Goal: Transaction & Acquisition: Purchase product/service

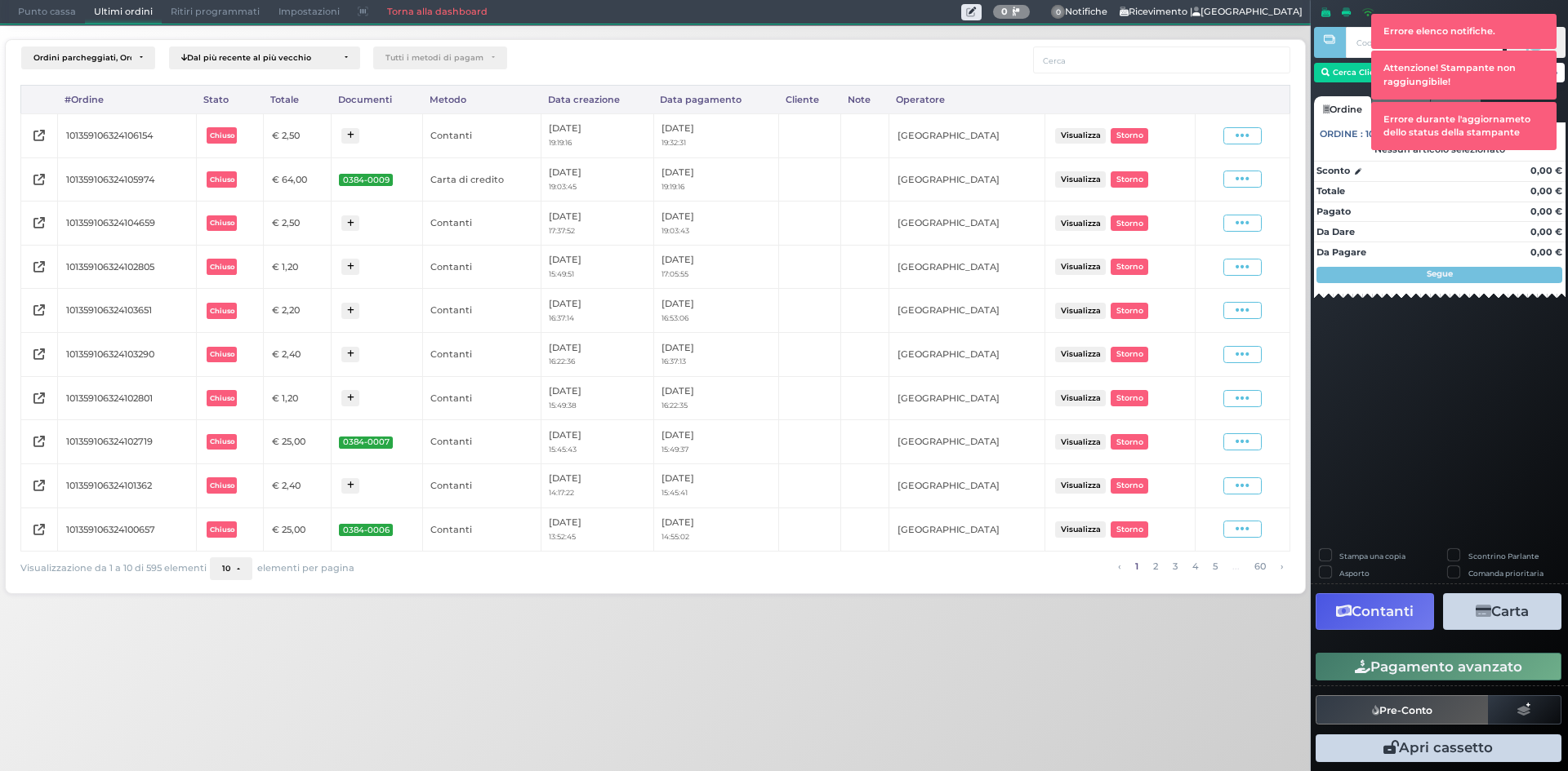
click at [53, 11] on span "Punto cassa" at bounding box center [47, 12] width 76 height 23
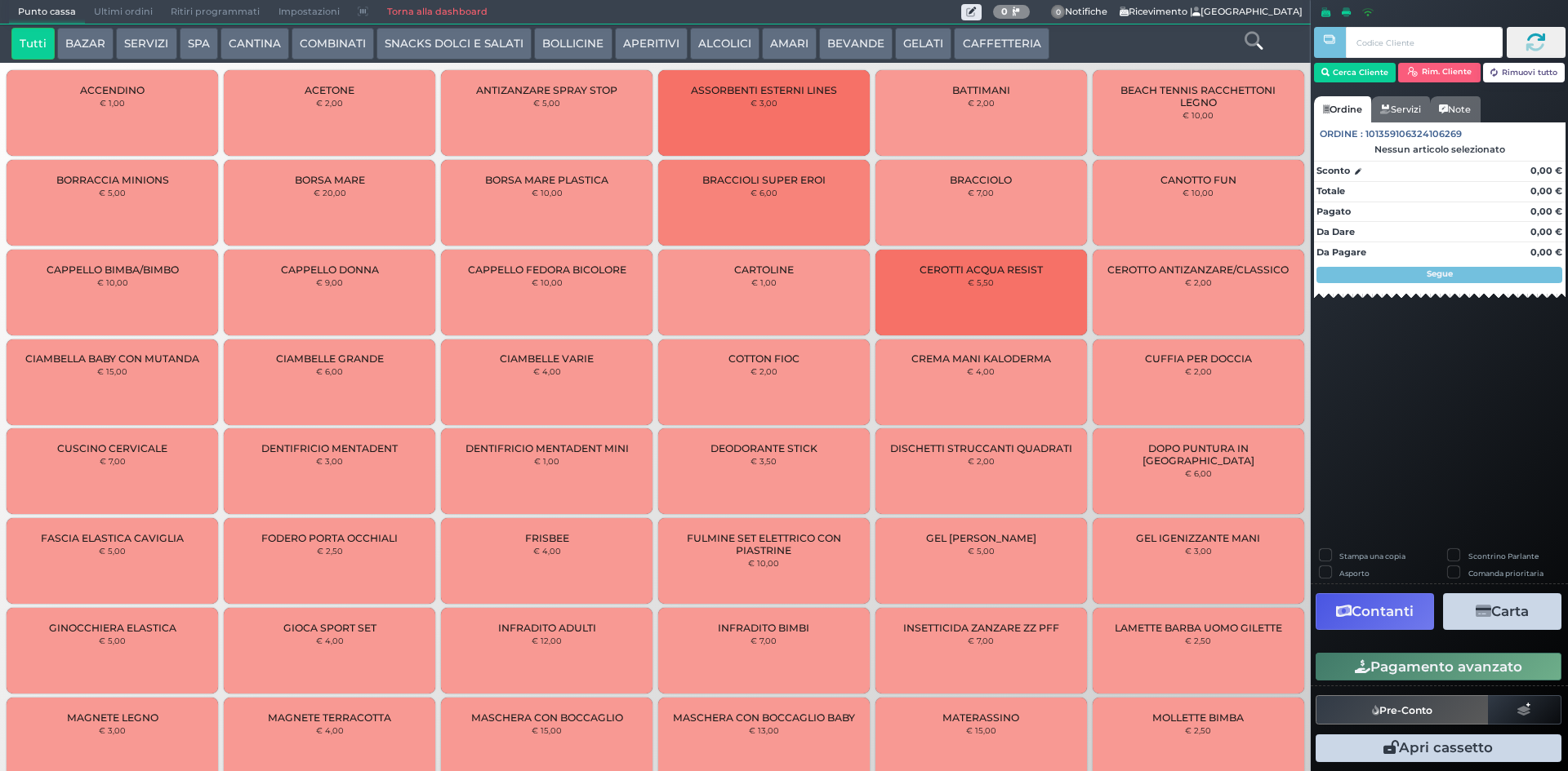
click at [980, 36] on button "CAFFETTERIA" at bounding box center [1001, 44] width 95 height 33
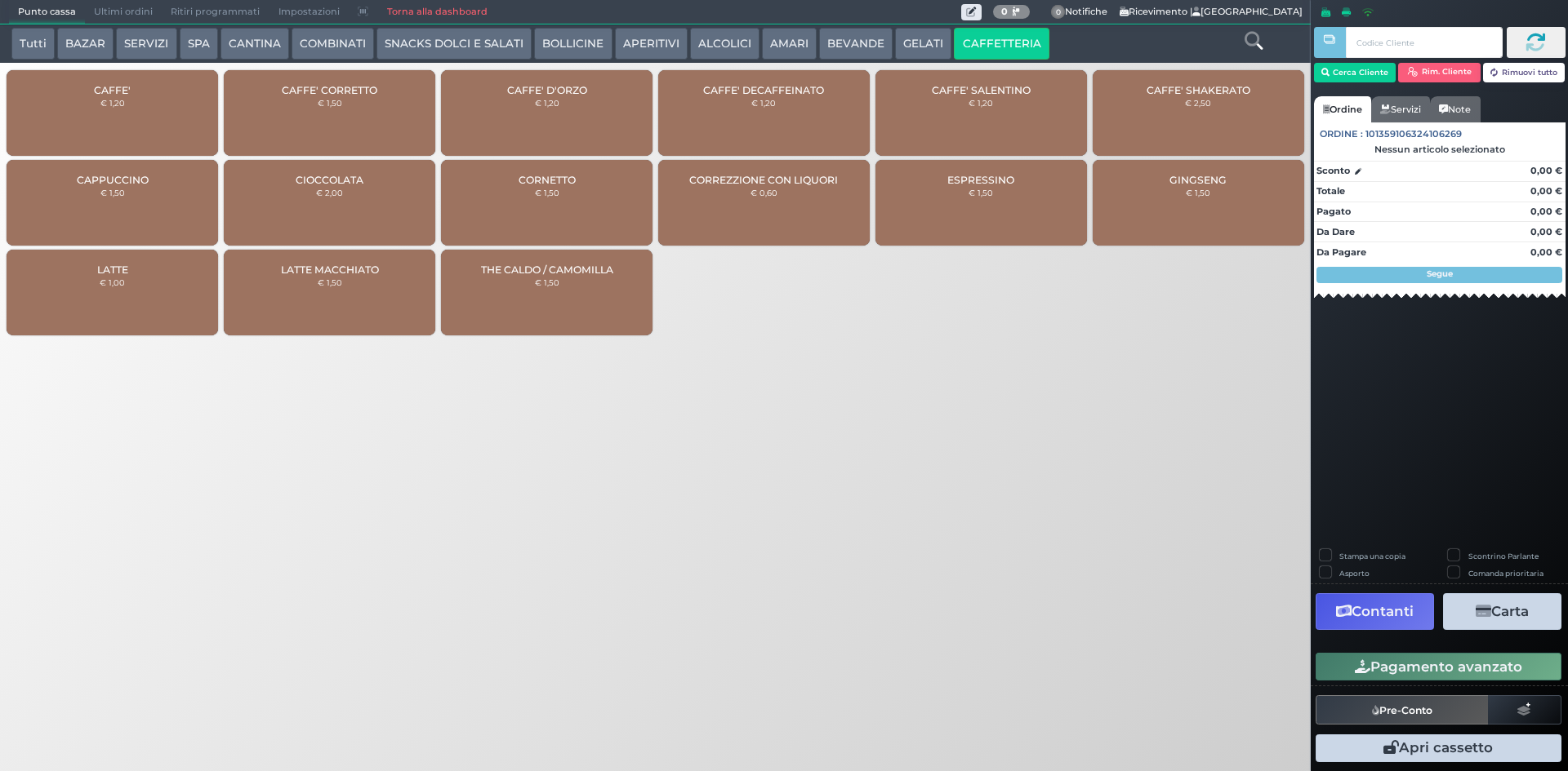
click at [104, 90] on span "CAFFE'" at bounding box center [112, 89] width 37 height 12
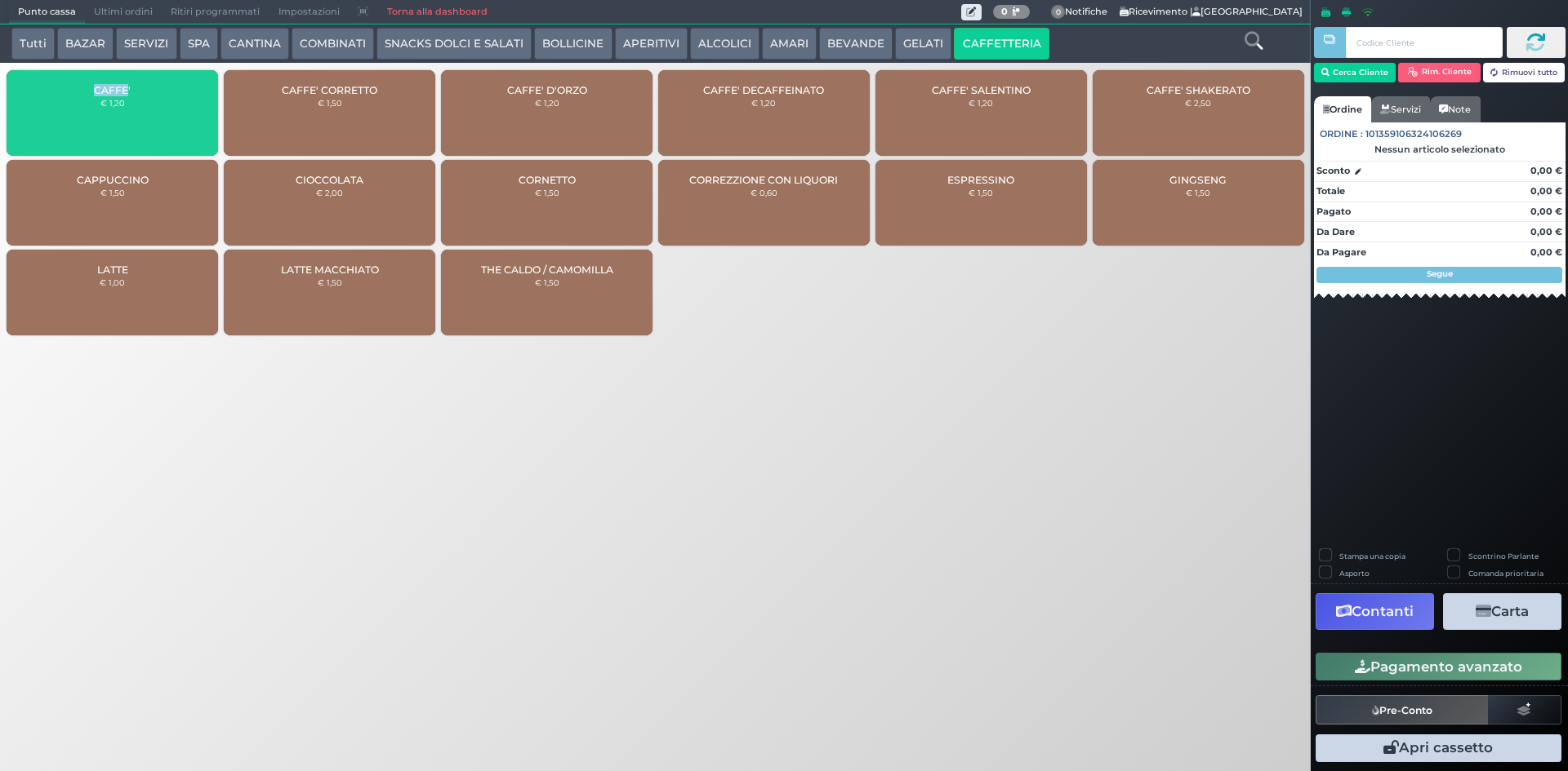
click at [104, 90] on span "CAFFE'" at bounding box center [112, 89] width 37 height 12
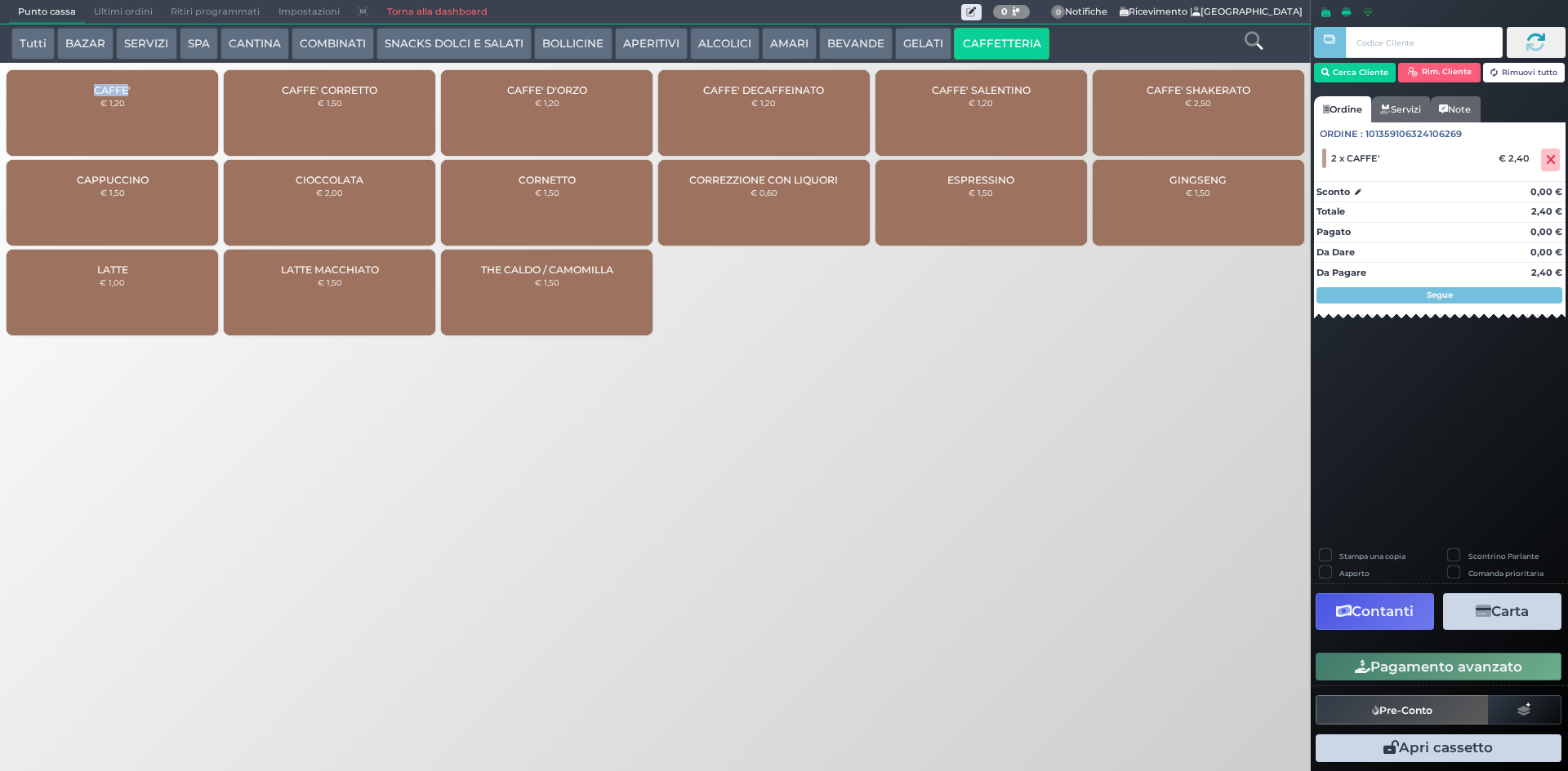
click at [1446, 656] on button "Pagamento avanzato" at bounding box center [1438, 668] width 245 height 28
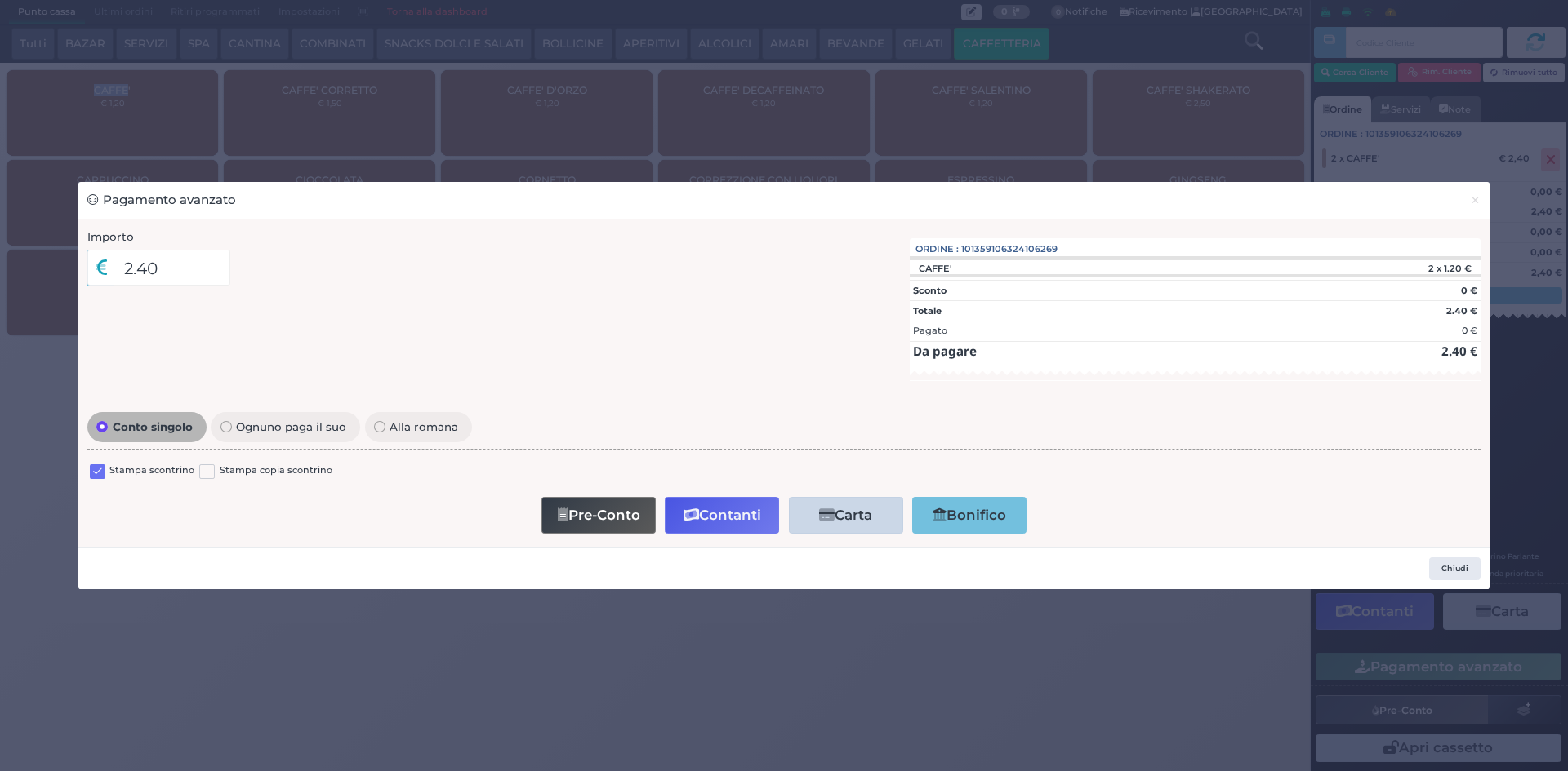
click at [98, 472] on label at bounding box center [98, 472] width 15 height 15
click at [0, 0] on input "checkbox" at bounding box center [0, 0] width 0 height 0
click at [738, 520] on button "Contanti" at bounding box center [722, 515] width 115 height 37
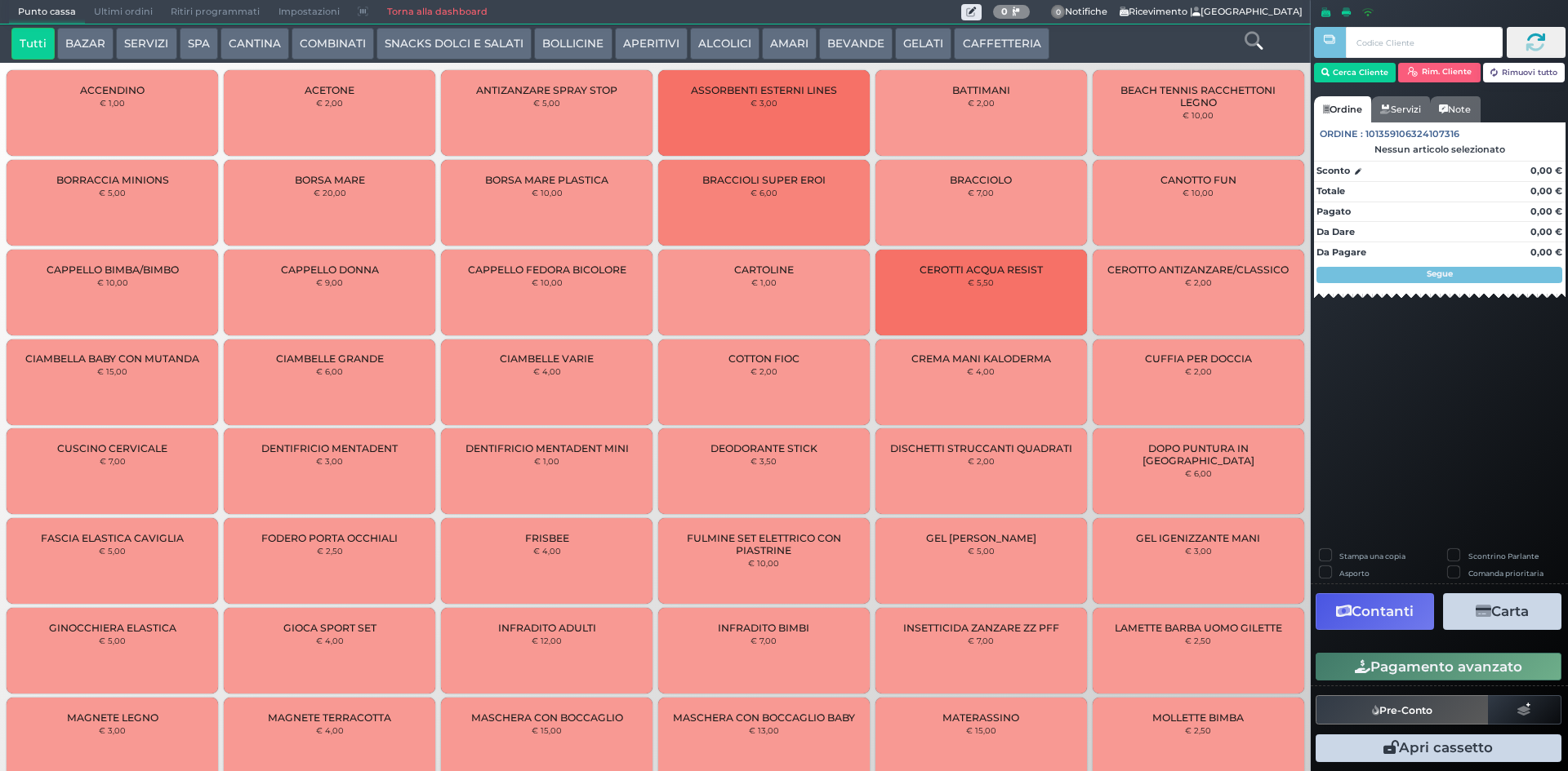
click at [998, 34] on button "CAFFETTERIA" at bounding box center [1001, 44] width 95 height 33
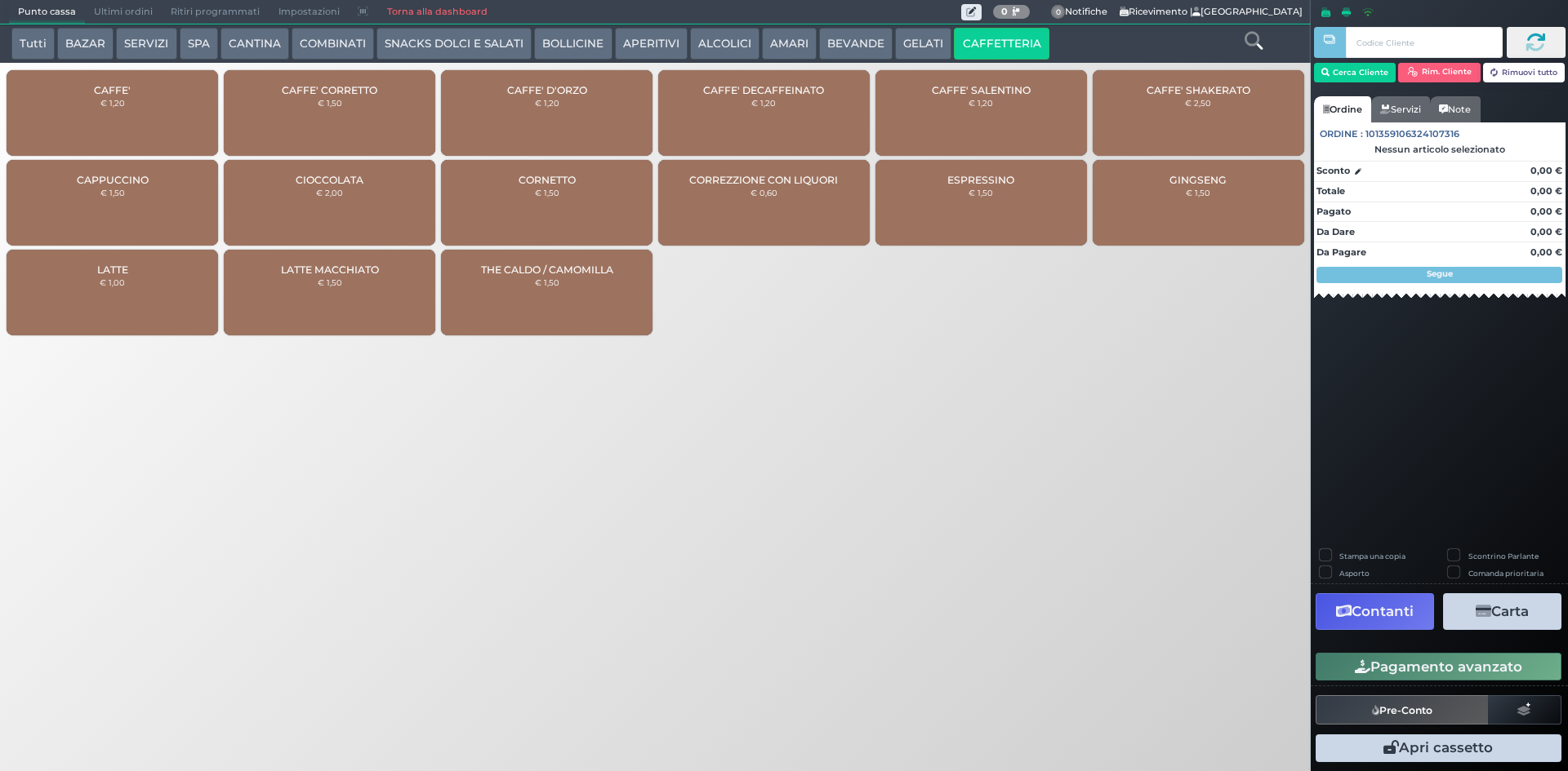
click at [119, 122] on div "CAFFE' € 1,20" at bounding box center [112, 113] width 212 height 86
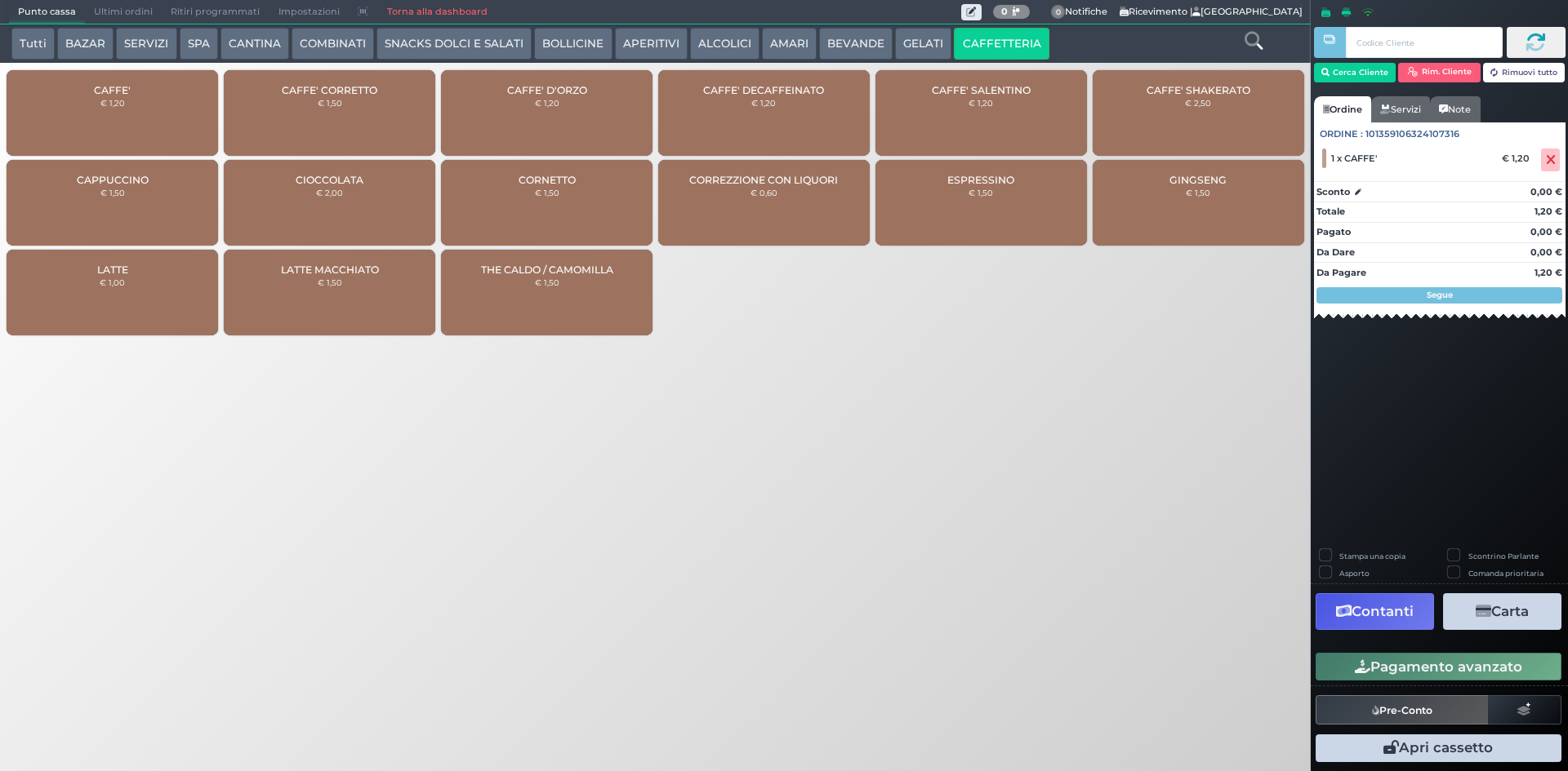
click at [92, 118] on div "CAFFE' € 1,20" at bounding box center [112, 113] width 212 height 86
click at [1444, 670] on button "Pagamento avanzato" at bounding box center [1438, 668] width 245 height 28
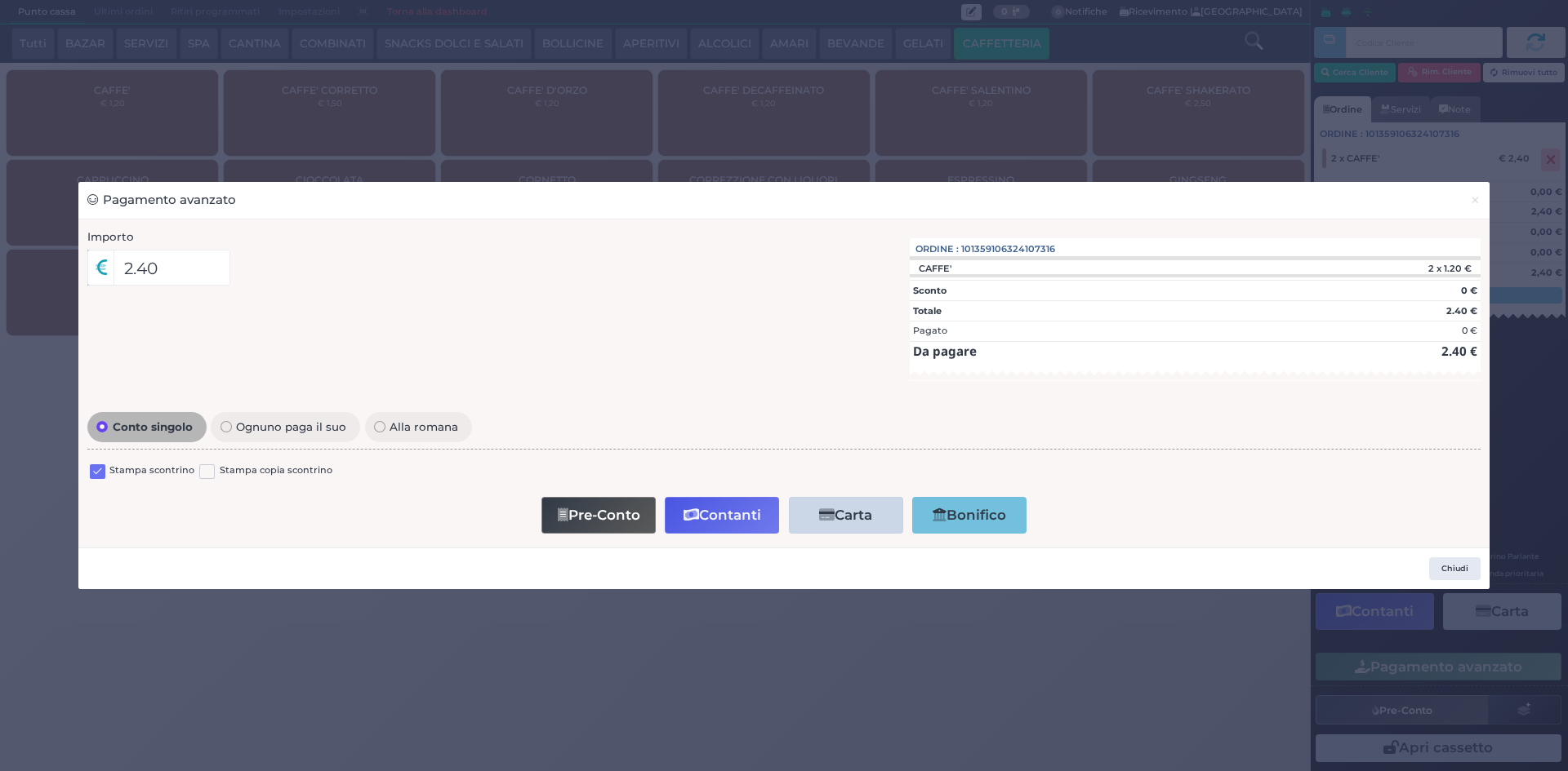
click at [103, 476] on label at bounding box center [98, 472] width 15 height 15
click at [0, 0] on input "checkbox" at bounding box center [0, 0] width 0 height 0
click at [714, 519] on button "Contanti" at bounding box center [722, 515] width 115 height 37
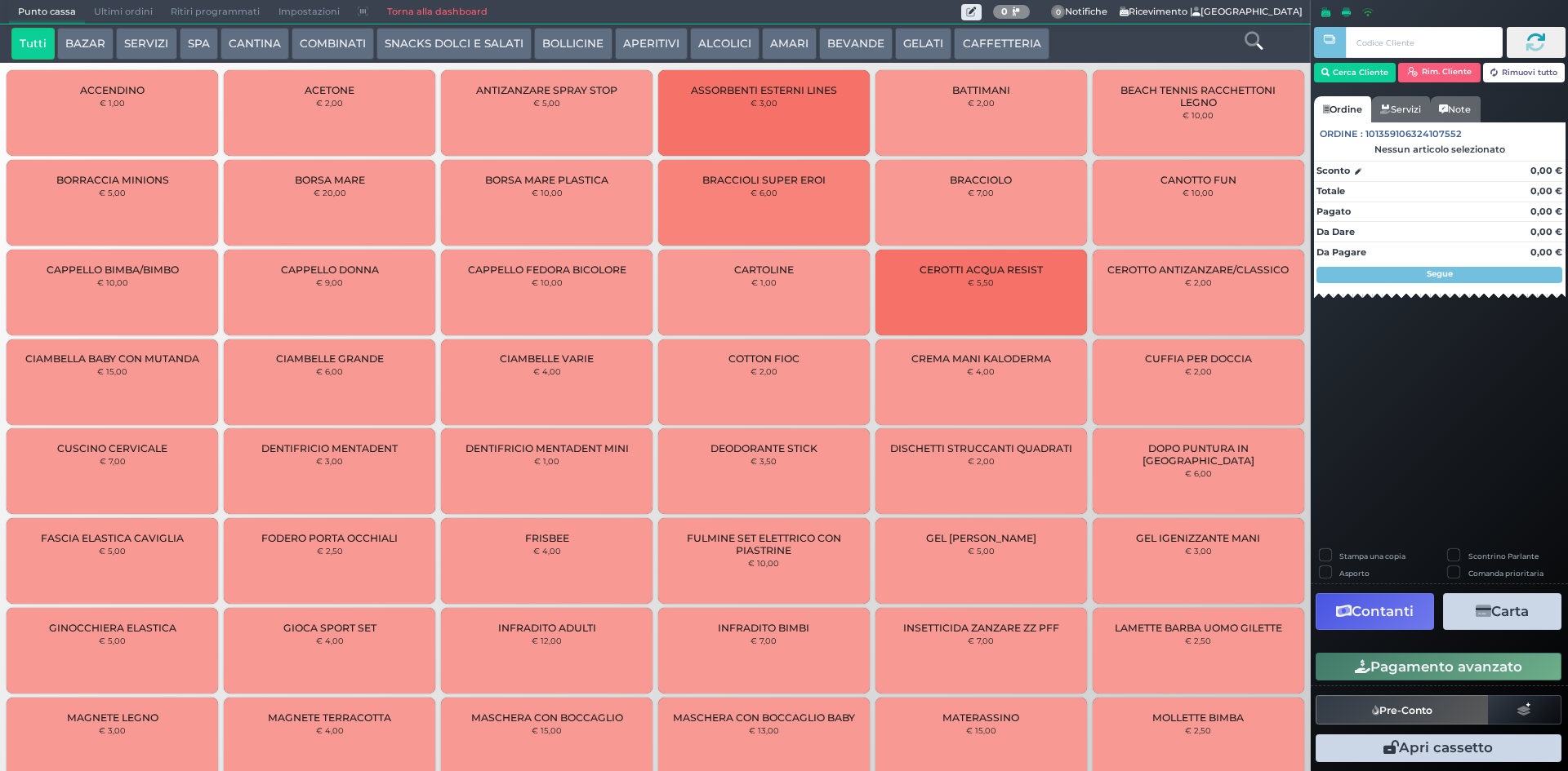
click at [113, 10] on span "Ultimi ordini" at bounding box center [123, 12] width 77 height 23
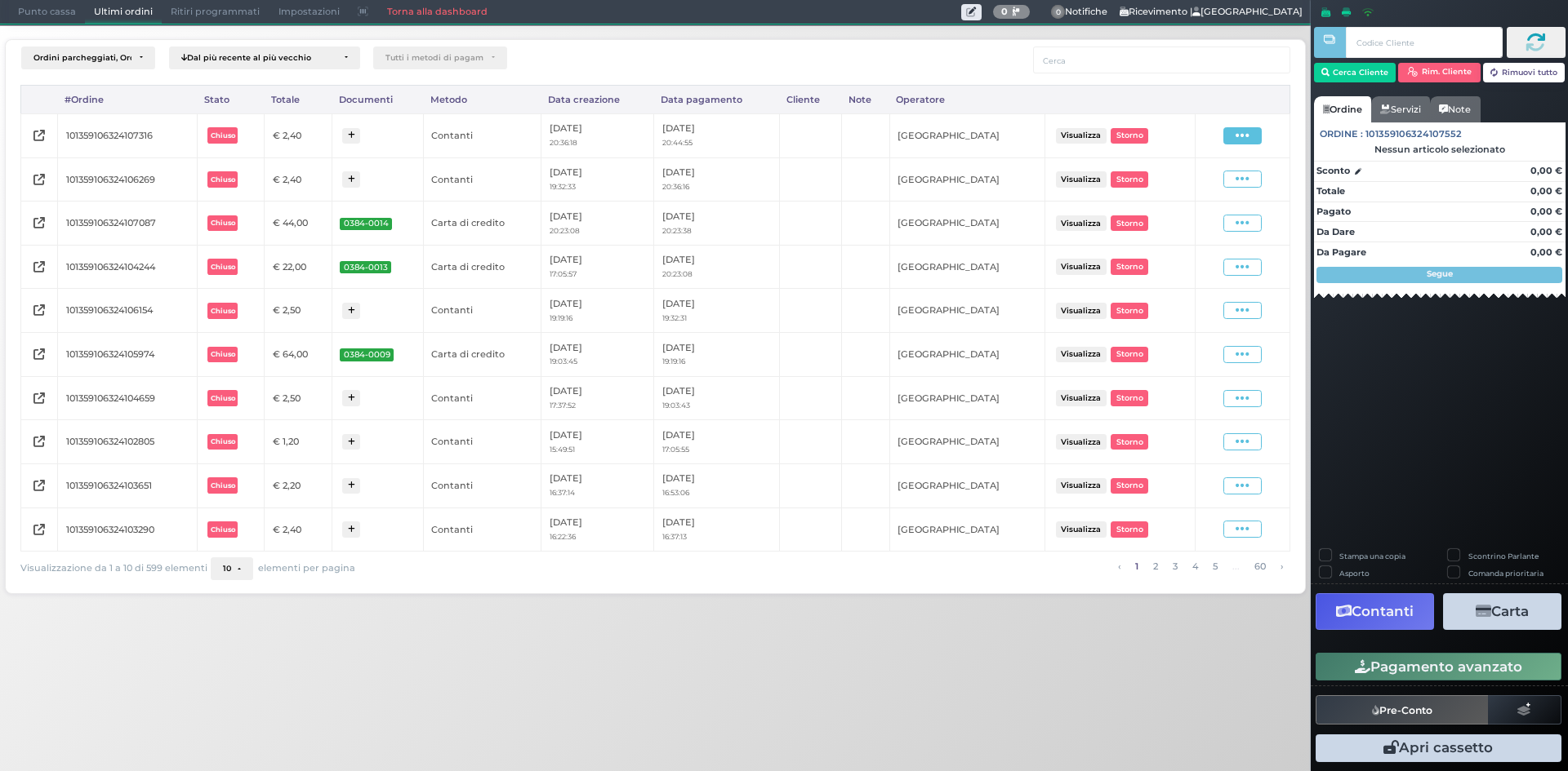
click at [1252, 133] on span at bounding box center [1243, 135] width 39 height 17
click at [1195, 189] on span "Ristampa Pre-Conto" at bounding box center [1203, 183] width 67 height 28
click at [59, 8] on span "Punto cassa" at bounding box center [47, 12] width 76 height 23
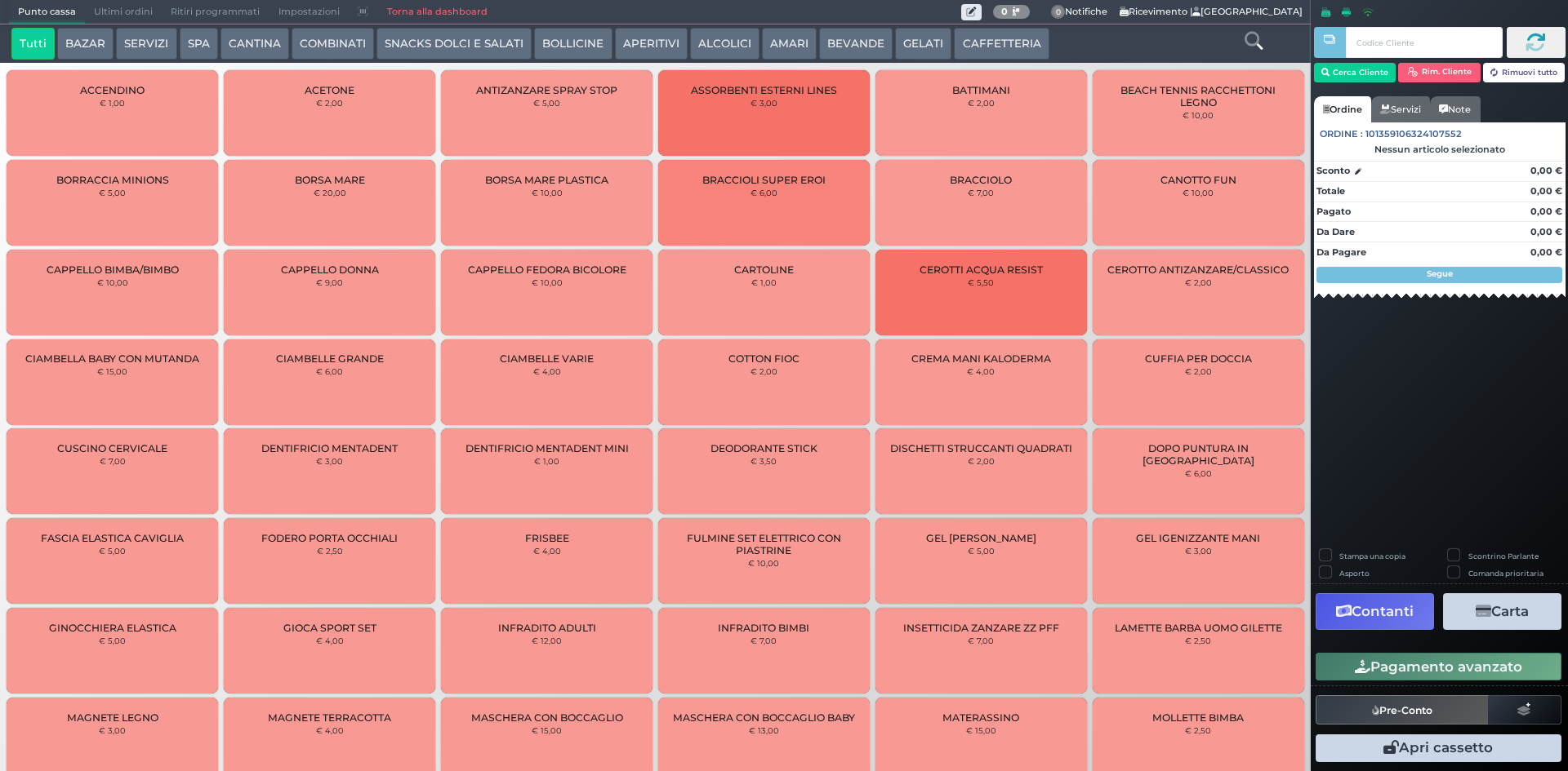
click at [997, 52] on button "CAFFETTERIA" at bounding box center [1001, 44] width 95 height 33
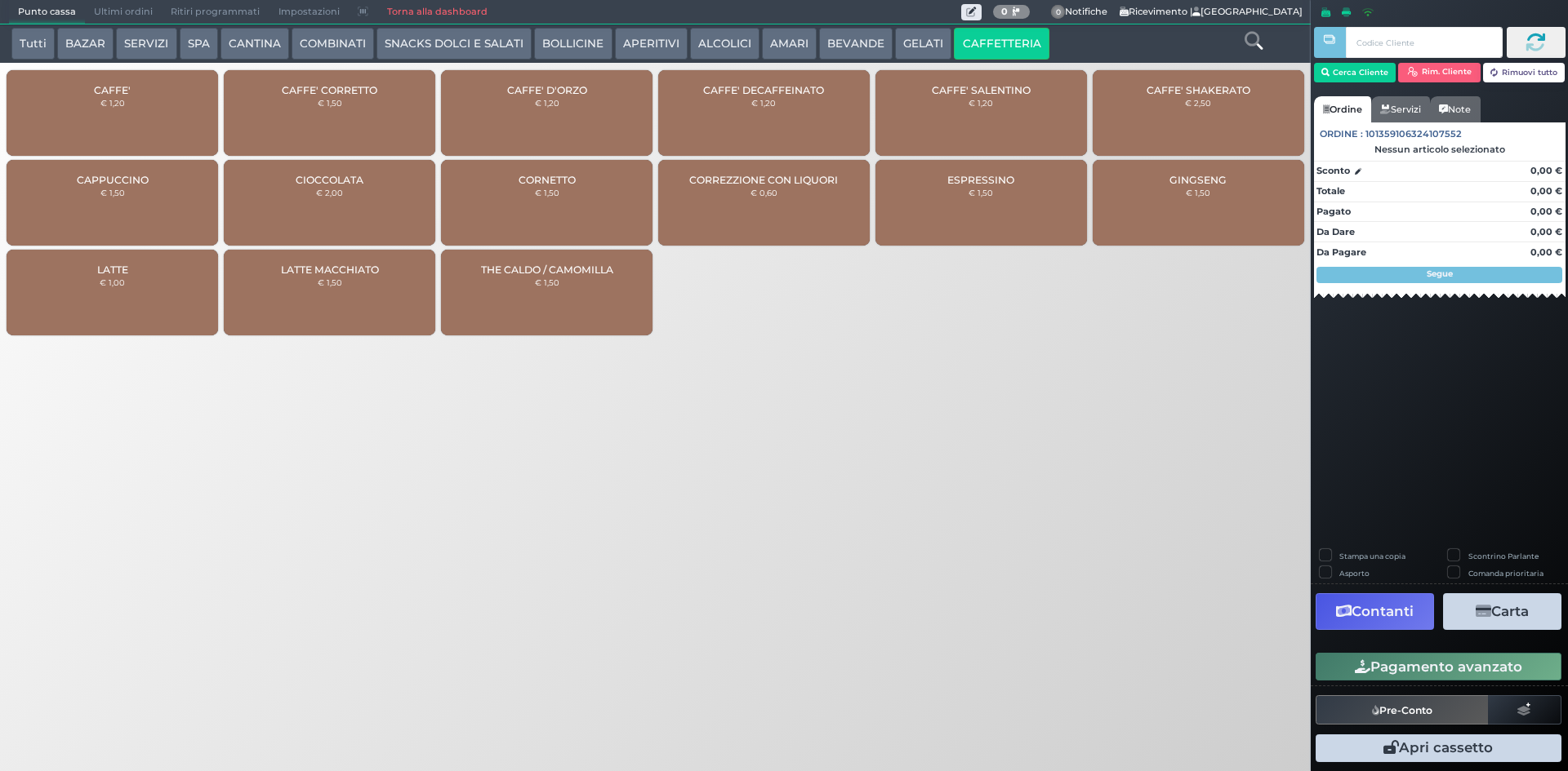
click at [608, 102] on div "CAFFE' D'ORZO € 1,20" at bounding box center [546, 113] width 212 height 86
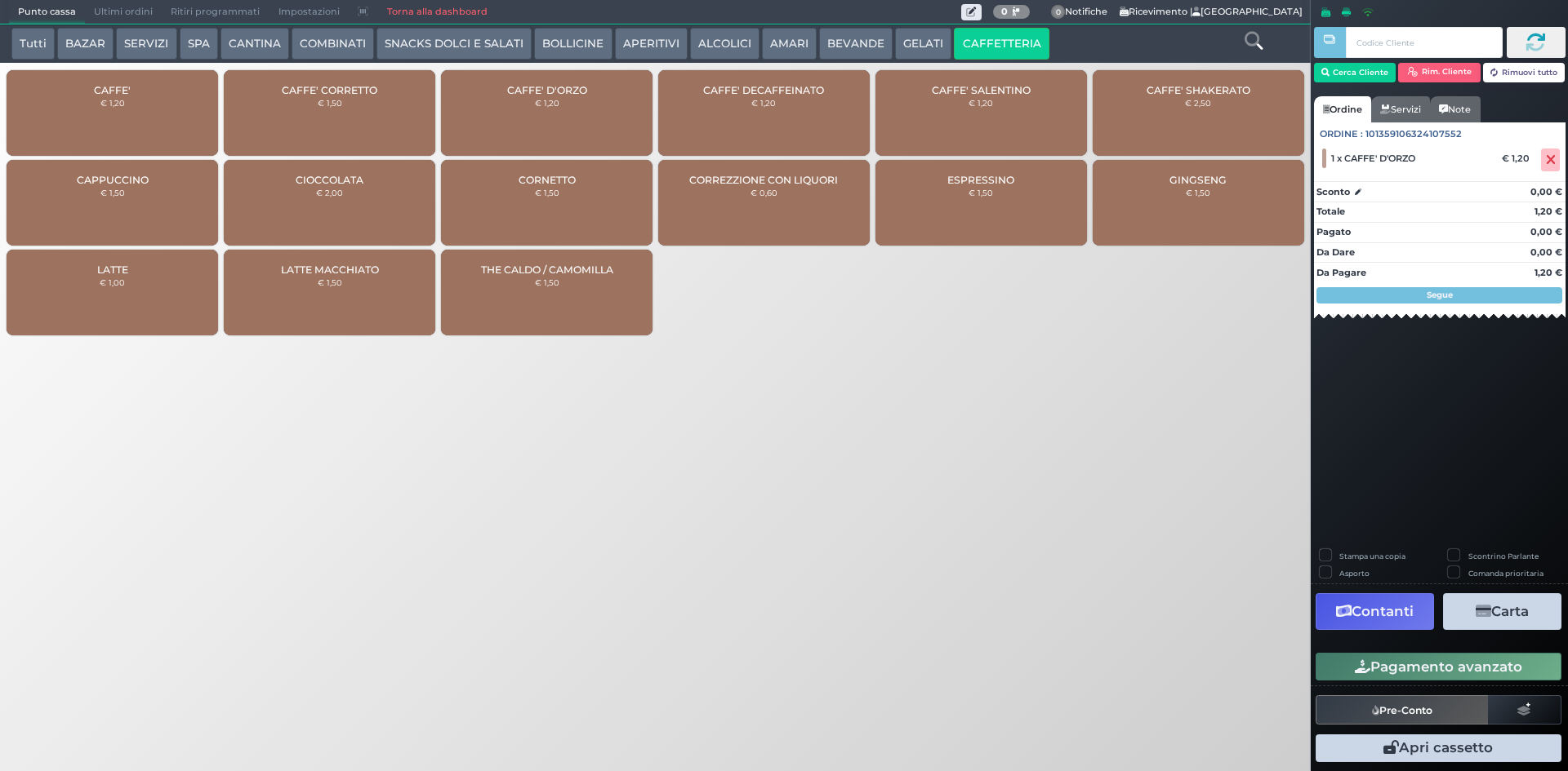
click at [136, 109] on div "CAFFE' € 1,20" at bounding box center [112, 113] width 212 height 86
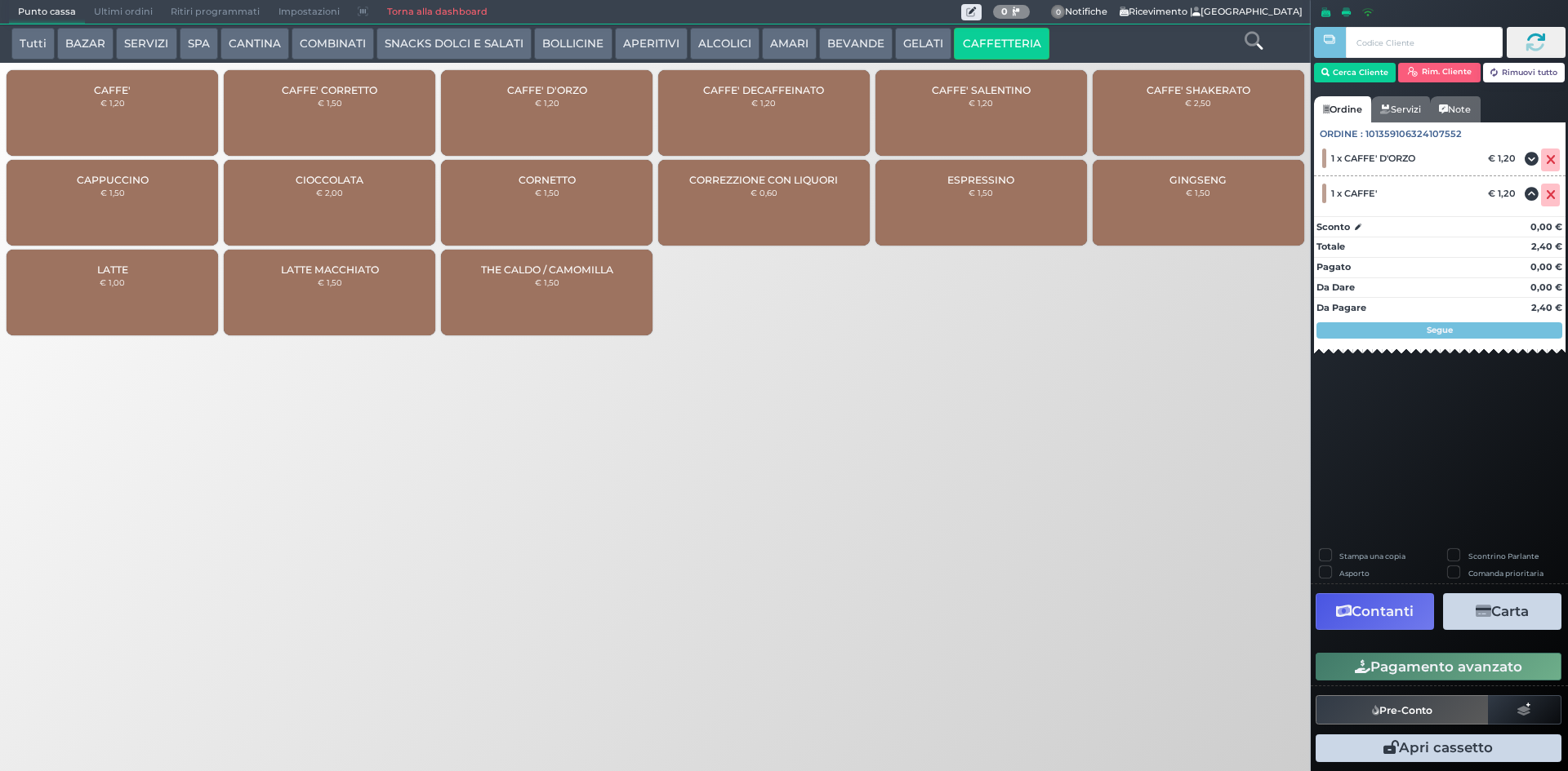
click at [601, 118] on div "CAFFE' D'ORZO € 1,20" at bounding box center [546, 113] width 212 height 86
click at [1488, 679] on button "Pagamento avanzato" at bounding box center [1438, 668] width 245 height 28
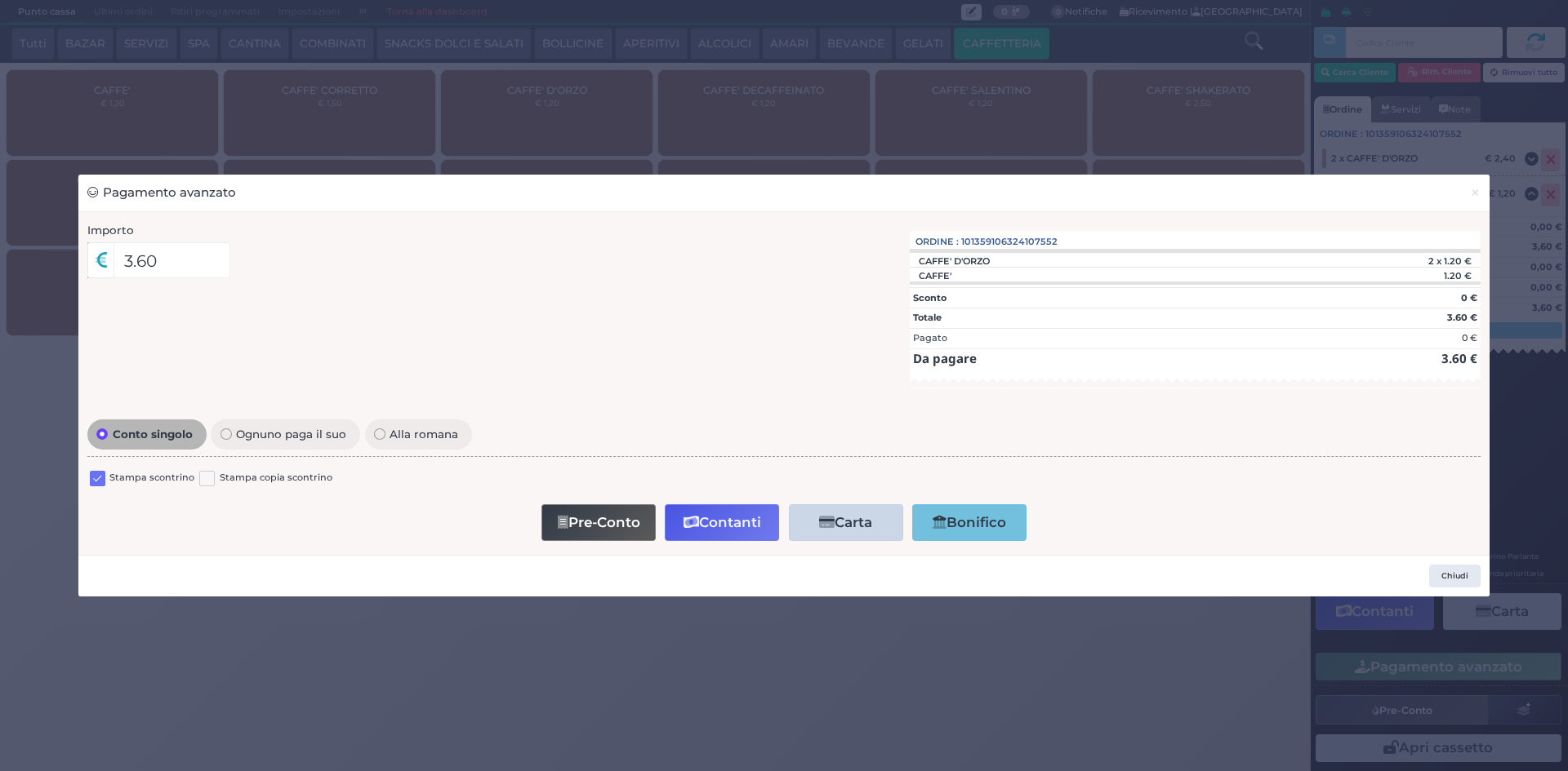
click at [96, 474] on label at bounding box center [98, 479] width 15 height 15
click at [0, 0] on input "checkbox" at bounding box center [0, 0] width 0 height 0
click at [733, 517] on button "Contanti" at bounding box center [722, 523] width 115 height 37
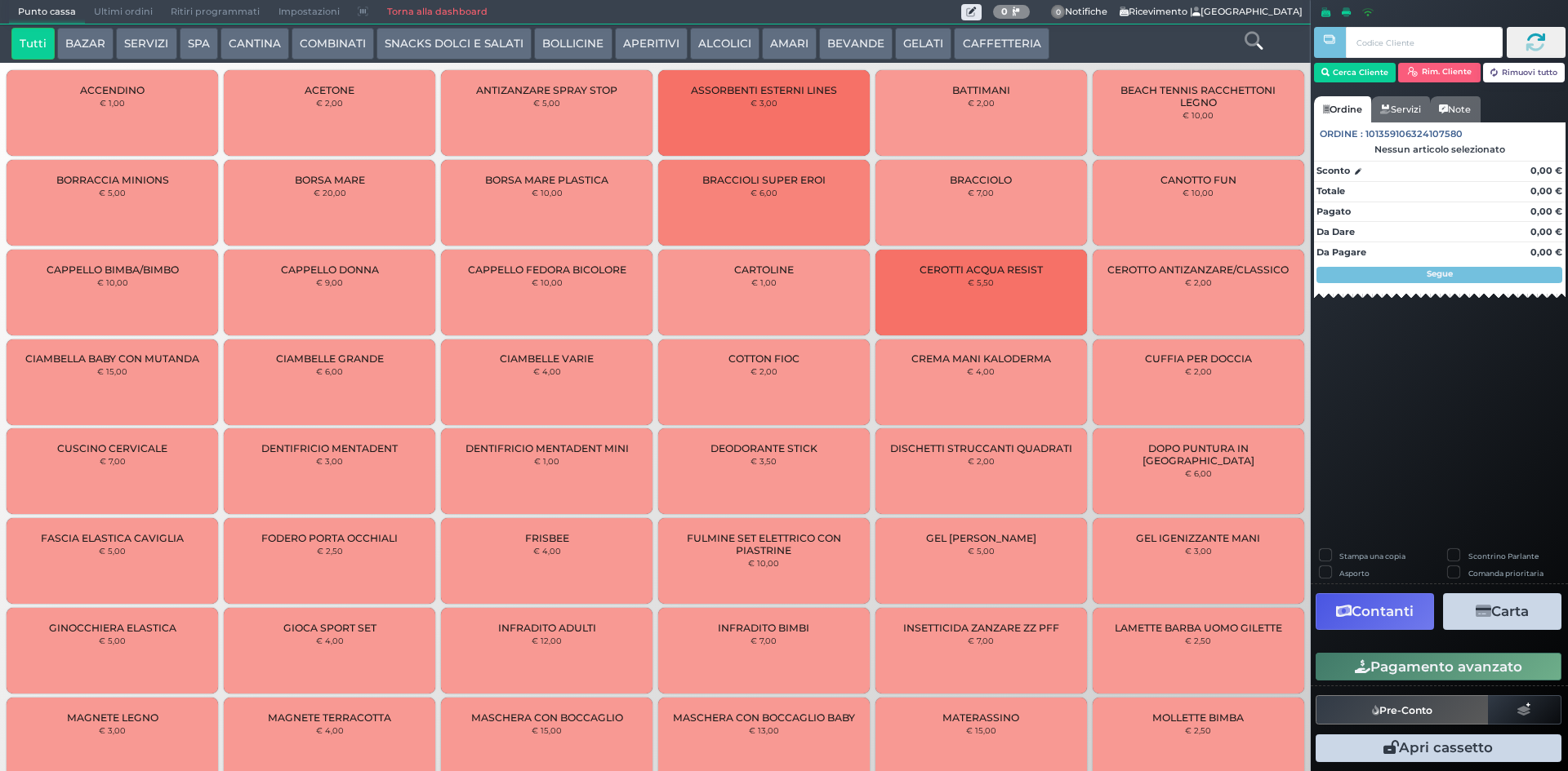
click at [115, 5] on span "Ultimi ordini" at bounding box center [123, 12] width 77 height 23
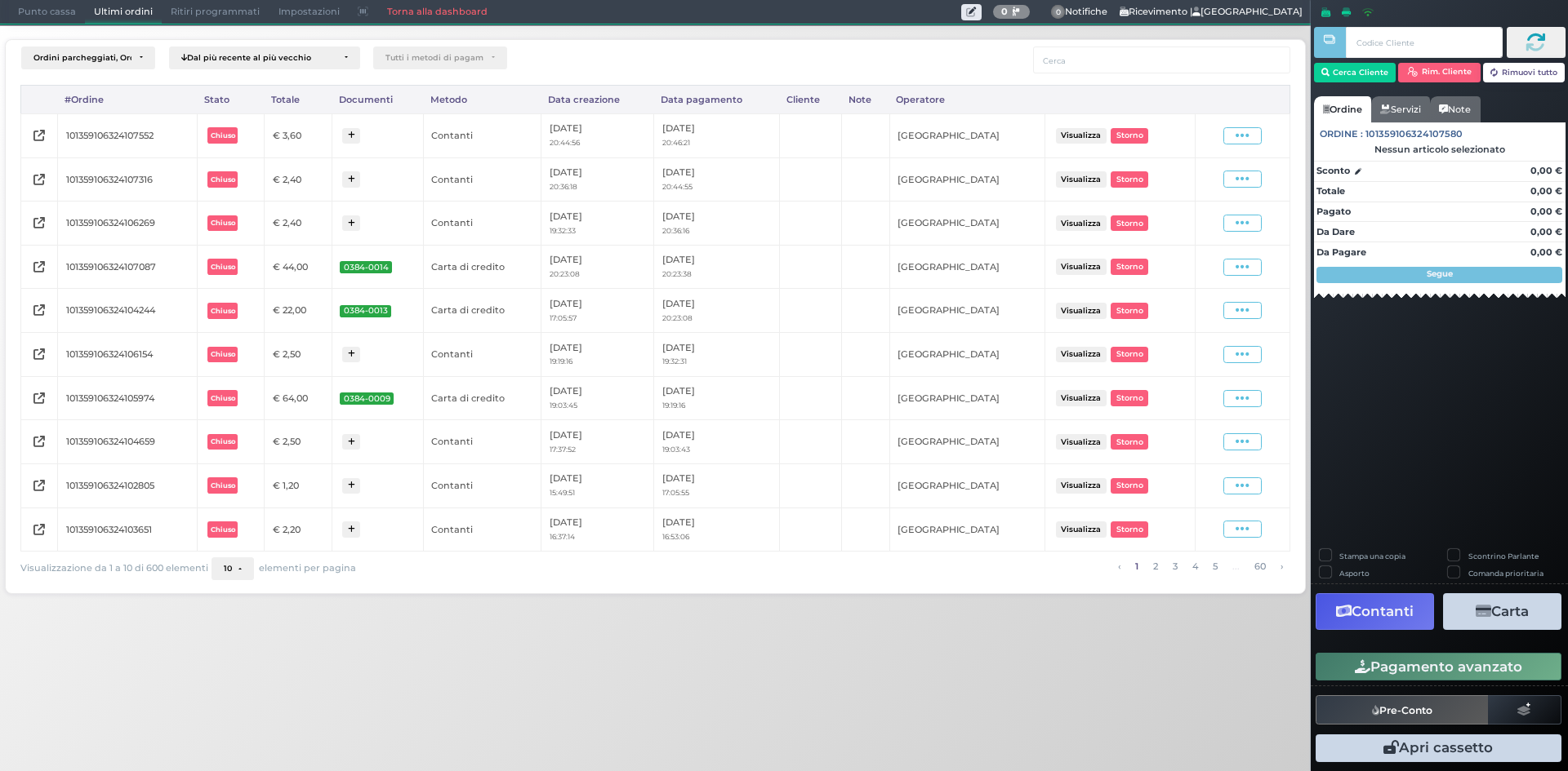
drag, startPoint x: 1239, startPoint y: 138, endPoint x: 1232, endPoint y: 149, distance: 13.0
click at [1239, 138] on icon at bounding box center [1243, 135] width 14 height 15
click at [1211, 182] on span "Ristampa Pre-Conto" at bounding box center [1203, 183] width 67 height 28
click at [41, 9] on span "Punto cassa" at bounding box center [47, 12] width 76 height 23
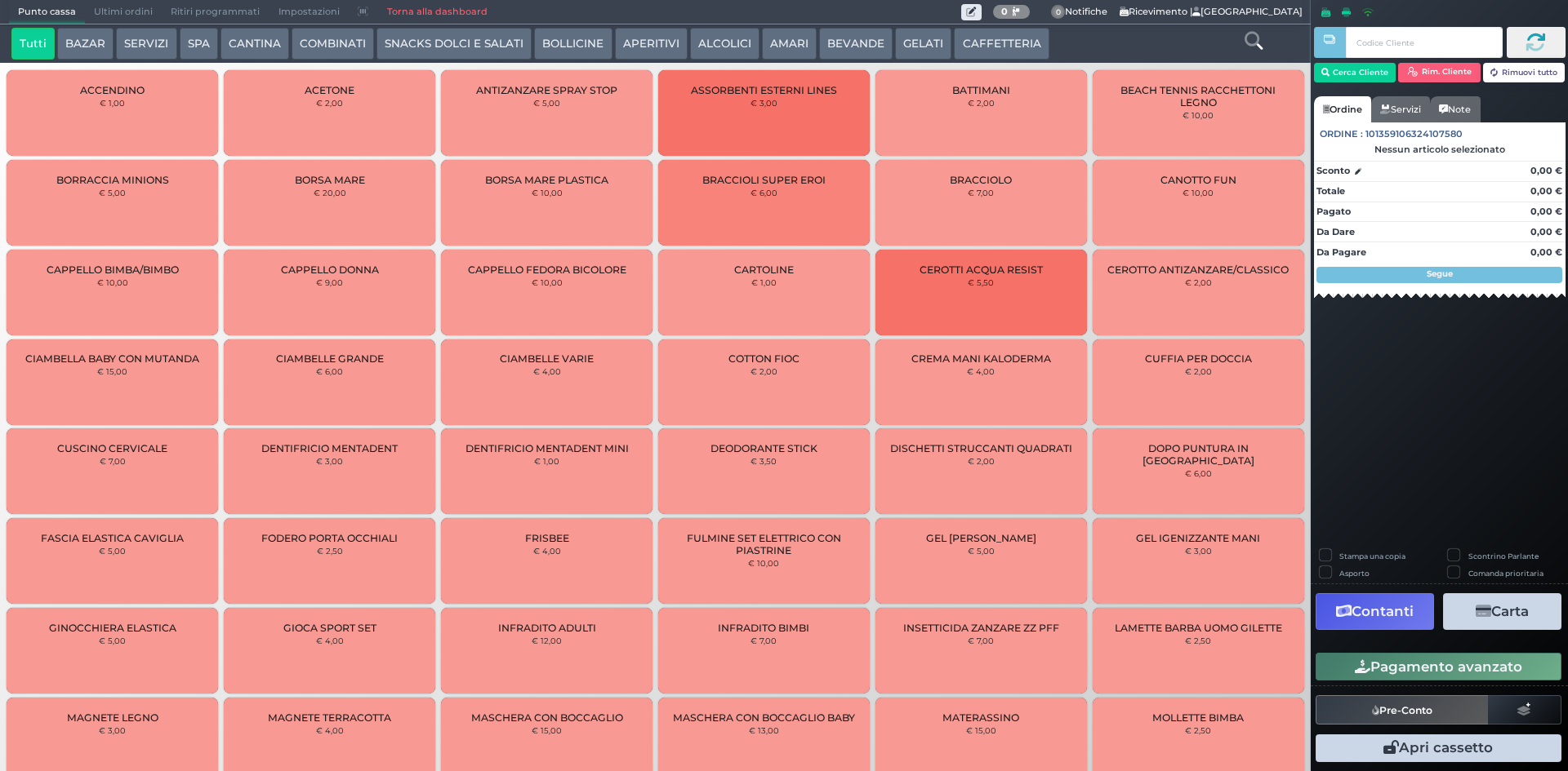
click at [981, 43] on button "CAFFETTERIA" at bounding box center [1001, 44] width 95 height 33
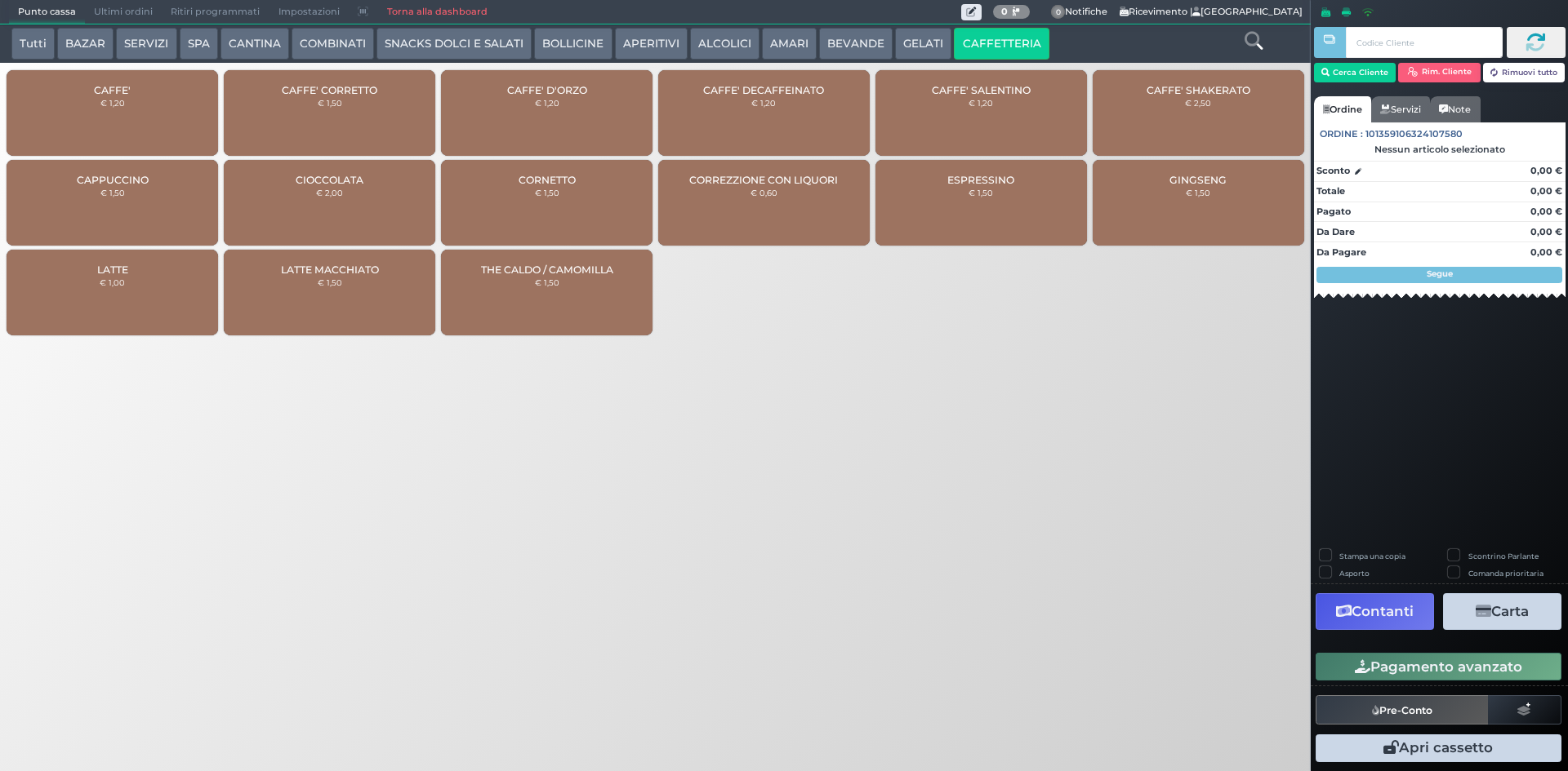
click at [123, 109] on div "CAFFE' € 1,20" at bounding box center [112, 113] width 212 height 86
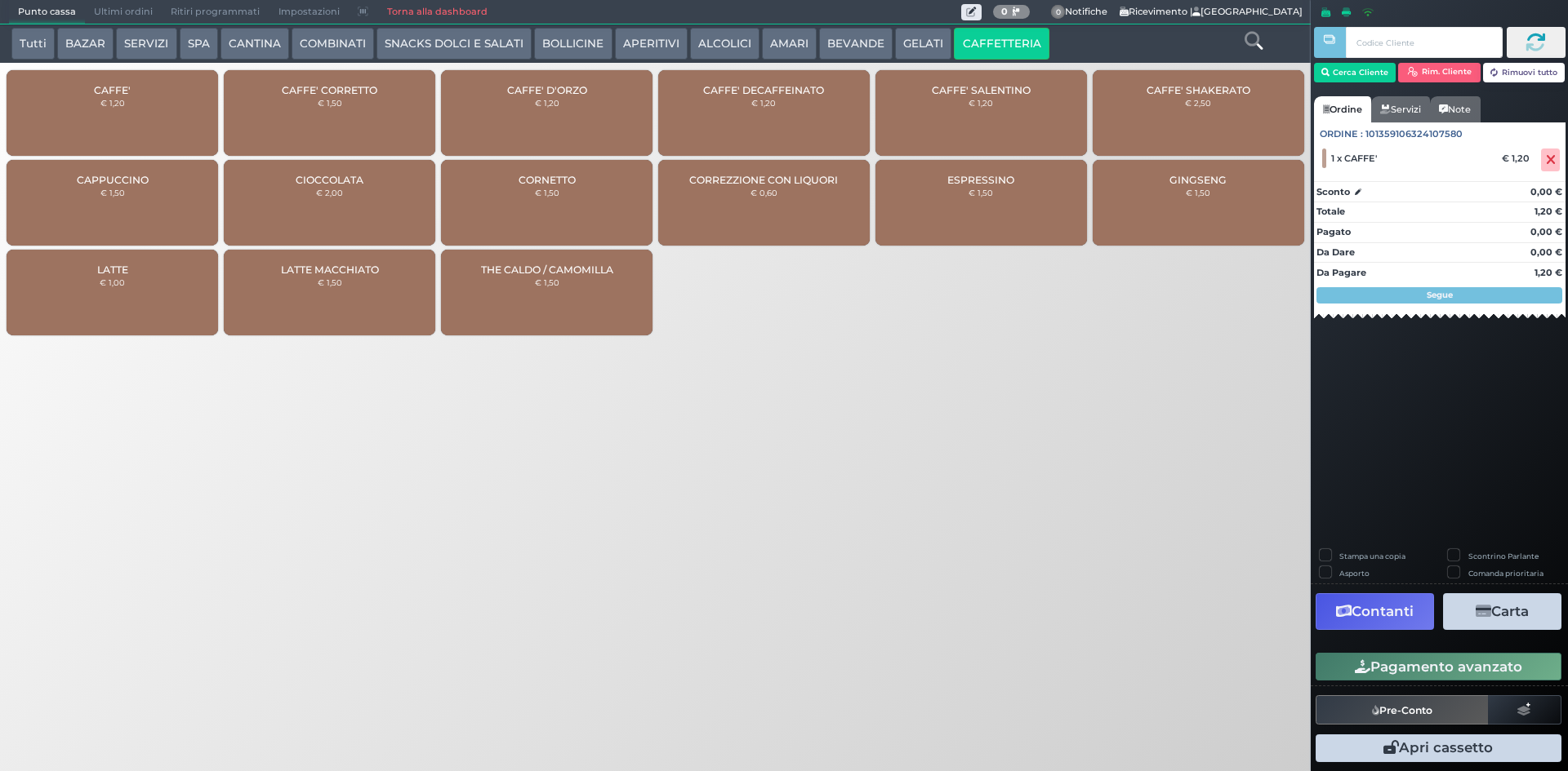
click at [444, 39] on button "SNACKS DOLCI E SALATI" at bounding box center [453, 44] width 155 height 33
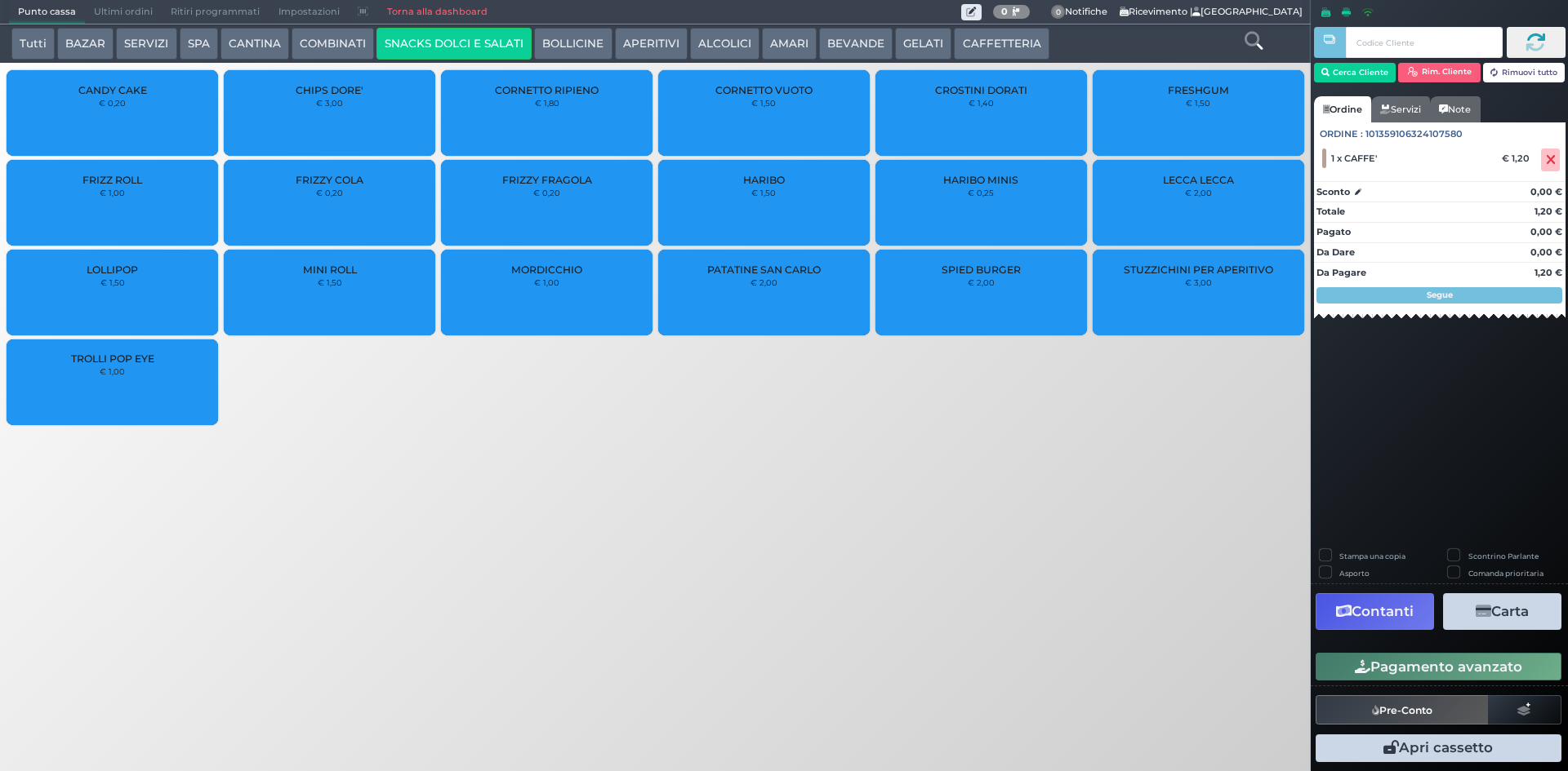
click at [549, 32] on button "BOLLICINE" at bounding box center [573, 44] width 77 height 33
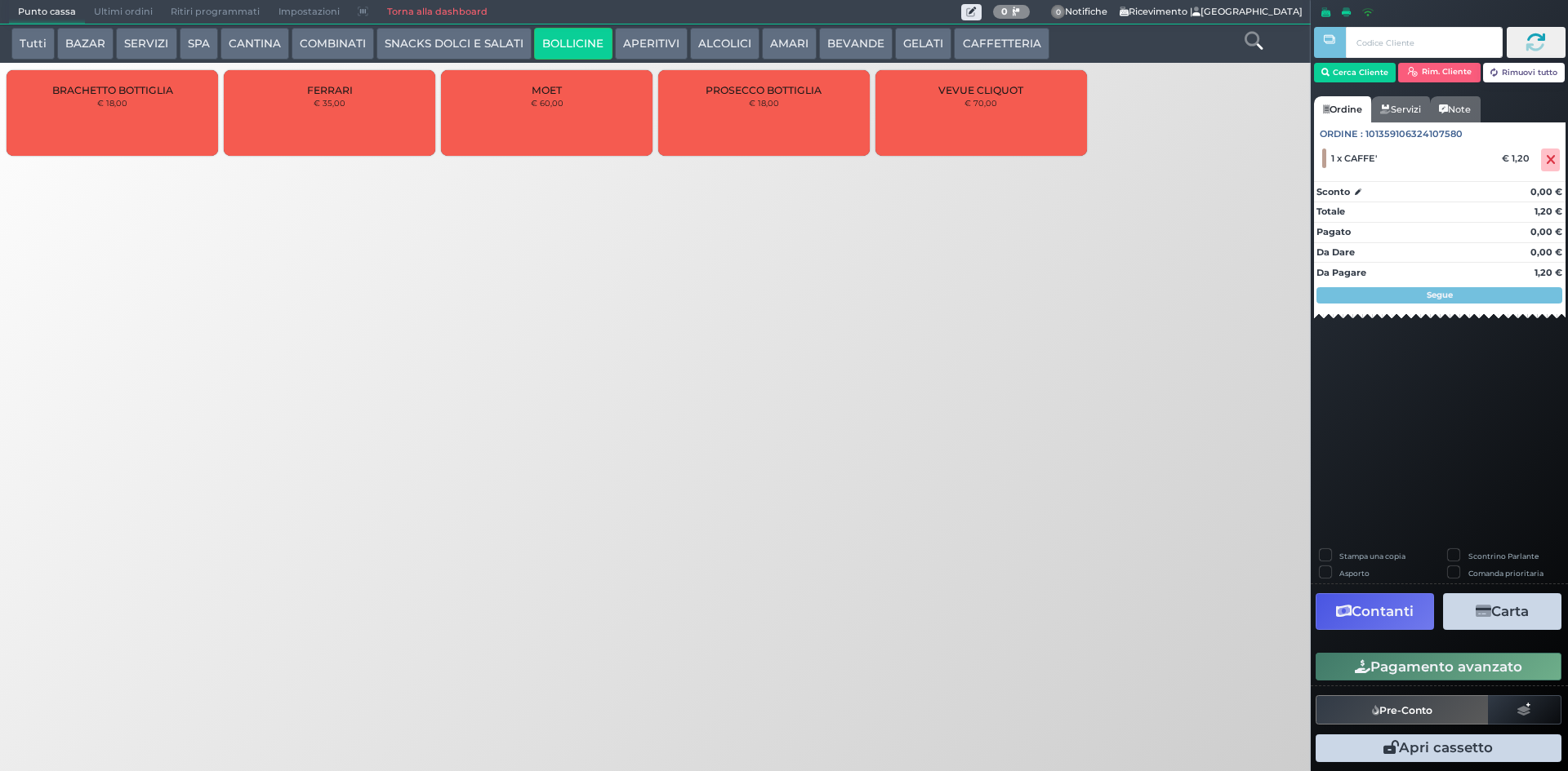
click at [641, 45] on button "APERITIVI" at bounding box center [651, 44] width 72 height 33
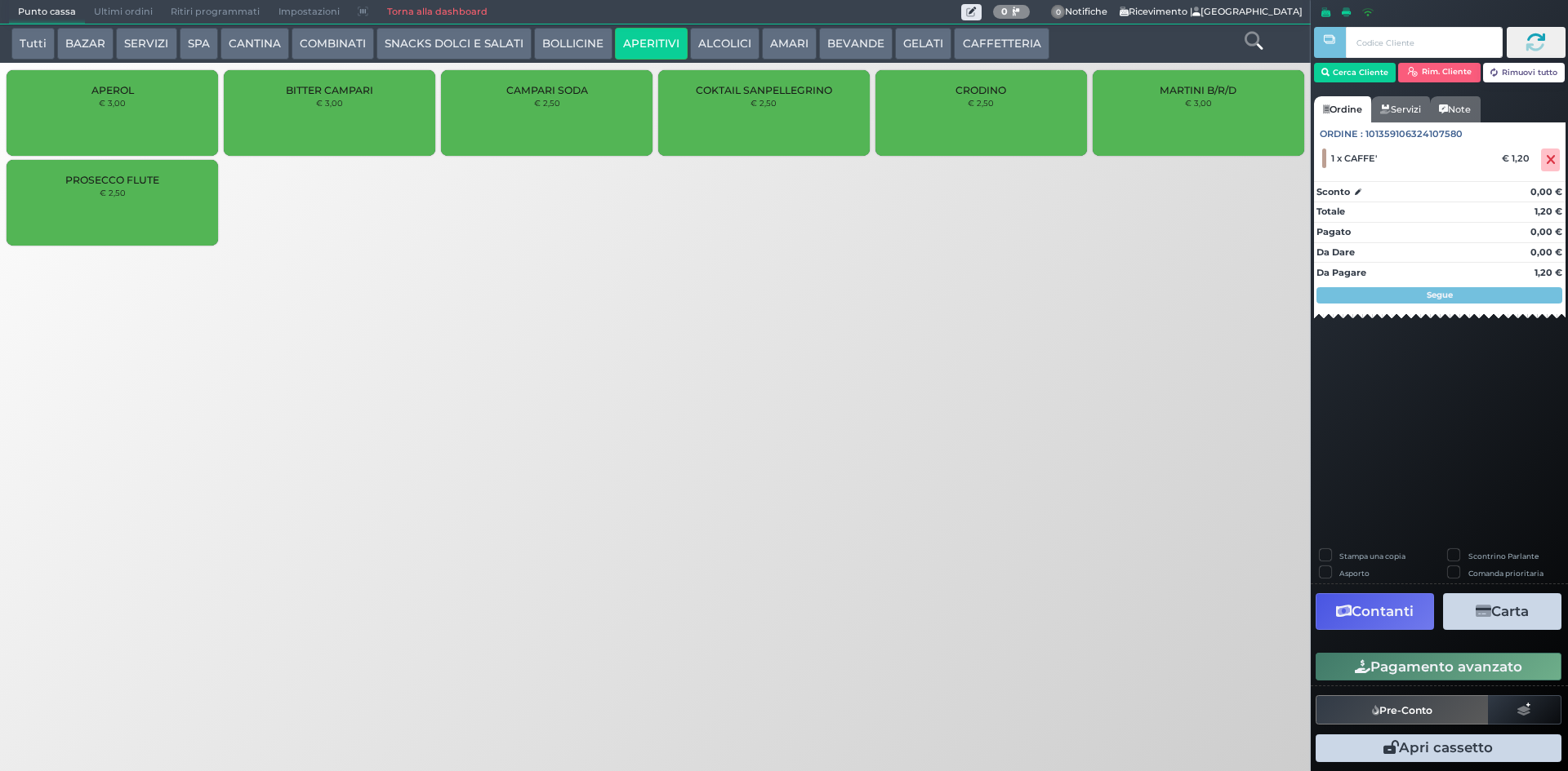
click at [721, 40] on button "ALCOLICI" at bounding box center [725, 44] width 70 height 33
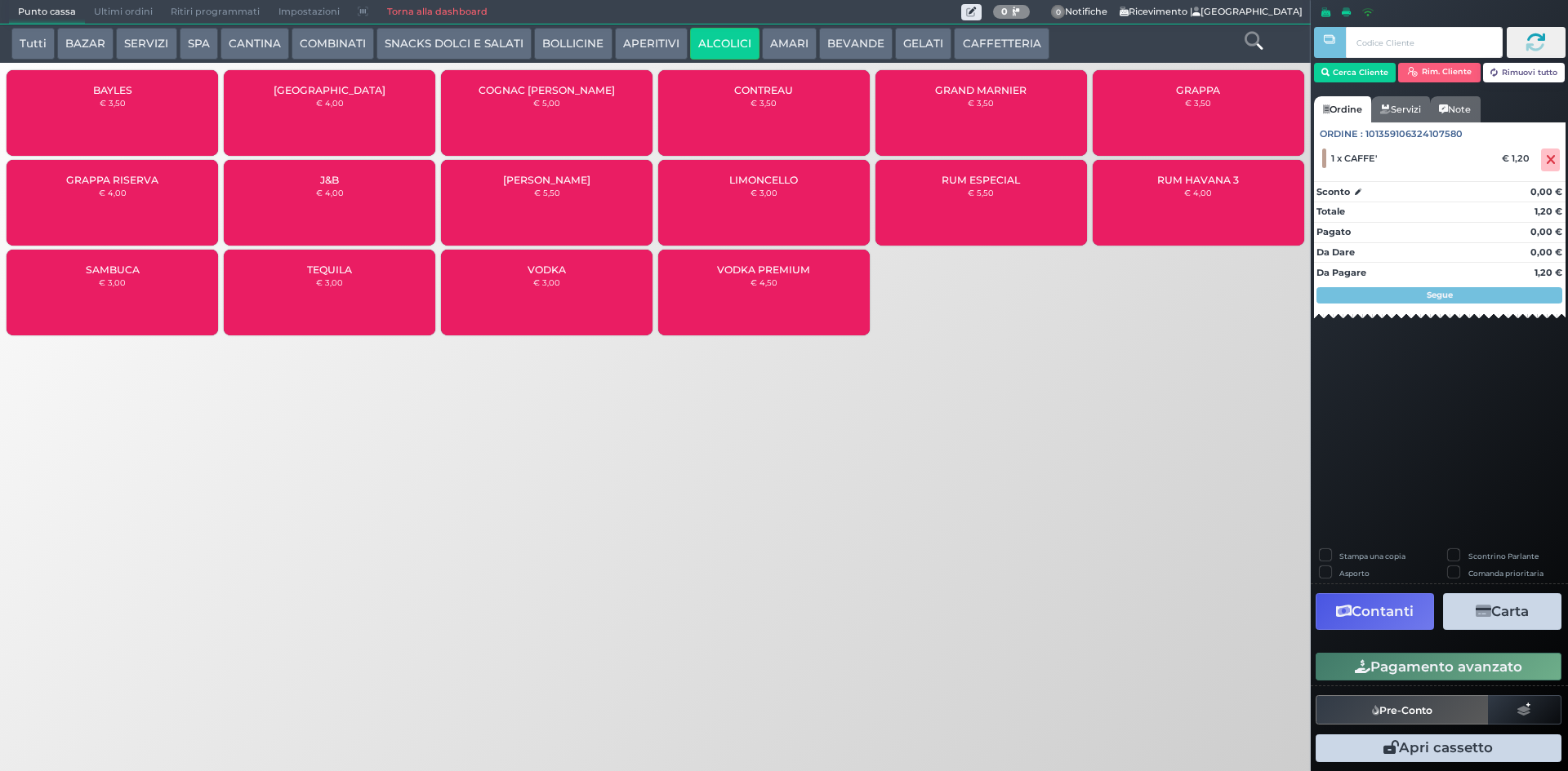
click at [779, 39] on button "AMARI" at bounding box center [789, 44] width 55 height 33
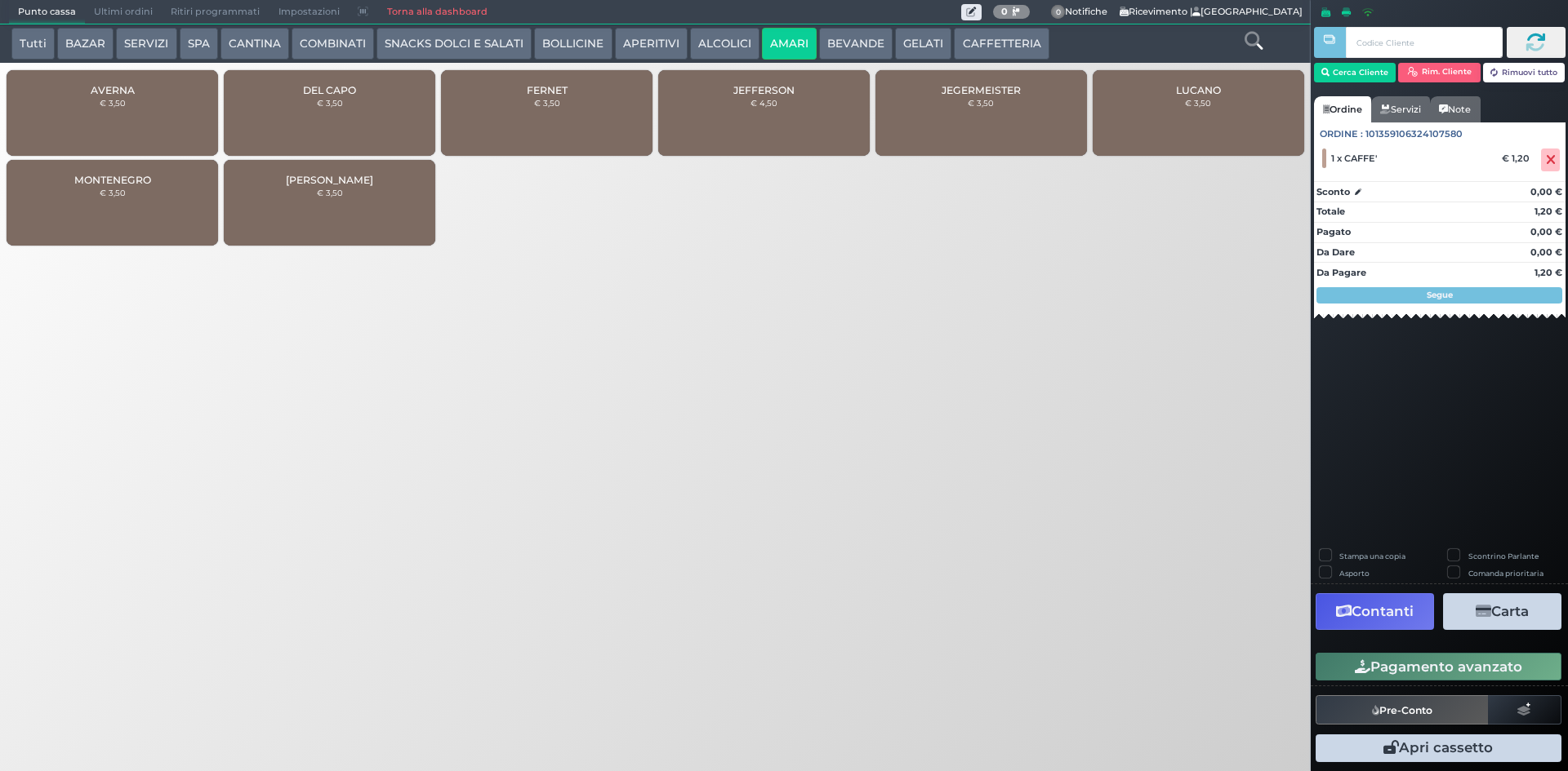
click at [508, 110] on div "FERNET € 3,50" at bounding box center [546, 113] width 212 height 86
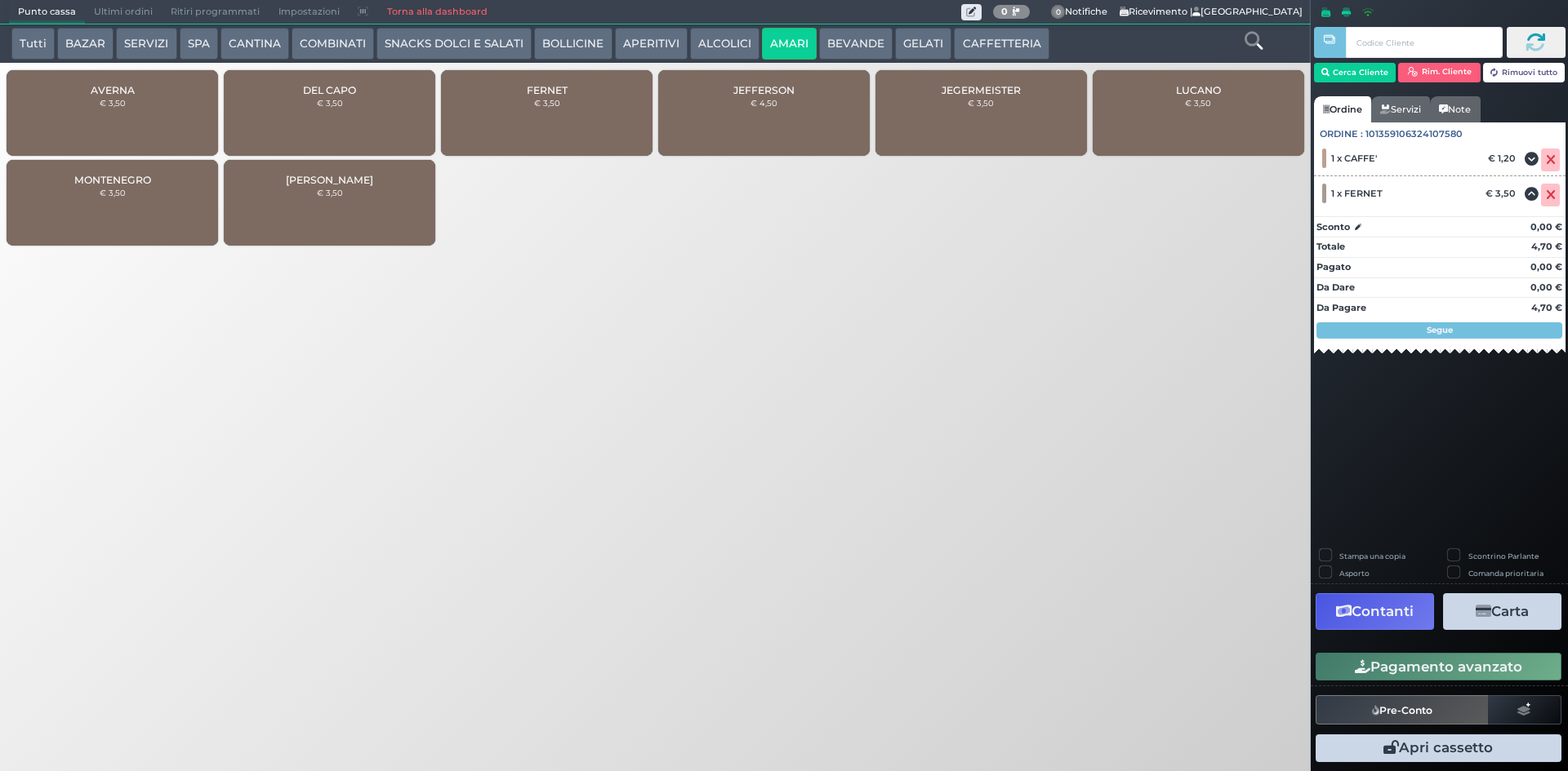
click at [1404, 671] on button "Pagamento avanzato" at bounding box center [1438, 668] width 245 height 28
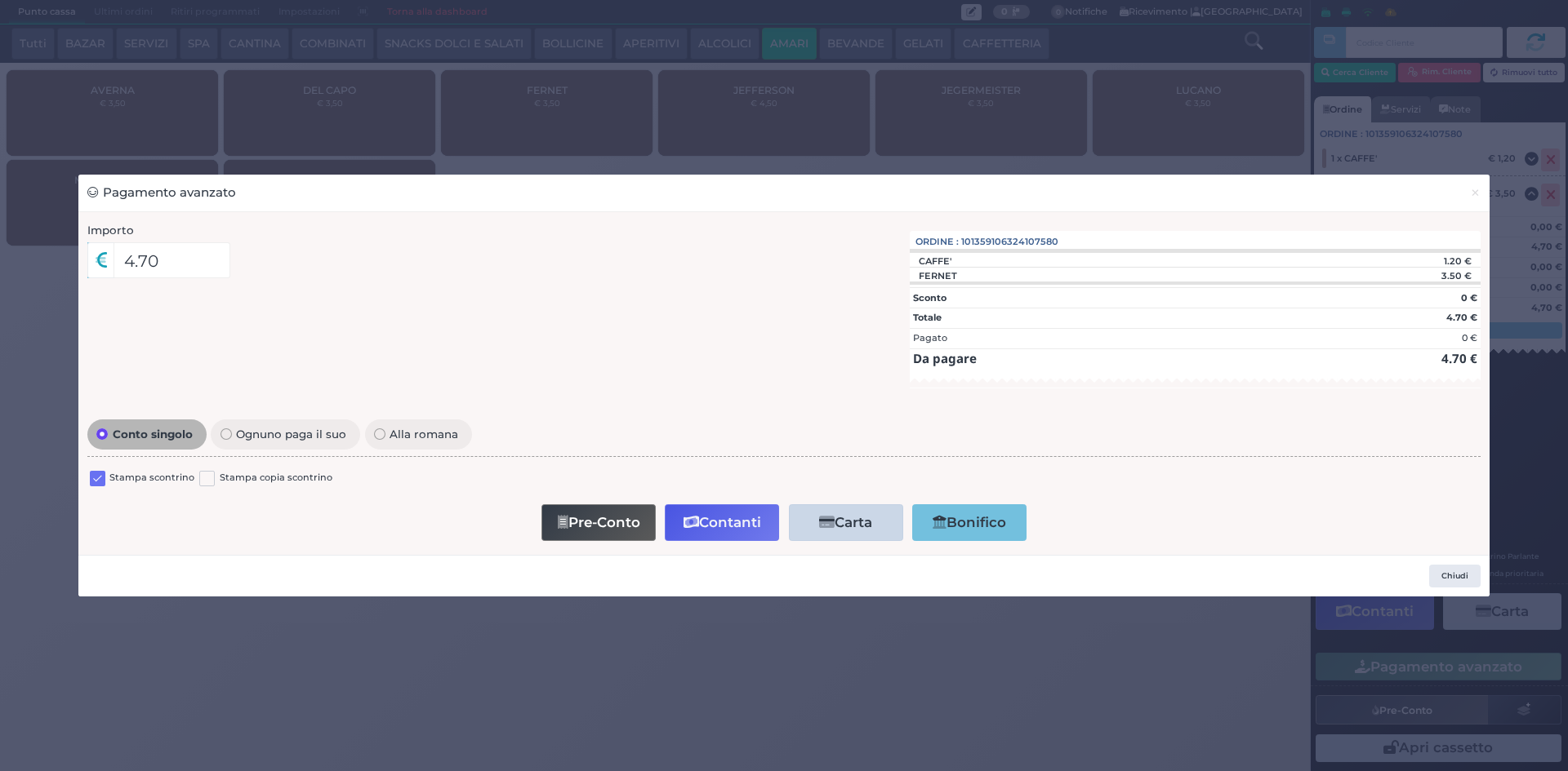
click at [97, 474] on label at bounding box center [98, 479] width 15 height 15
click at [0, 0] on input "checkbox" at bounding box center [0, 0] width 0 height 0
click at [735, 524] on button "Contanti" at bounding box center [722, 523] width 115 height 37
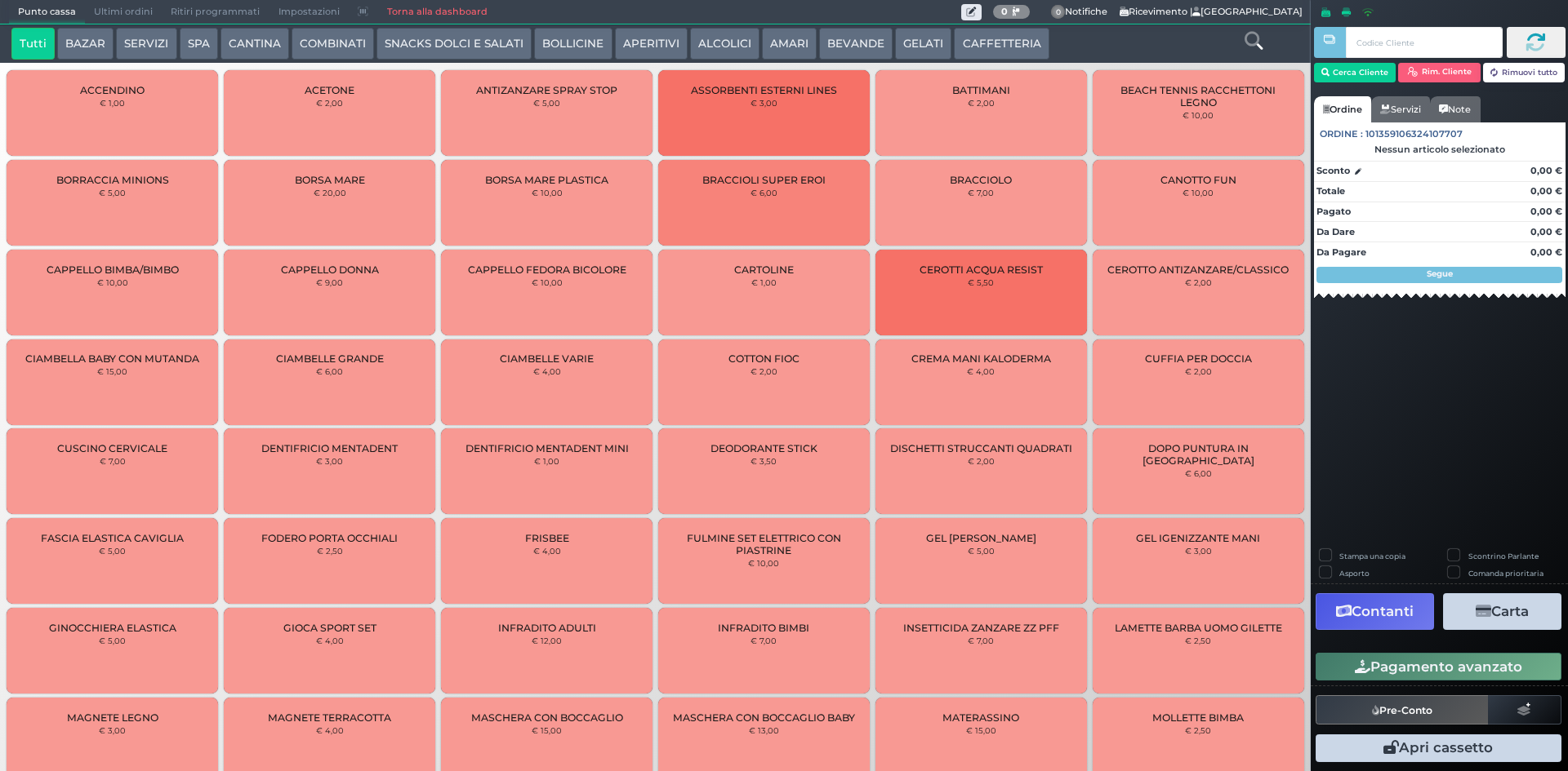
click at [138, 9] on span "Ultimi ordini" at bounding box center [123, 12] width 77 height 23
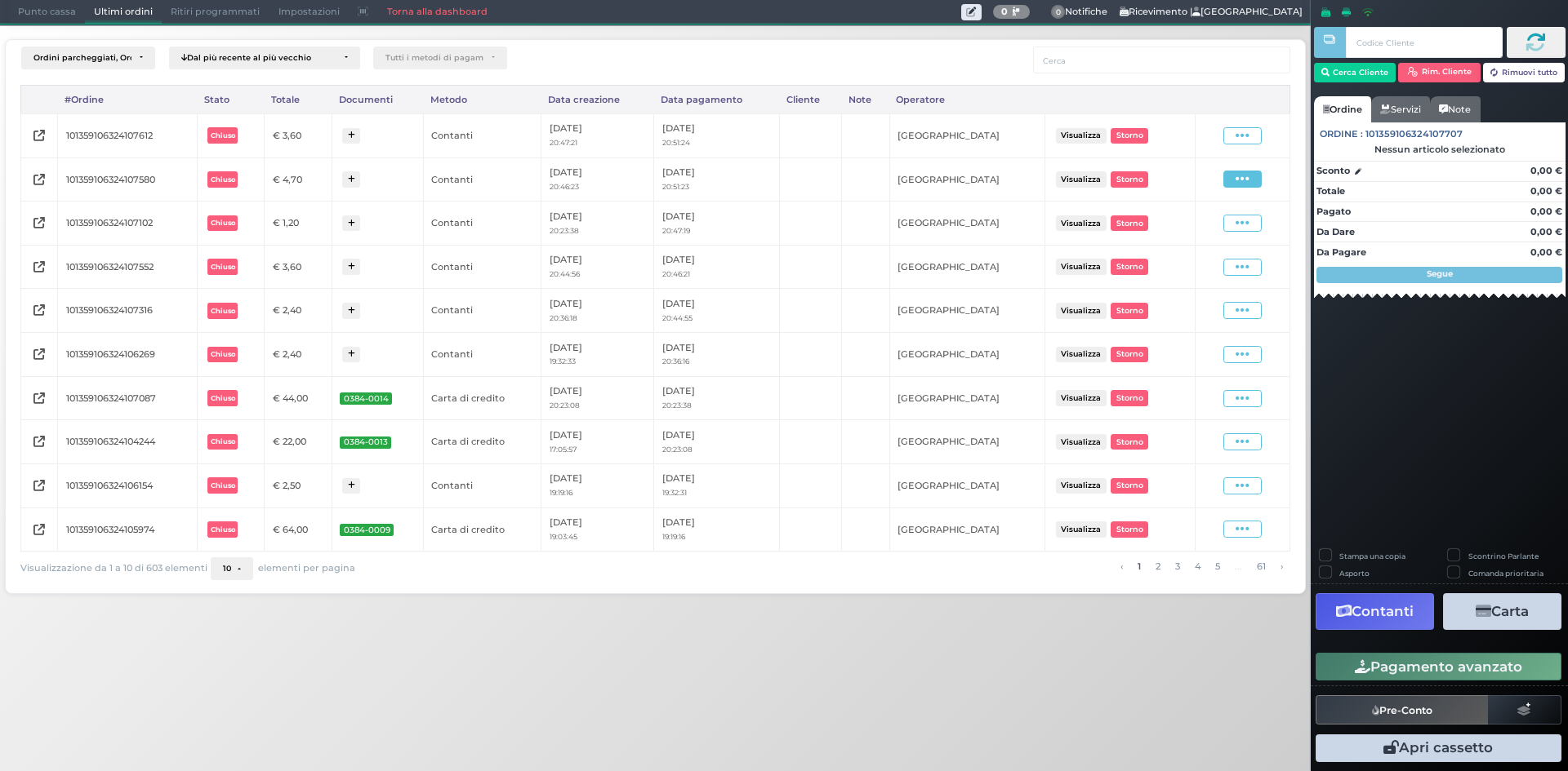
click at [1249, 178] on icon at bounding box center [1243, 179] width 14 height 15
click at [1207, 229] on span "Ristampa Pre-Conto" at bounding box center [1203, 228] width 67 height 28
click at [1245, 141] on icon at bounding box center [1243, 135] width 14 height 15
click at [1207, 173] on span "Ristampa Pre-Conto" at bounding box center [1203, 183] width 67 height 28
click at [53, 6] on span "Punto cassa" at bounding box center [47, 12] width 76 height 23
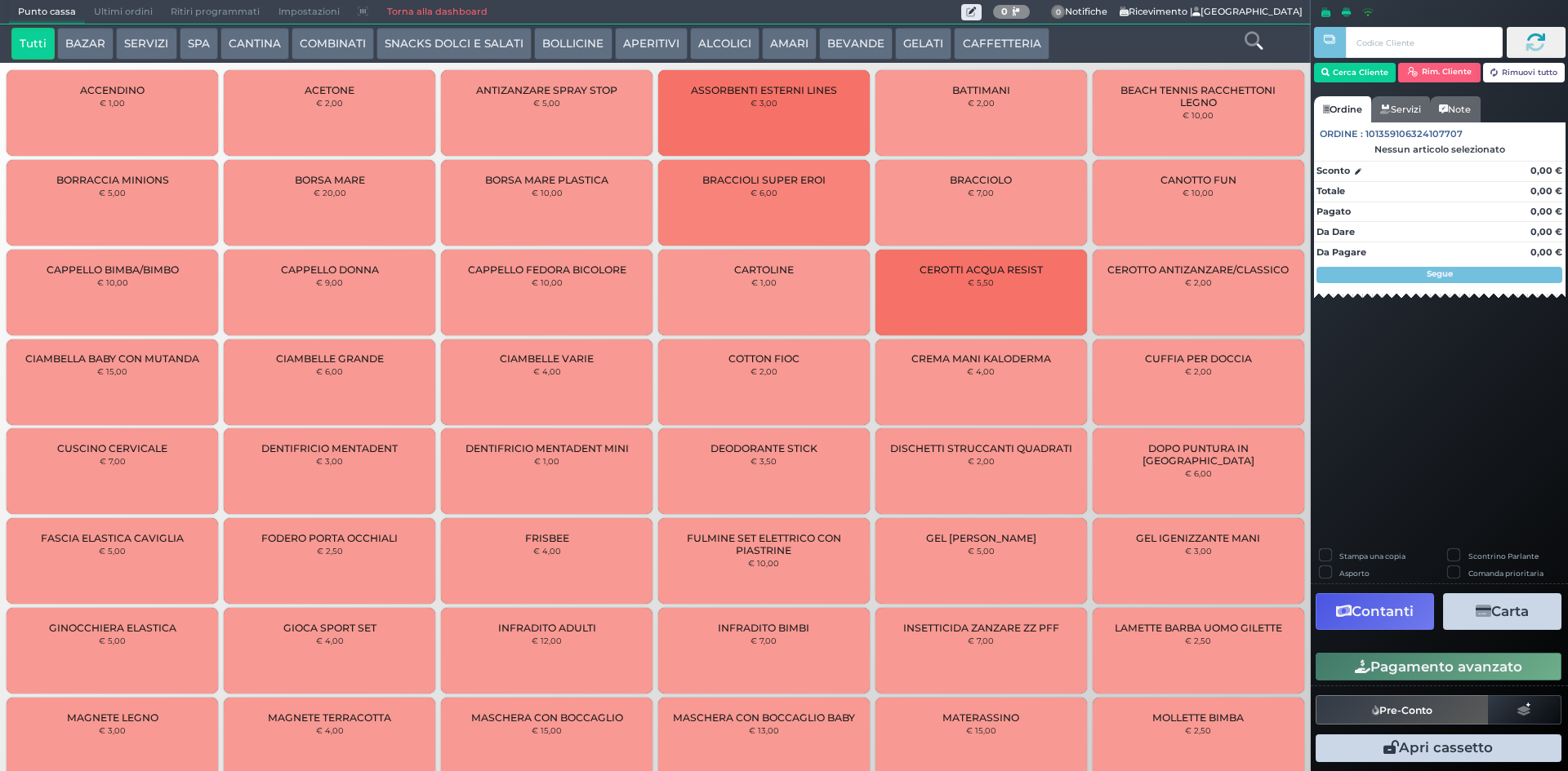
click at [991, 38] on button "CAFFETTERIA" at bounding box center [1001, 44] width 95 height 33
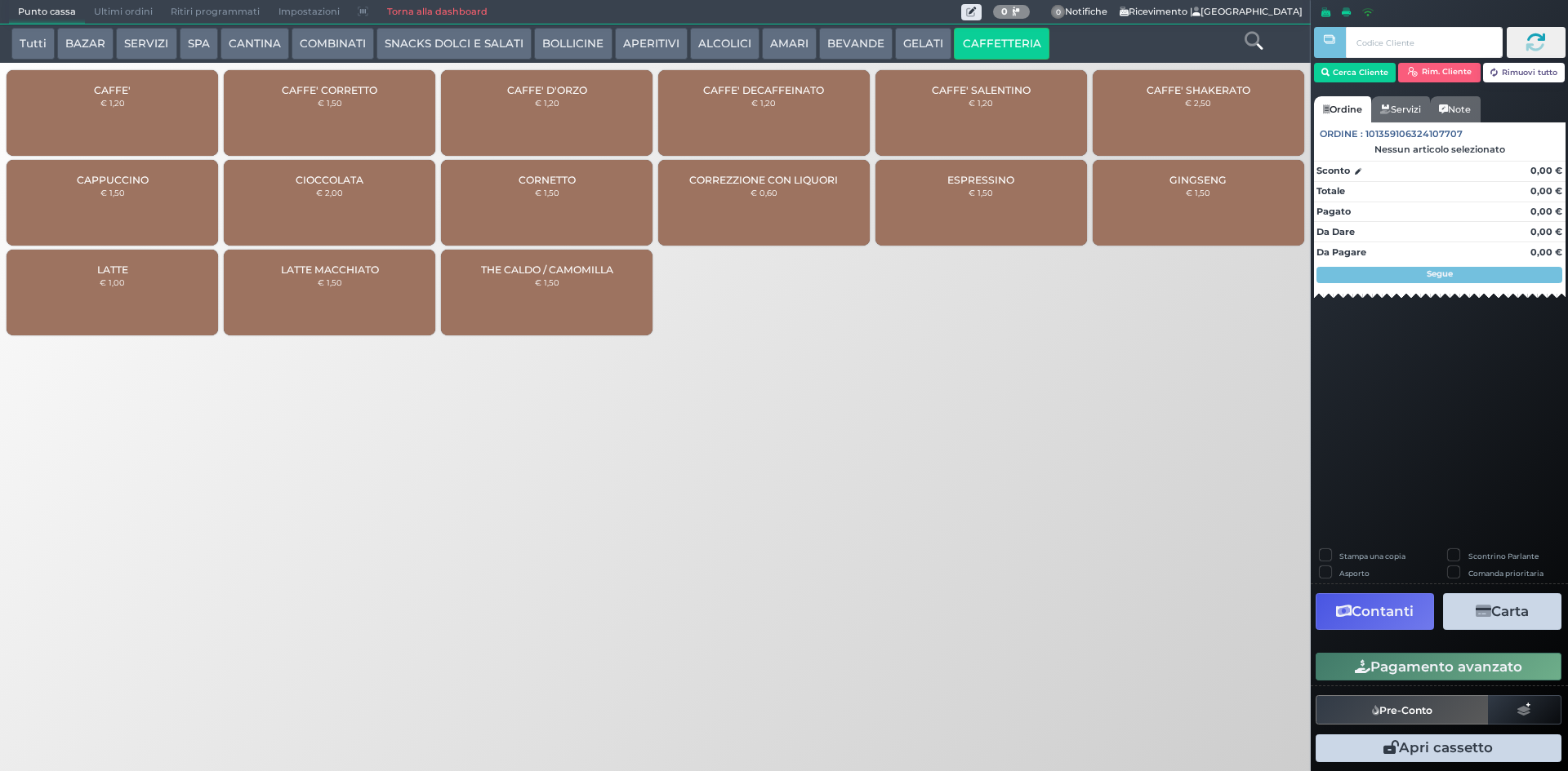
click at [325, 123] on div "CAFFE' CORRETTO € 1,50" at bounding box center [329, 113] width 212 height 86
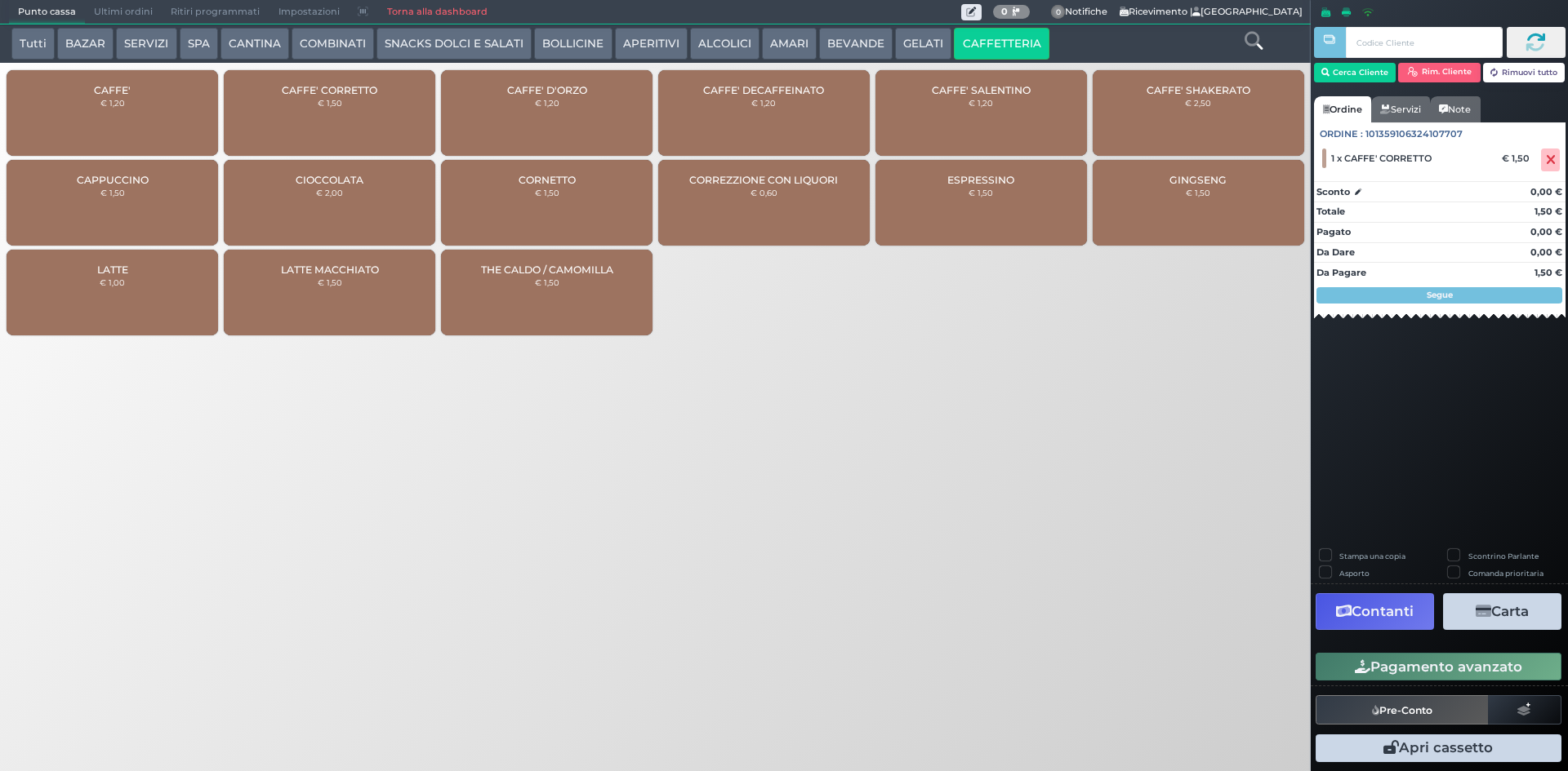
click at [776, 109] on div "CAFFE' DECAFFEINATO € 1,20" at bounding box center [764, 113] width 212 height 86
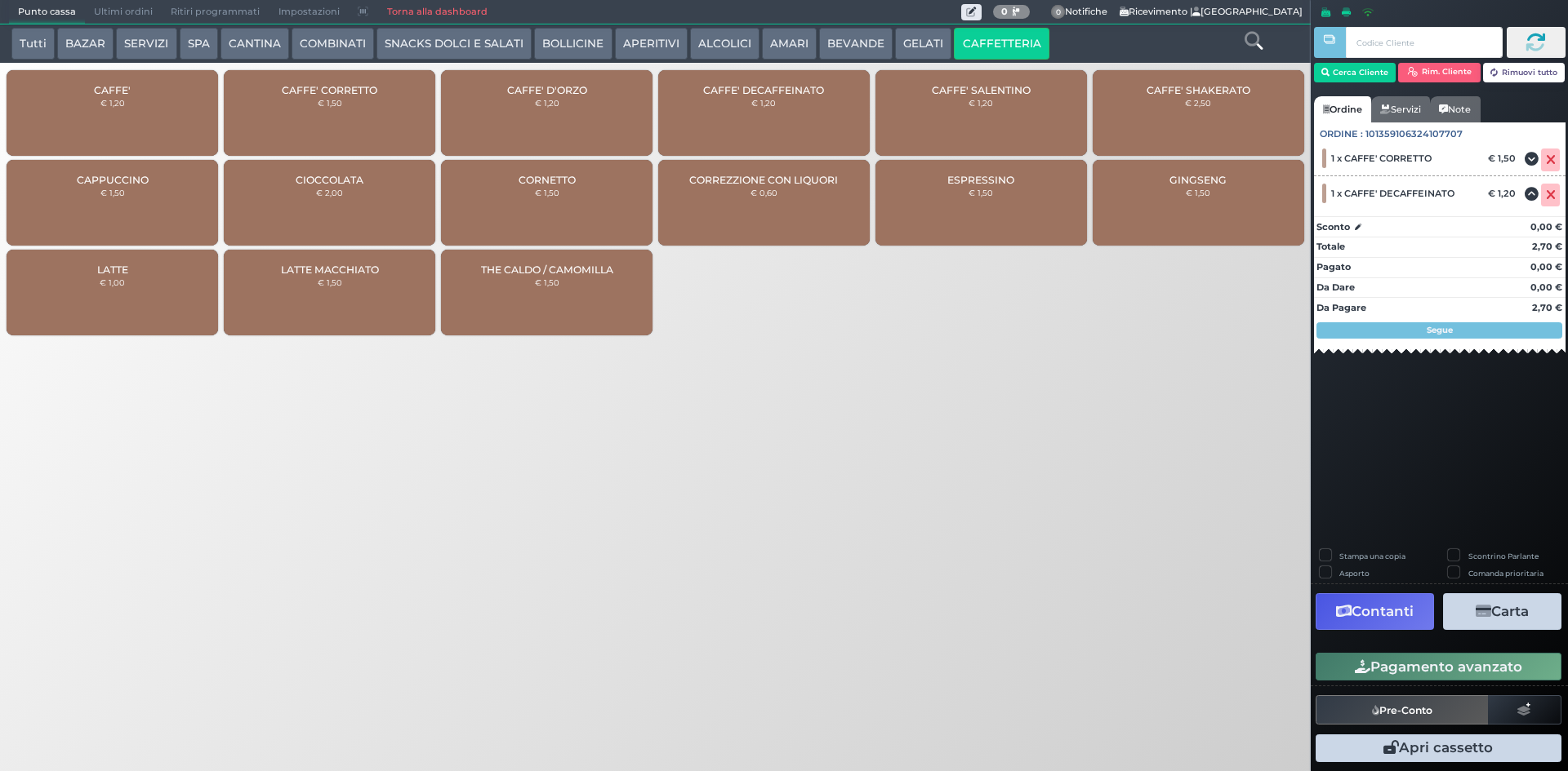
click at [1428, 668] on button "Pagamento avanzato" at bounding box center [1438, 668] width 245 height 28
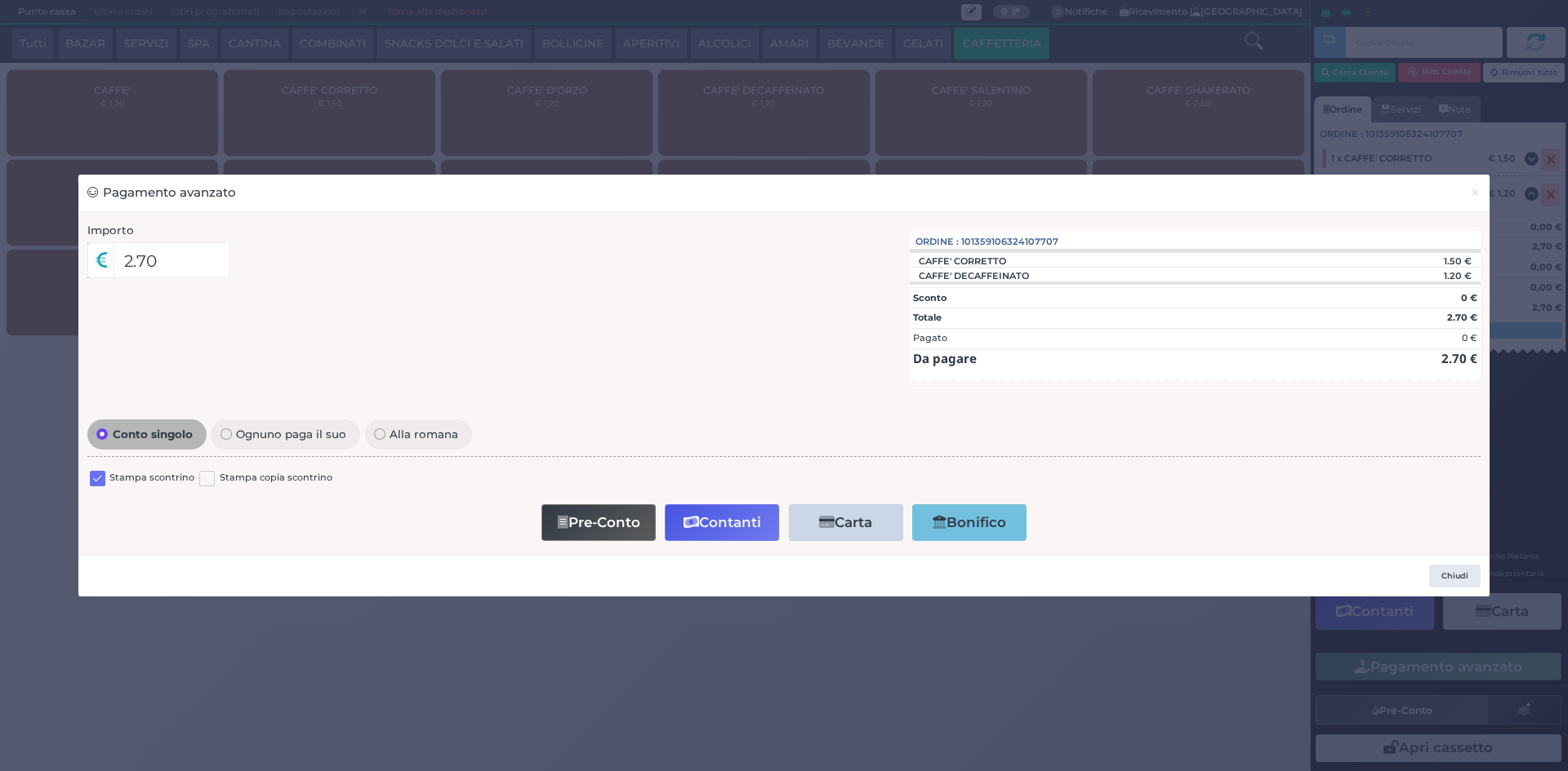
click at [102, 480] on label at bounding box center [98, 479] width 15 height 15
click at [0, 0] on input "checkbox" at bounding box center [0, 0] width 0 height 0
click at [716, 505] on button "Contanti" at bounding box center [722, 523] width 115 height 37
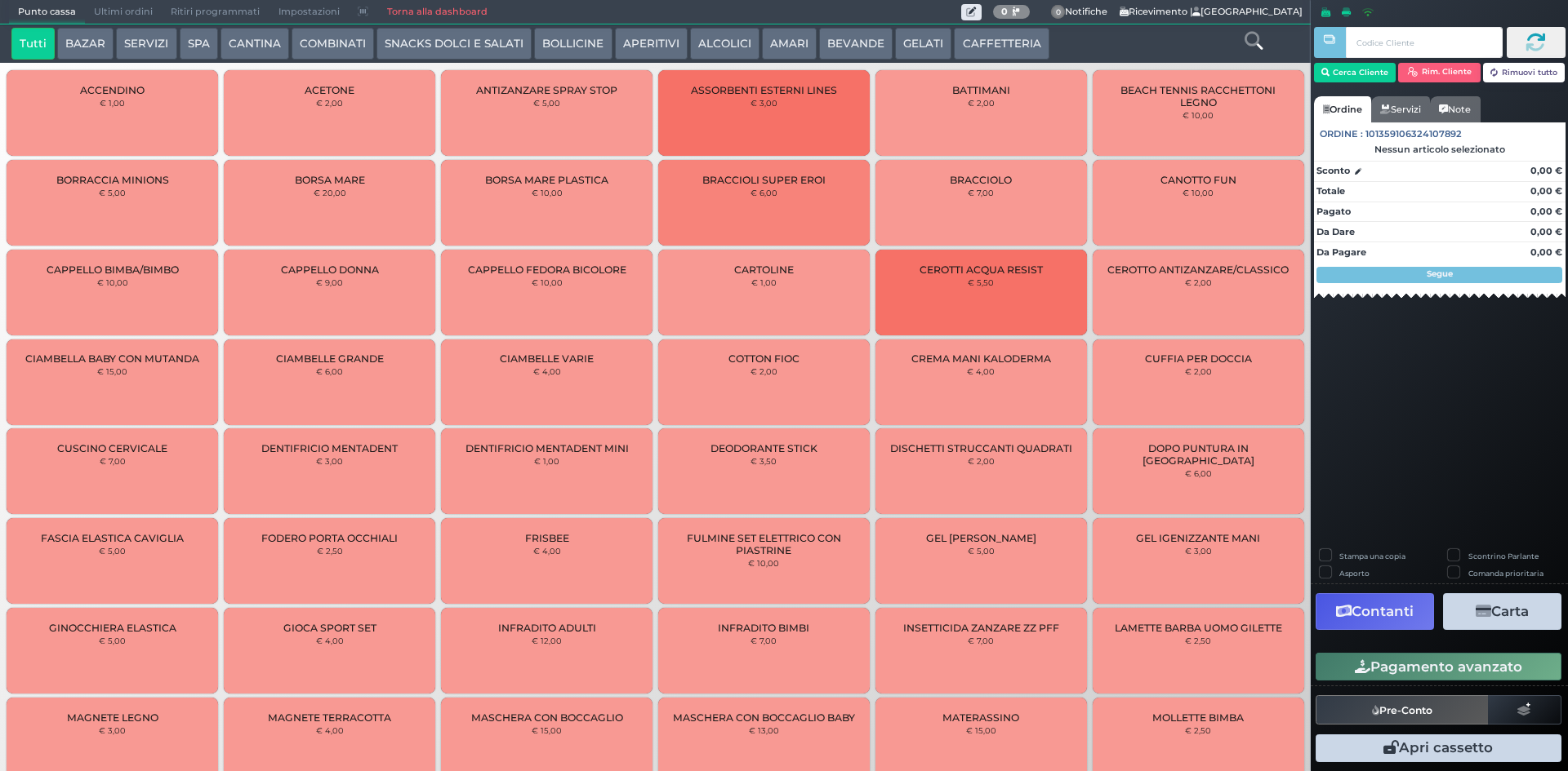
click at [780, 50] on button "AMARI" at bounding box center [789, 44] width 55 height 33
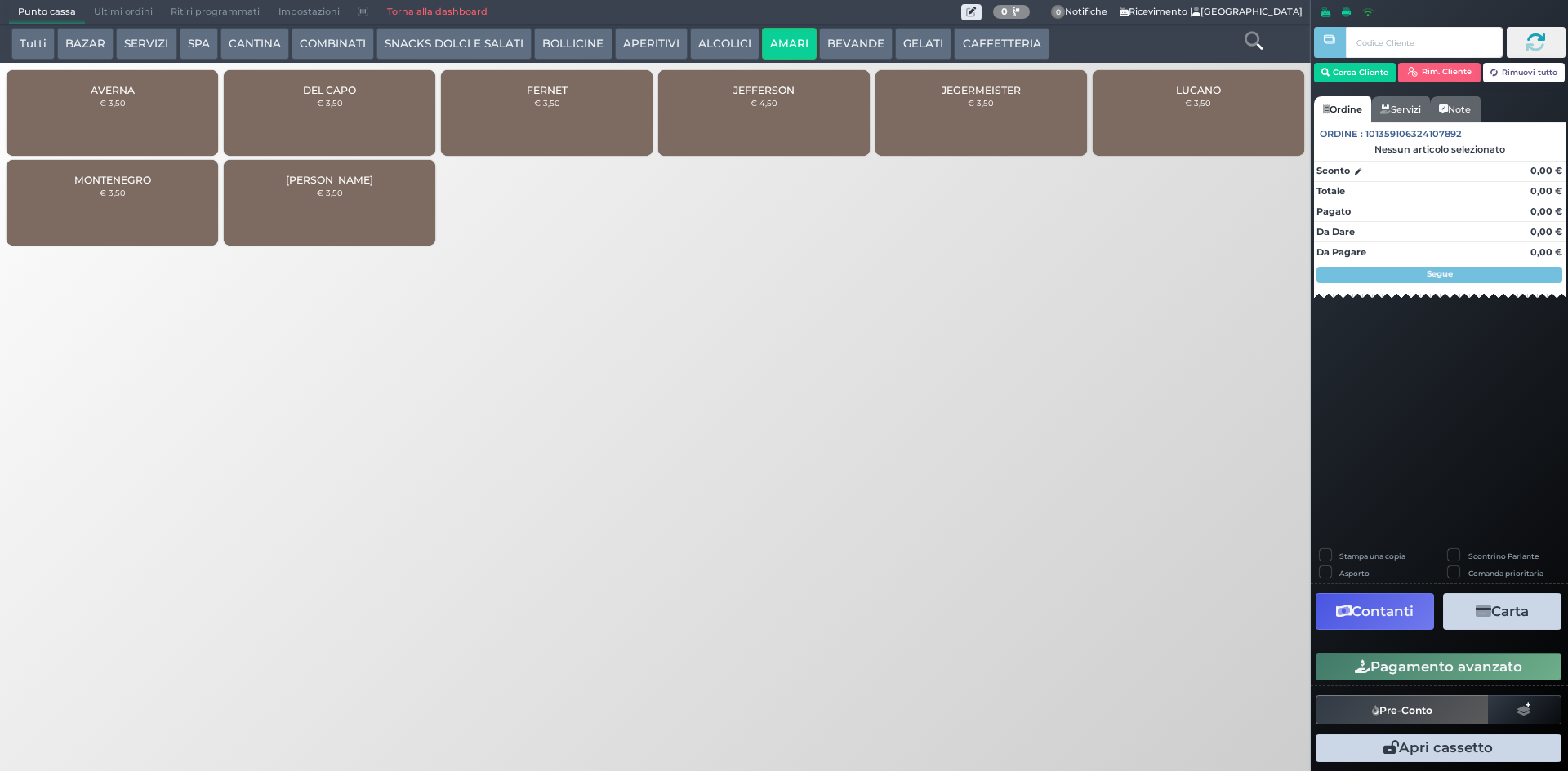
click at [292, 113] on div "DEL CAPO € 3,50" at bounding box center [329, 113] width 212 height 86
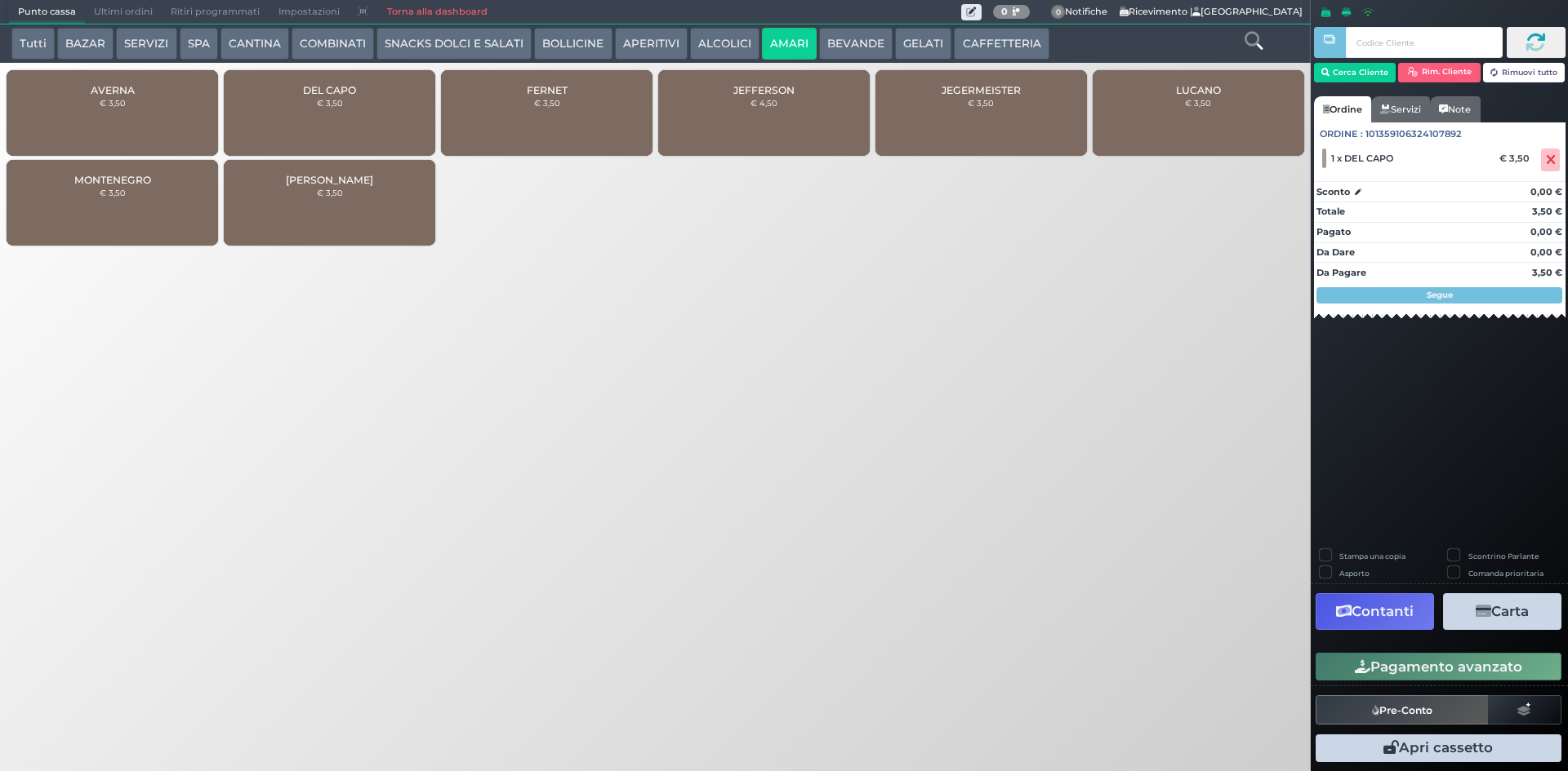
click at [1339, 551] on label "Stampa una copia" at bounding box center [1372, 556] width 66 height 10
checkbox input "true"
click at [1497, 614] on button "Carta" at bounding box center [1502, 611] width 119 height 37
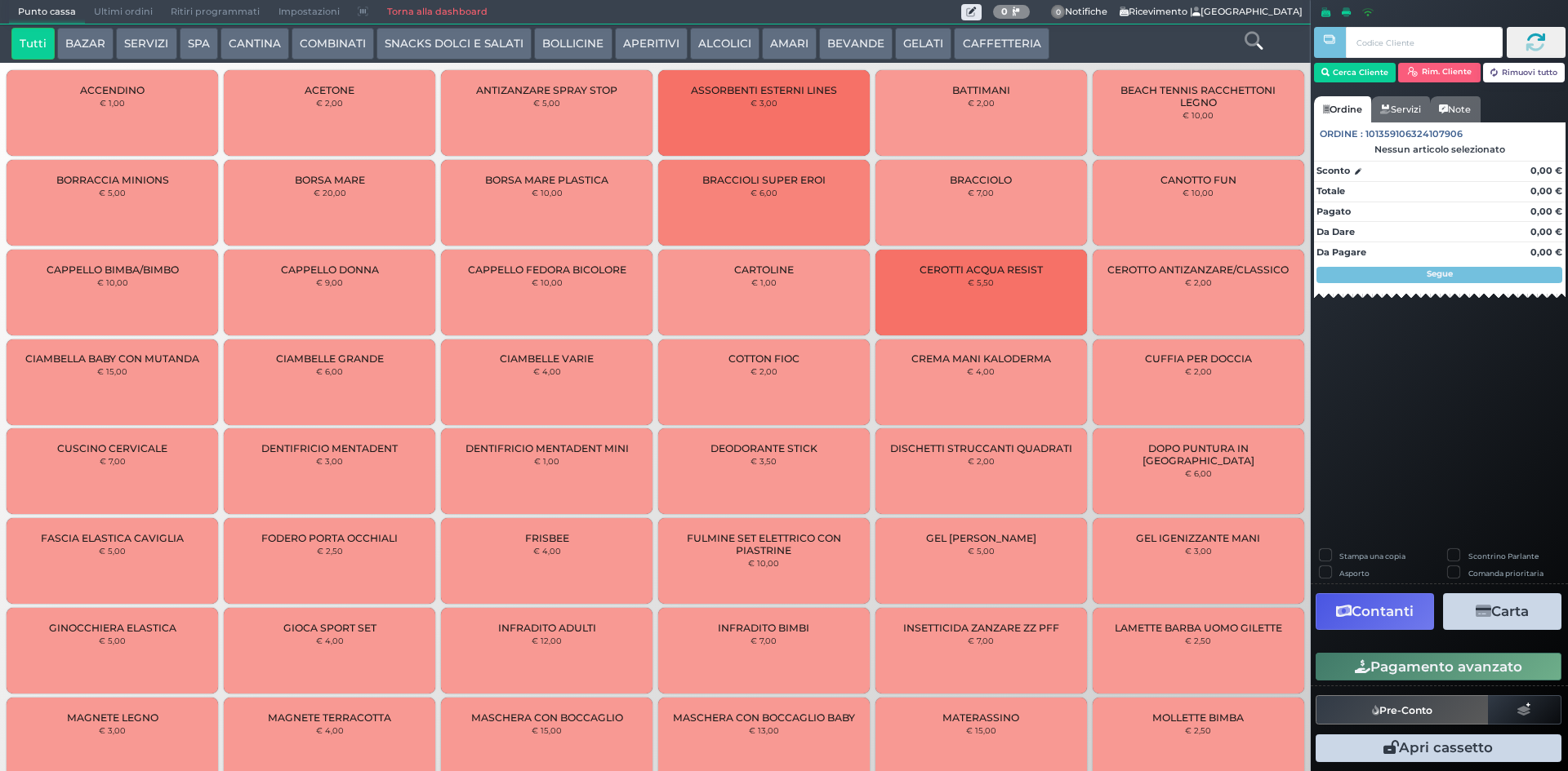
click at [118, 12] on span "Ultimi ordini" at bounding box center [123, 12] width 77 height 23
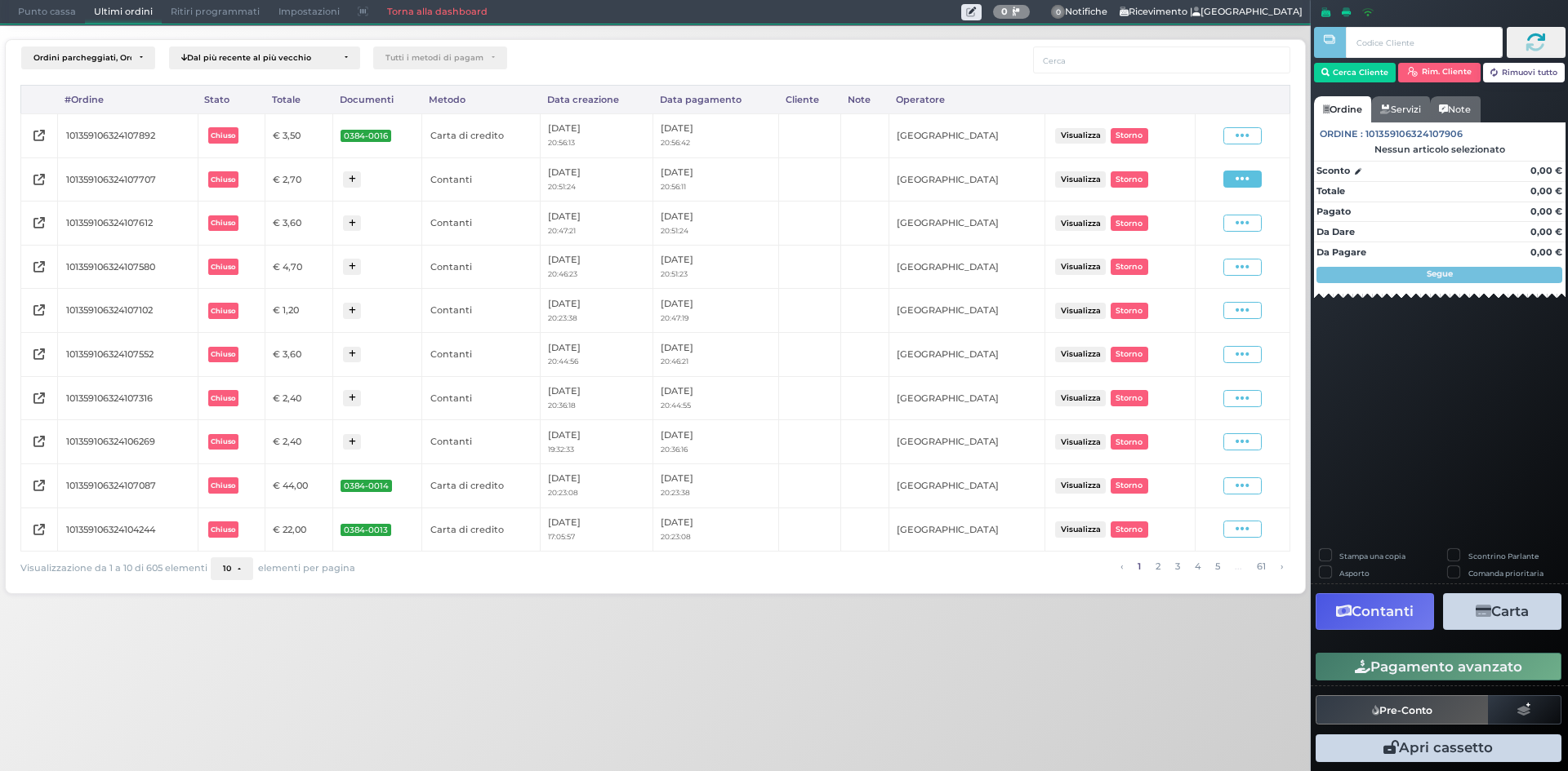
click at [1251, 181] on span at bounding box center [1243, 179] width 39 height 17
click at [1201, 227] on span "Ristampa Pre-Conto" at bounding box center [1203, 228] width 67 height 28
click at [40, 15] on span "Punto cassa" at bounding box center [47, 12] width 76 height 23
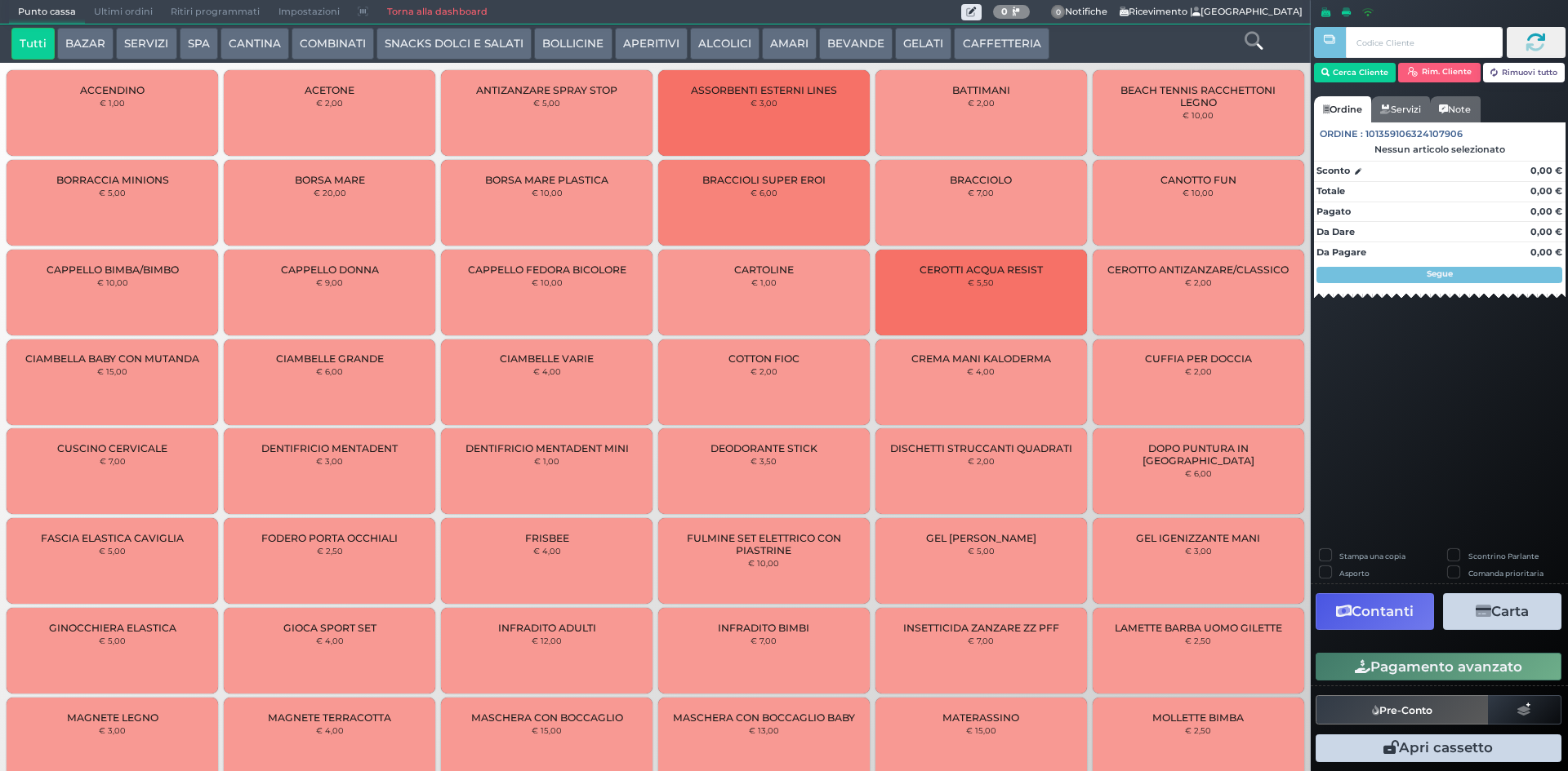
click at [971, 34] on button "CAFFETTERIA" at bounding box center [1001, 44] width 95 height 33
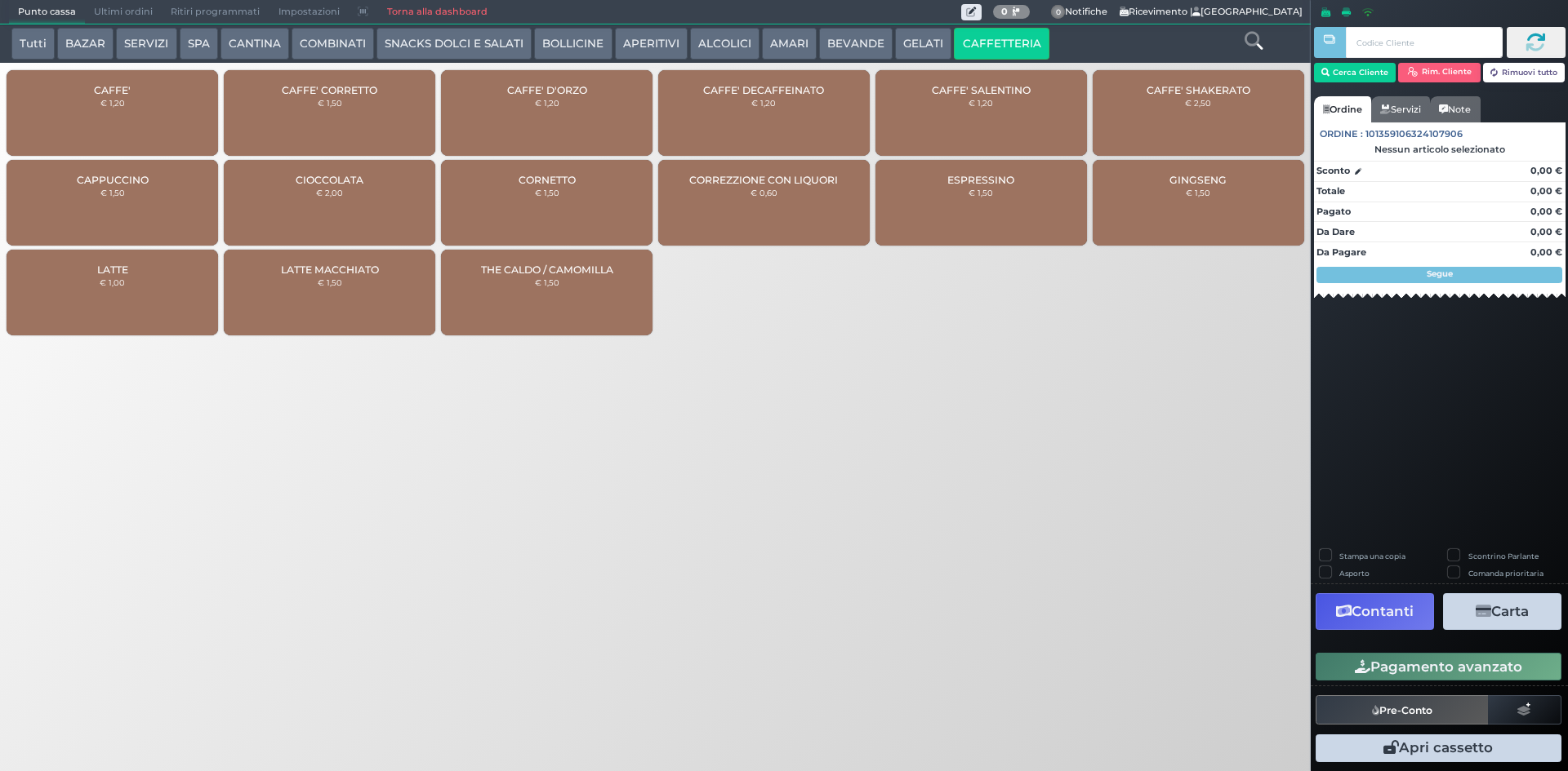
click at [135, 104] on div "CAFFE' € 1,20" at bounding box center [112, 113] width 212 height 86
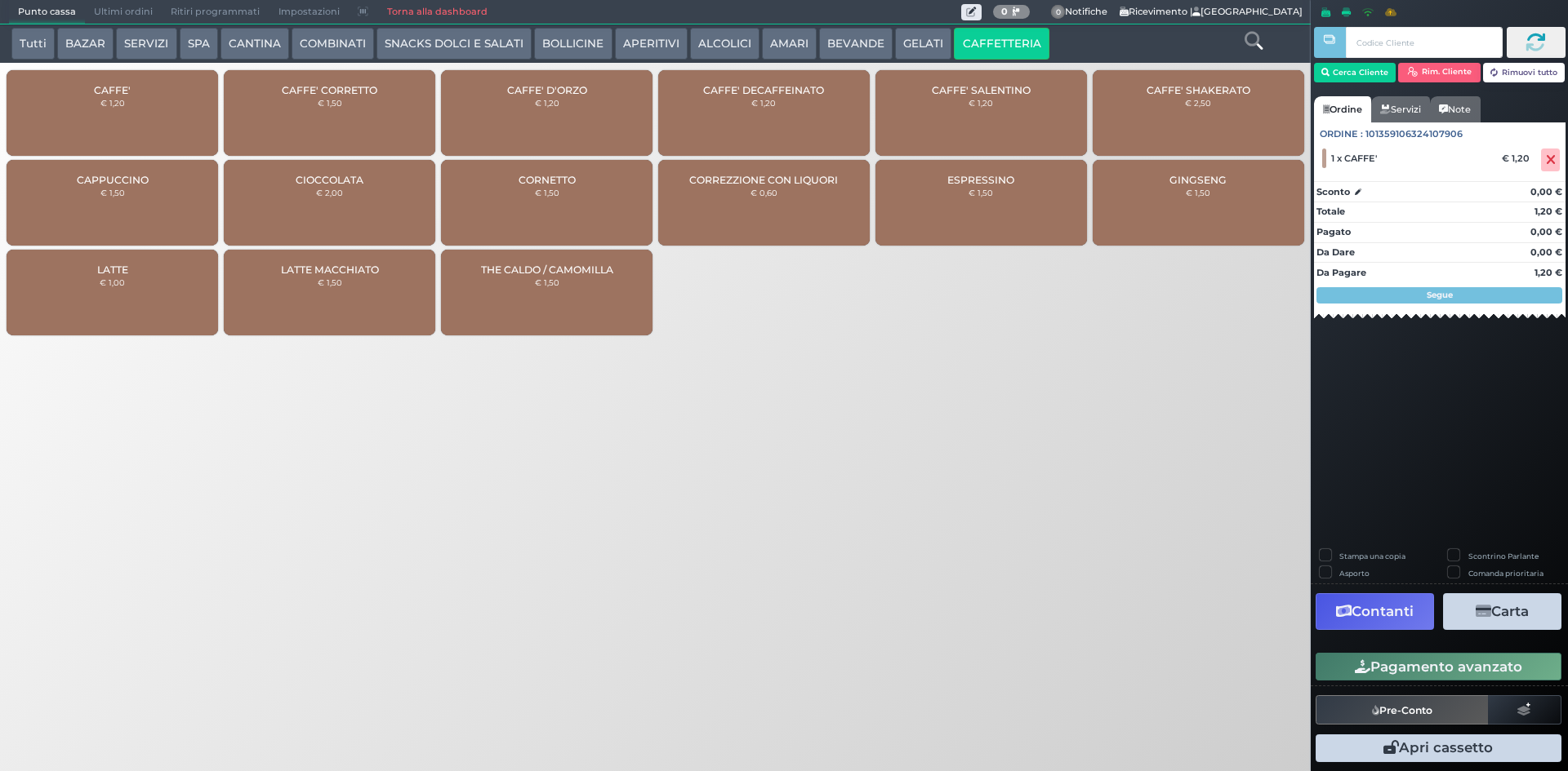
click at [135, 104] on div "CAFFE' € 1,20" at bounding box center [112, 113] width 212 height 86
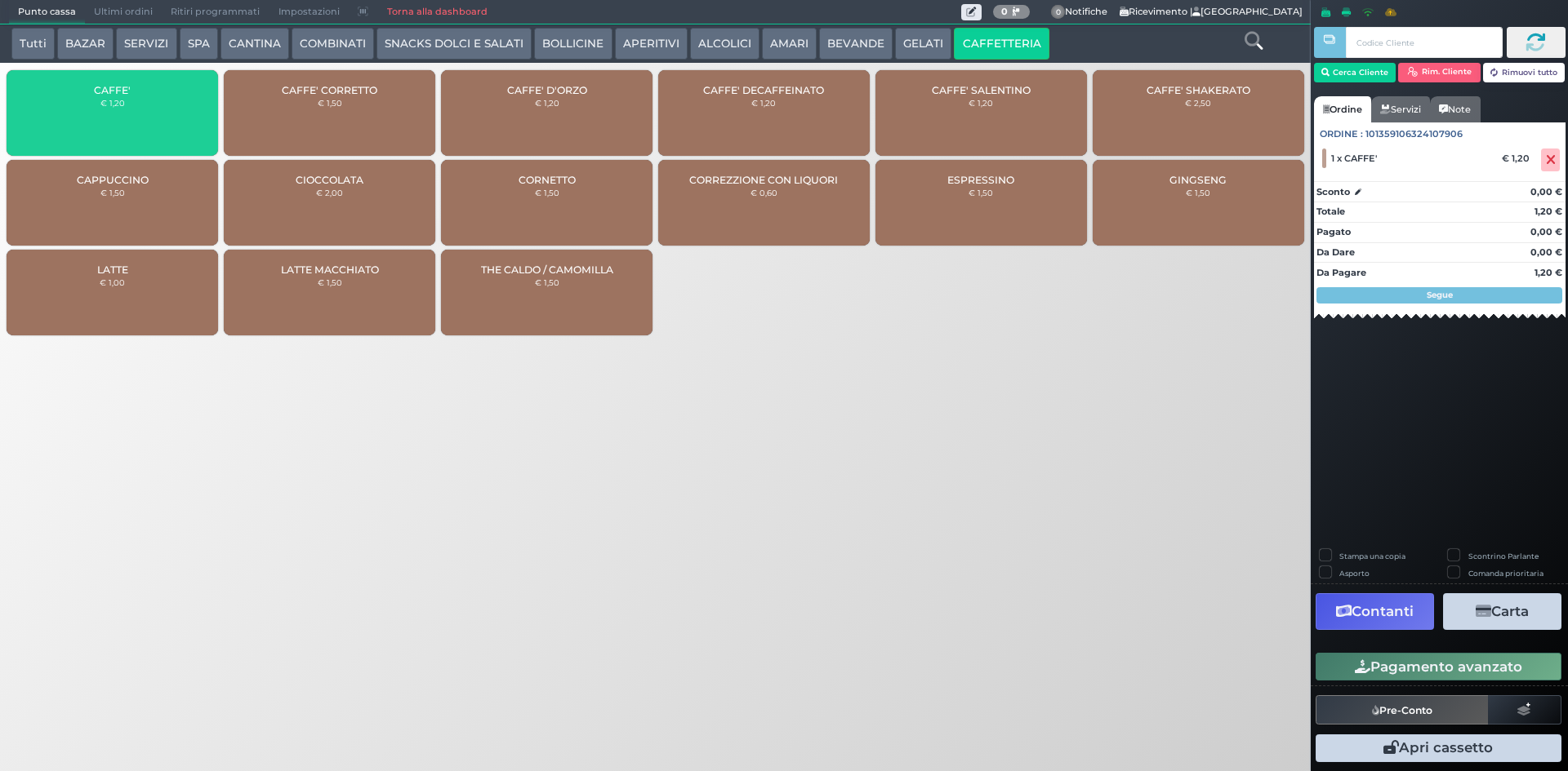
click at [135, 104] on div "CAFFE' € 1,20" at bounding box center [112, 113] width 212 height 86
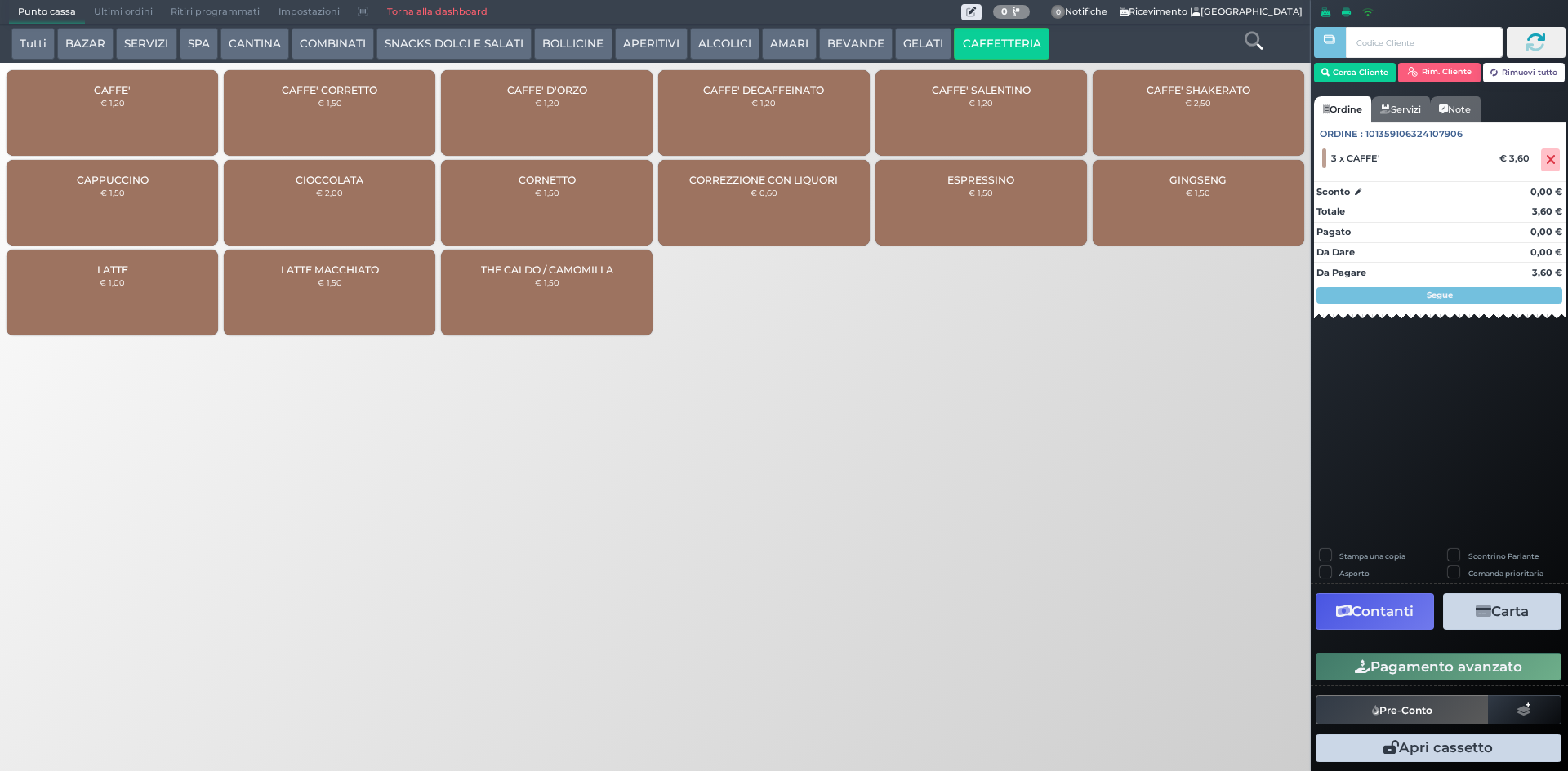
click at [1445, 667] on button "Pagamento avanzato" at bounding box center [1438, 668] width 245 height 28
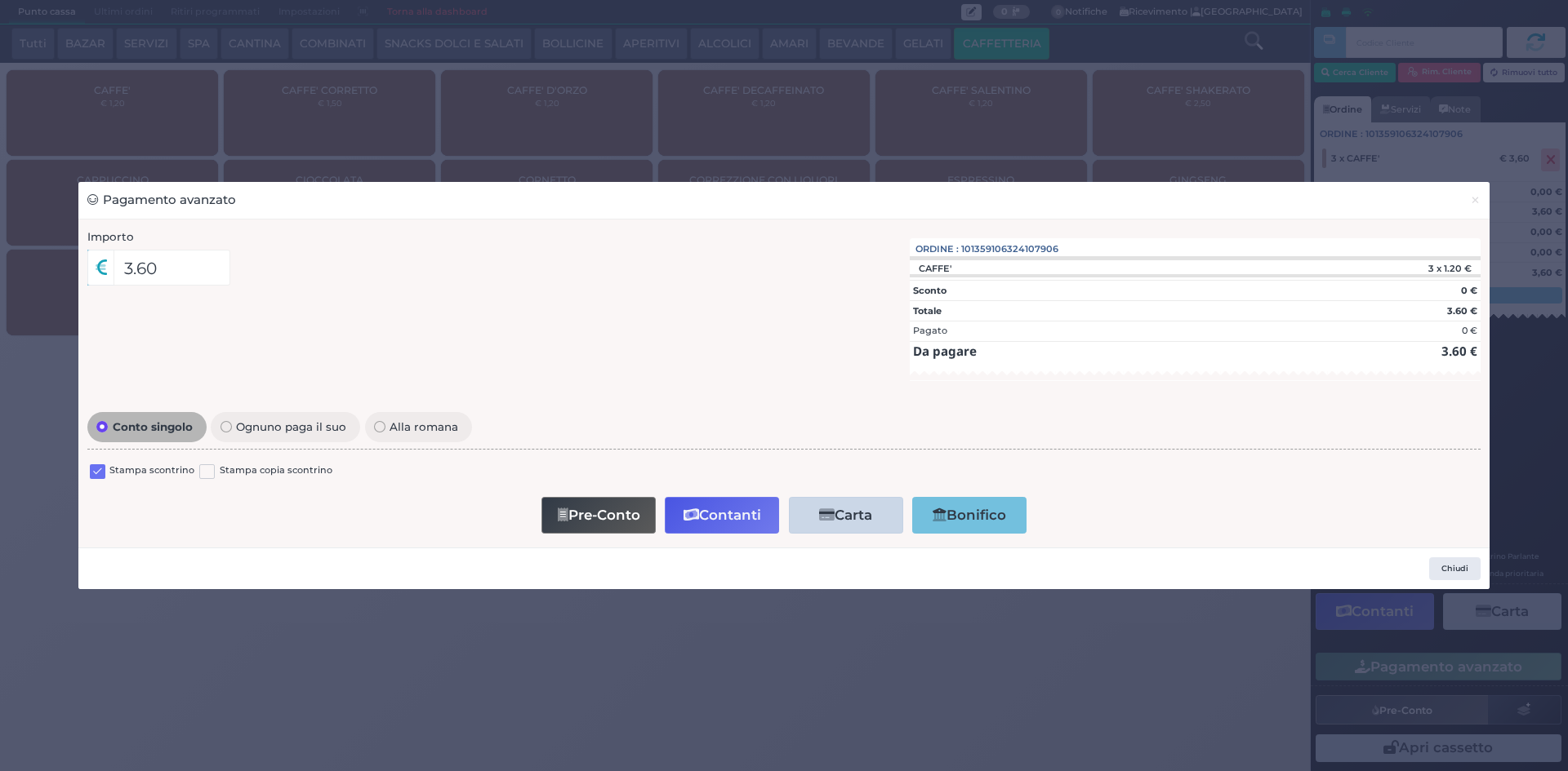
click at [90, 469] on label at bounding box center [98, 472] width 15 height 15
click at [0, 0] on input "checkbox" at bounding box center [0, 0] width 0 height 0
click at [708, 507] on button "Contanti" at bounding box center [722, 515] width 115 height 37
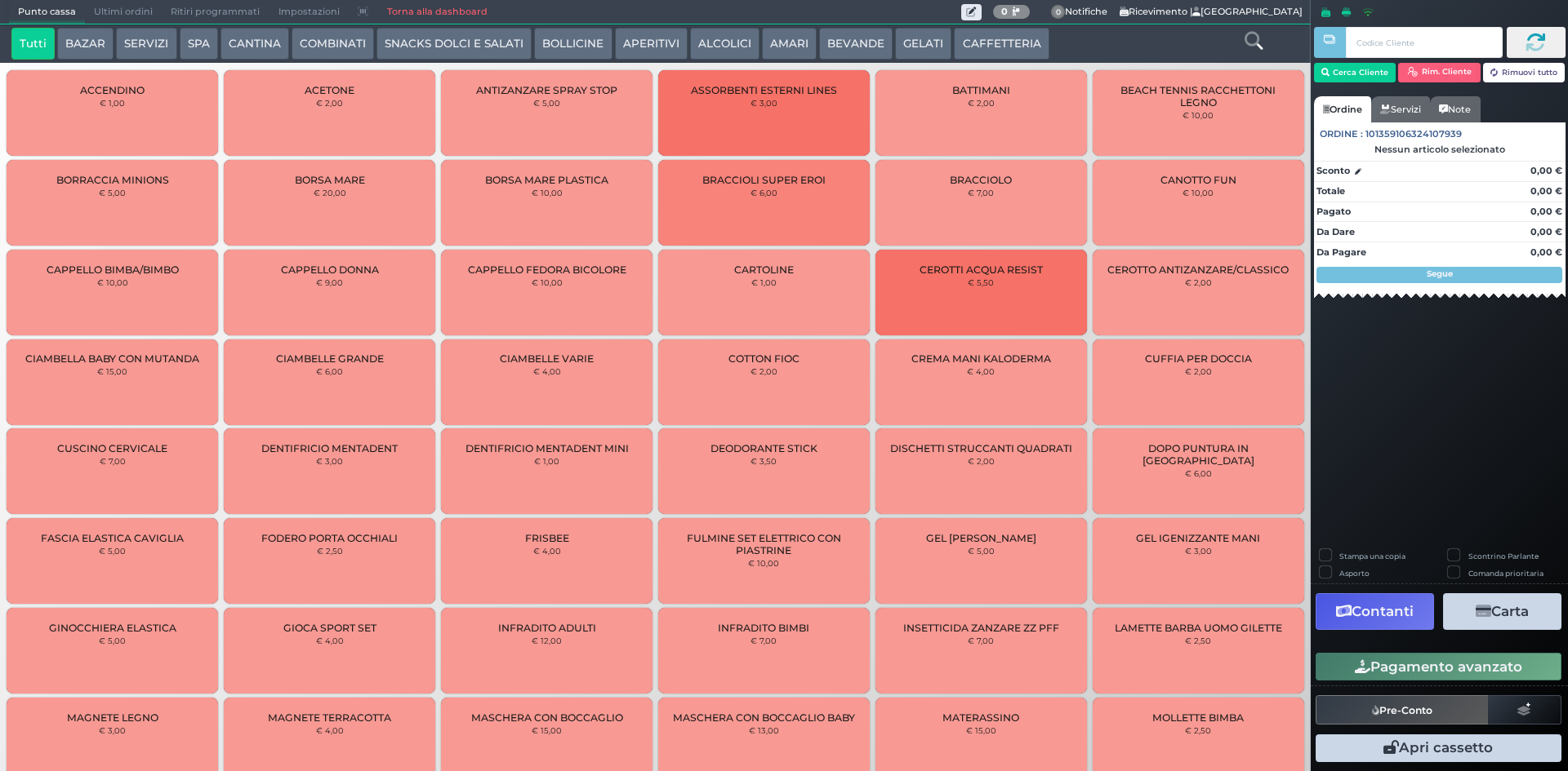
click at [108, 9] on span "Ultimi ordini" at bounding box center [123, 12] width 77 height 23
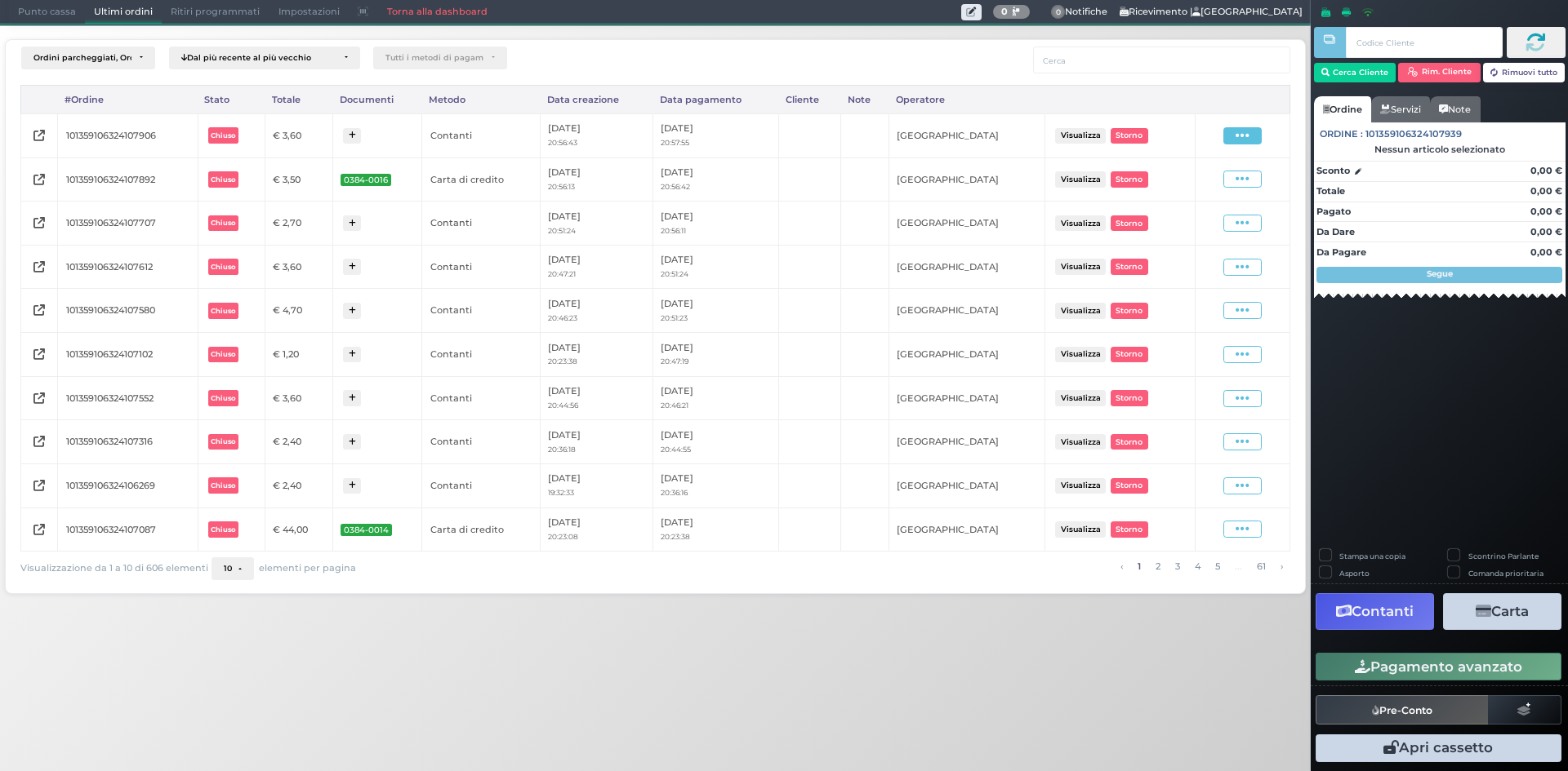
click at [1236, 132] on icon at bounding box center [1243, 135] width 14 height 15
click at [1206, 182] on span "Ristampa Pre-Conto" at bounding box center [1203, 183] width 67 height 28
click at [37, 19] on span "Punto cassa" at bounding box center [47, 12] width 76 height 23
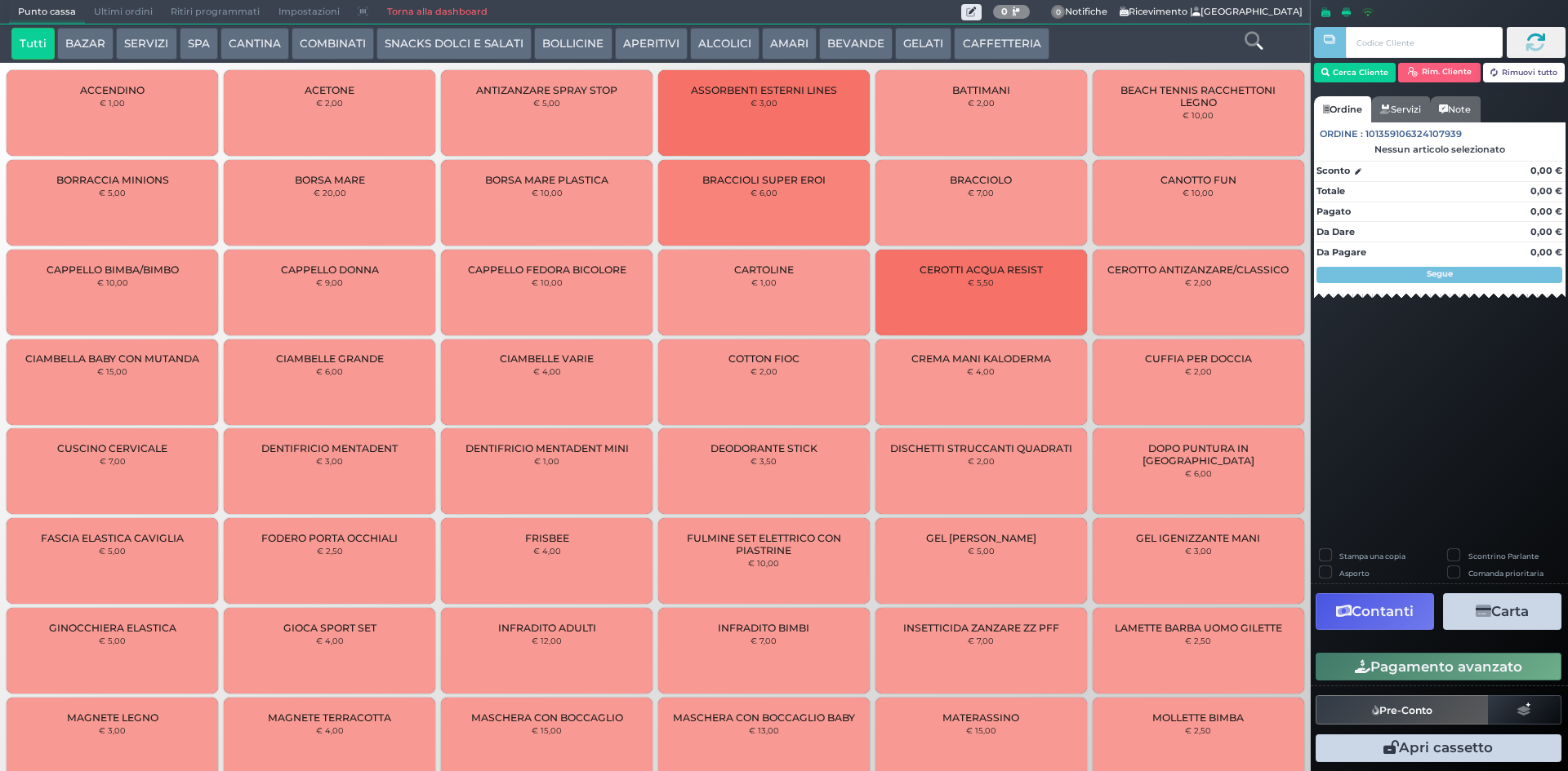
click at [1031, 46] on button "CAFFETTERIA" at bounding box center [1001, 44] width 95 height 33
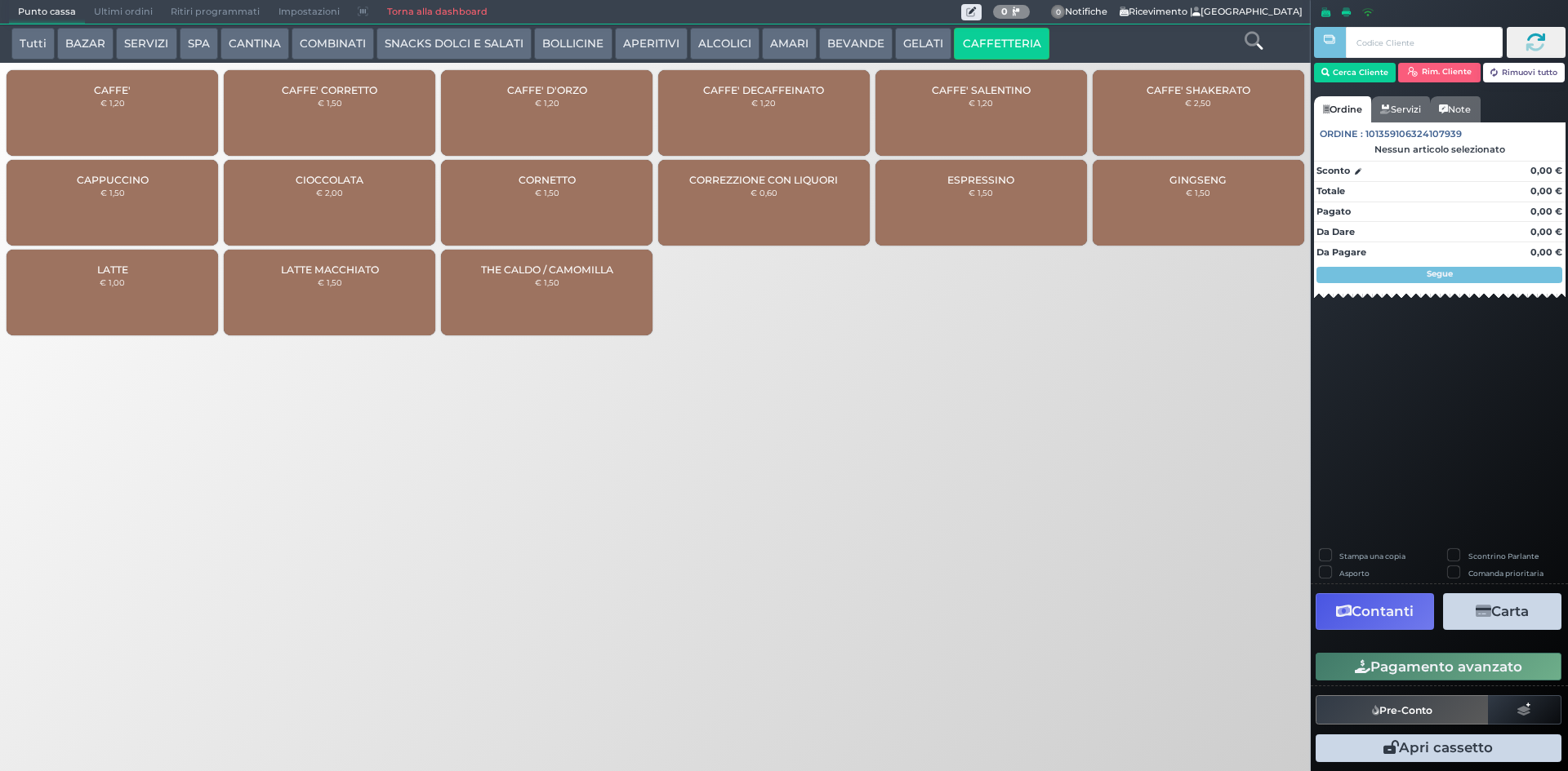
click at [158, 92] on div "CAFFE' € 1,20" at bounding box center [112, 113] width 212 height 86
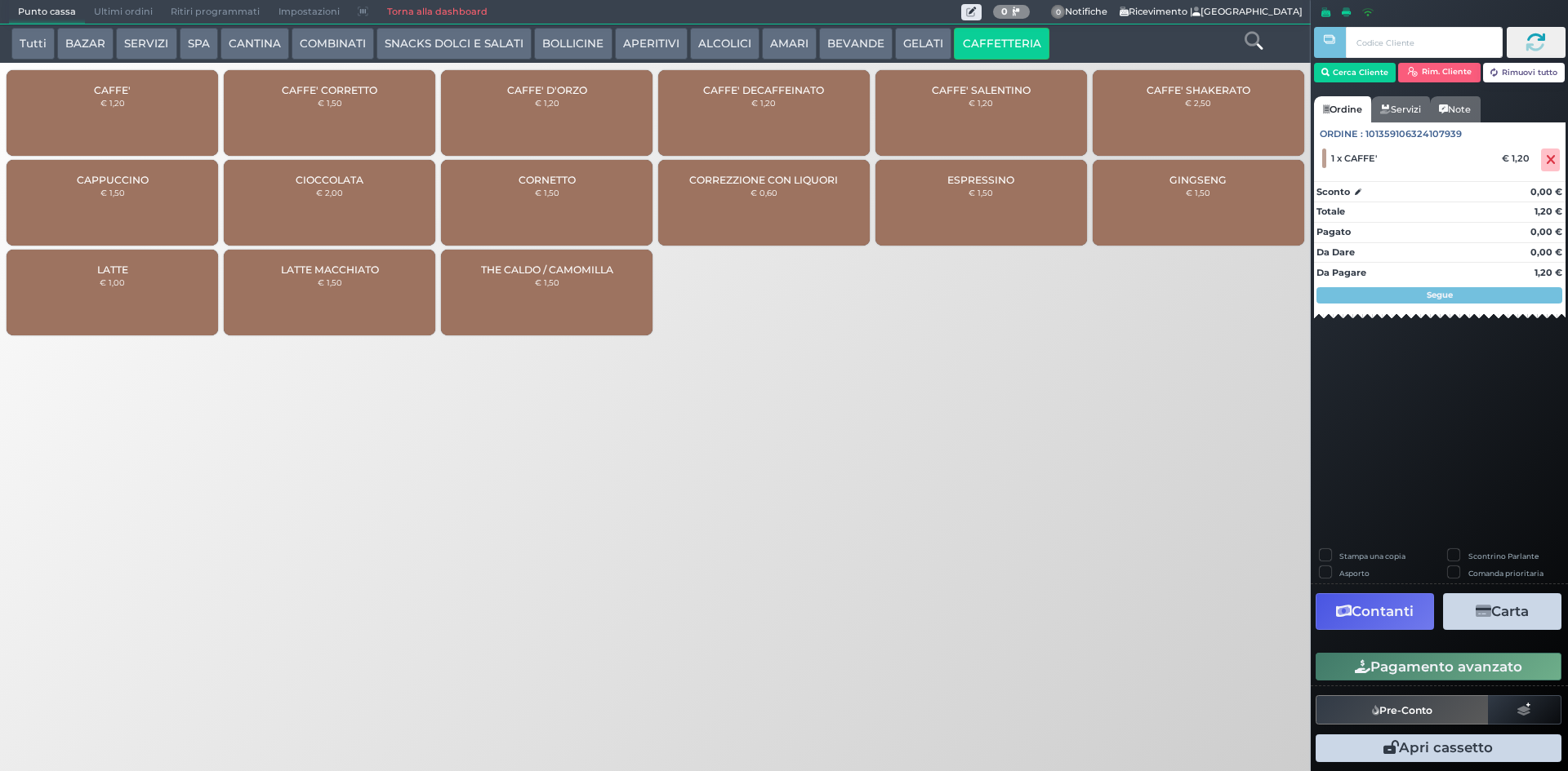
click at [1441, 672] on button "Pagamento avanzato" at bounding box center [1438, 668] width 245 height 28
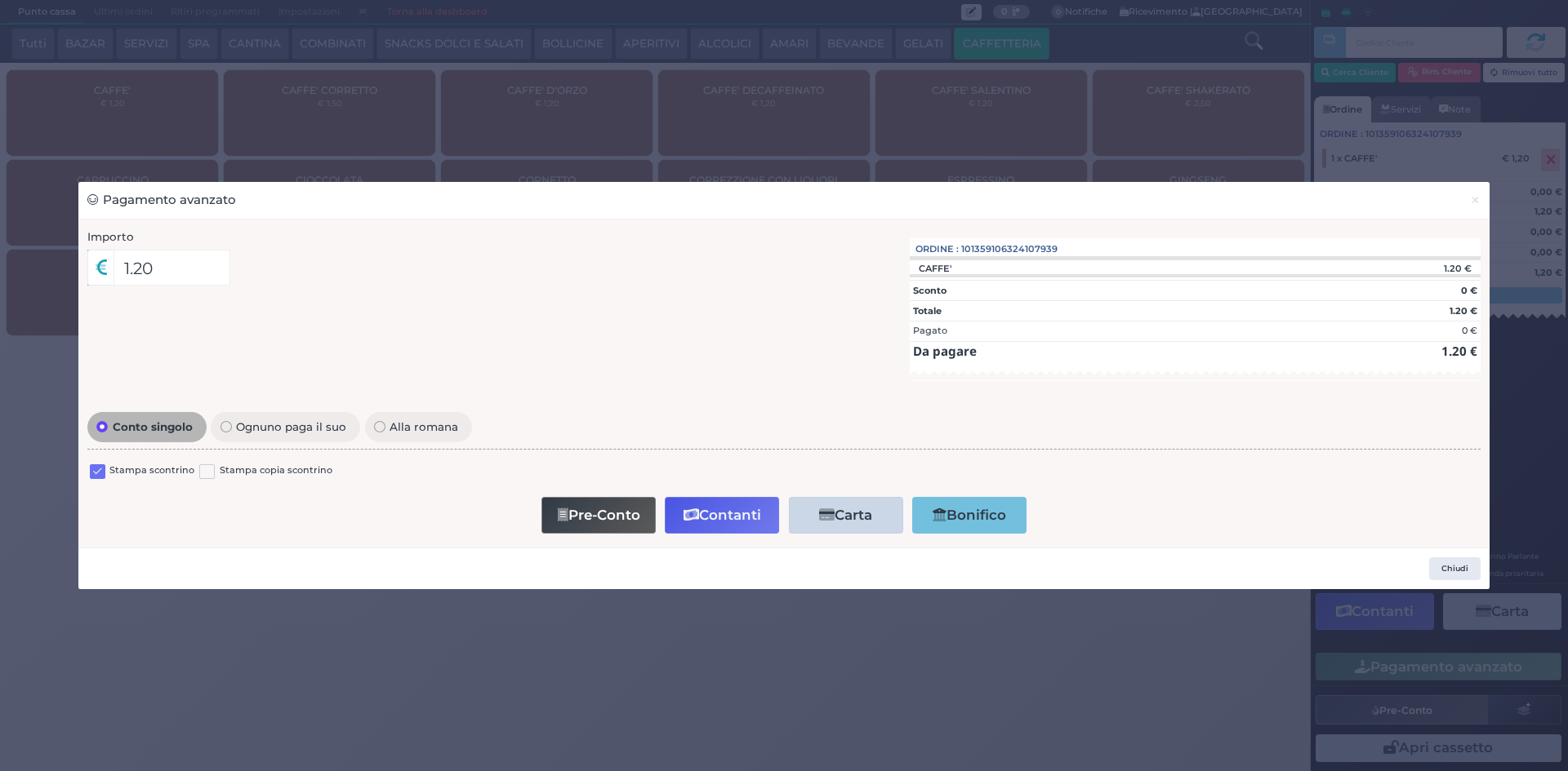
click at [100, 474] on label at bounding box center [98, 472] width 15 height 15
click at [0, 0] on input "checkbox" at bounding box center [0, 0] width 0 height 0
click at [742, 513] on button "Contanti" at bounding box center [722, 515] width 115 height 37
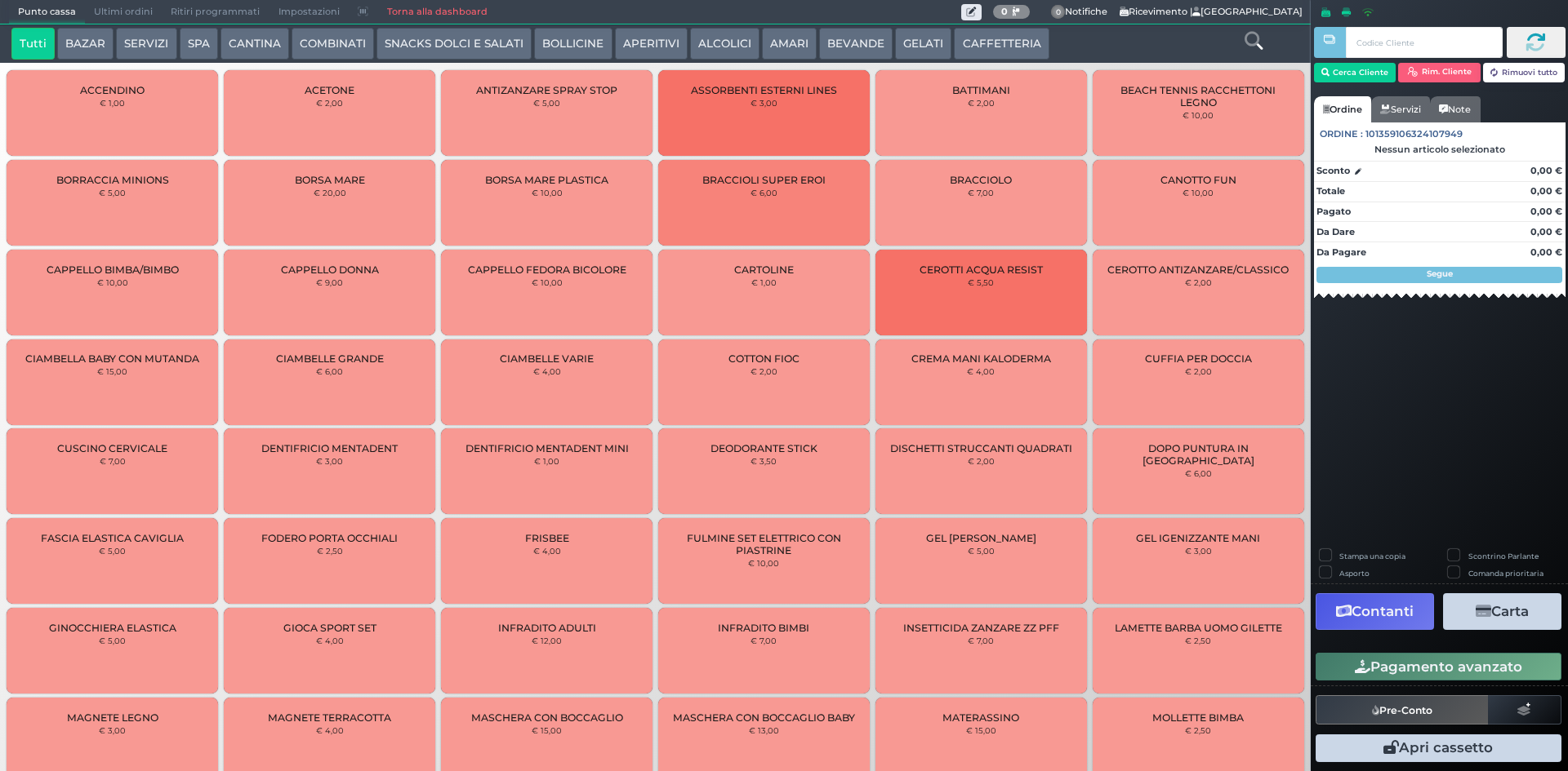
click at [108, 10] on span "Ultimi ordini" at bounding box center [123, 12] width 77 height 23
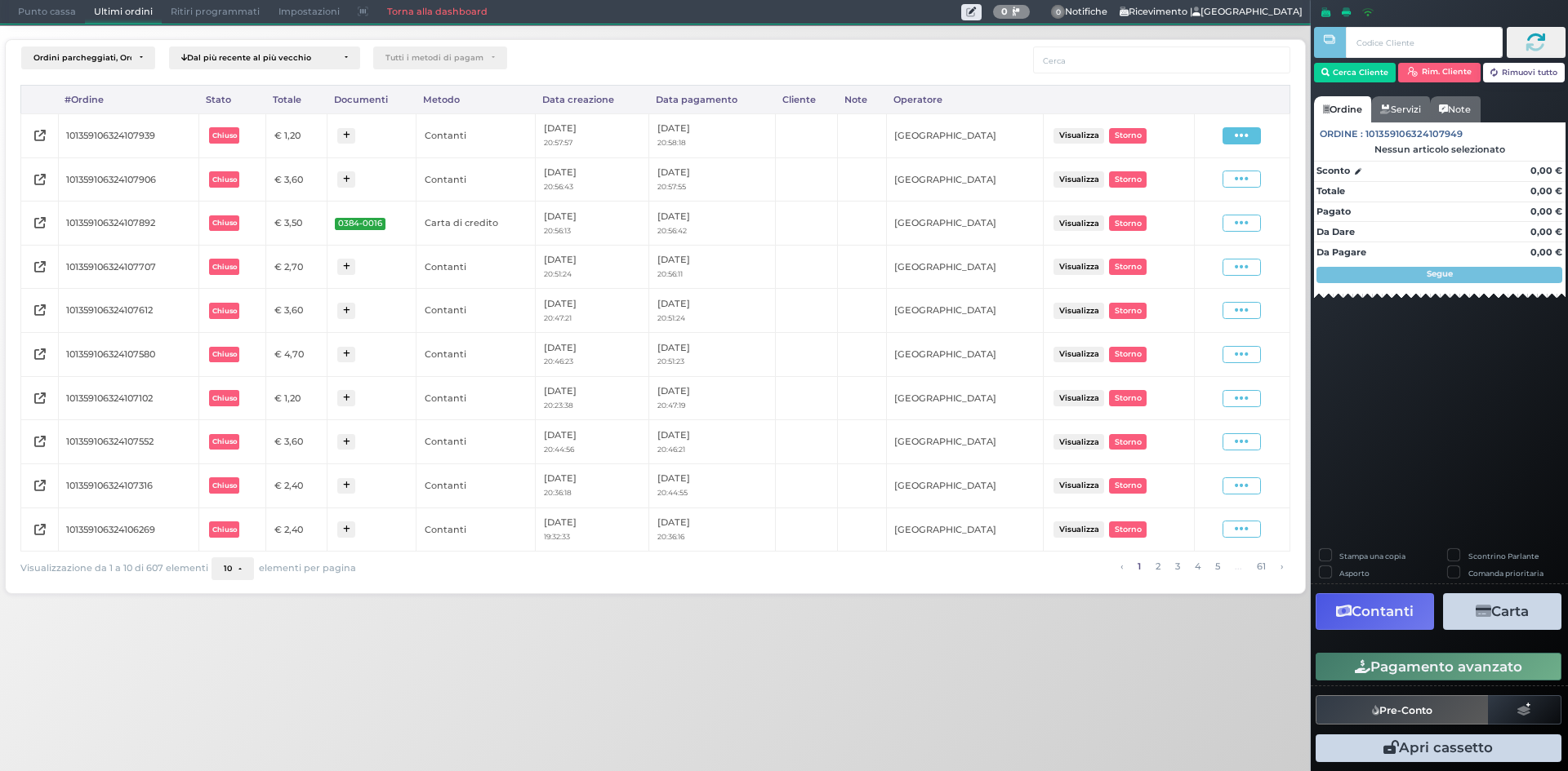
click at [1239, 136] on icon at bounding box center [1242, 135] width 14 height 15
click at [1193, 185] on span "Ristampa Pre-Conto" at bounding box center [1203, 183] width 67 height 28
click at [65, 13] on span "Punto cassa" at bounding box center [47, 12] width 76 height 23
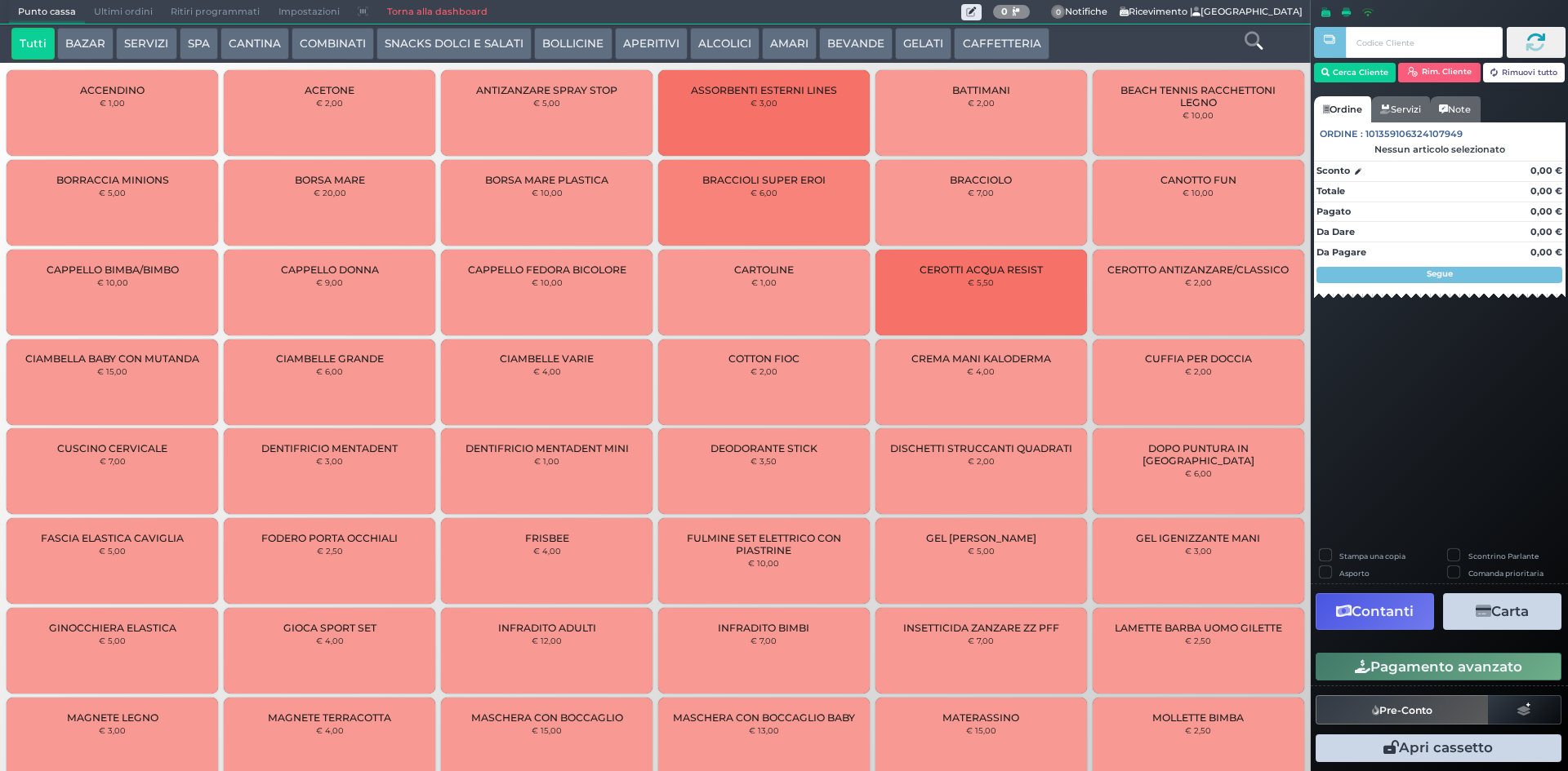
click at [996, 44] on button "CAFFETTERIA" at bounding box center [1001, 44] width 95 height 33
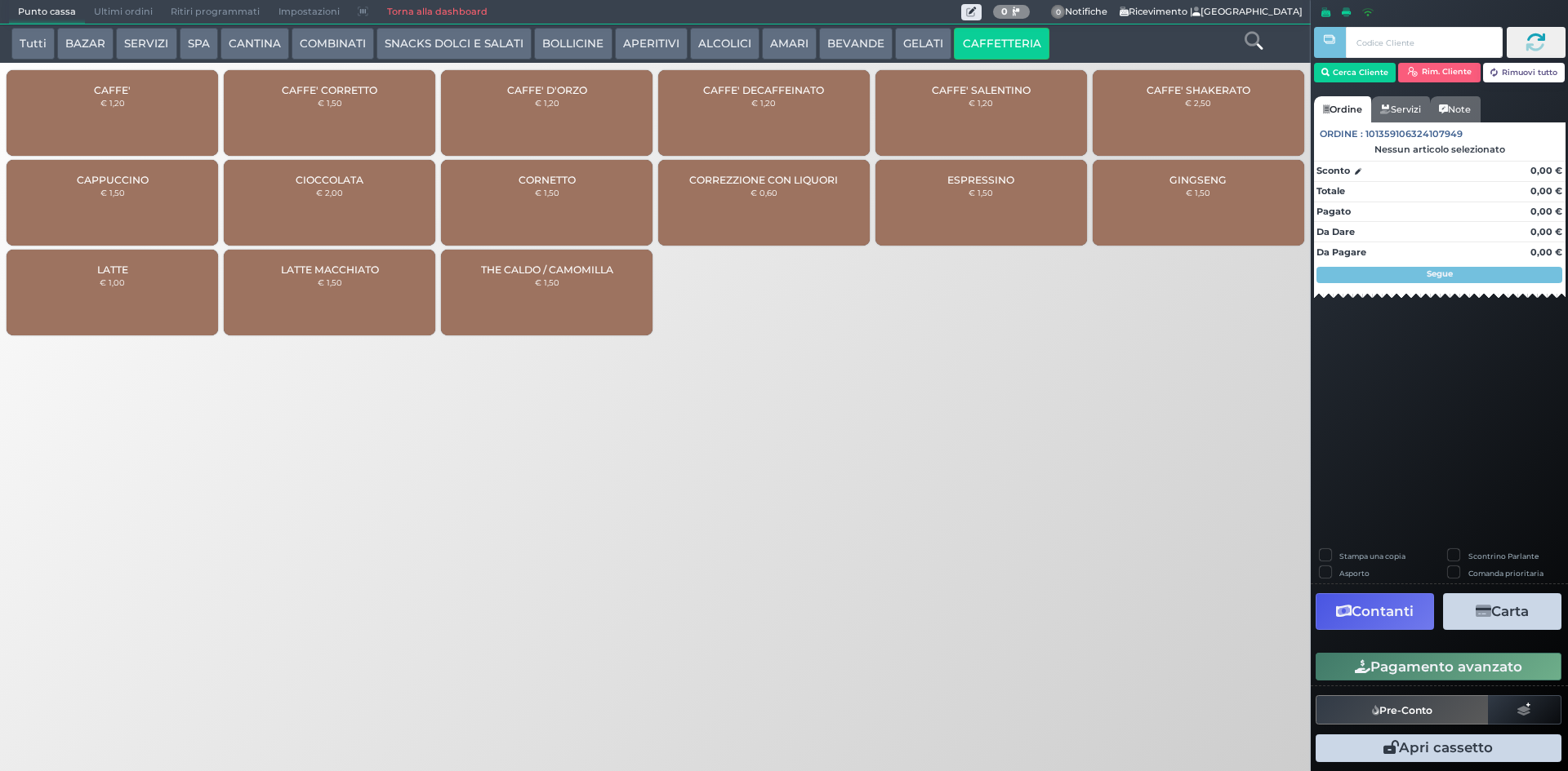
click at [796, 36] on button "AMARI" at bounding box center [789, 44] width 55 height 33
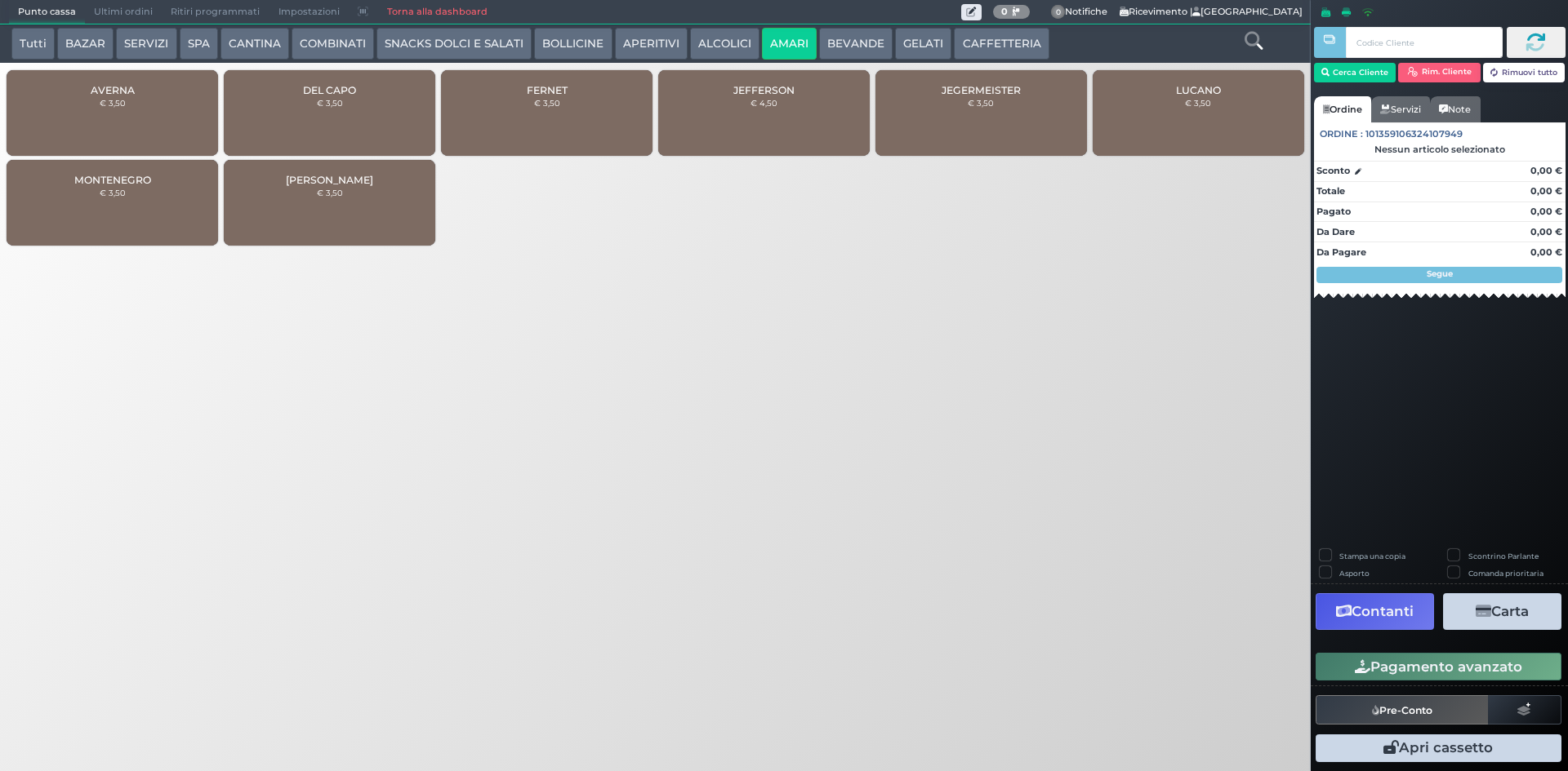
click at [354, 115] on div "DEL CAPO € 3,50" at bounding box center [329, 113] width 212 height 86
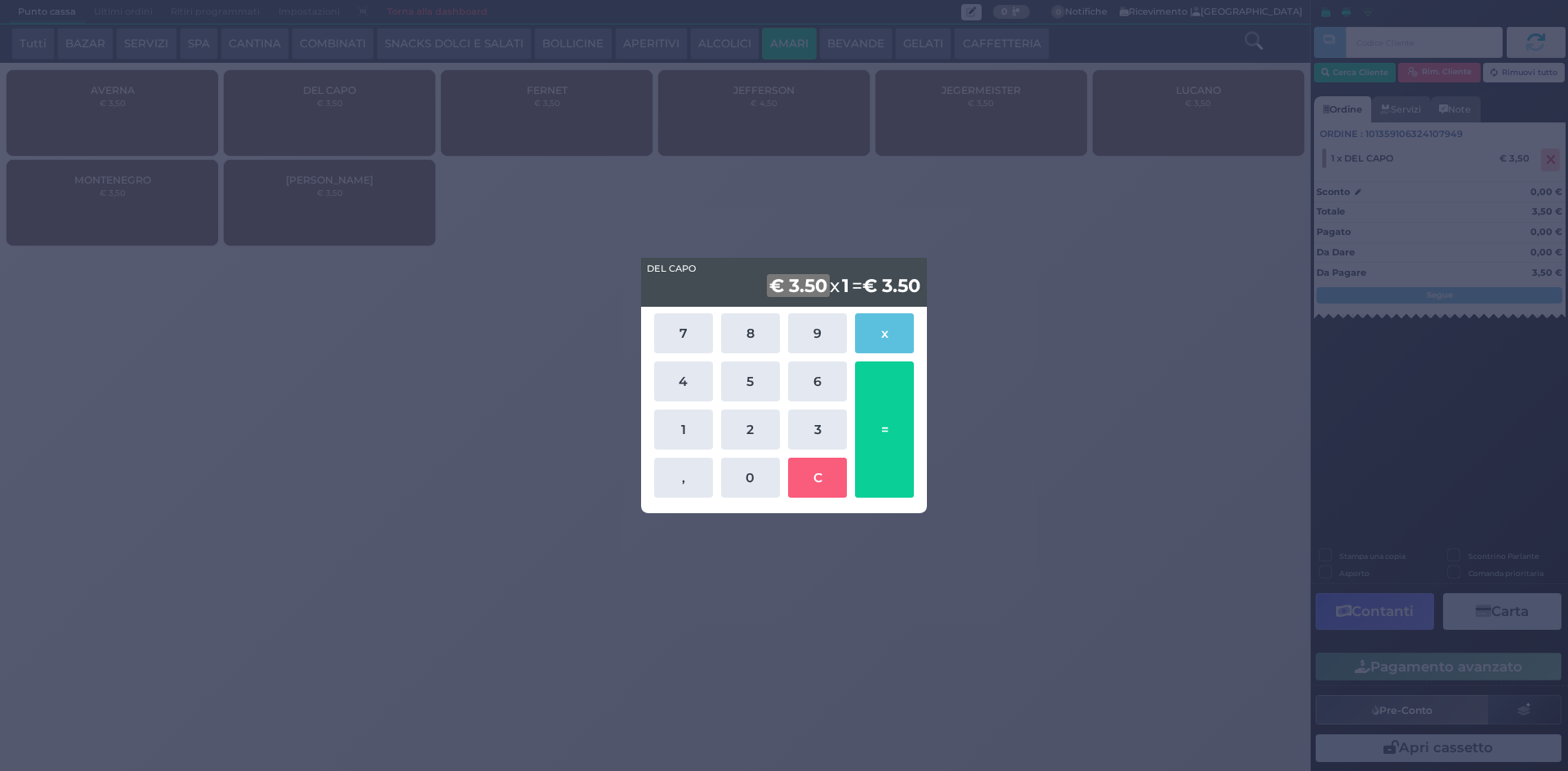
click at [1209, 529] on div "DEL CAPO DEL CAPO € 3.50 x 1 = € 3.50 7 8 9 x 4 5 6 1 2 3 , 0 C =" at bounding box center [784, 386] width 1568 height 771
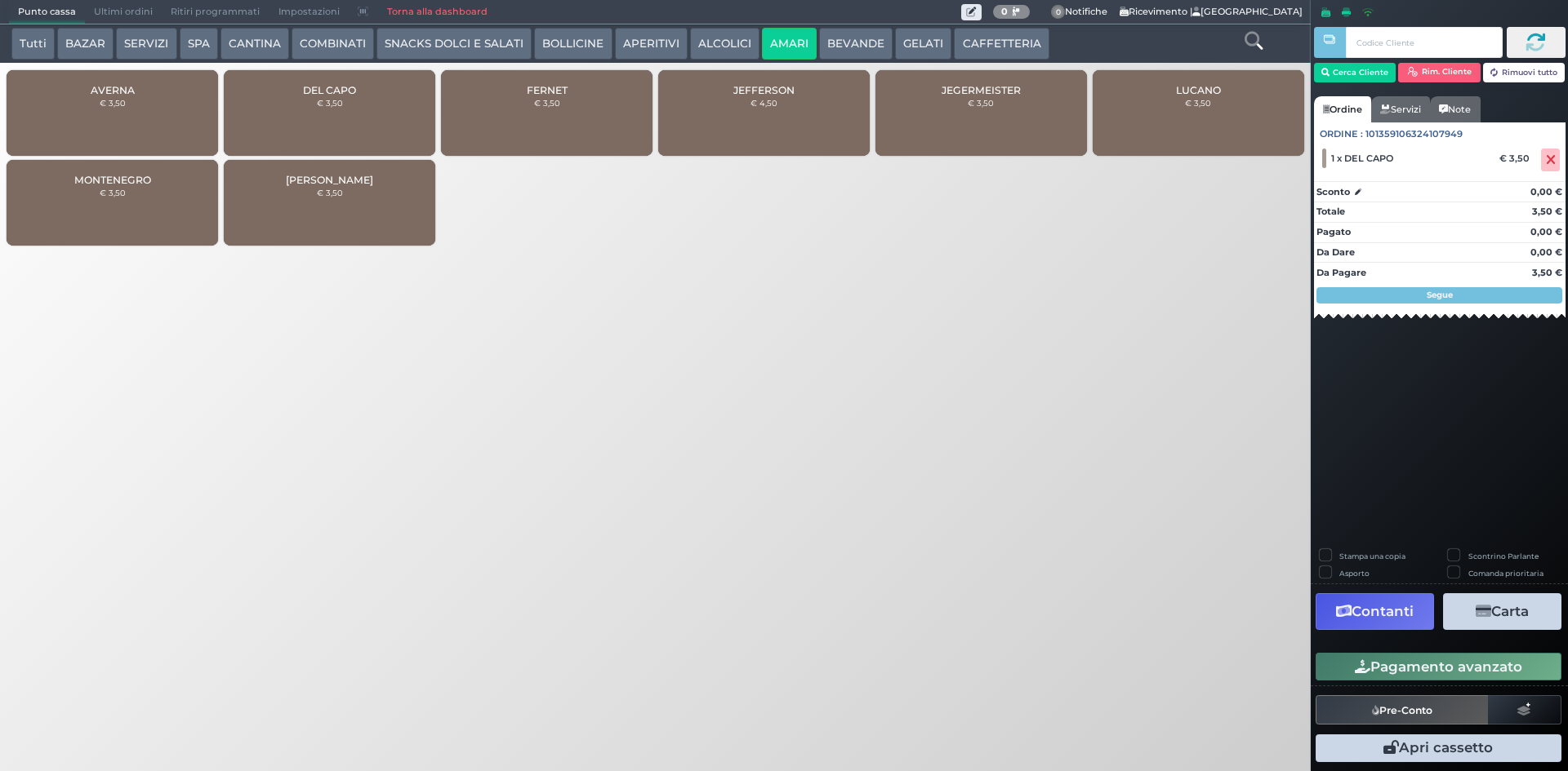
click at [1516, 672] on button "Pagamento avanzato" at bounding box center [1438, 668] width 245 height 28
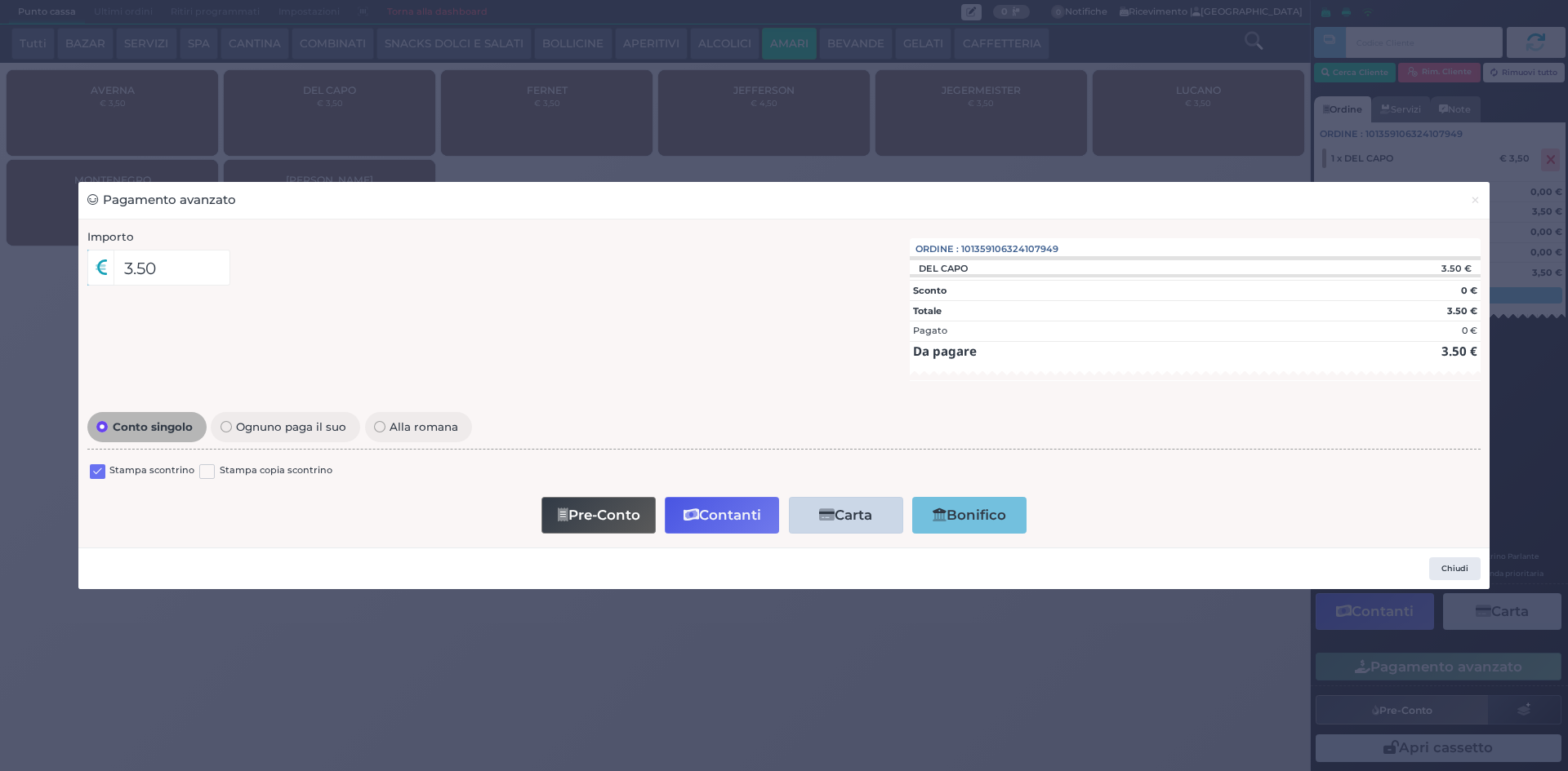
click at [97, 474] on label at bounding box center [98, 472] width 15 height 15
click at [0, 0] on input "checkbox" at bounding box center [0, 0] width 0 height 0
click at [716, 520] on button "Contanti" at bounding box center [722, 515] width 115 height 37
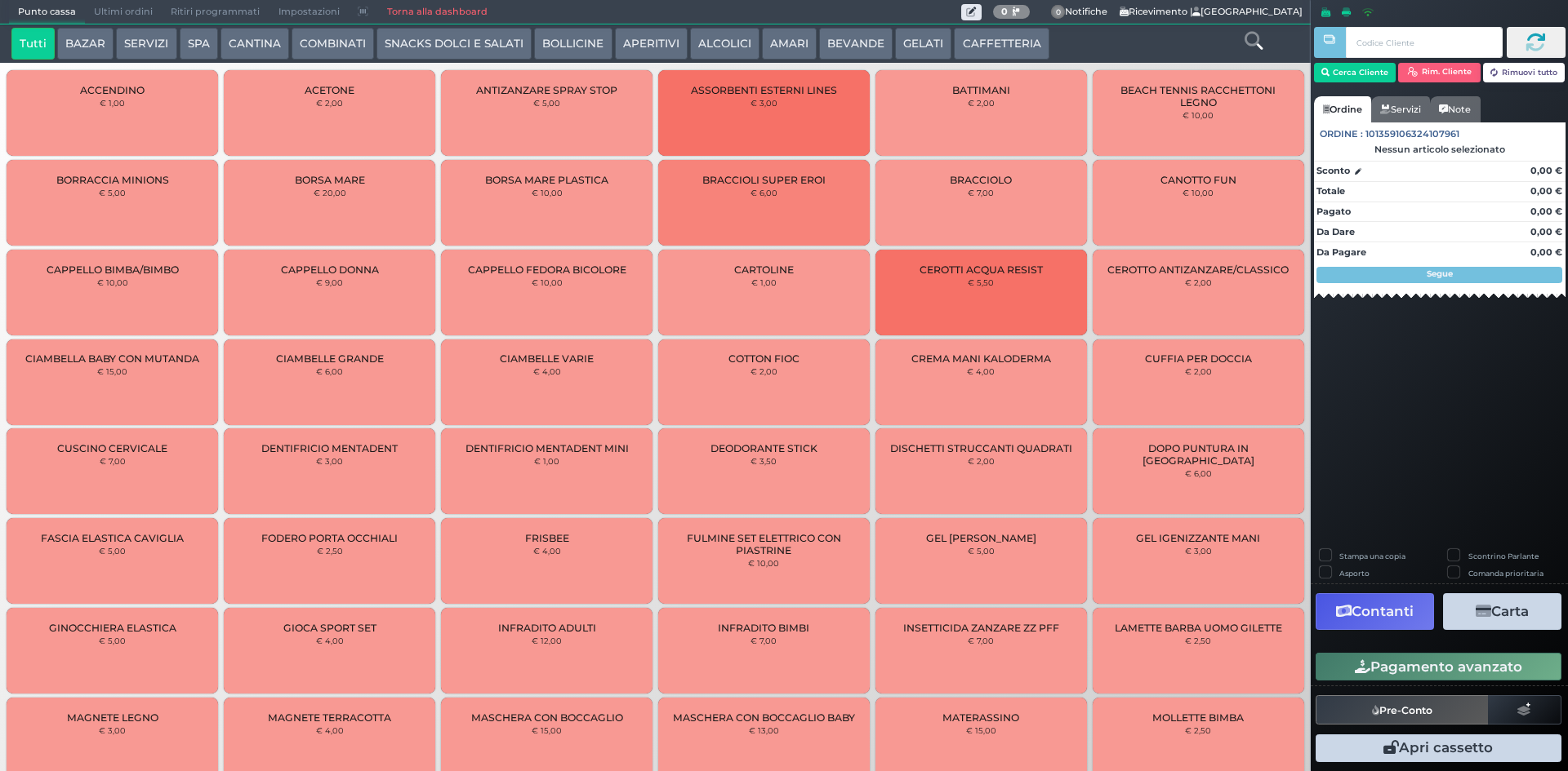
click at [115, 11] on span "Ultimi ordini" at bounding box center [123, 12] width 77 height 23
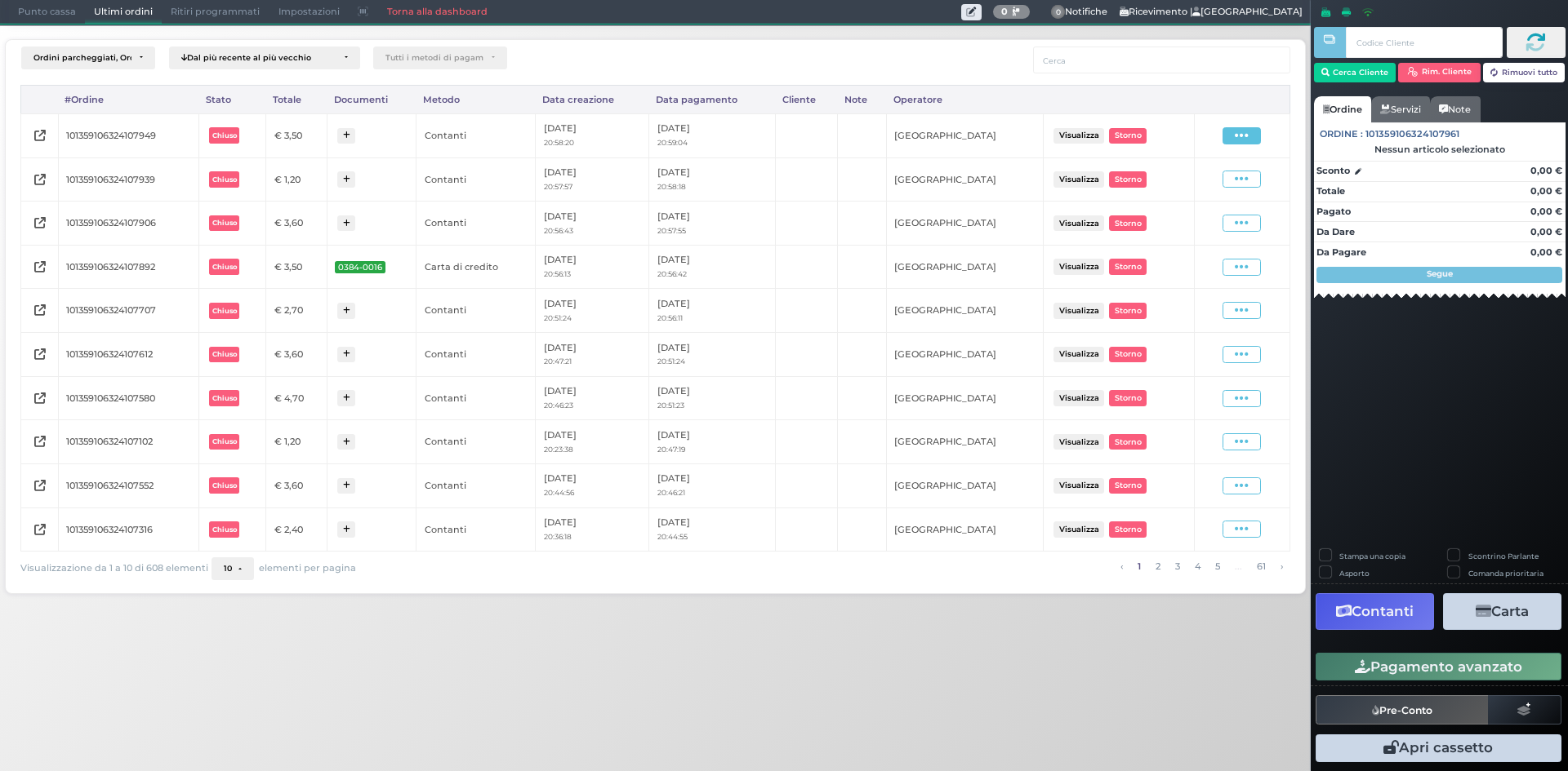
click at [1253, 139] on span at bounding box center [1242, 135] width 39 height 17
click at [1199, 185] on span "Ristampa Pre-Conto" at bounding box center [1203, 183] width 67 height 28
click at [42, 12] on span "Punto cassa" at bounding box center [47, 12] width 76 height 23
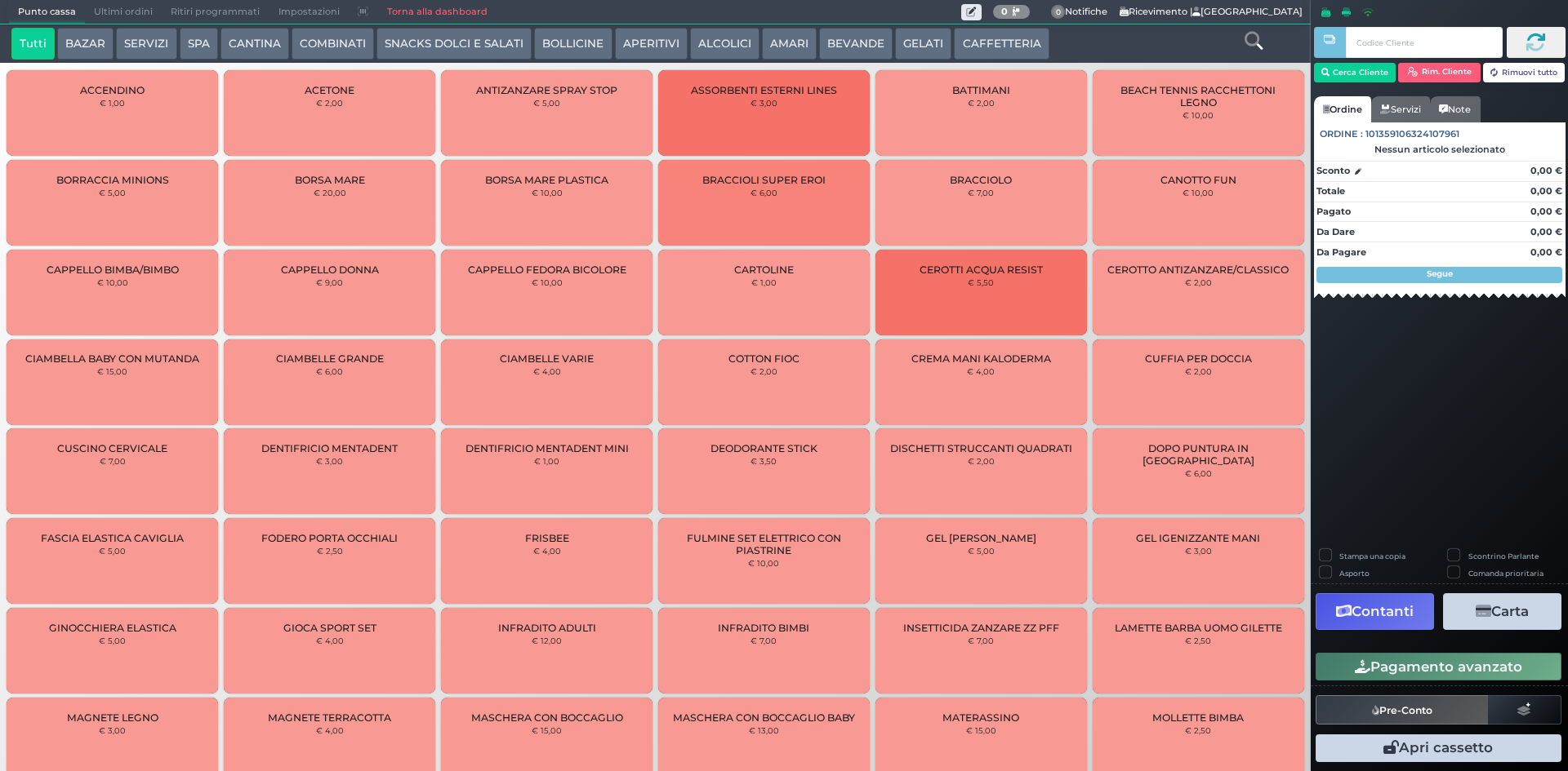
click at [996, 31] on button "CAFFETTERIA" at bounding box center [1001, 44] width 95 height 33
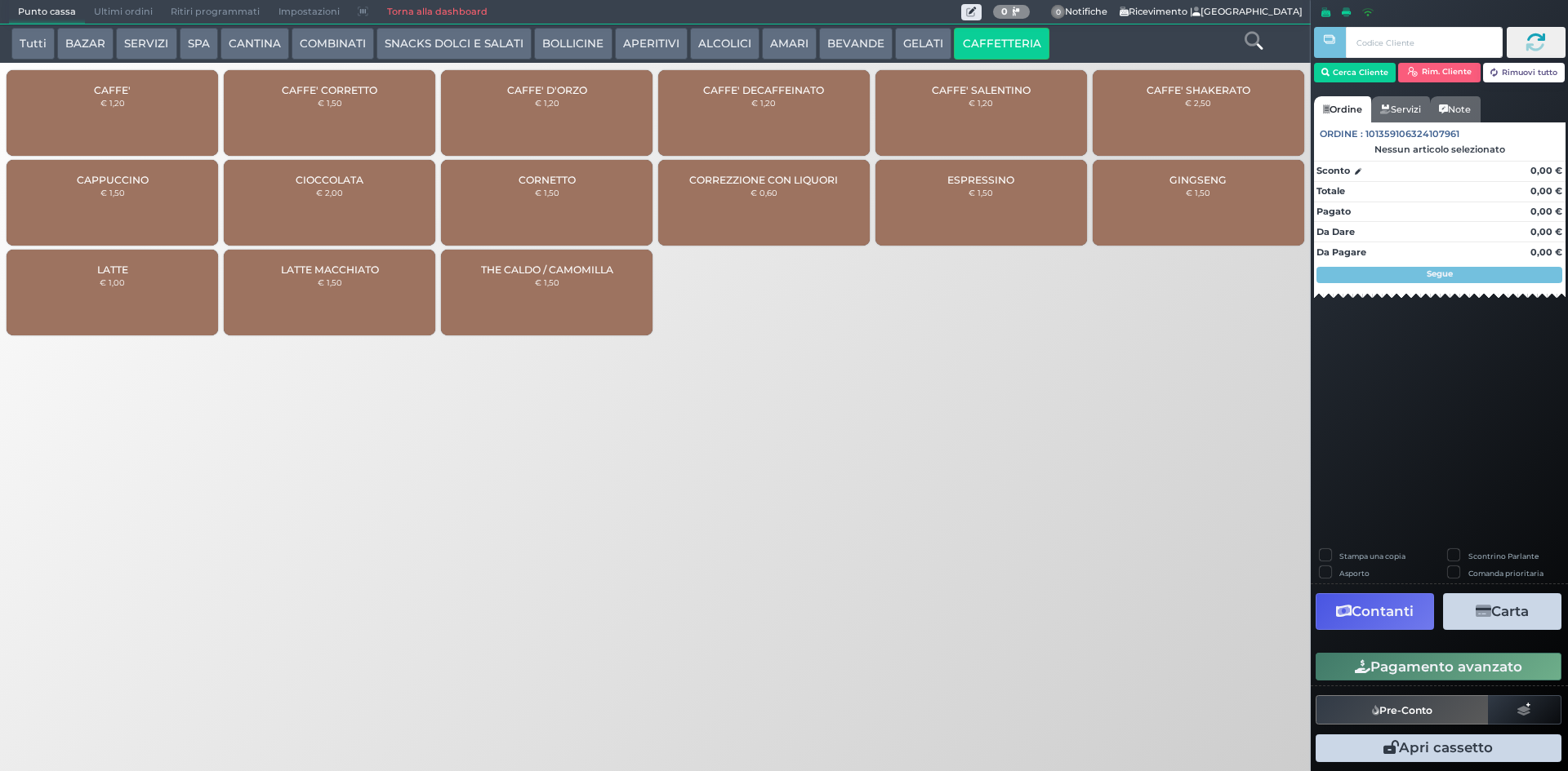
click at [47, 118] on div "CAFFE' € 1,20" at bounding box center [112, 113] width 212 height 86
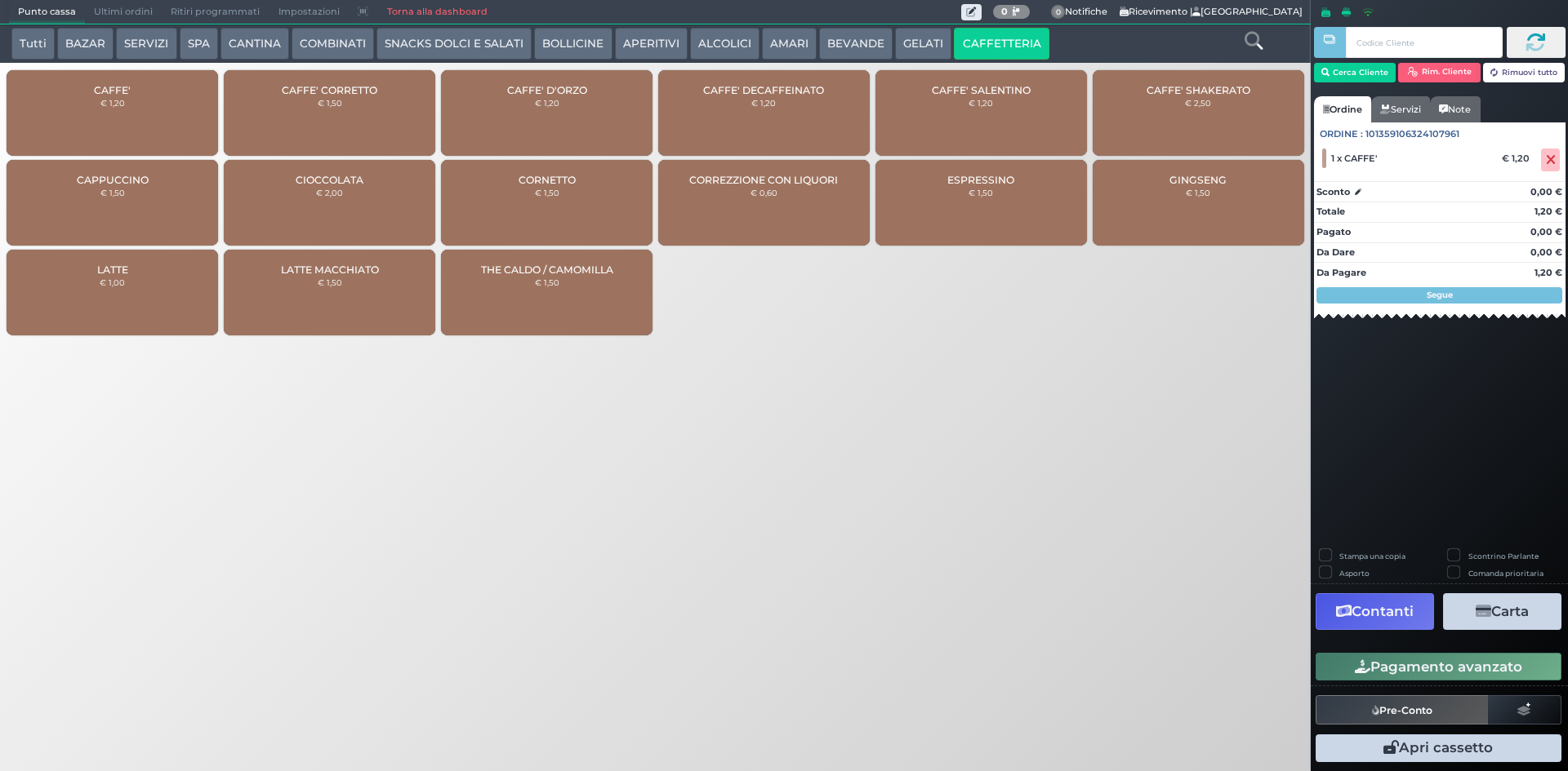
click at [47, 118] on div "CAFFE' € 1,20" at bounding box center [112, 113] width 212 height 86
click at [1444, 671] on button "Pagamento avanzato" at bounding box center [1438, 668] width 245 height 28
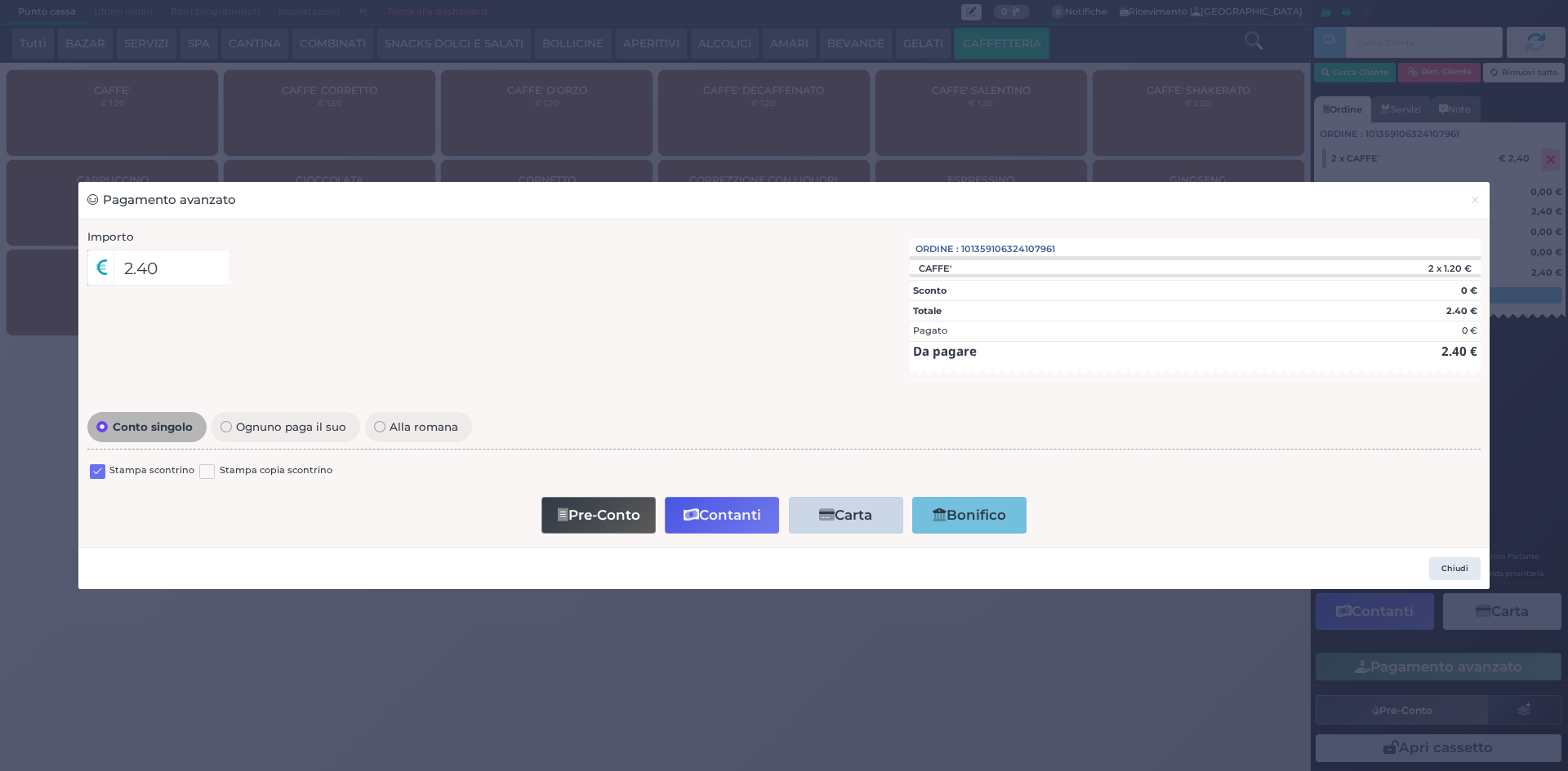
drag, startPoint x: 102, startPoint y: 471, endPoint x: 153, endPoint y: 485, distance: 52.9
click at [104, 470] on label at bounding box center [98, 472] width 15 height 15
click at [0, 0] on input "checkbox" at bounding box center [0, 0] width 0 height 0
click at [740, 521] on button "Contanti" at bounding box center [722, 515] width 115 height 37
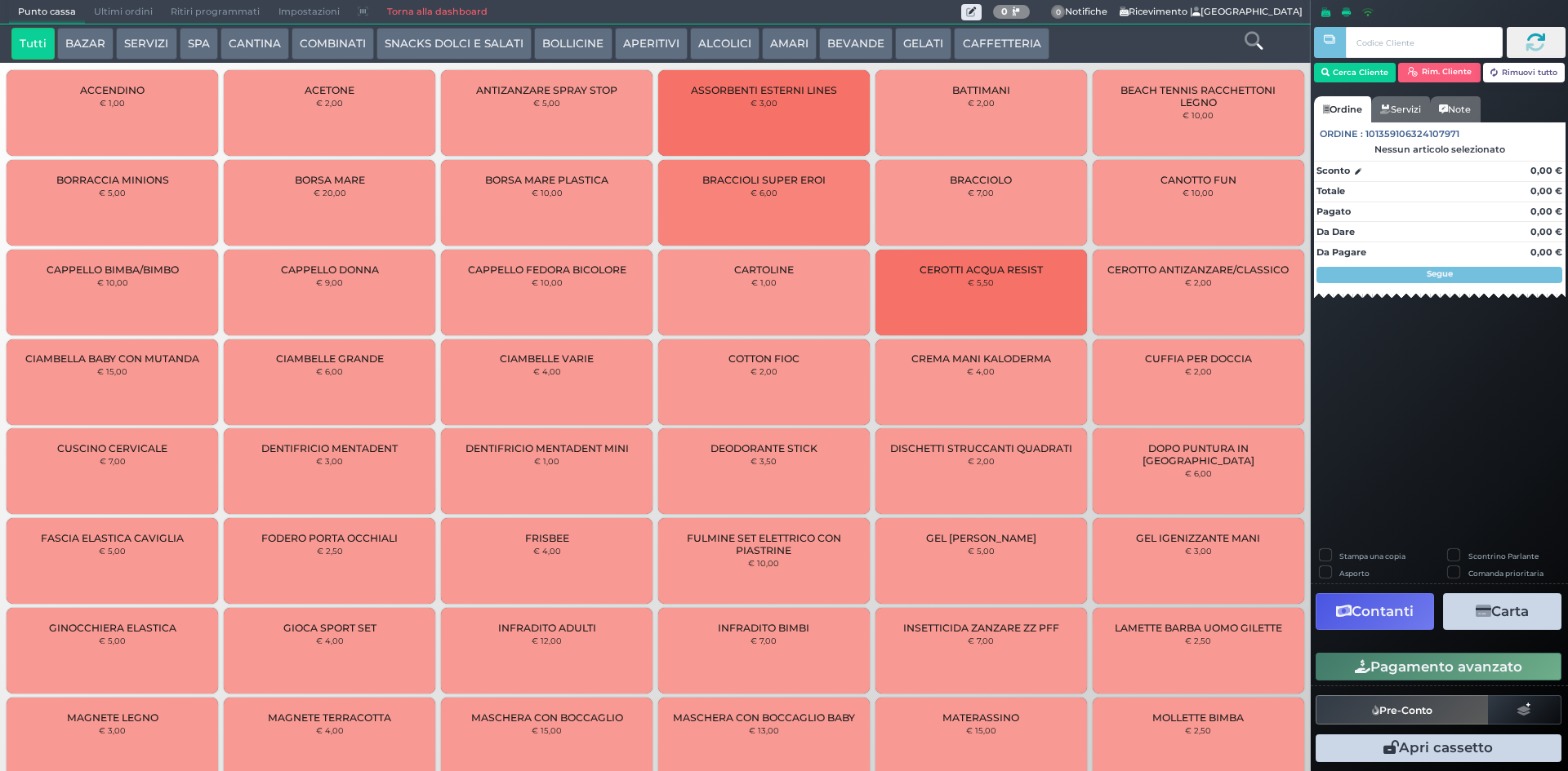
click at [115, 15] on span "Ultimi ordini" at bounding box center [123, 12] width 77 height 23
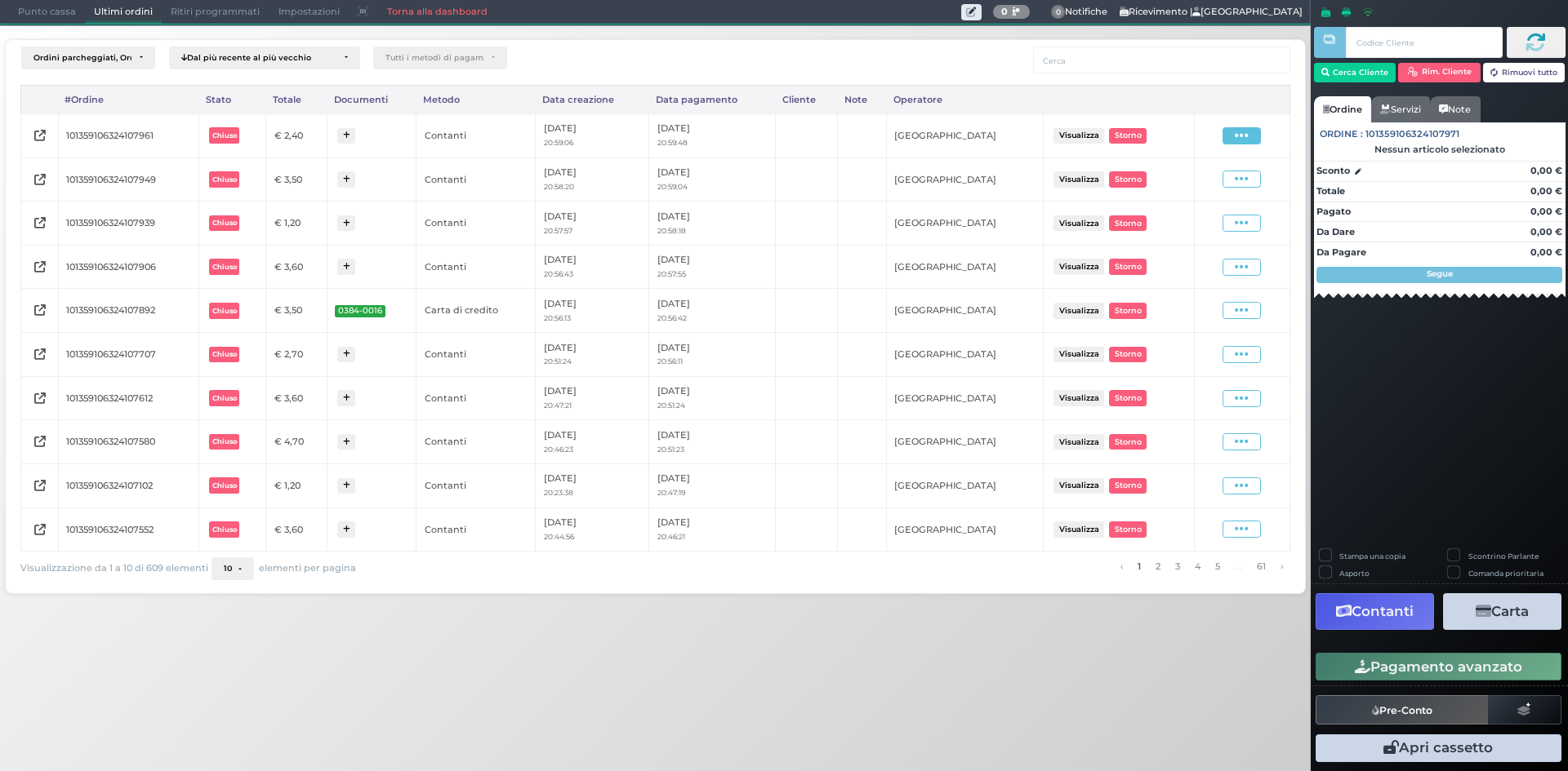
click at [1228, 142] on span at bounding box center [1242, 135] width 39 height 17
click at [1211, 176] on span "Ristampa Pre-Conto" at bounding box center [1203, 183] width 67 height 28
click at [49, 10] on span "Punto cassa" at bounding box center [47, 12] width 76 height 23
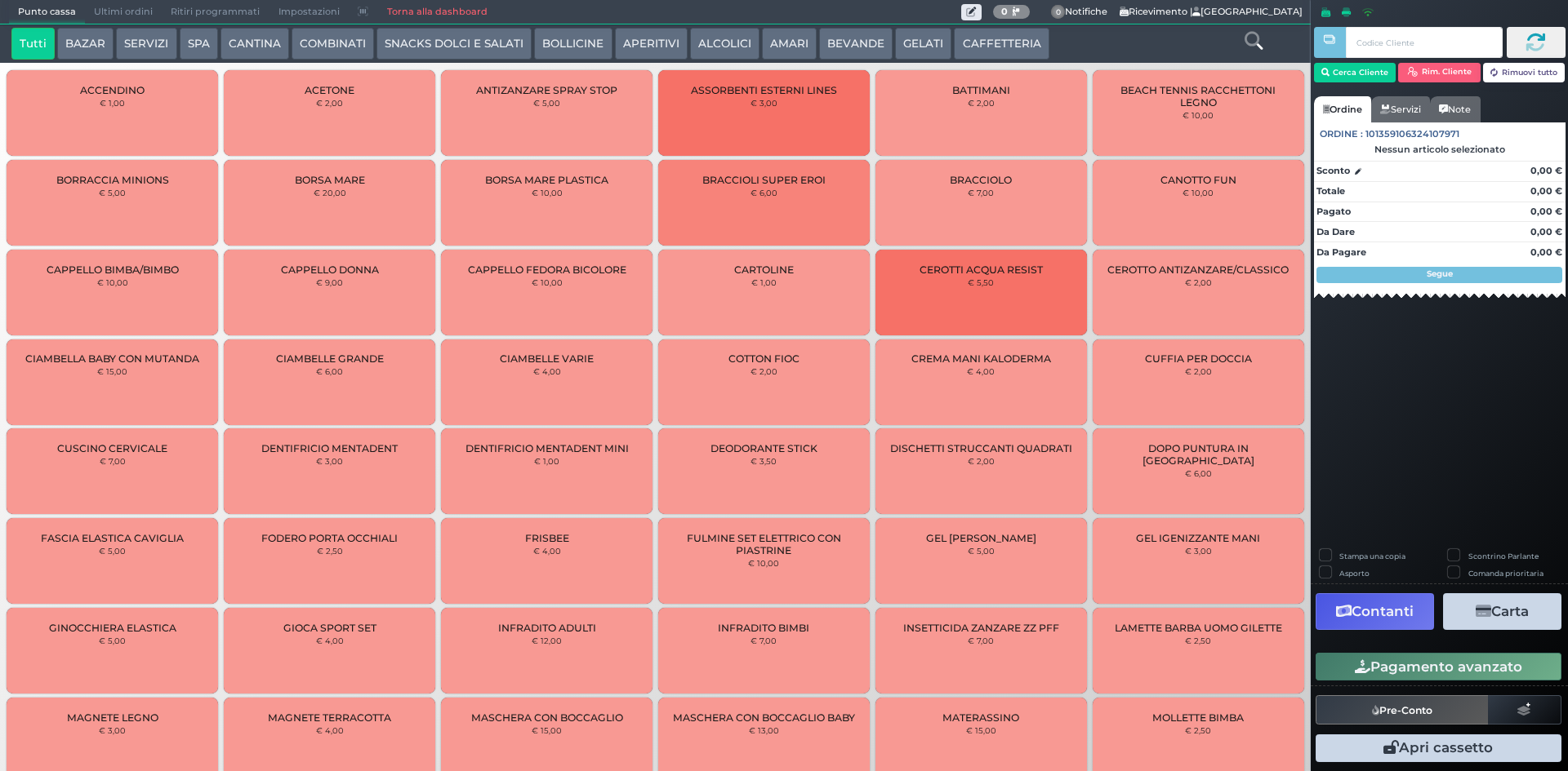
click at [852, 45] on button "BEVANDE" at bounding box center [856, 44] width 73 height 33
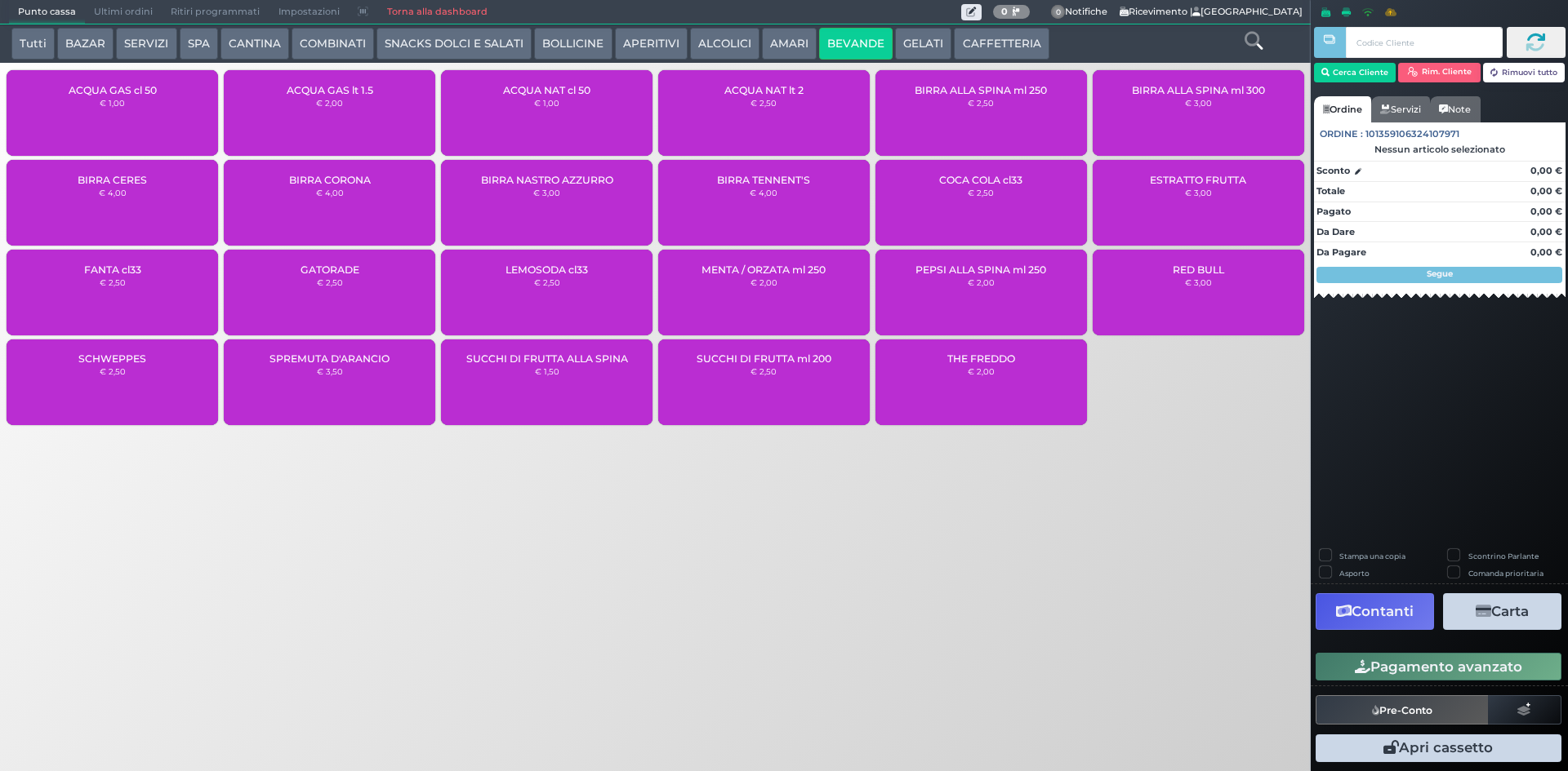
click at [785, 36] on button "AMARI" at bounding box center [789, 44] width 55 height 33
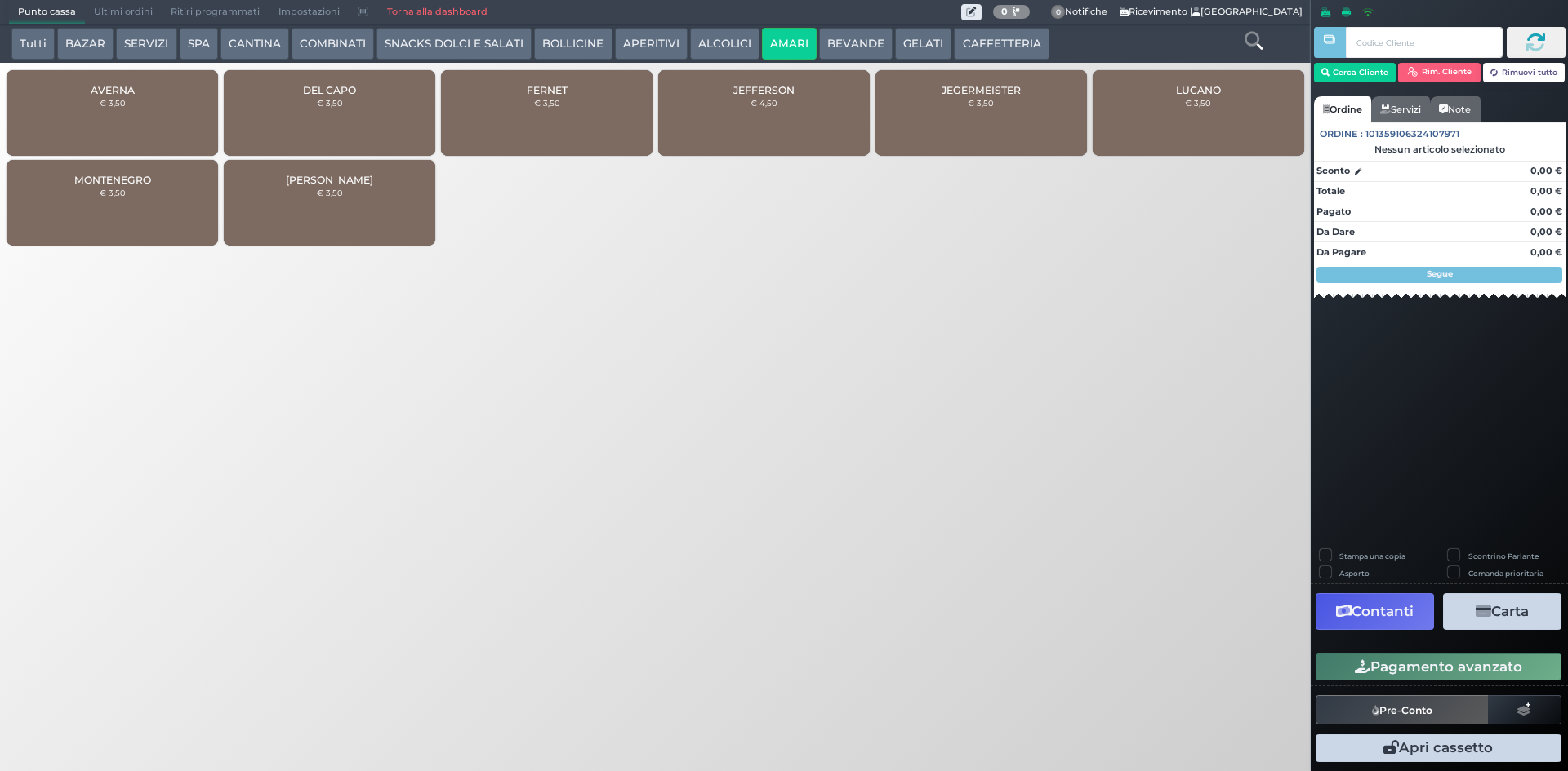
click at [372, 117] on div "DEL CAPO € 3,50" at bounding box center [329, 113] width 212 height 86
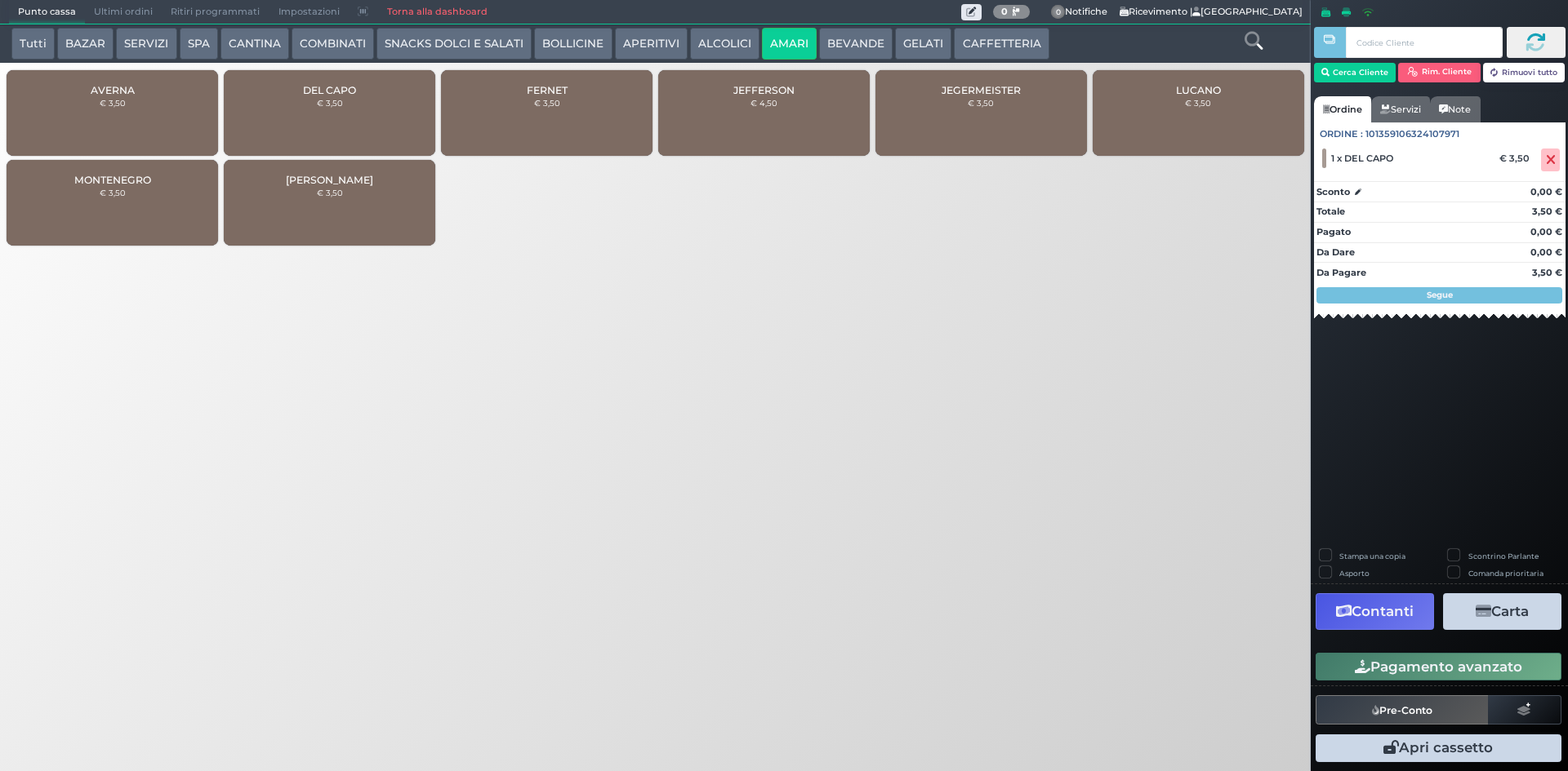
click at [1471, 672] on button "Pagamento avanzato" at bounding box center [1438, 668] width 245 height 28
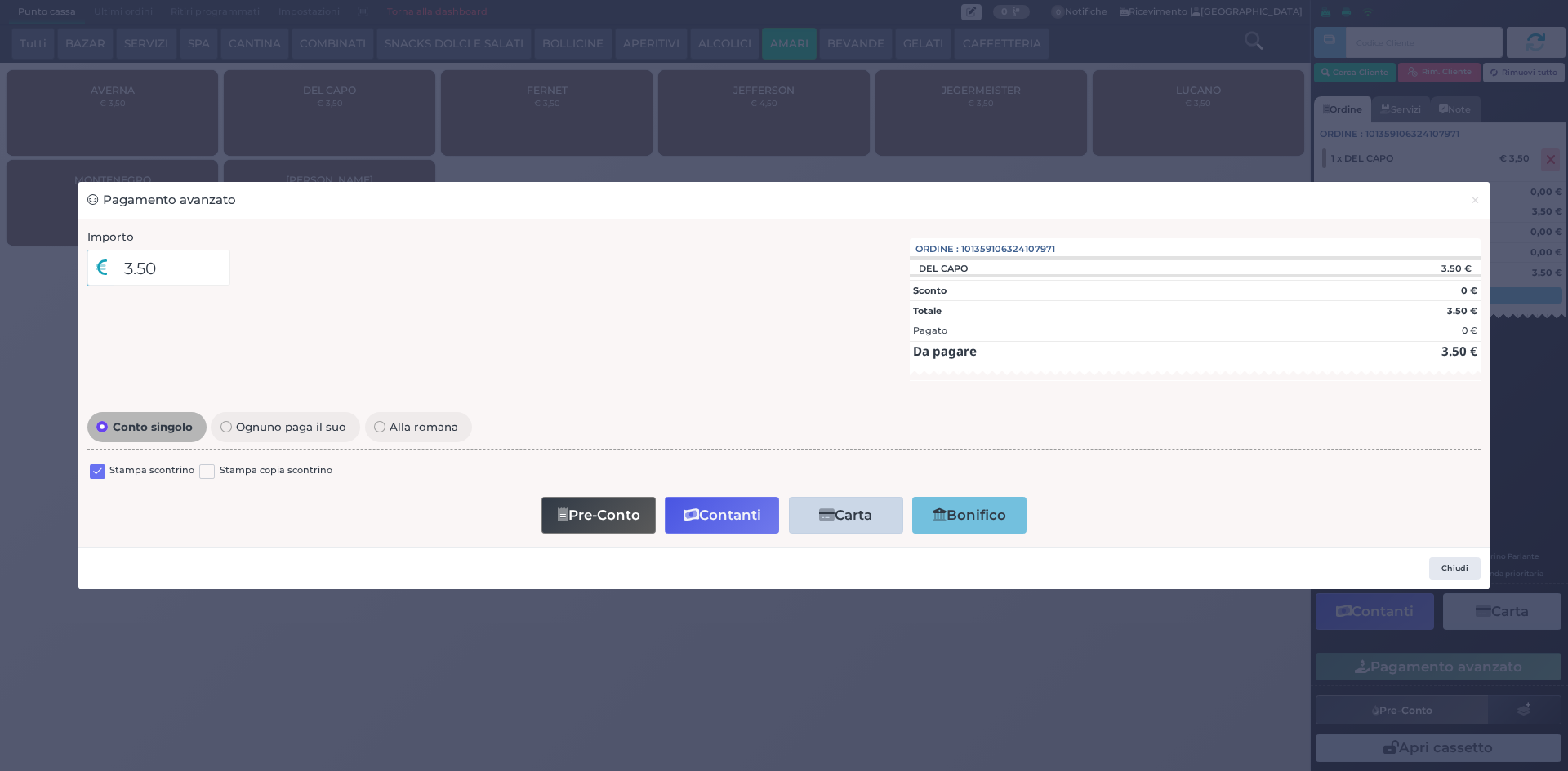
click at [95, 474] on label at bounding box center [98, 472] width 15 height 15
click at [0, 0] on input "checkbox" at bounding box center [0, 0] width 0 height 0
click at [721, 513] on button "Contanti" at bounding box center [722, 515] width 115 height 37
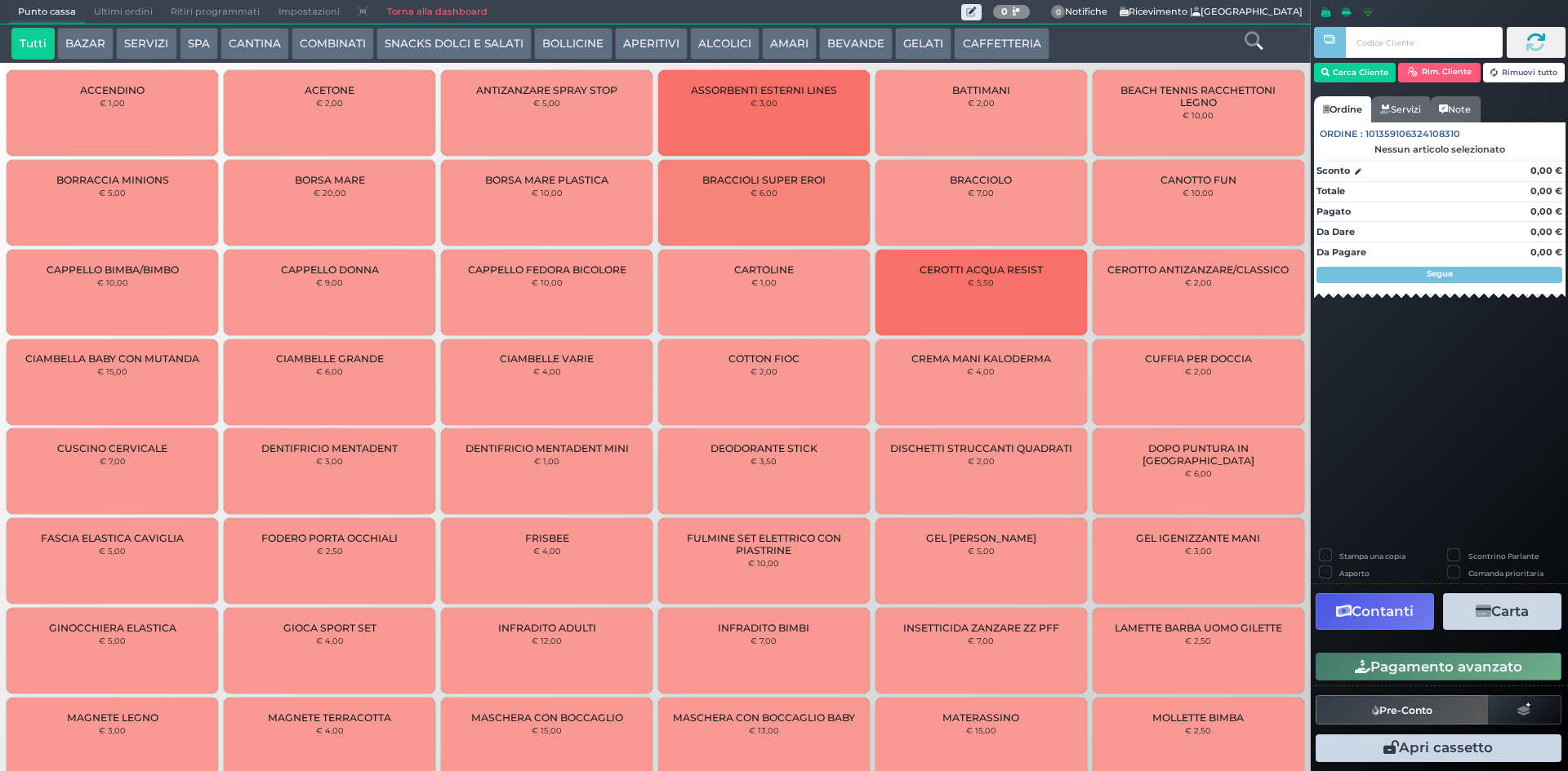
click at [143, 8] on span "Ultimi ordini" at bounding box center [123, 12] width 77 height 23
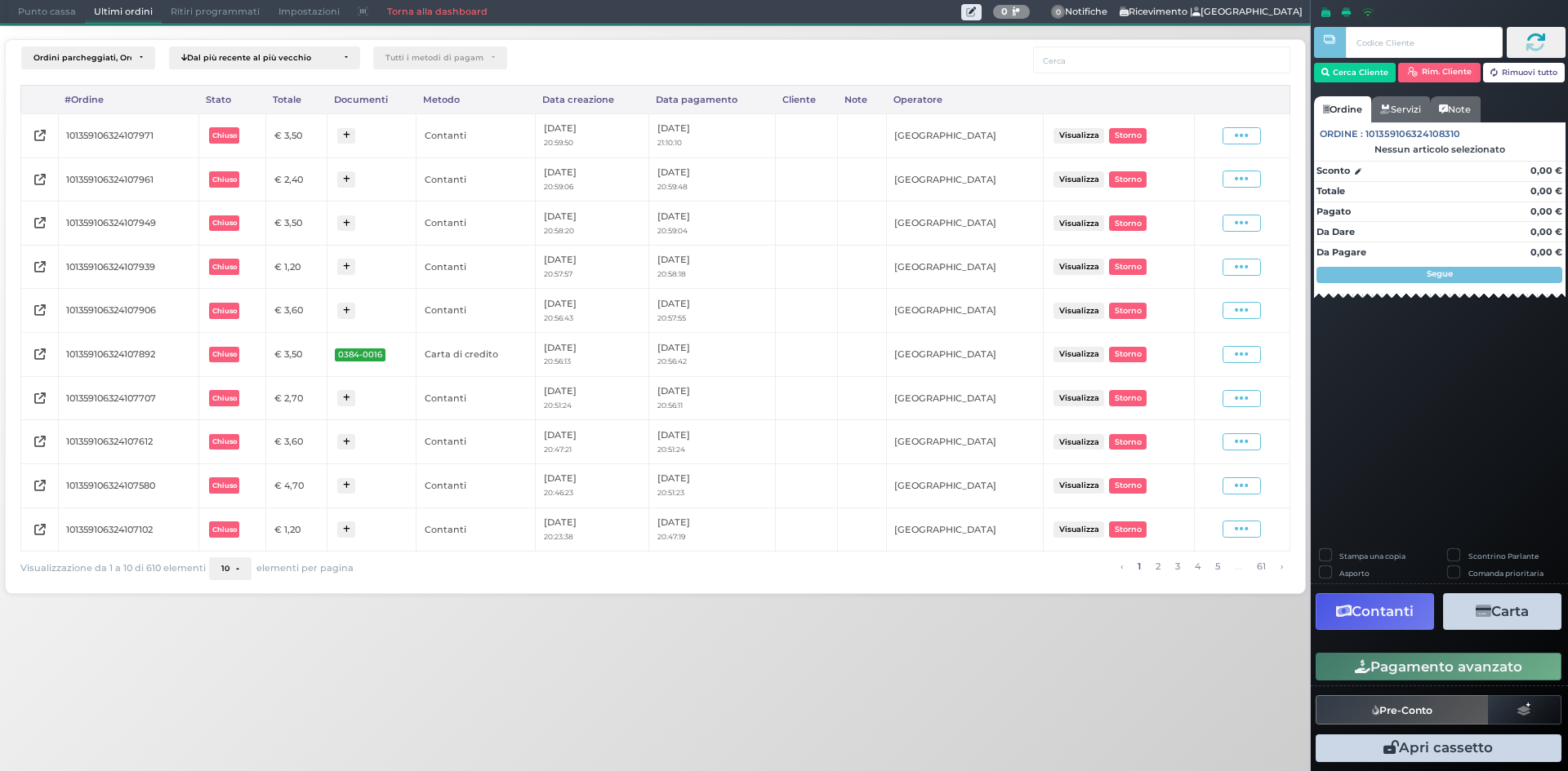
click at [1236, 149] on td "Visualizza Ristampa Pre-Conto Storno" at bounding box center [1242, 135] width 96 height 44
click at [1236, 134] on icon at bounding box center [1242, 135] width 14 height 15
click at [1210, 183] on span "Ristampa Pre-Conto" at bounding box center [1203, 183] width 67 height 28
click at [53, 11] on span "Punto cassa" at bounding box center [47, 12] width 76 height 23
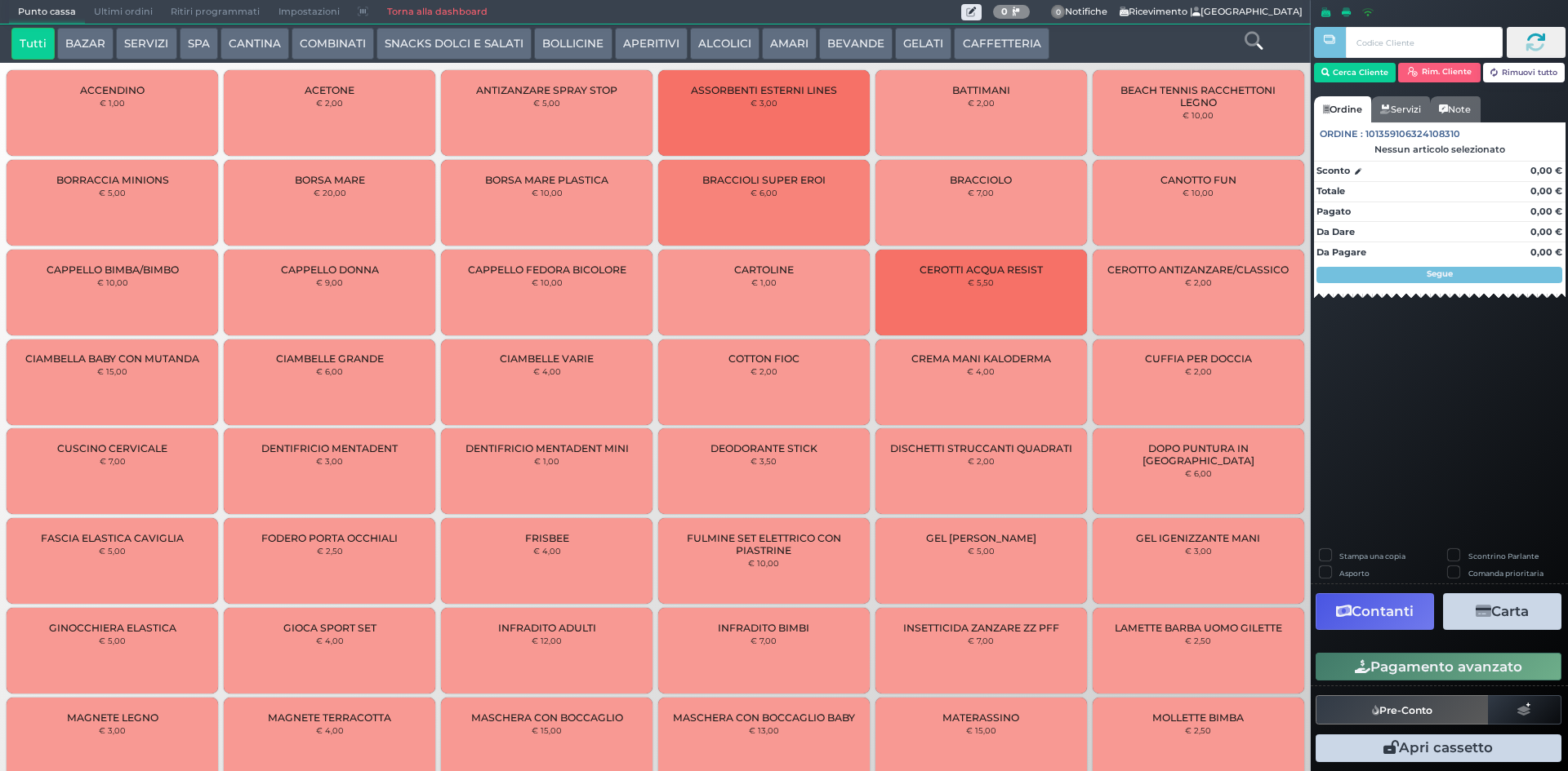
click at [970, 37] on button "CAFFETTERIA" at bounding box center [1001, 44] width 95 height 33
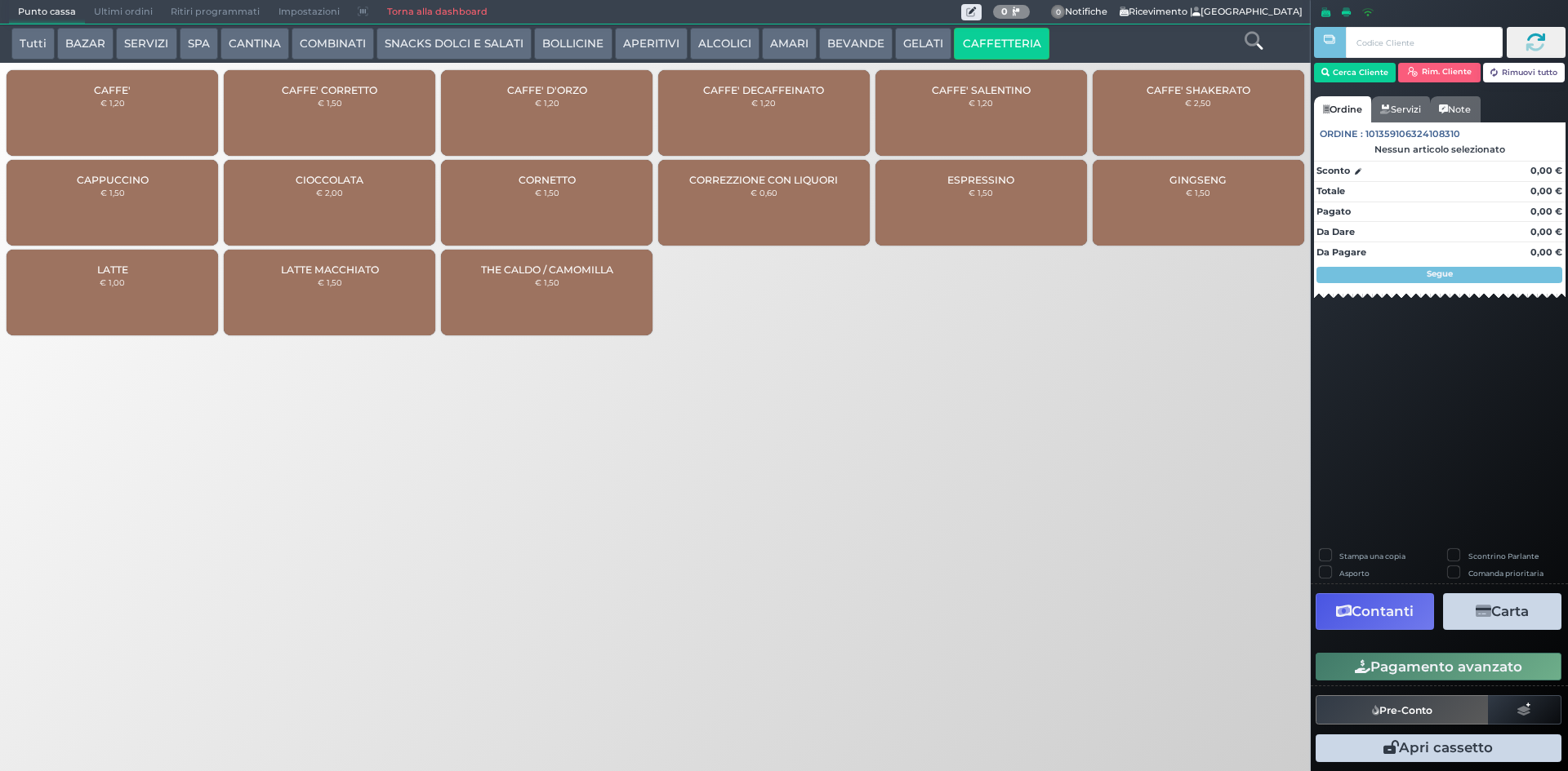
click at [174, 140] on div "CAFFE' € 1,20" at bounding box center [112, 113] width 212 height 86
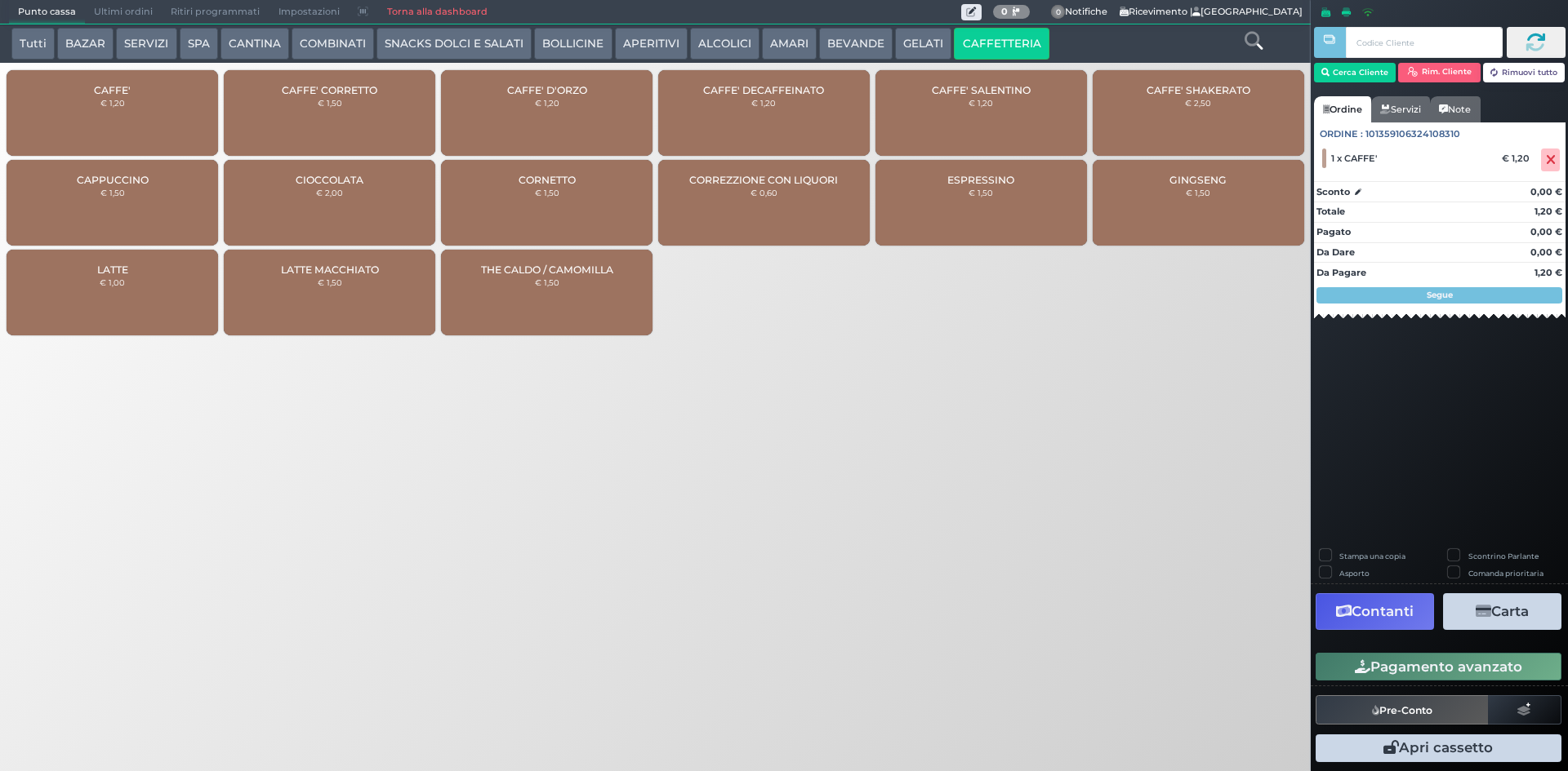
click at [803, 32] on button "AMARI" at bounding box center [789, 44] width 55 height 33
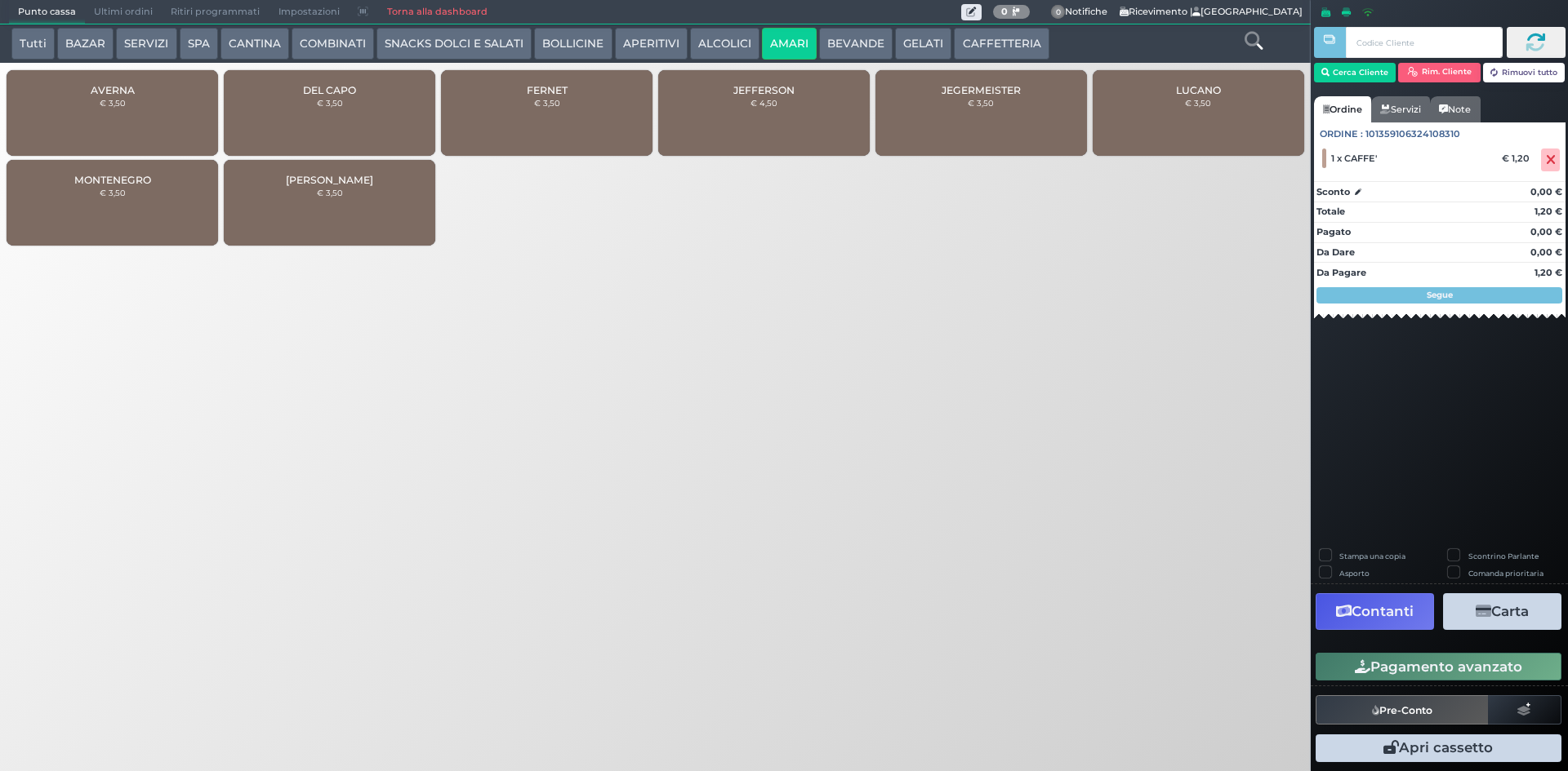
click at [716, 42] on button "ALCOLICI" at bounding box center [725, 44] width 70 height 33
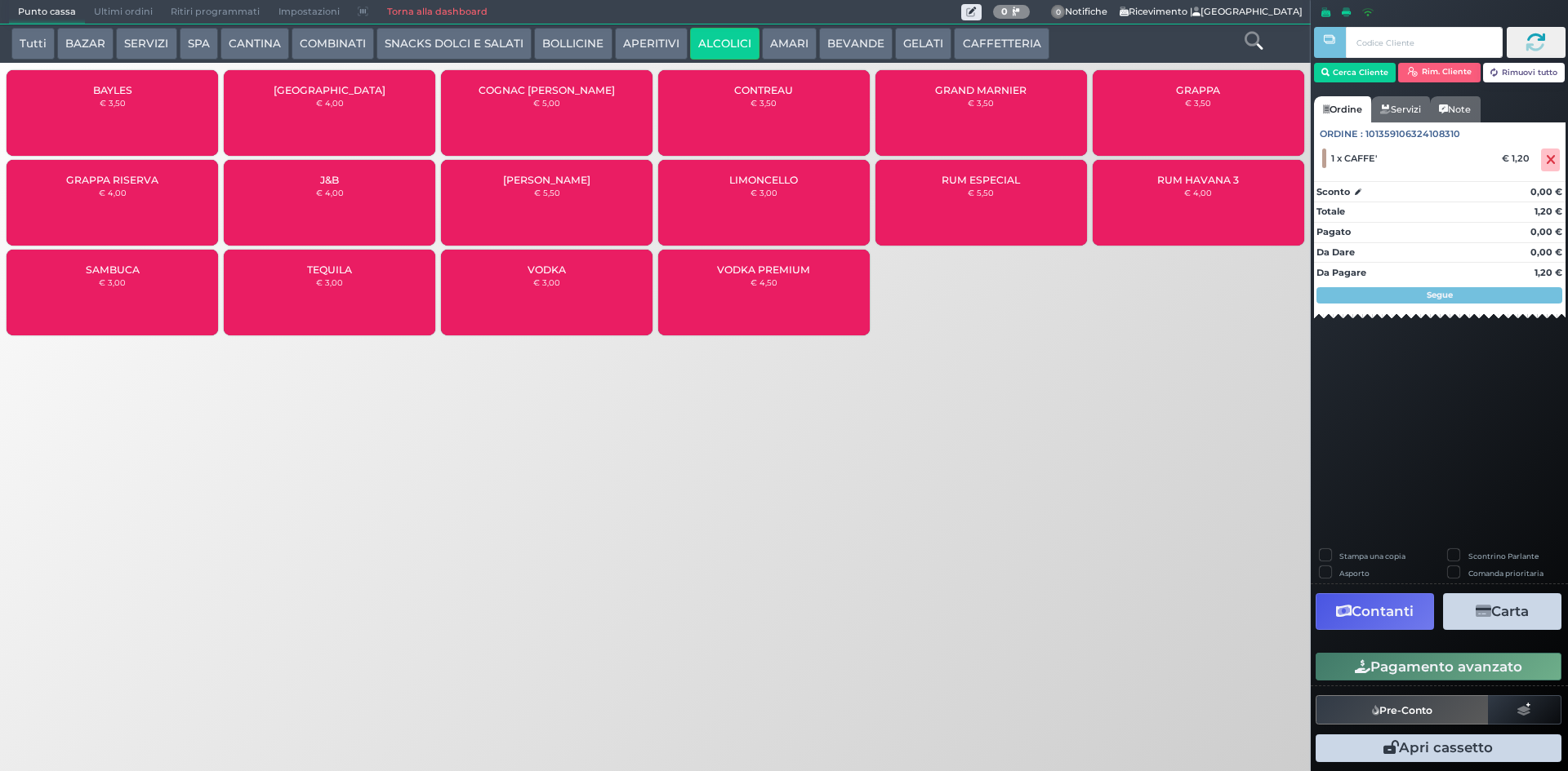
click at [154, 205] on div "GRAPPA RISERVA € 4,00" at bounding box center [112, 202] width 212 height 86
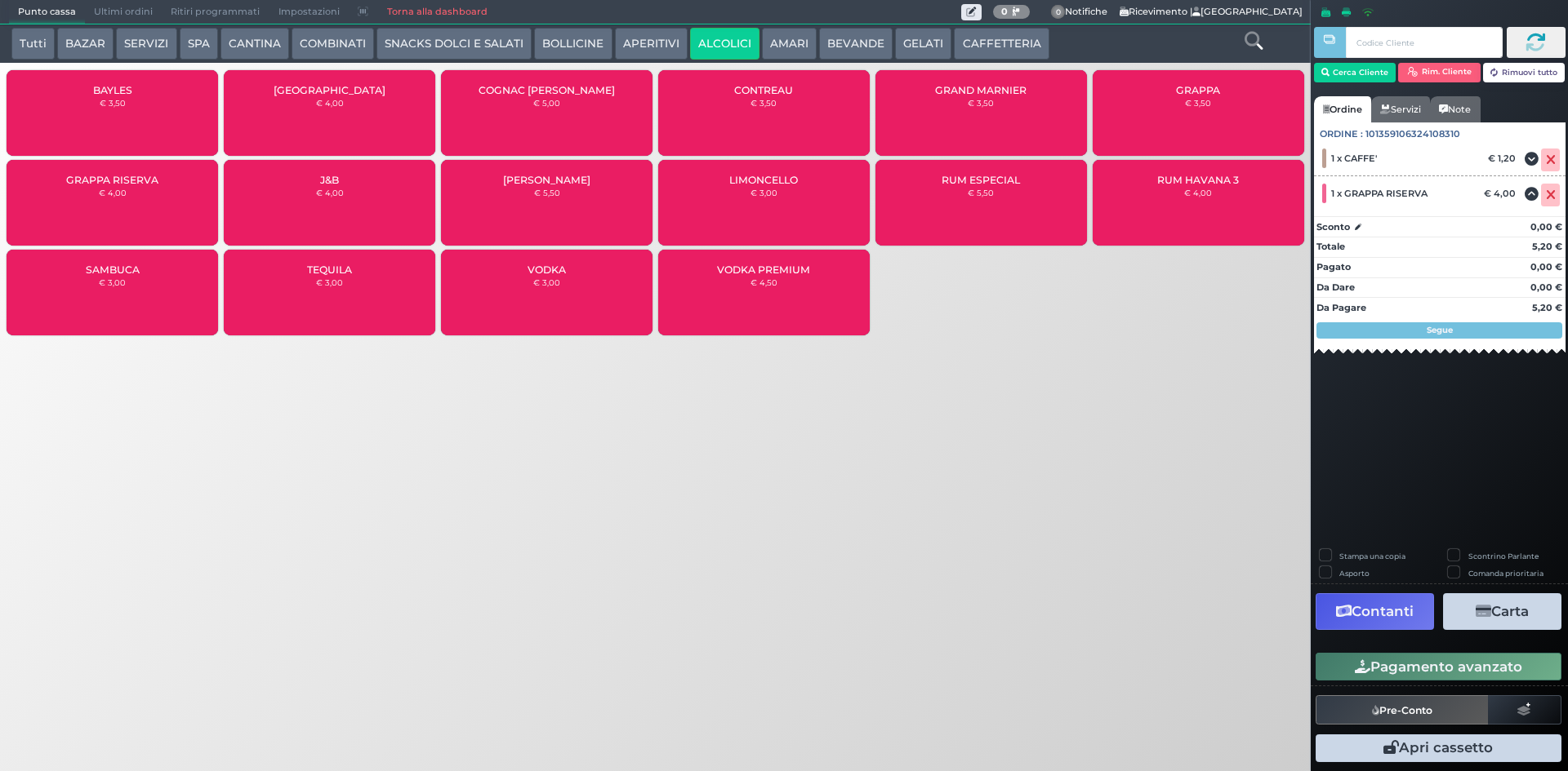
click at [1436, 669] on button "Pagamento avanzato" at bounding box center [1438, 668] width 245 height 28
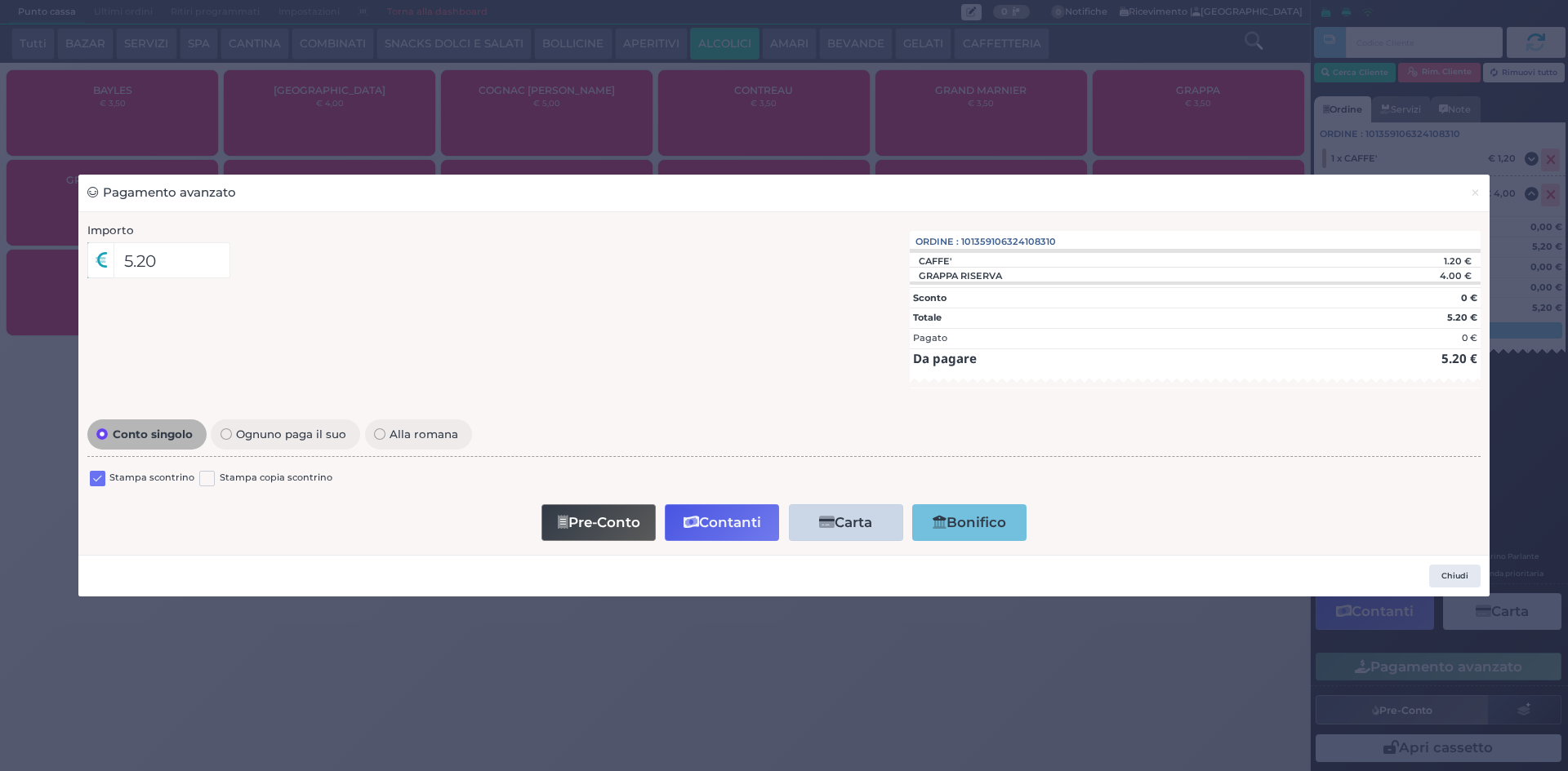
click at [99, 480] on label at bounding box center [98, 479] width 15 height 15
click at [0, 0] on input "checkbox" at bounding box center [0, 0] width 0 height 0
click at [730, 523] on button "Contanti" at bounding box center [722, 523] width 115 height 37
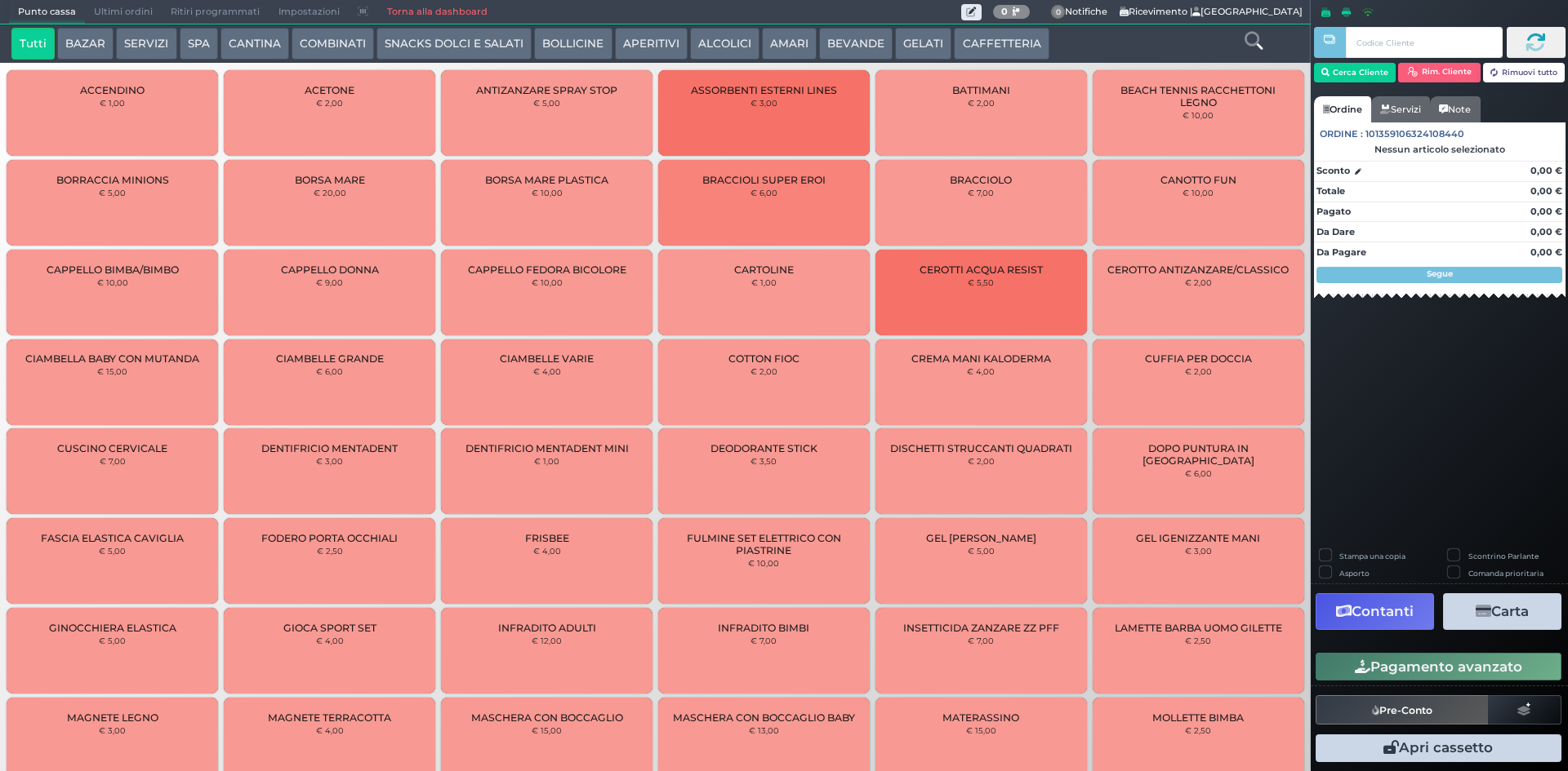
click at [132, 9] on span "Ultimi ordini" at bounding box center [123, 12] width 77 height 23
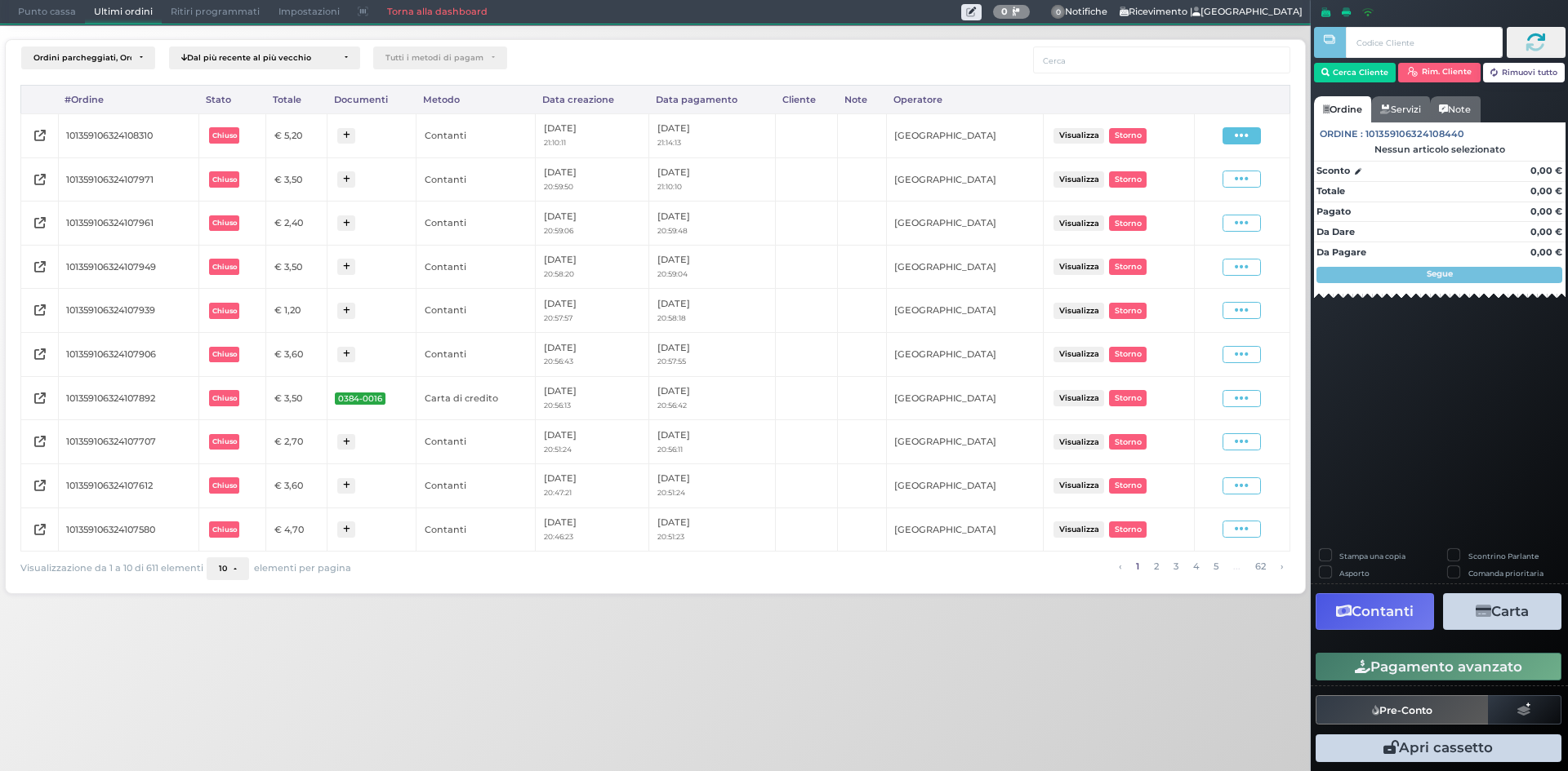
click at [1243, 131] on icon at bounding box center [1242, 135] width 14 height 15
click at [1188, 174] on span "Ristampa Pre-Conto" at bounding box center [1203, 183] width 67 height 28
click at [57, 9] on span "Punto cassa" at bounding box center [47, 12] width 76 height 23
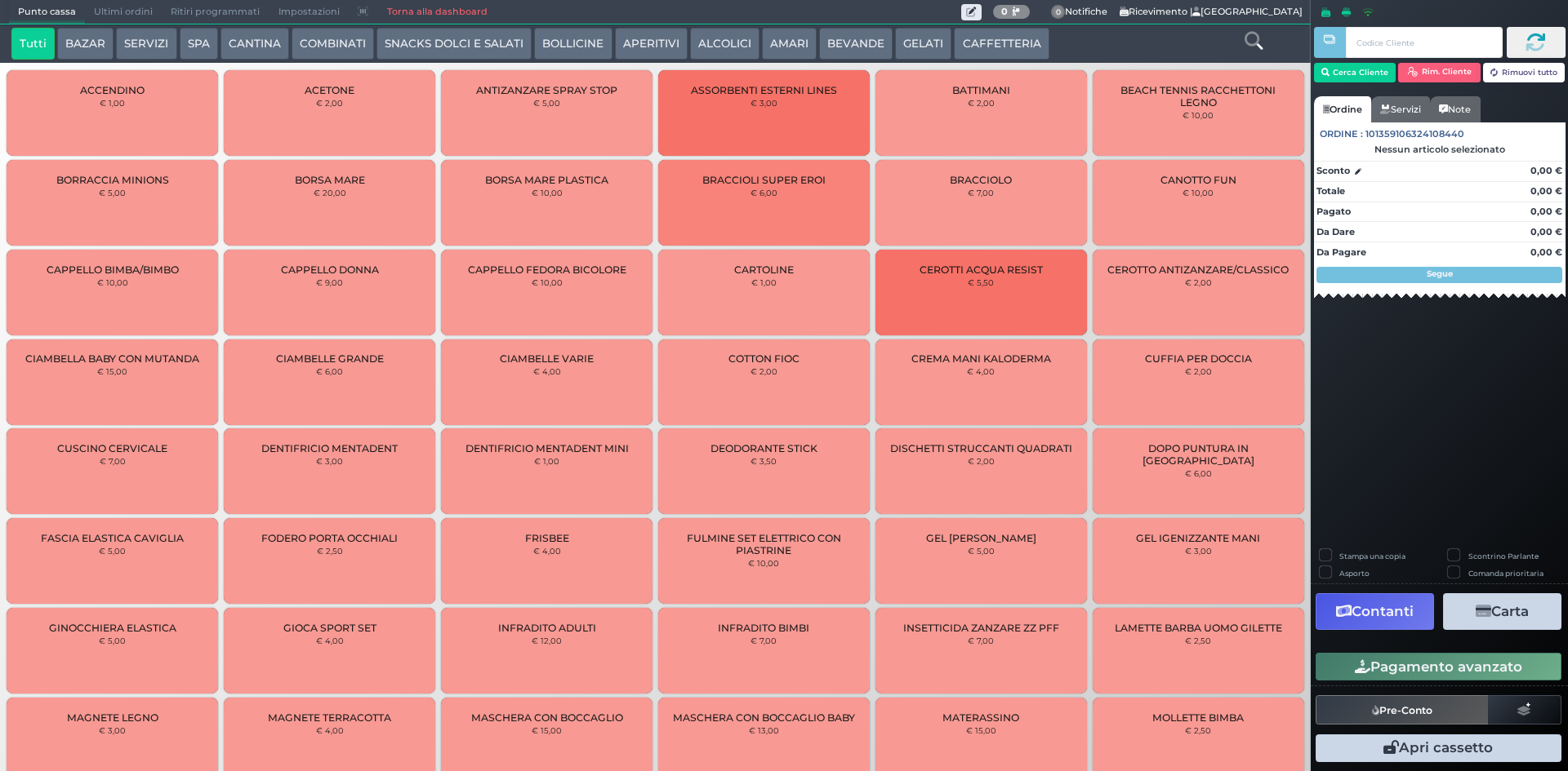
click at [959, 46] on button "CAFFETTERIA" at bounding box center [1001, 44] width 95 height 33
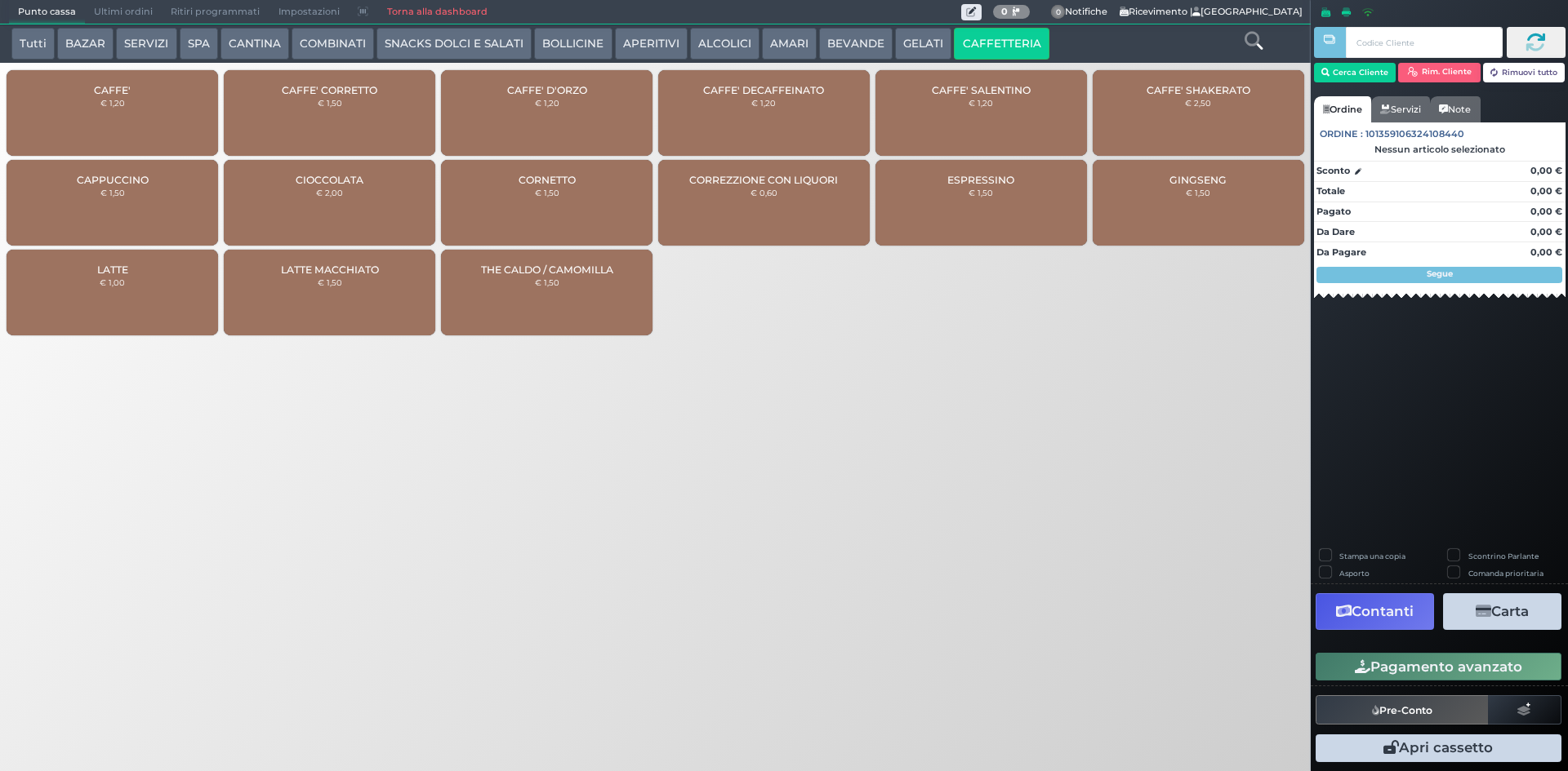
click at [799, 102] on div "CAFFE' DECAFFEINATO € 1,20" at bounding box center [764, 113] width 212 height 86
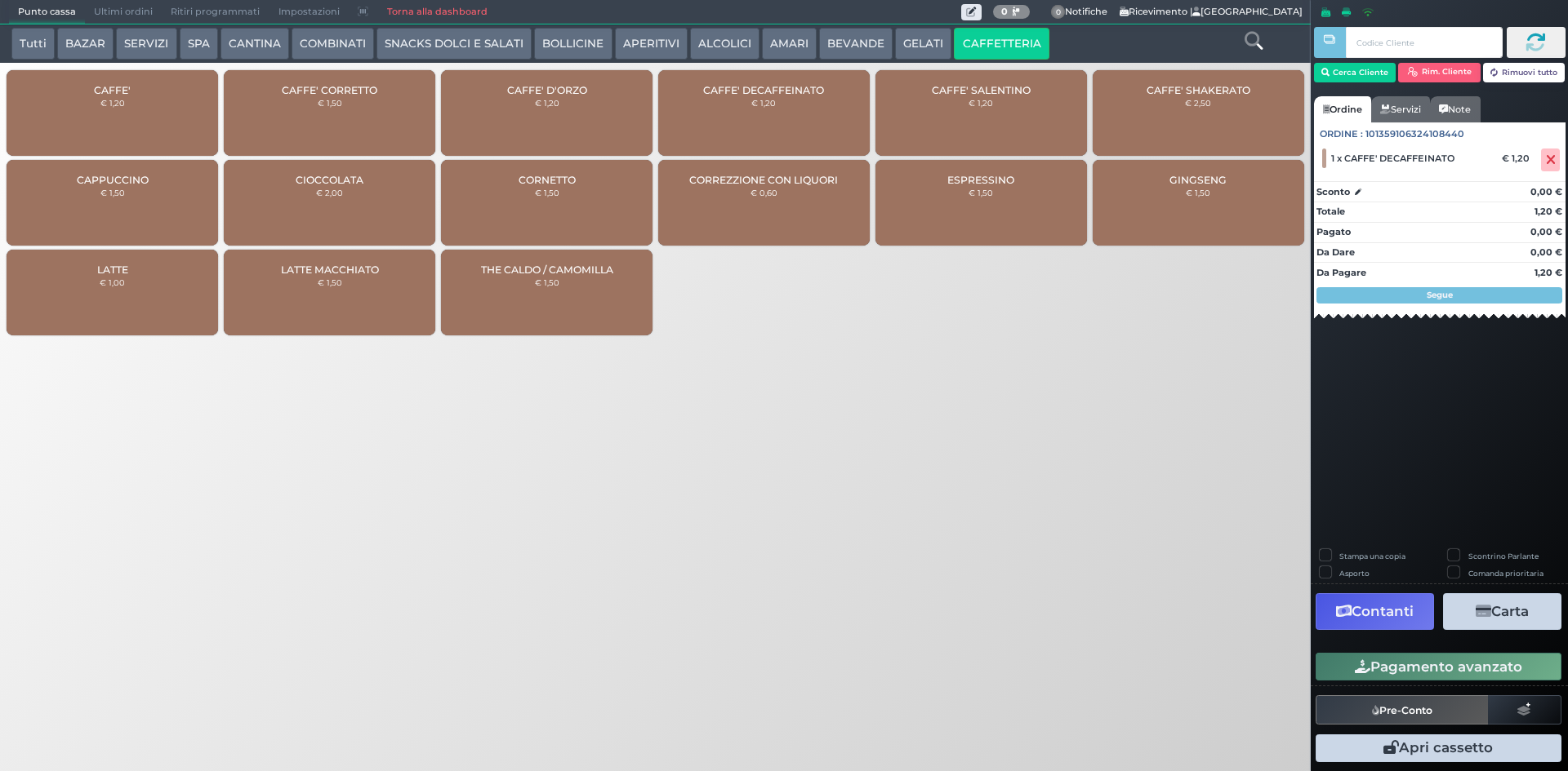
click at [1424, 670] on button "Pagamento avanzato" at bounding box center [1438, 668] width 245 height 28
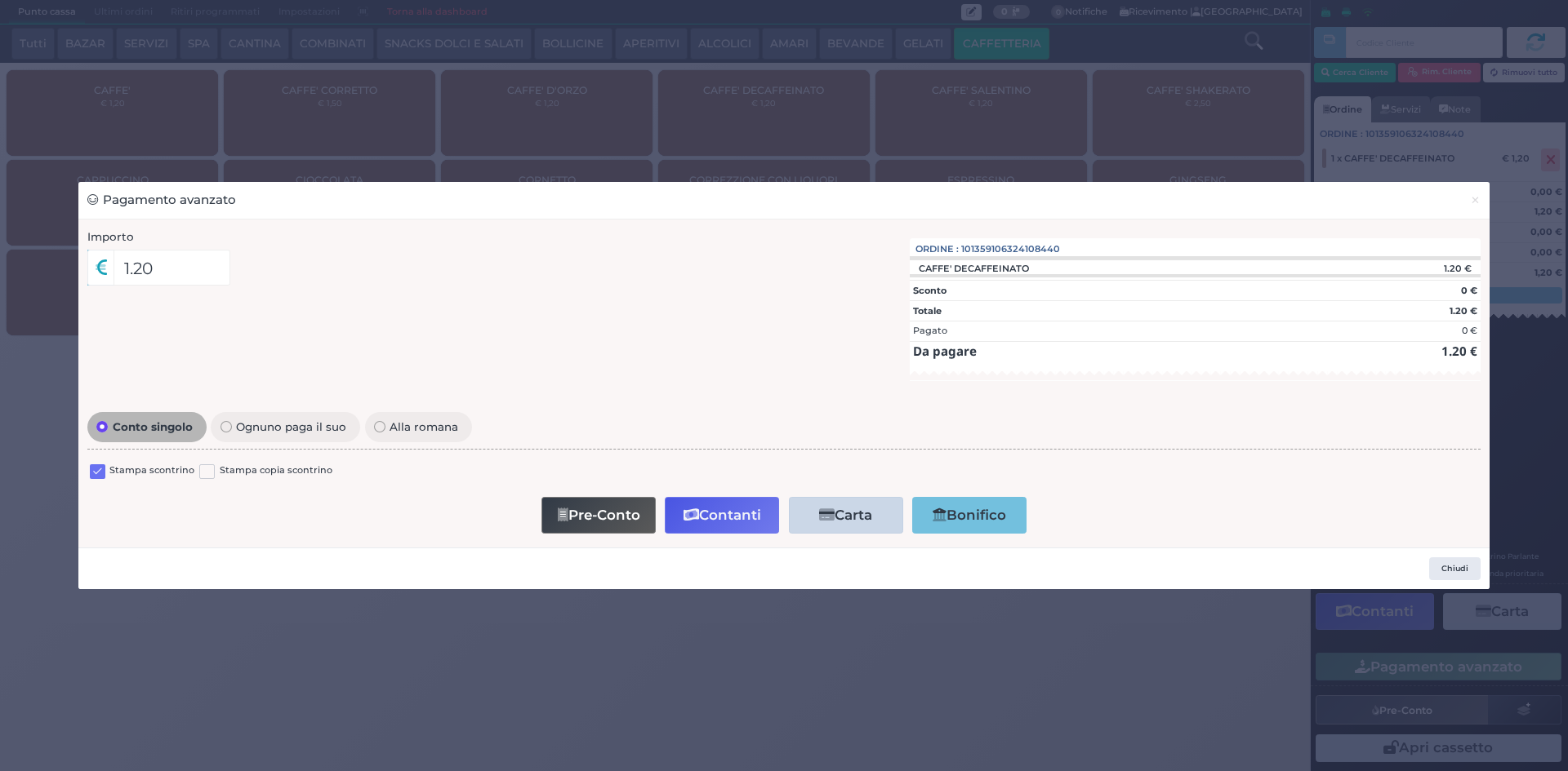
drag, startPoint x: 94, startPoint y: 470, endPoint x: 195, endPoint y: 480, distance: 101.5
click at [96, 470] on label at bounding box center [98, 472] width 15 height 15
click at [0, 0] on input "checkbox" at bounding box center [0, 0] width 0 height 0
click at [722, 519] on button "Contanti" at bounding box center [722, 515] width 115 height 37
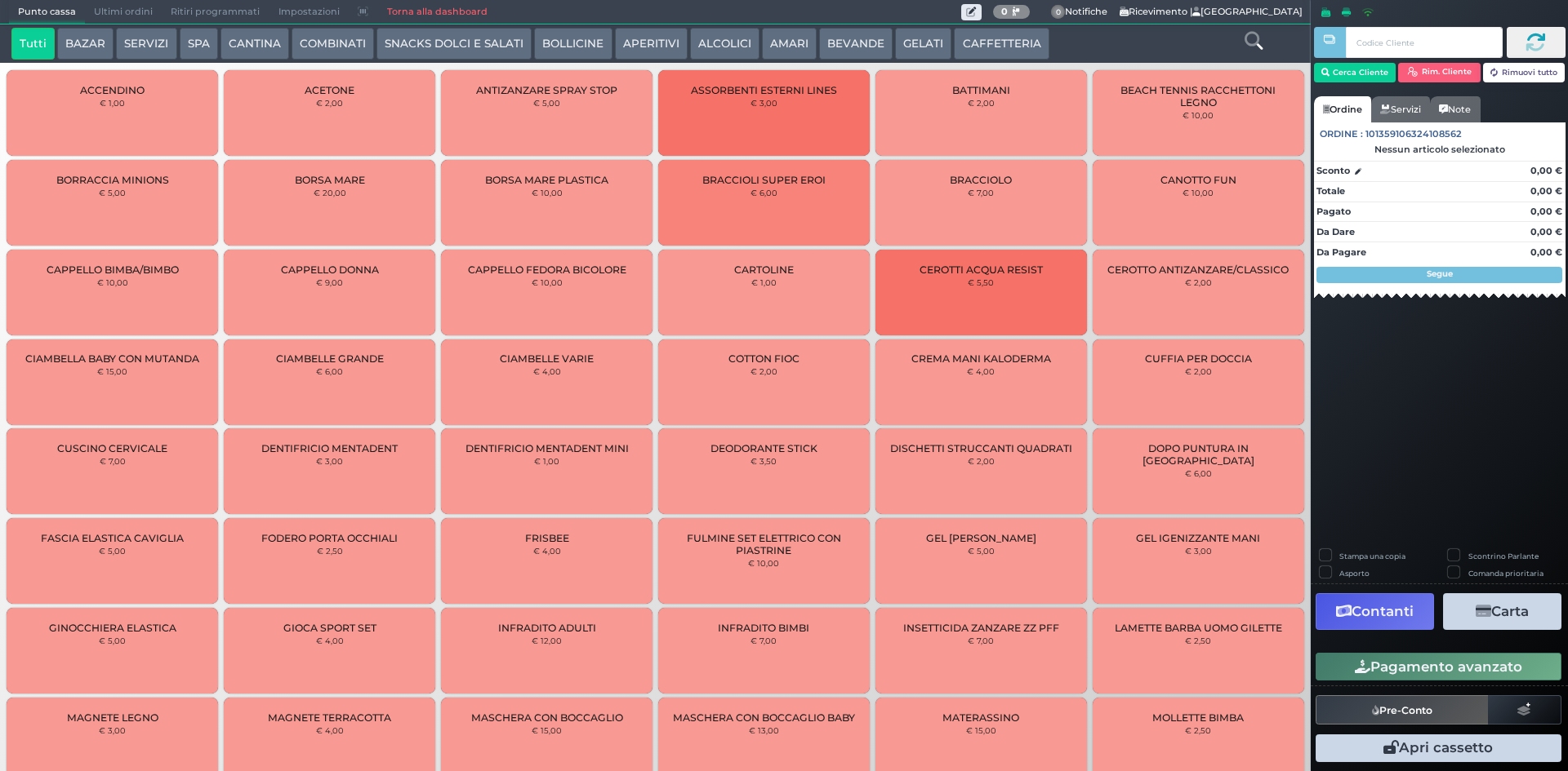
click at [113, 6] on span "Ultimi ordini" at bounding box center [123, 12] width 77 height 23
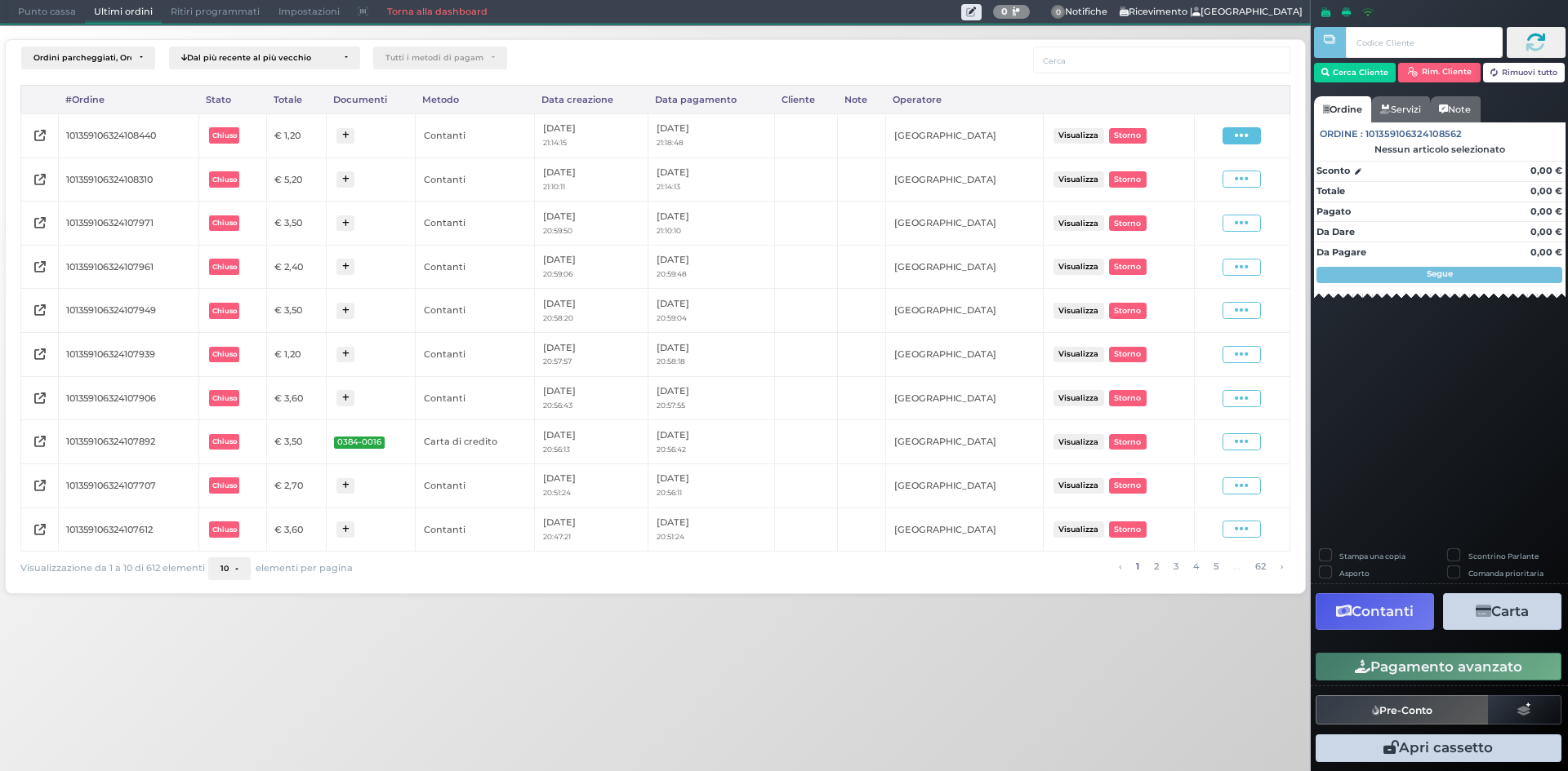
click at [1251, 139] on span at bounding box center [1242, 135] width 39 height 17
click at [1193, 177] on span "Ristampa Pre-Conto" at bounding box center [1202, 183] width 67 height 28
click at [55, 12] on span "Punto cassa" at bounding box center [47, 12] width 76 height 23
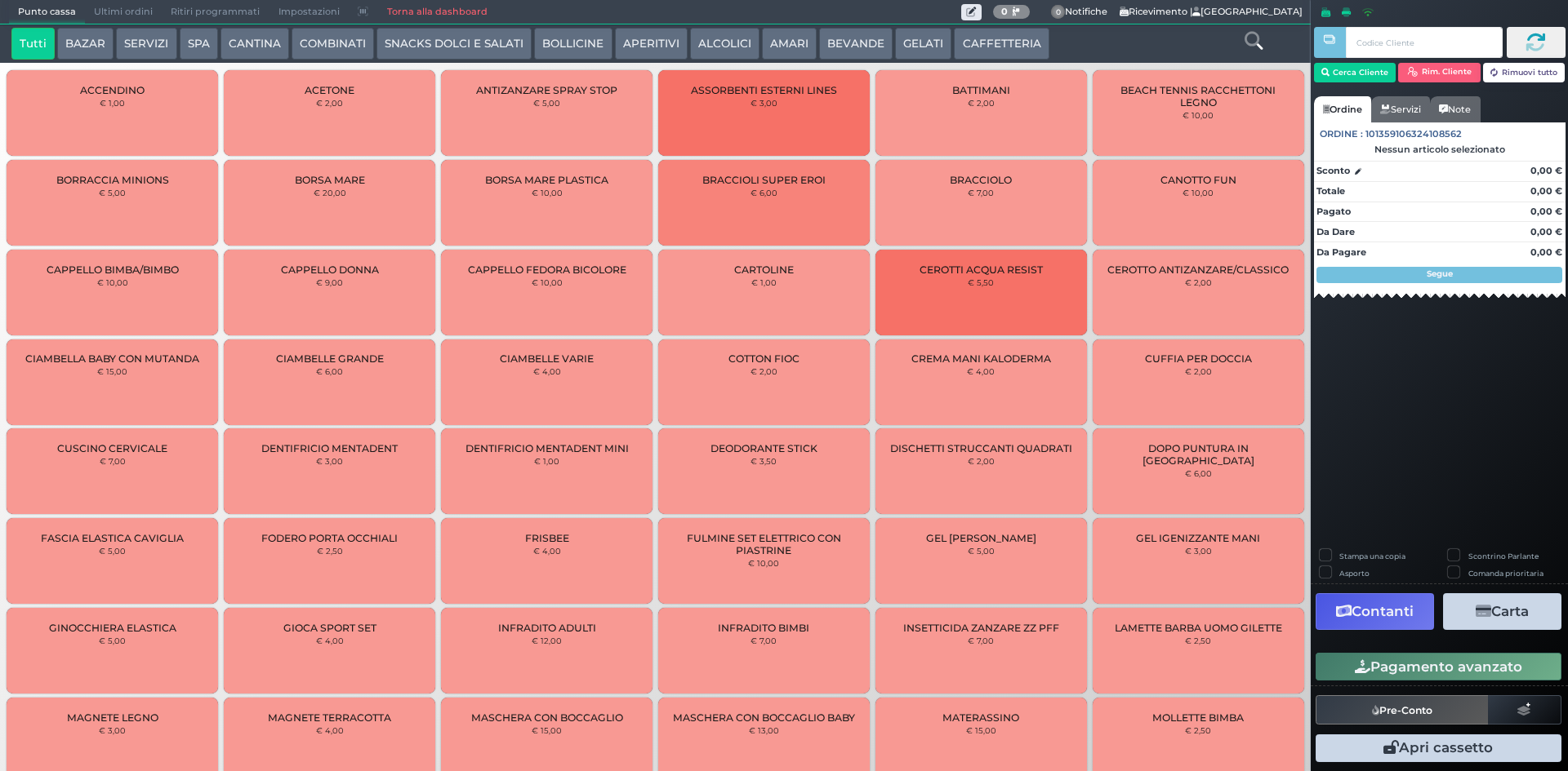
click at [141, 54] on button "SERVIZI" at bounding box center [146, 44] width 60 height 33
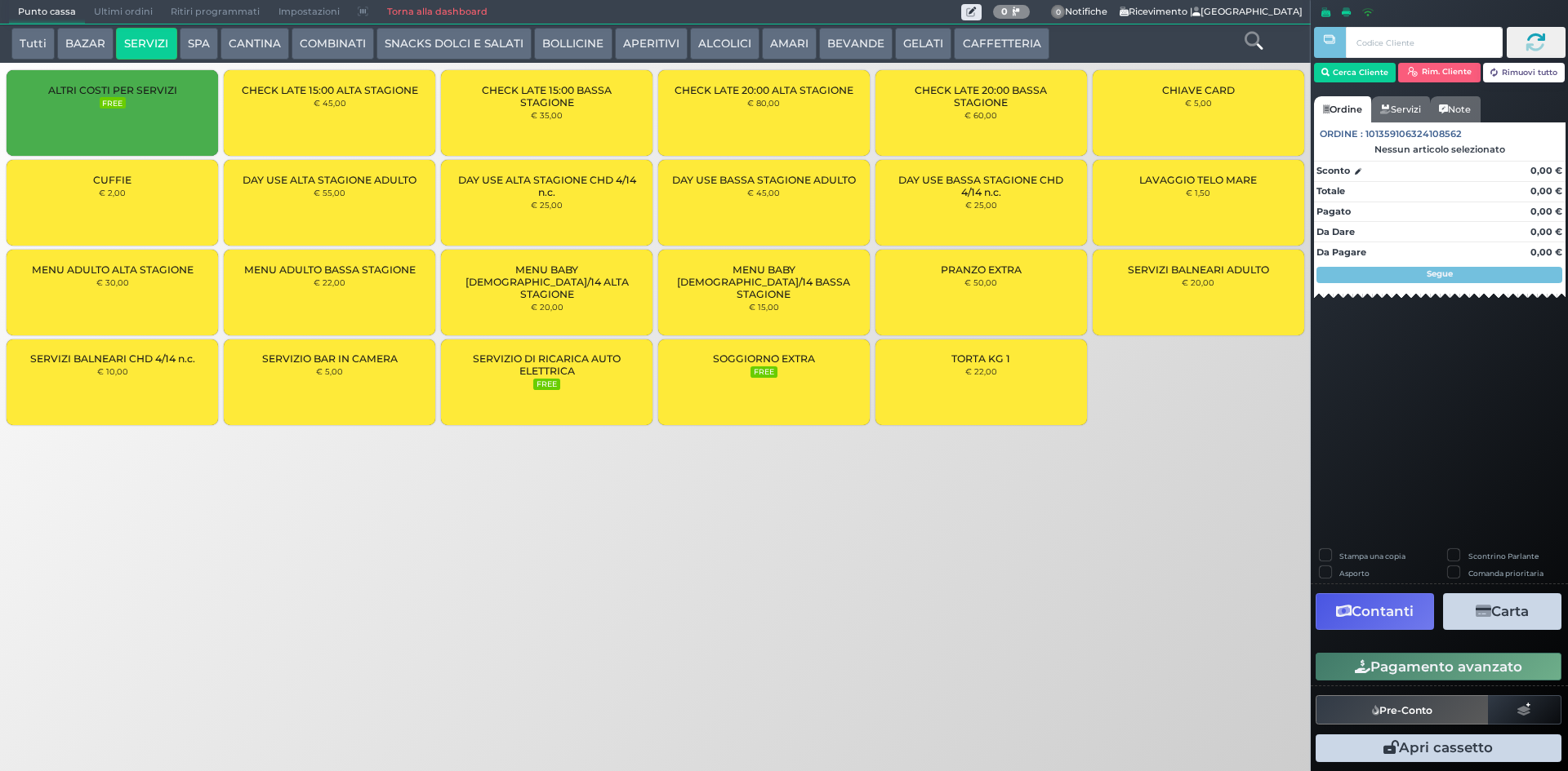
click at [792, 46] on button "AMARI" at bounding box center [789, 44] width 55 height 33
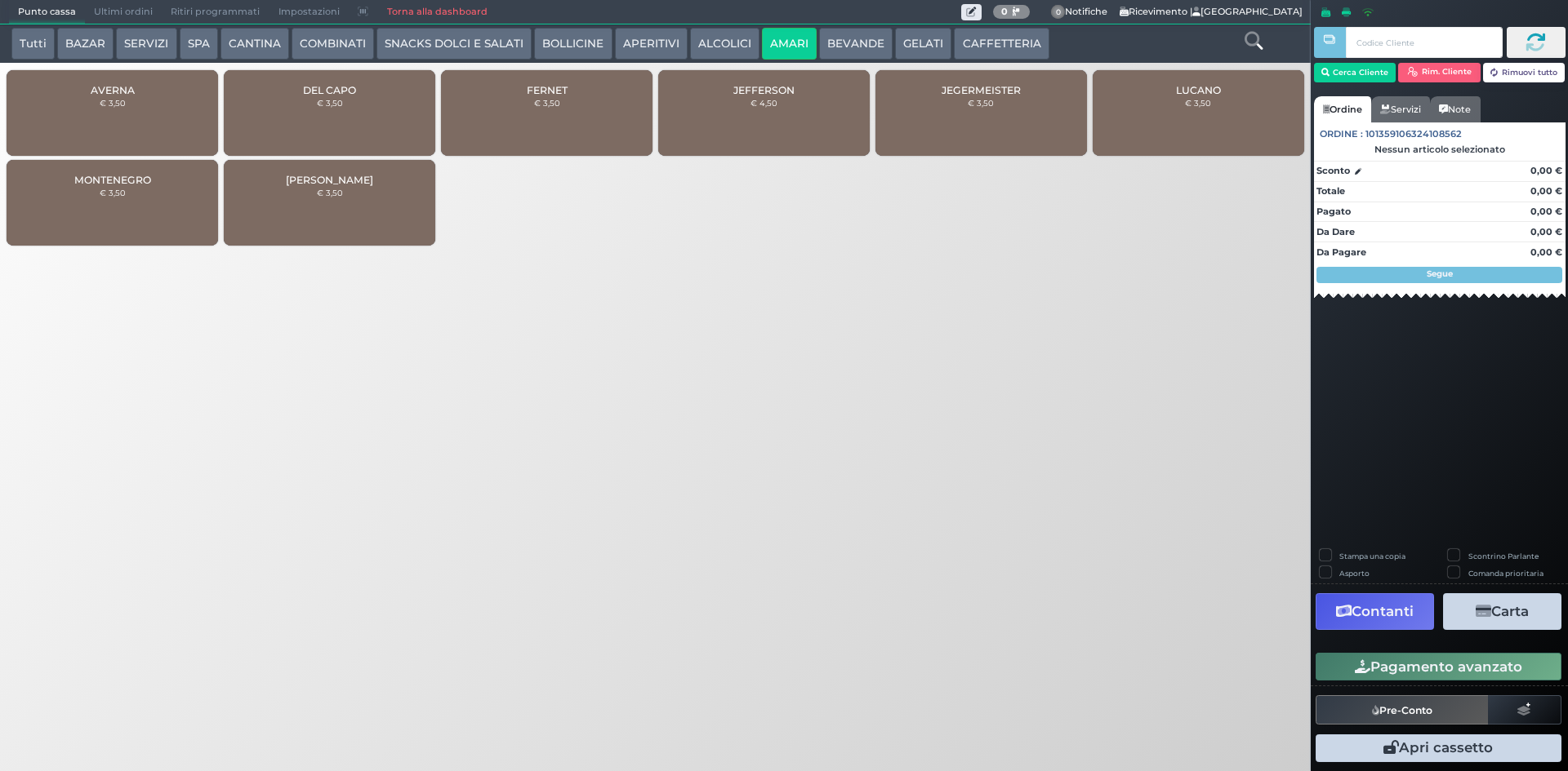
click at [192, 129] on div "AVERNA € 3,50" at bounding box center [112, 113] width 212 height 86
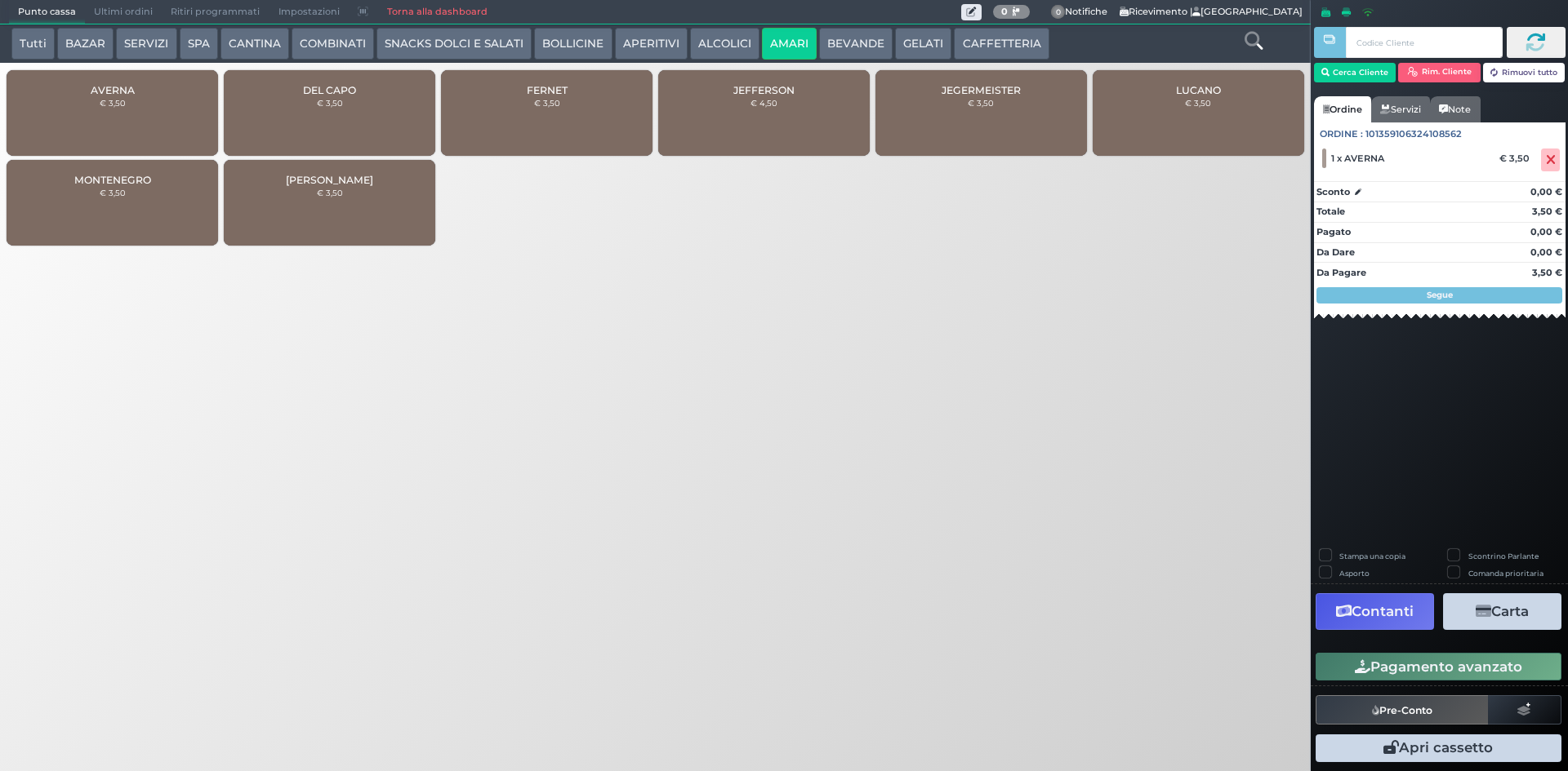
click at [1446, 663] on button "Pagamento avanzato" at bounding box center [1438, 668] width 245 height 28
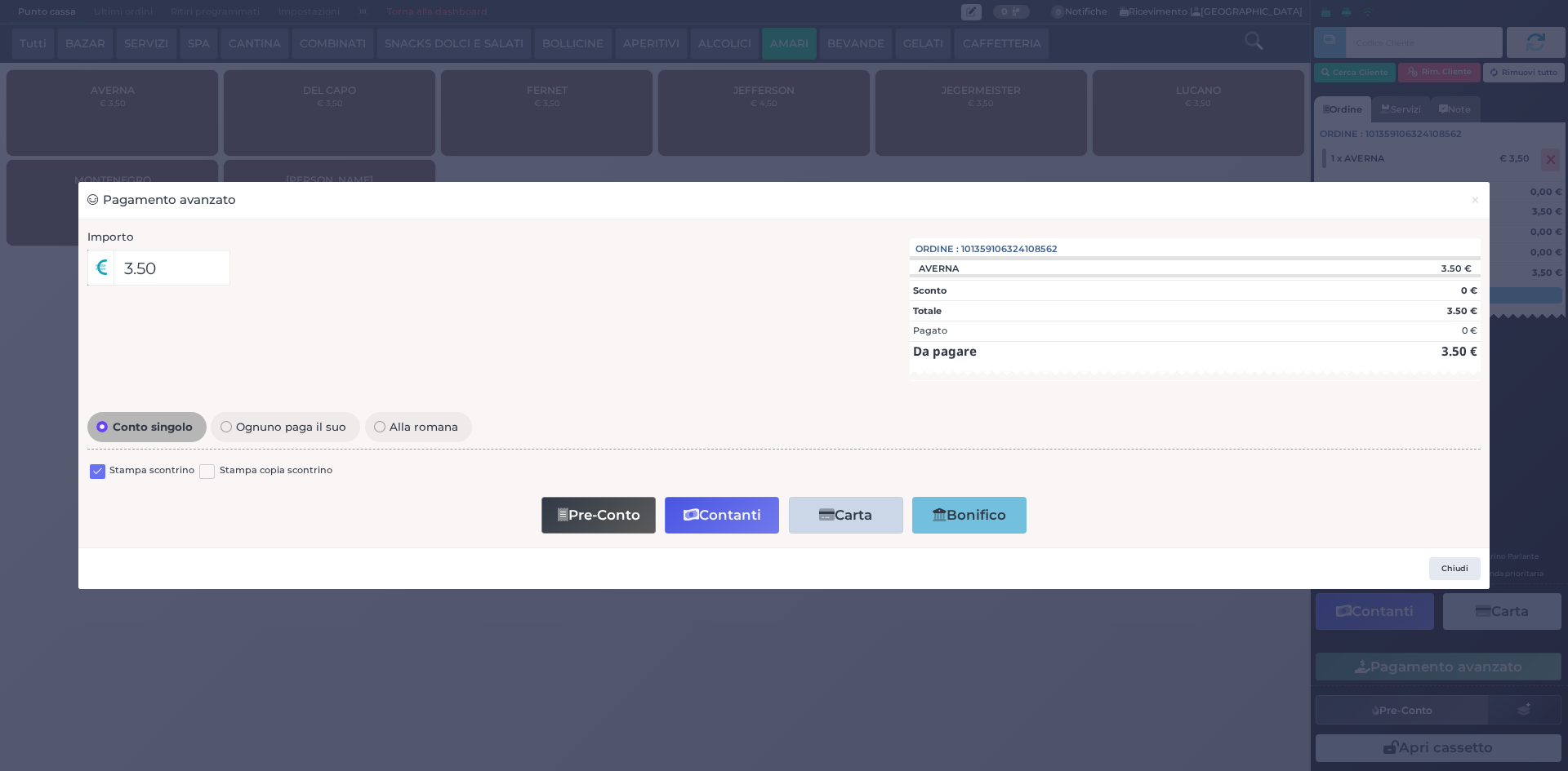
click at [97, 477] on label at bounding box center [98, 472] width 15 height 15
click at [0, 0] on input "checkbox" at bounding box center [0, 0] width 0 height 0
click at [710, 513] on button "Contanti" at bounding box center [722, 515] width 115 height 37
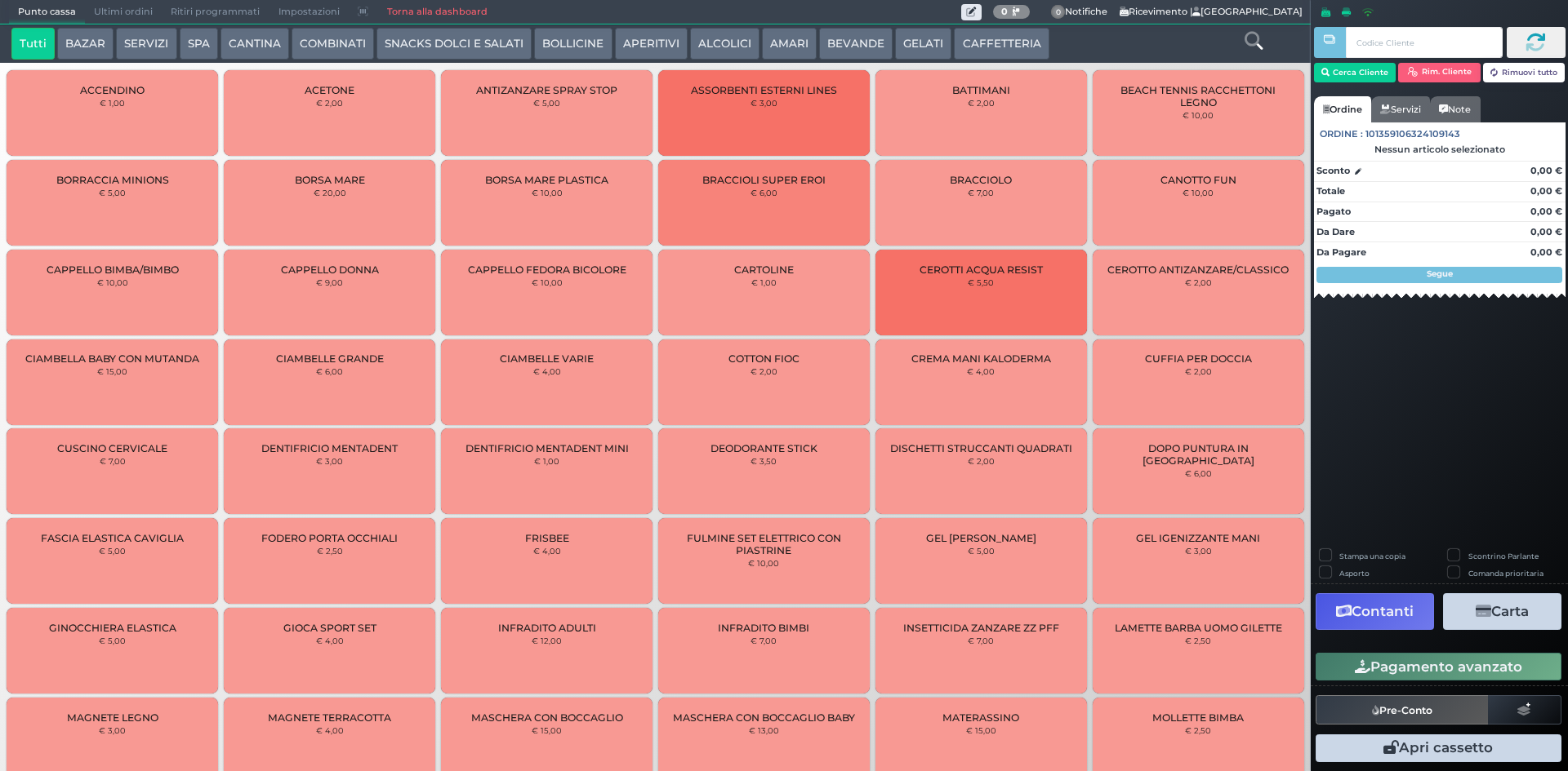
click at [115, 7] on span "Ultimi ordini" at bounding box center [123, 12] width 77 height 23
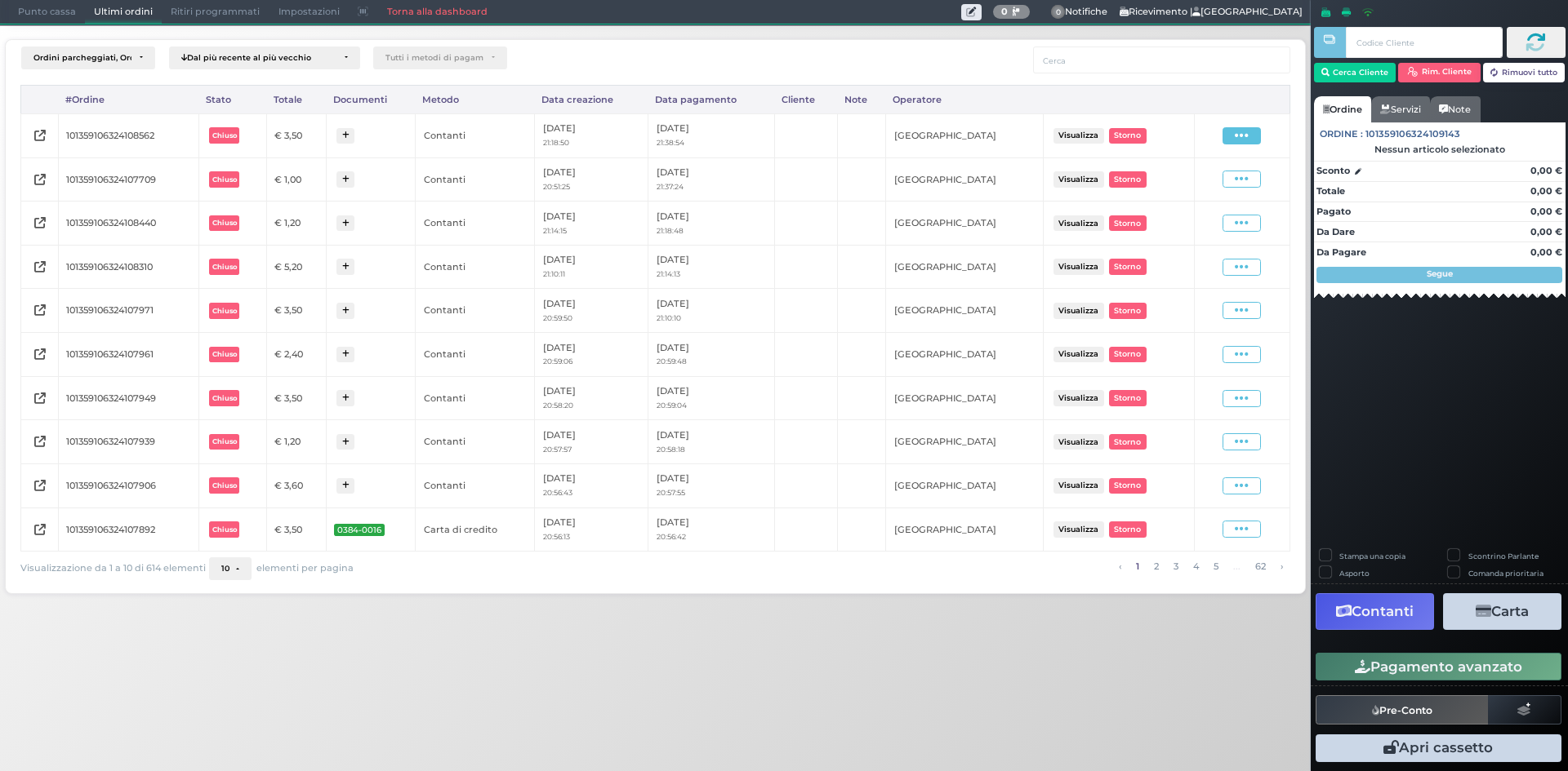
click at [1250, 134] on span at bounding box center [1242, 135] width 39 height 17
click at [1210, 187] on span "Ristampa Pre-Conto" at bounding box center [1202, 183] width 67 height 28
click at [1229, 183] on span at bounding box center [1242, 179] width 39 height 17
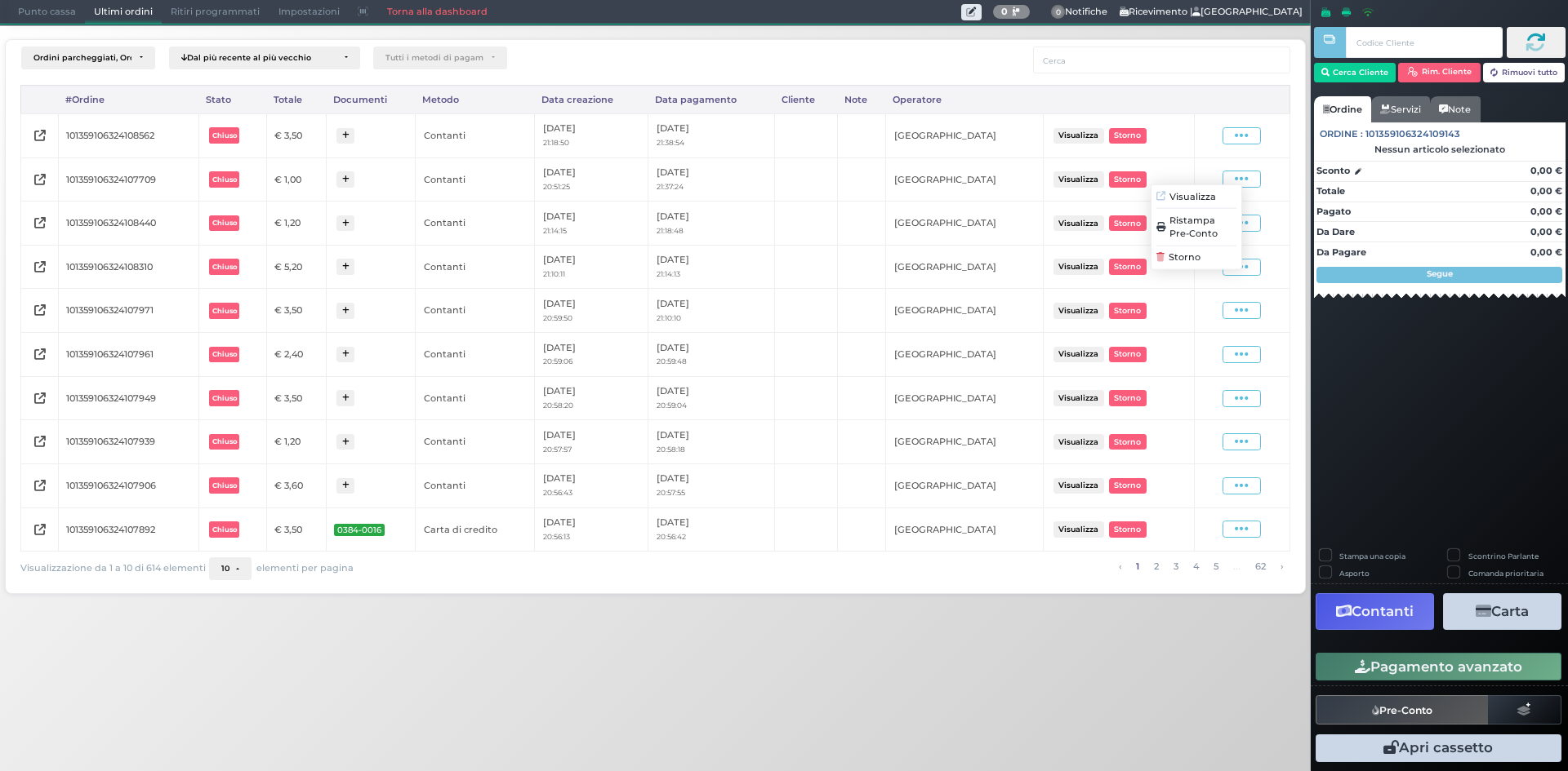
click at [1172, 231] on span "Ristampa Pre-Conto" at bounding box center [1202, 228] width 67 height 28
click at [41, 9] on span "Punto cassa" at bounding box center [47, 12] width 76 height 23
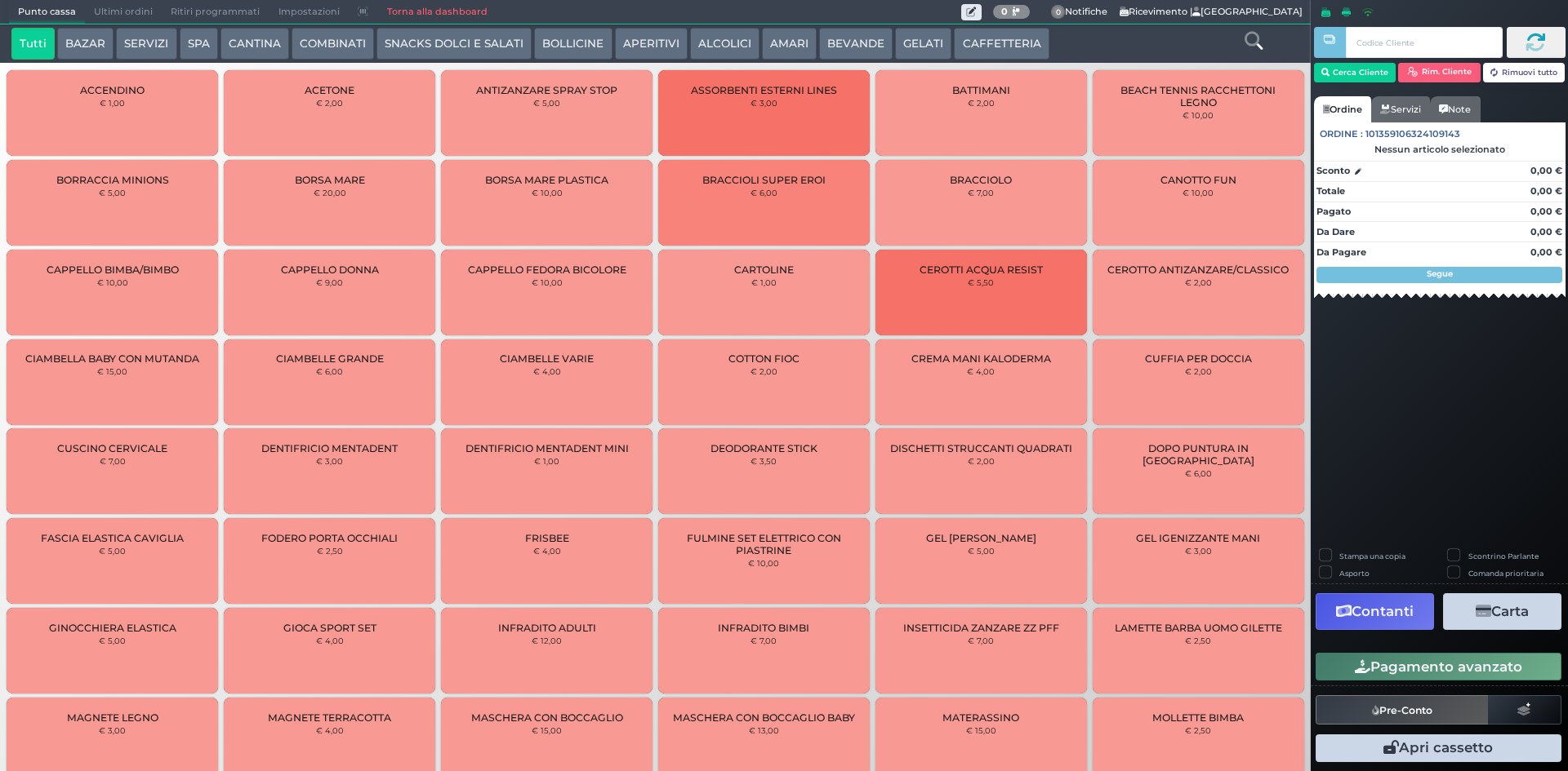
click at [778, 46] on button "AMARI" at bounding box center [789, 44] width 55 height 33
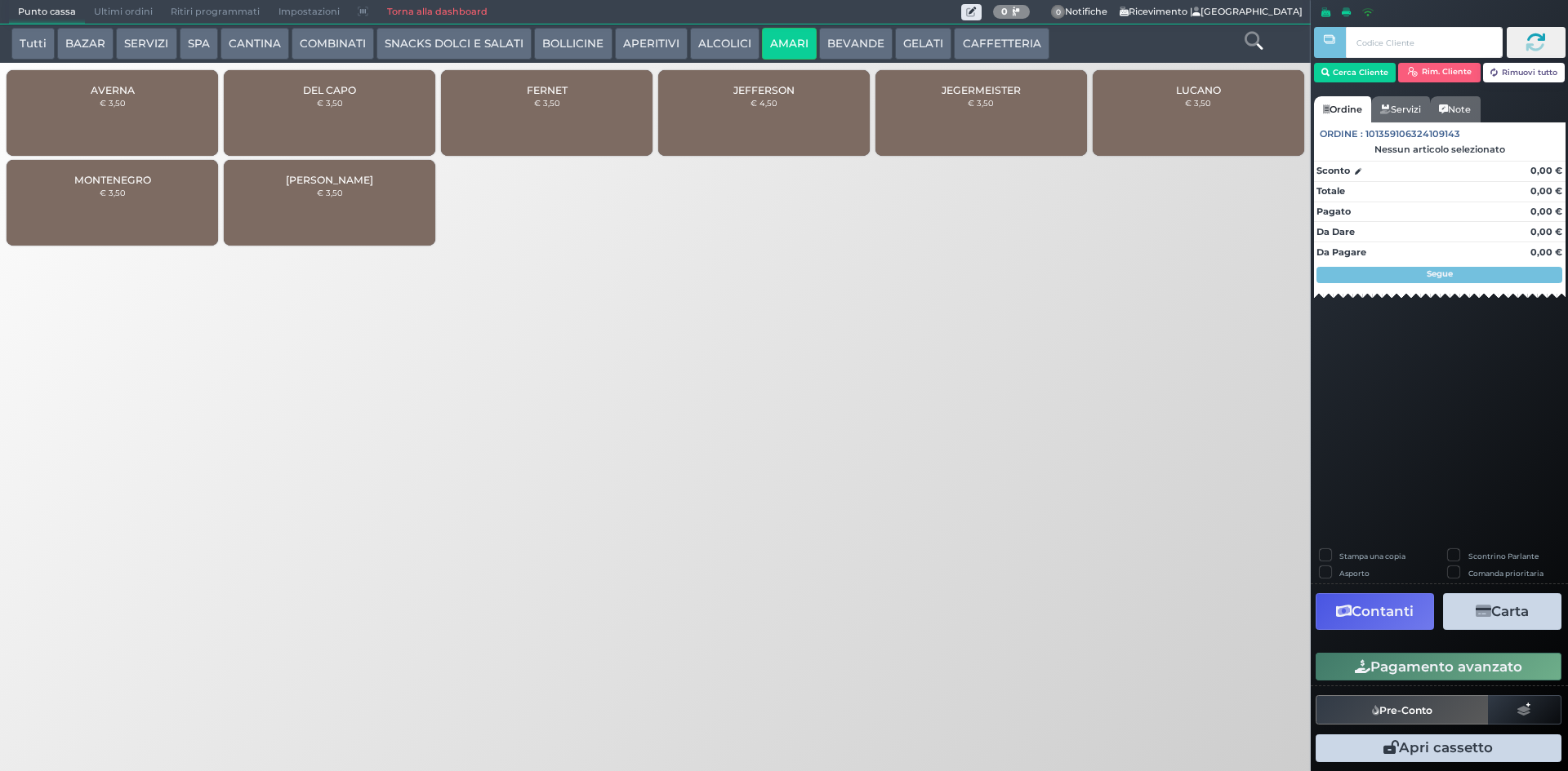
click at [740, 51] on button "ALCOLICI" at bounding box center [725, 44] width 70 height 33
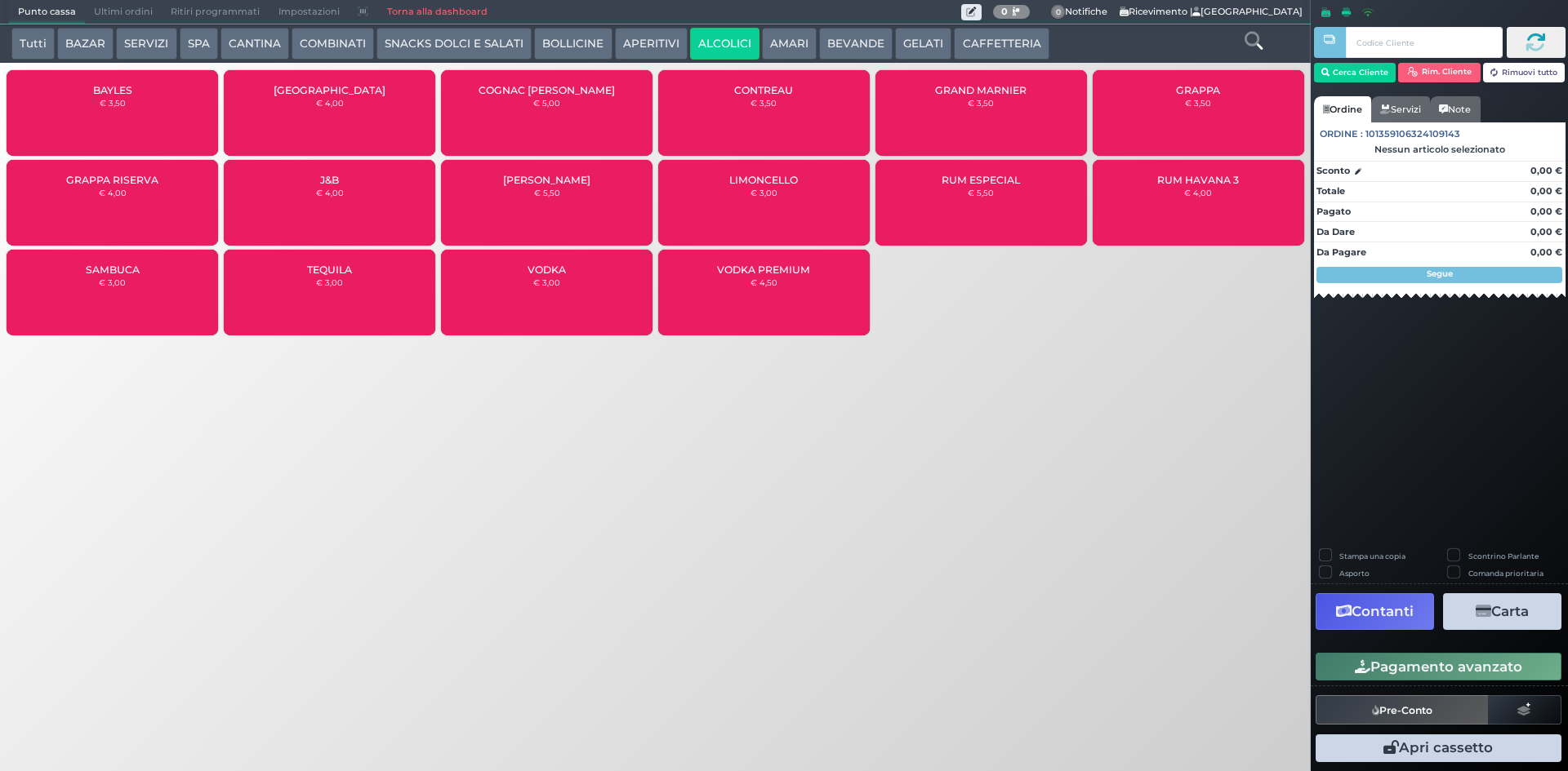
click at [784, 125] on div "CONTREAU € 3,50" at bounding box center [764, 113] width 212 height 86
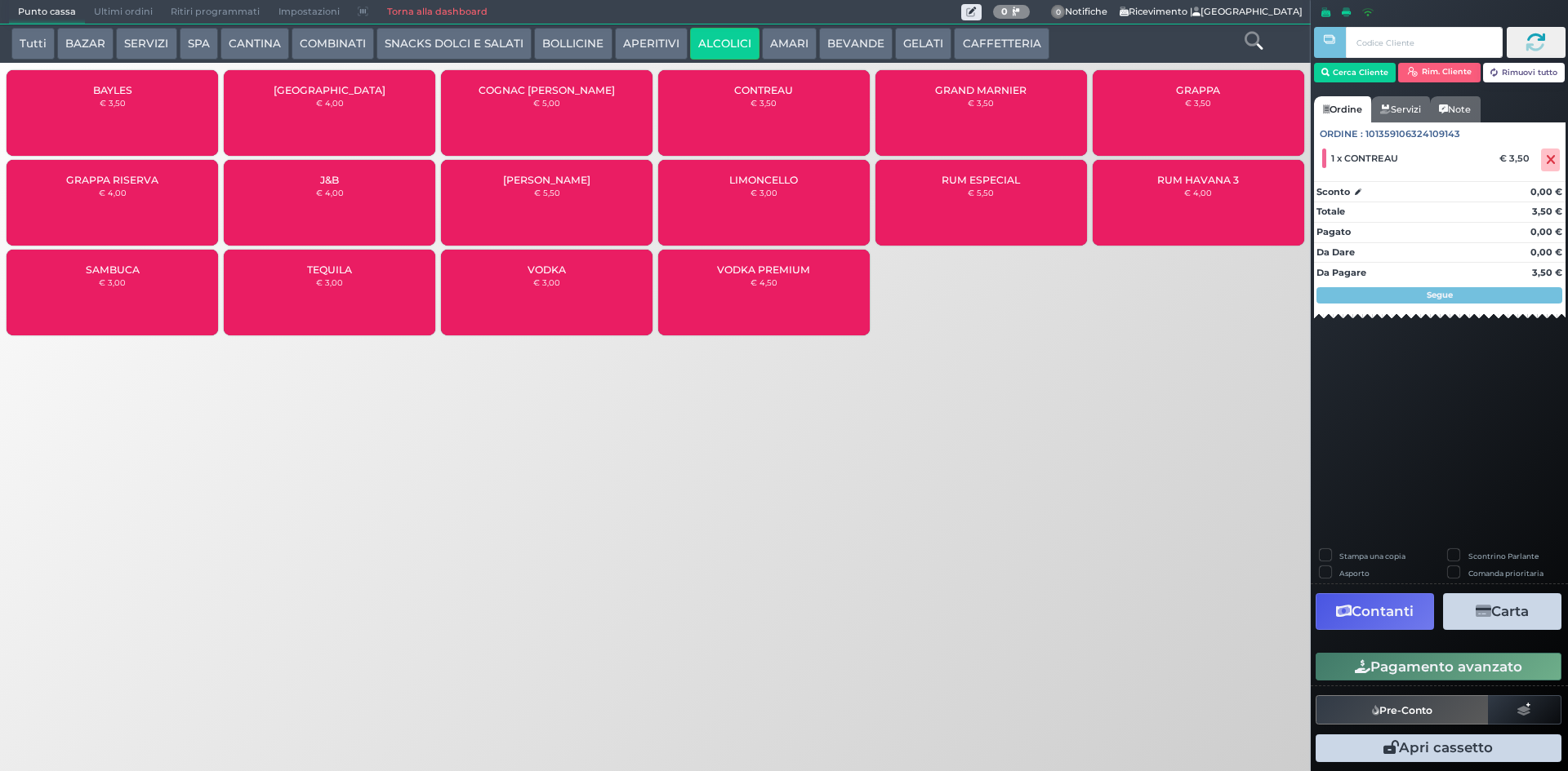
click at [1430, 672] on button "Pagamento avanzato" at bounding box center [1438, 668] width 245 height 28
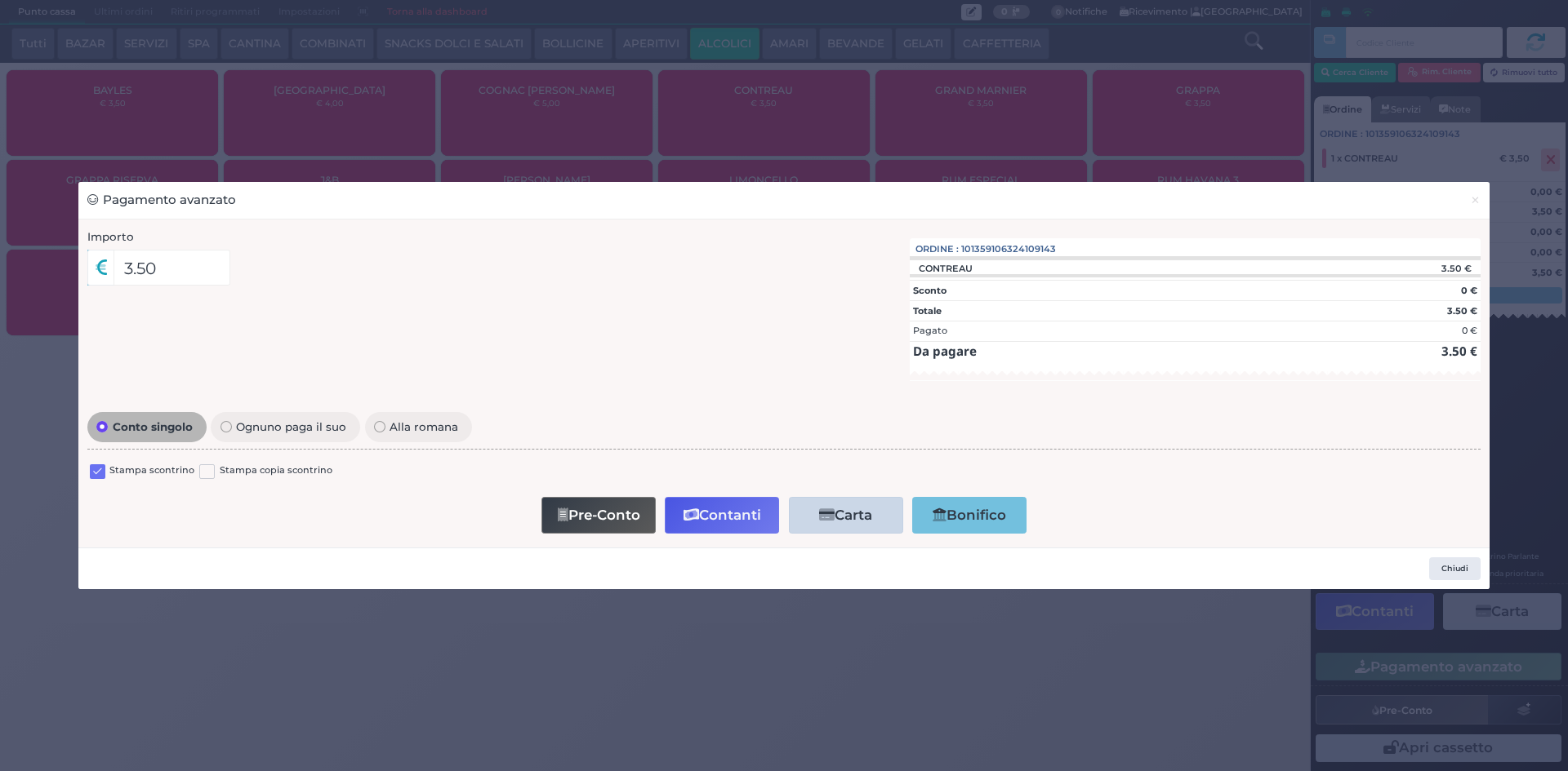
click at [90, 480] on div at bounding box center [98, 473] width 15 height 20
click at [94, 472] on label at bounding box center [98, 472] width 15 height 15
click at [0, 0] on input "checkbox" at bounding box center [0, 0] width 0 height 0
drag, startPoint x: 692, startPoint y: 511, endPoint x: 678, endPoint y: 598, distance: 88.1
click at [678, 598] on div "Pagamento avanzato × Importo 3.50 Importo Totale 3.50 Quote 1 1" at bounding box center [784, 386] width 1568 height 771
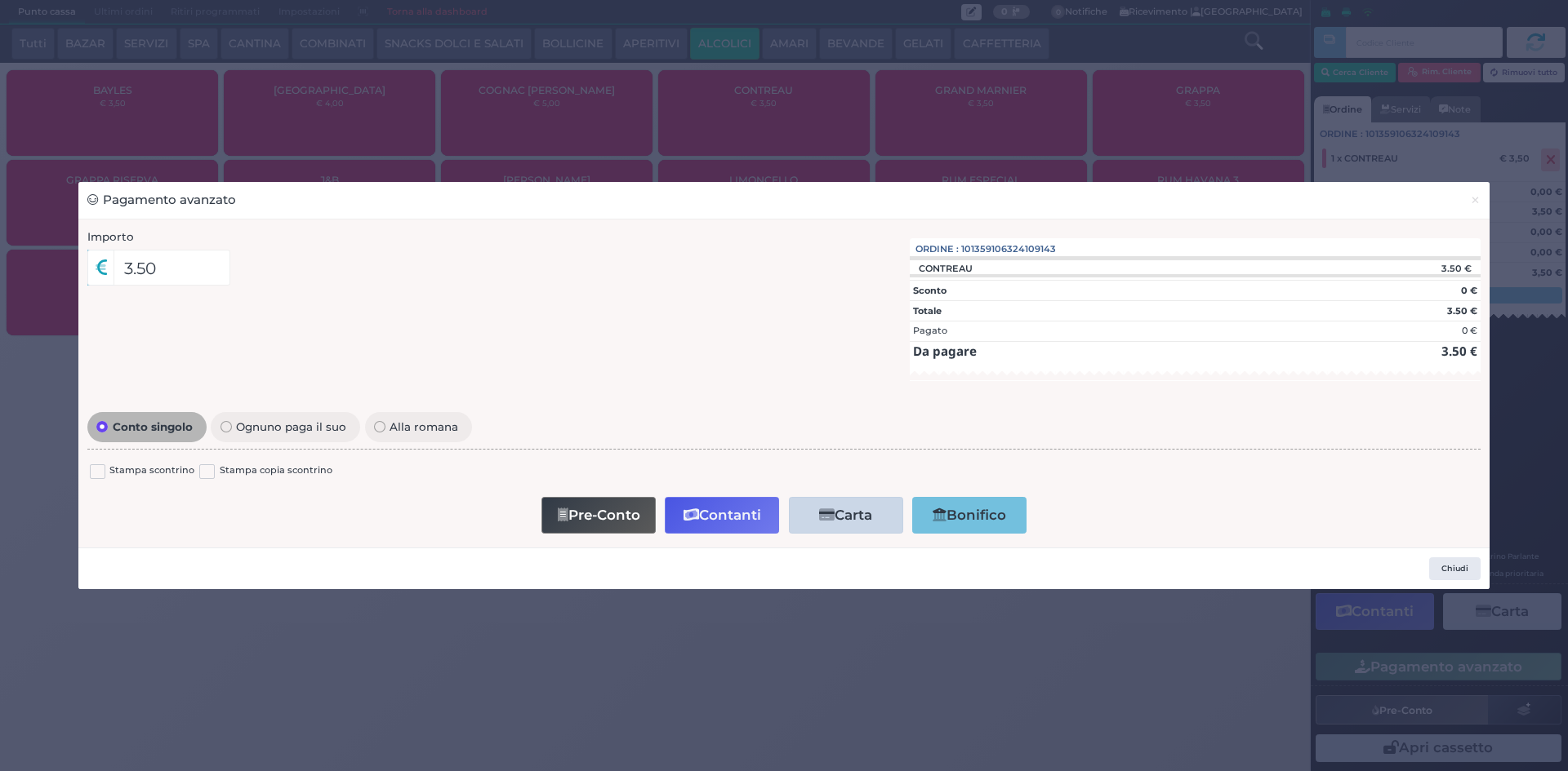
click at [700, 528] on button "Contanti" at bounding box center [722, 515] width 115 height 37
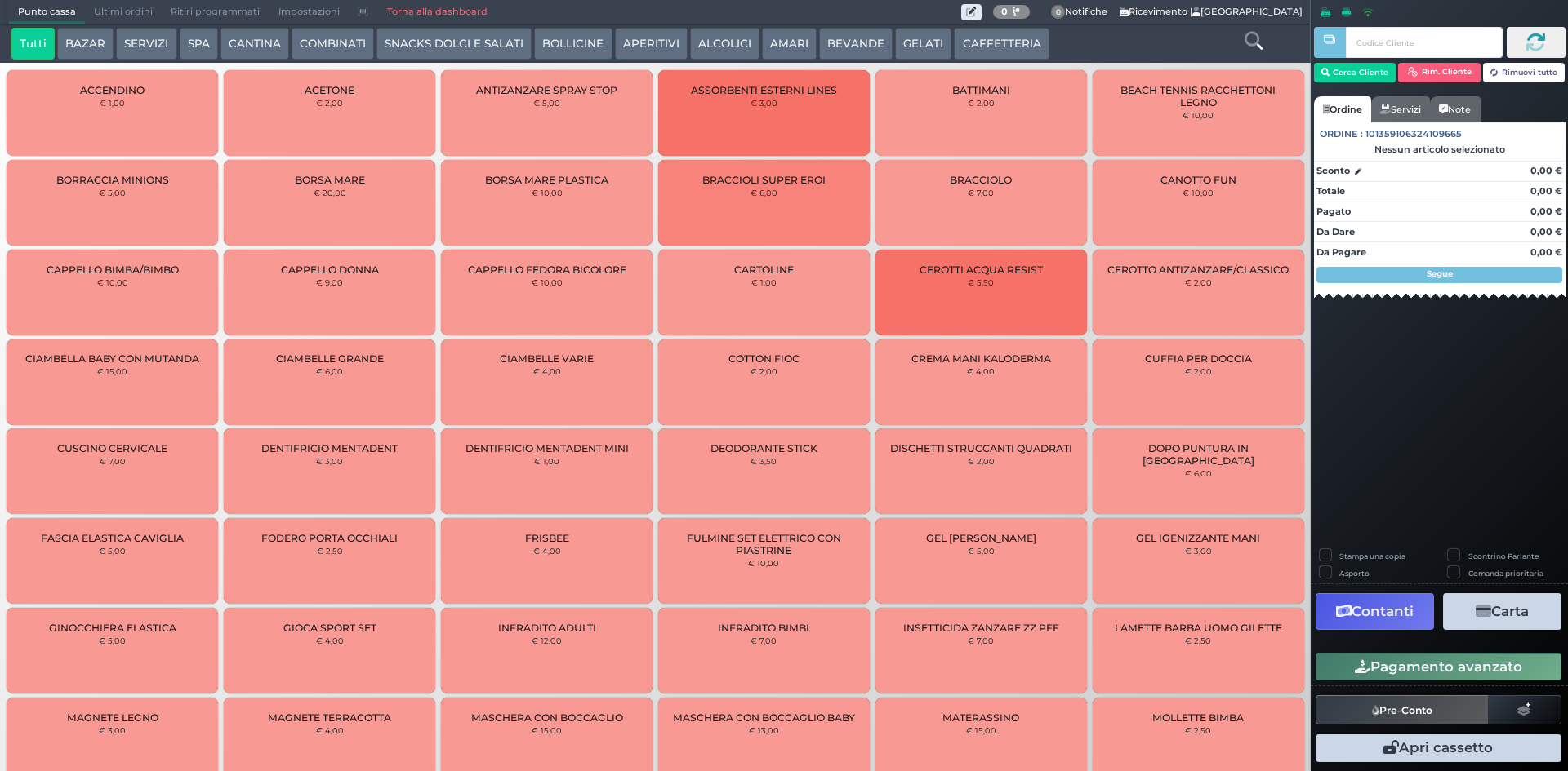
click at [131, 9] on span "Ultimi ordini" at bounding box center [123, 12] width 77 height 23
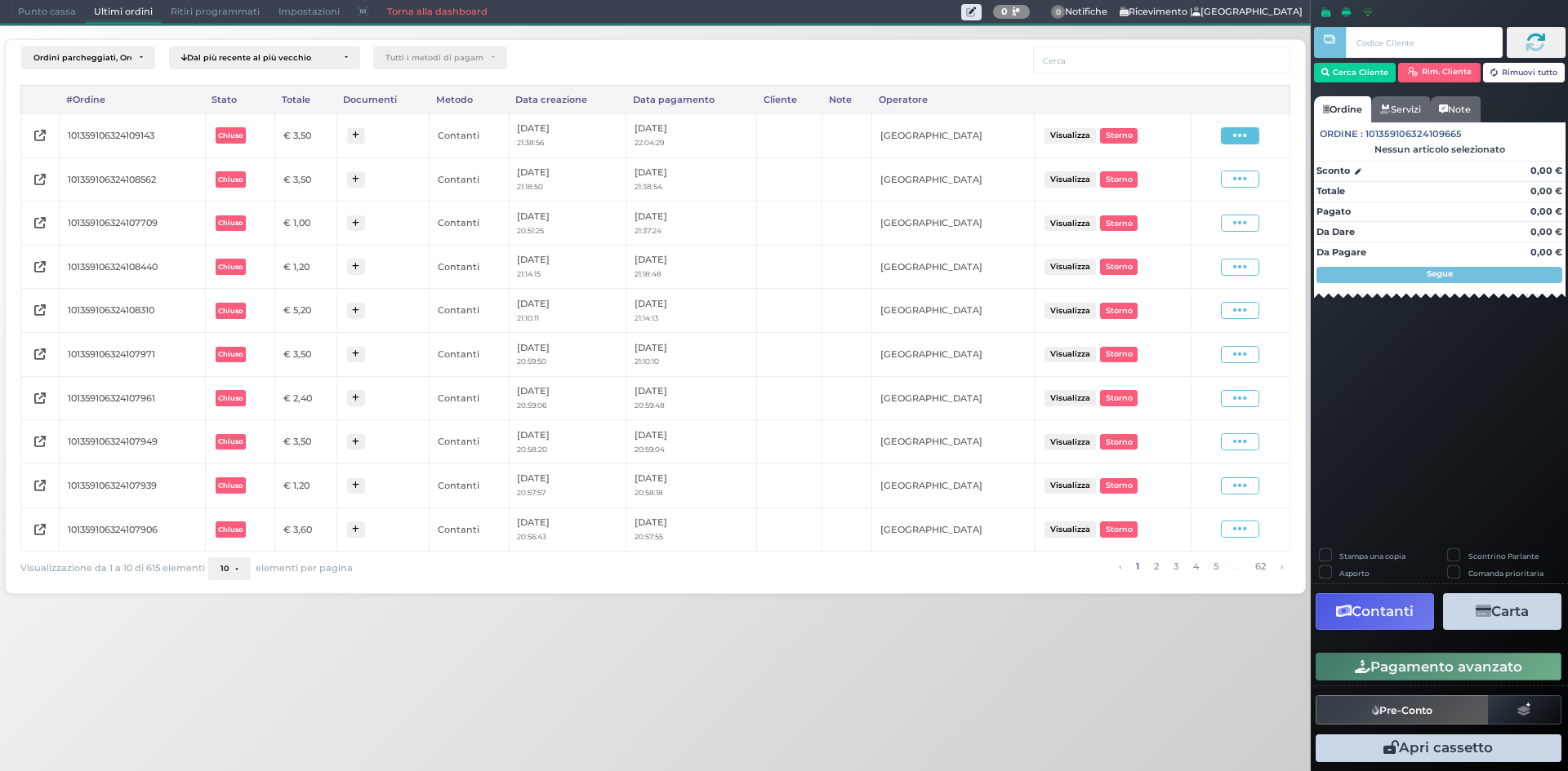
click at [1240, 134] on icon at bounding box center [1240, 135] width 14 height 15
click at [1212, 181] on span "Ristampa Pre-Conto" at bounding box center [1200, 183] width 67 height 28
click at [43, 15] on span "Punto cassa" at bounding box center [47, 12] width 76 height 23
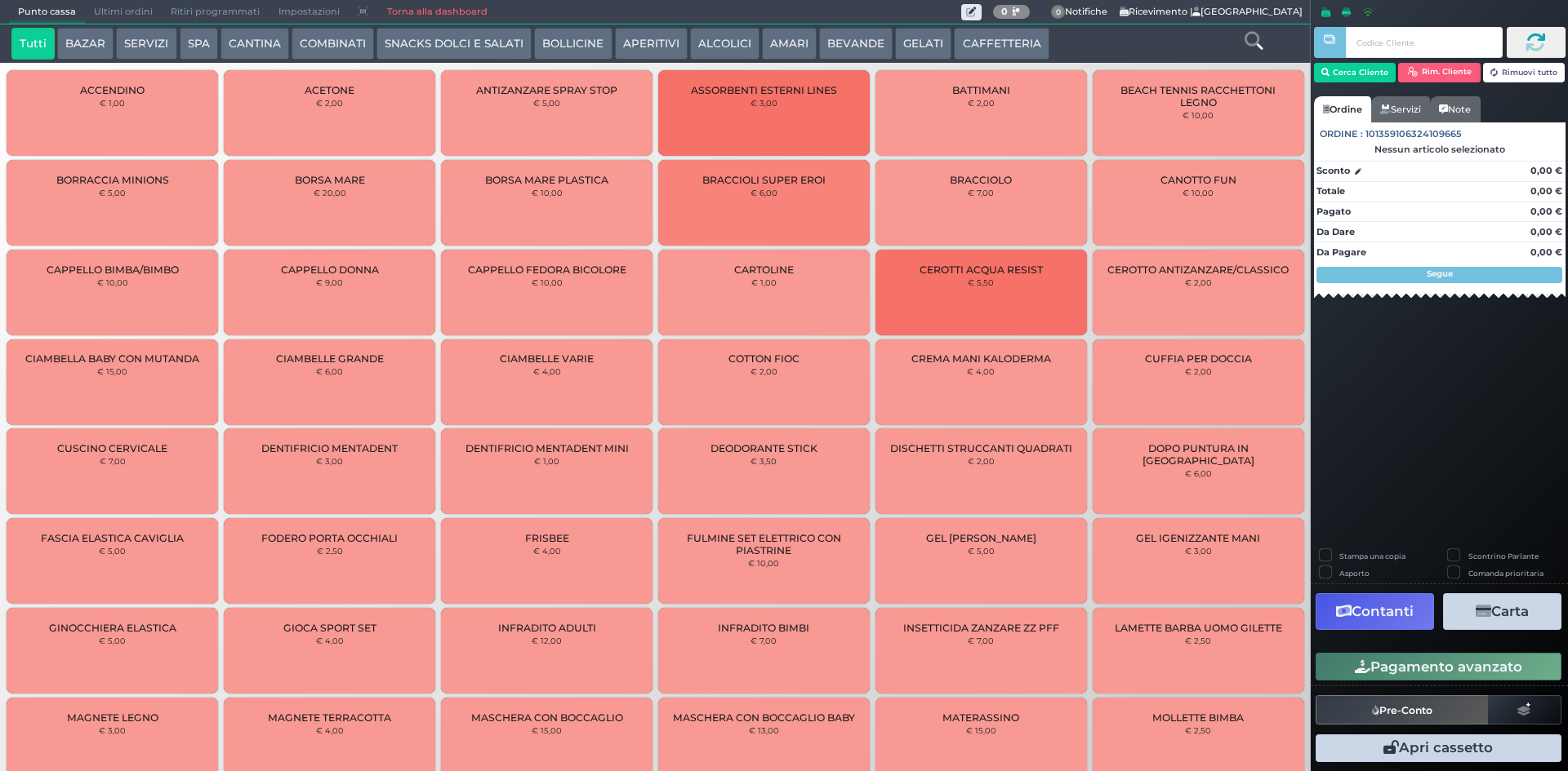
click at [843, 45] on button "BEVANDE" at bounding box center [856, 44] width 73 height 33
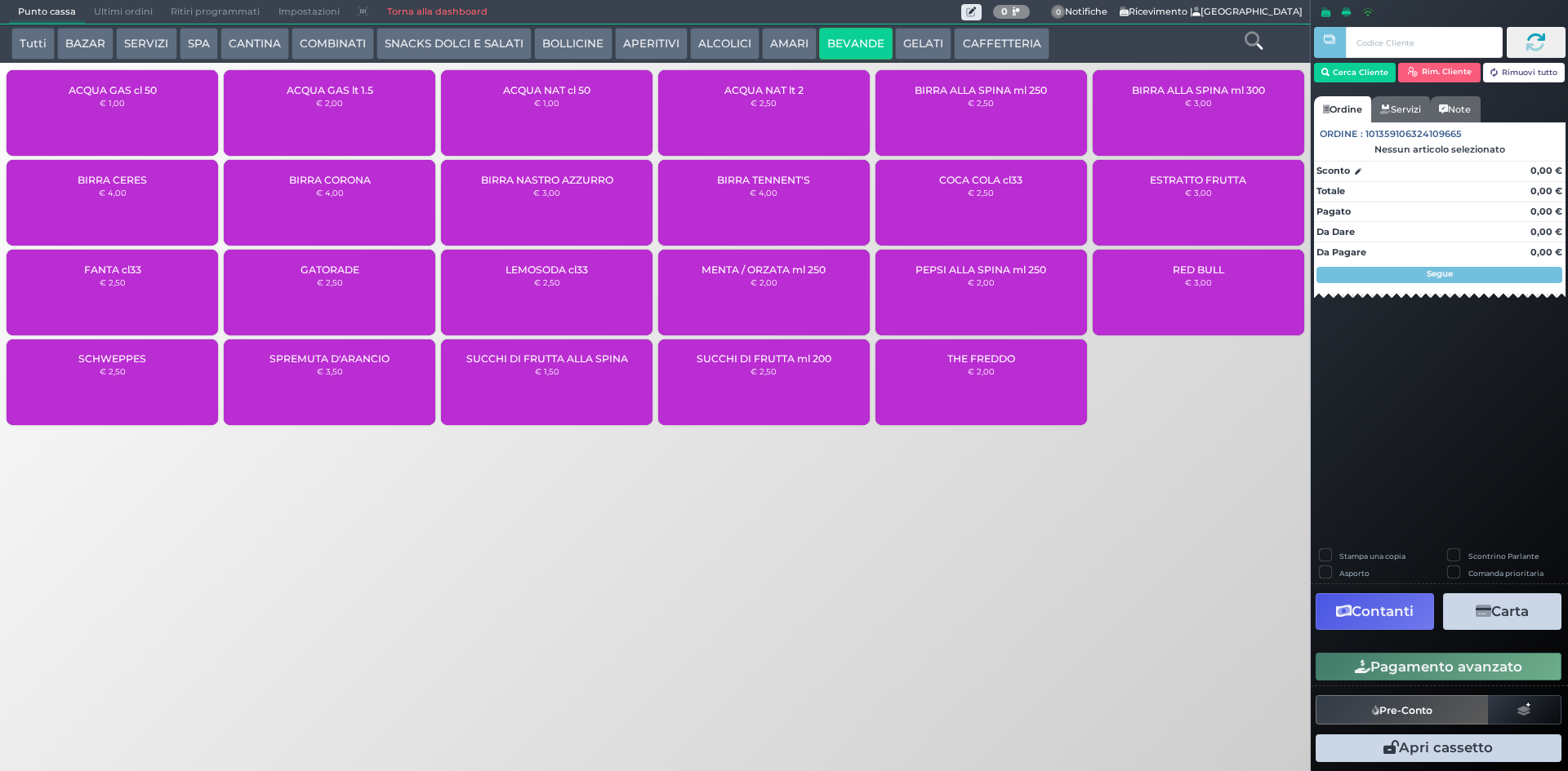
click at [765, 118] on div "ACQUA NAT lt 2 € 2,50" at bounding box center [764, 113] width 212 height 86
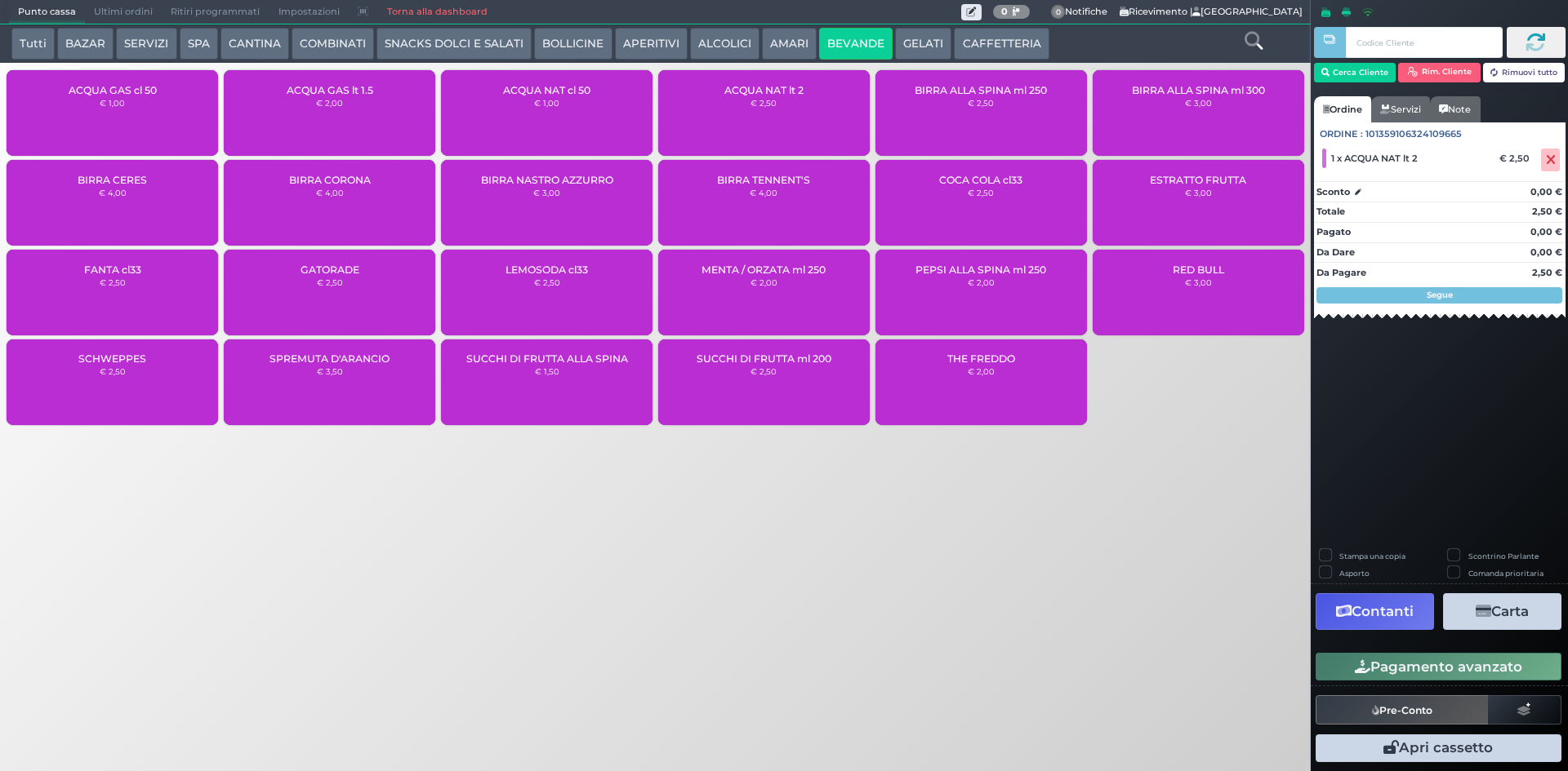
click at [765, 118] on div "ACQUA NAT lt 2 € 2,50" at bounding box center [764, 113] width 212 height 86
click at [512, 381] on div "SUCCHI DI FRUTTA ALLA SPINA € 1,50" at bounding box center [546, 382] width 212 height 86
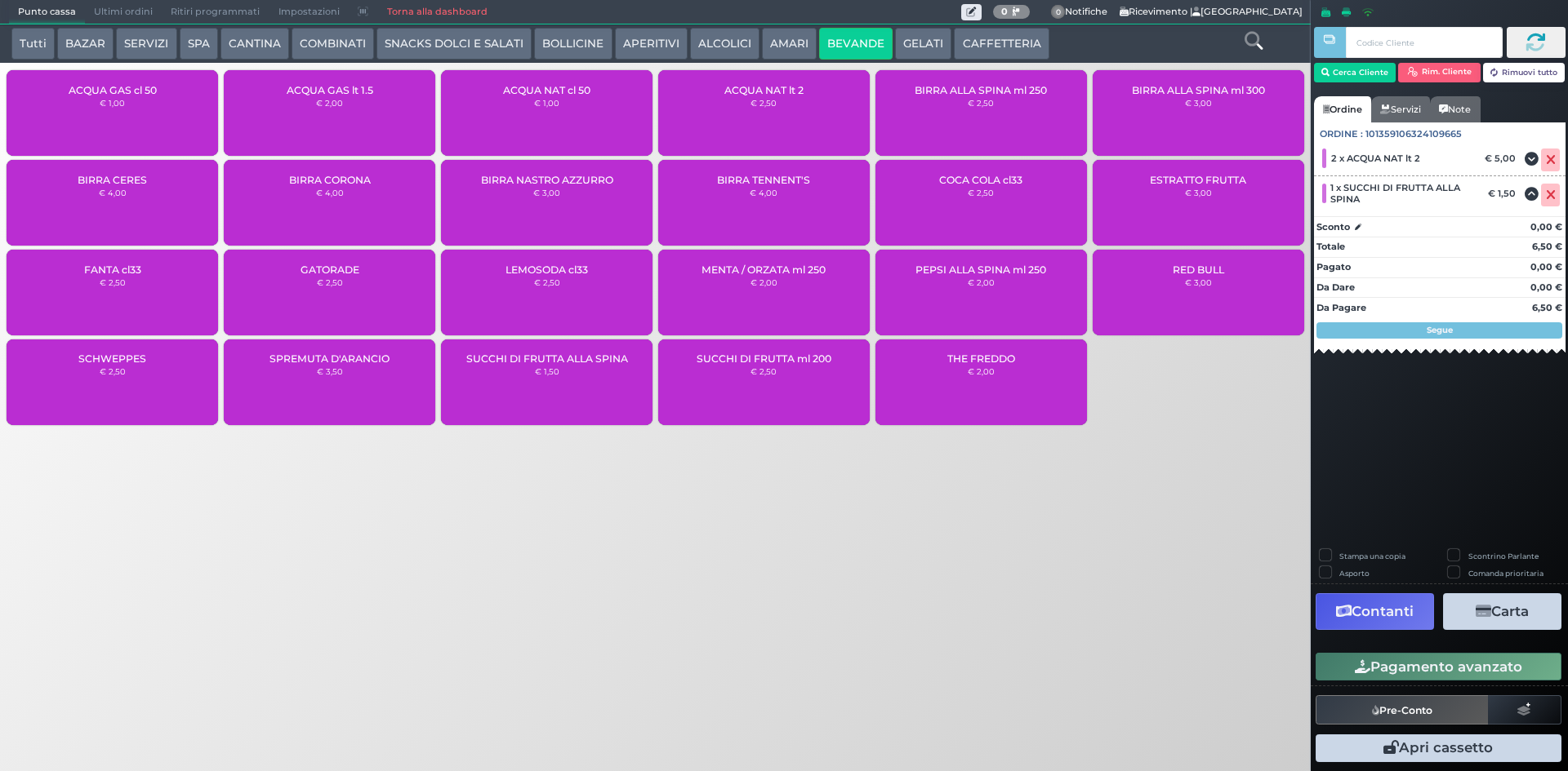
click at [513, 379] on div "SUCCHI DI FRUTTA ALLA SPINA € 1,50" at bounding box center [546, 382] width 212 height 86
click at [1552, 201] on span at bounding box center [1550, 195] width 19 height 23
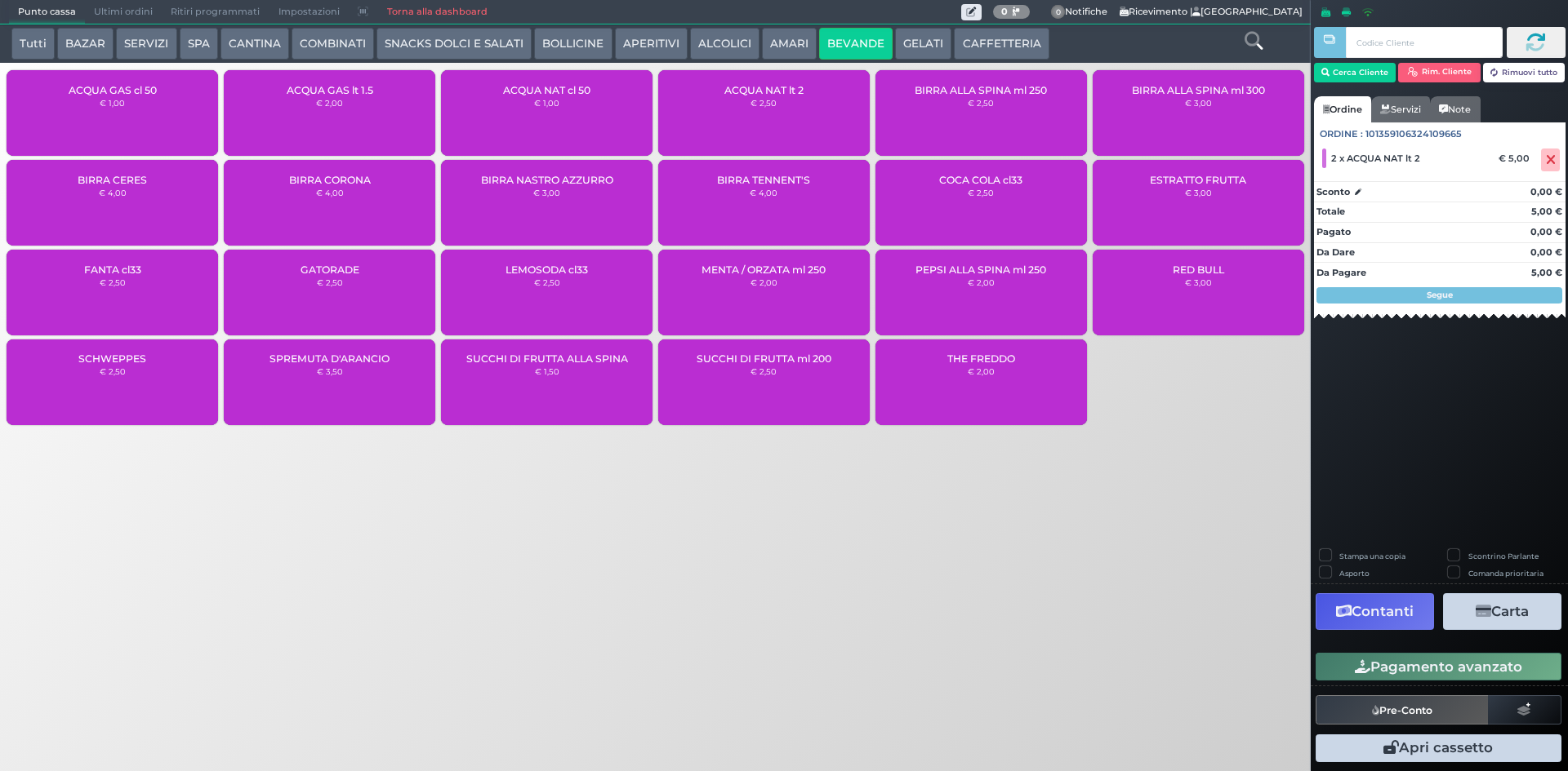
click at [1461, 669] on button "Pagamento avanzato" at bounding box center [1438, 668] width 245 height 28
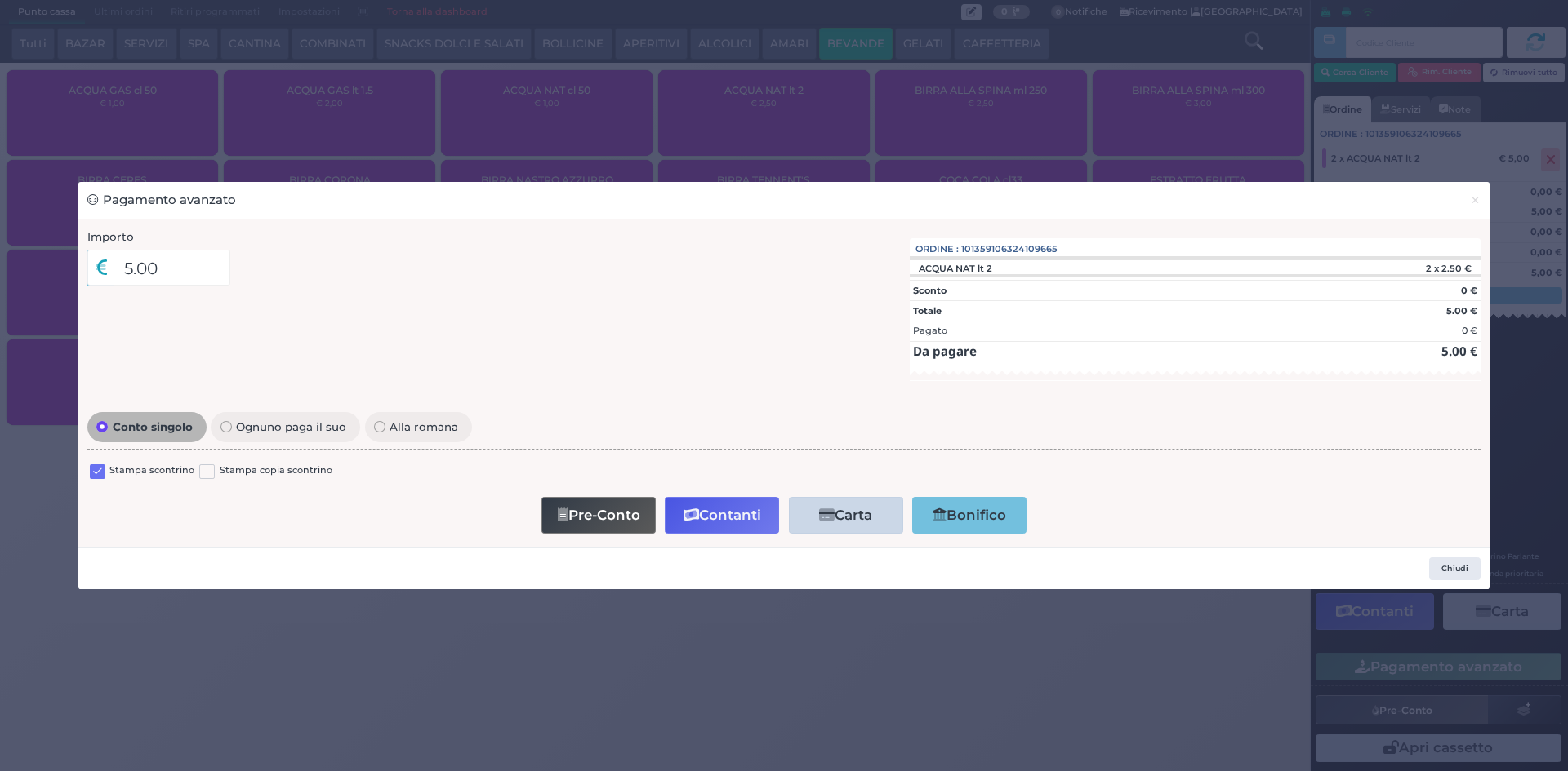
drag, startPoint x: 97, startPoint y: 473, endPoint x: 257, endPoint y: 485, distance: 160.4
click at [98, 473] on label at bounding box center [98, 472] width 15 height 15
click at [0, 0] on input "checkbox" at bounding box center [0, 0] width 0 height 0
click at [708, 506] on button "Contanti" at bounding box center [722, 515] width 115 height 37
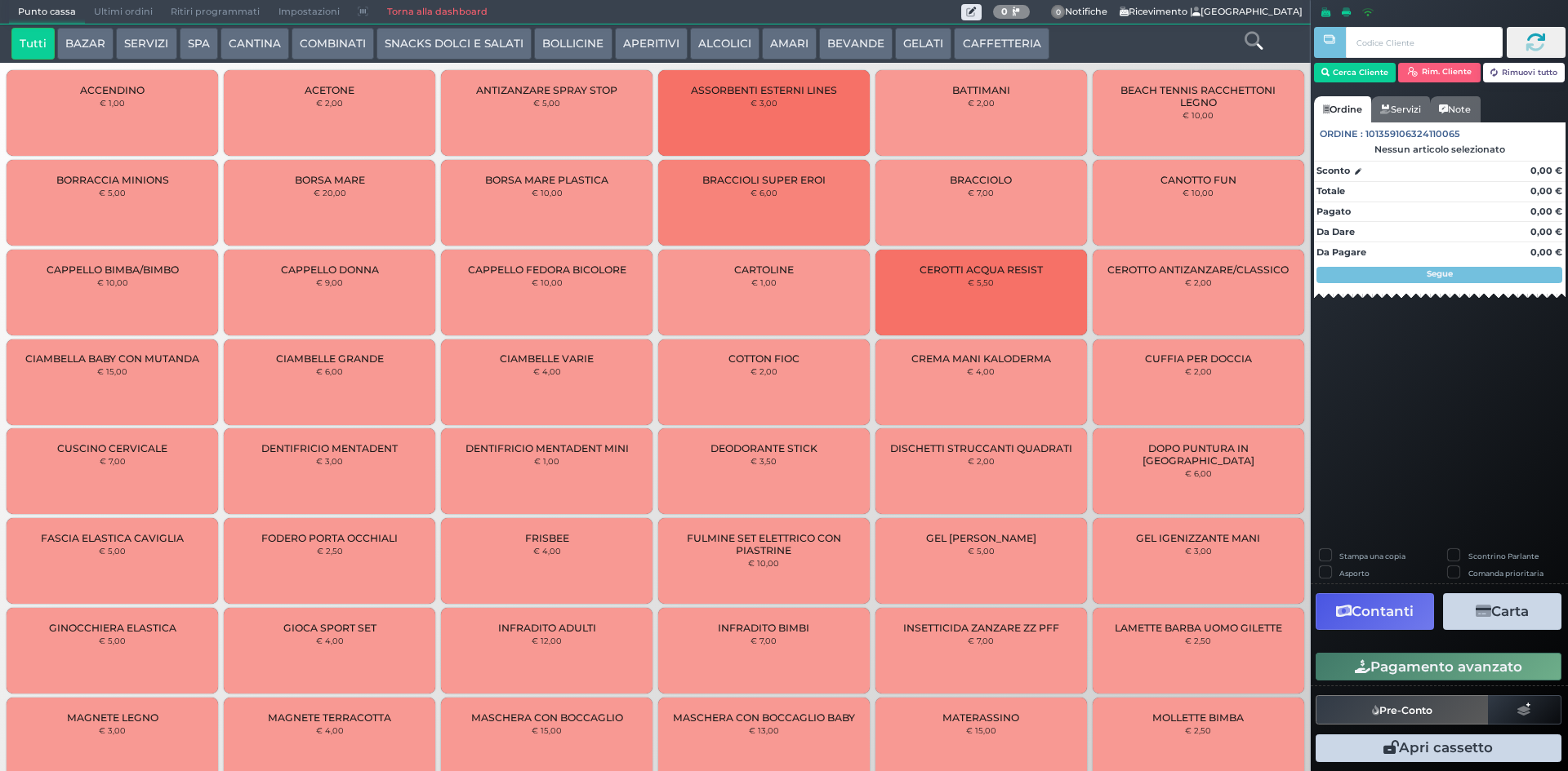
click at [128, 11] on span "Ultimi ordini" at bounding box center [123, 12] width 77 height 23
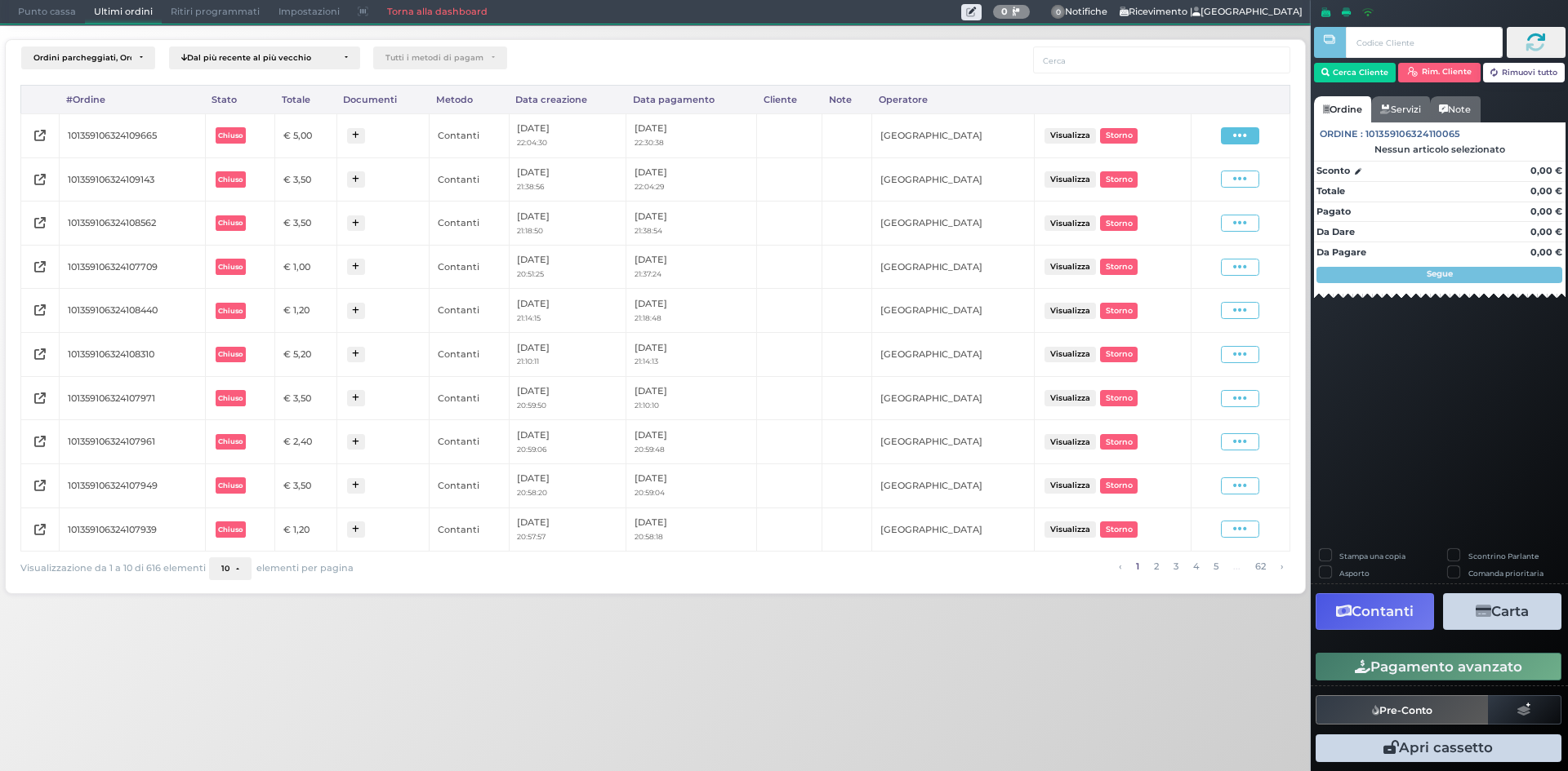
click at [1238, 134] on icon at bounding box center [1240, 135] width 14 height 15
click at [1207, 185] on span "Ristampa Pre-Conto" at bounding box center [1200, 183] width 67 height 28
click at [57, 6] on span "Punto cassa" at bounding box center [47, 12] width 76 height 23
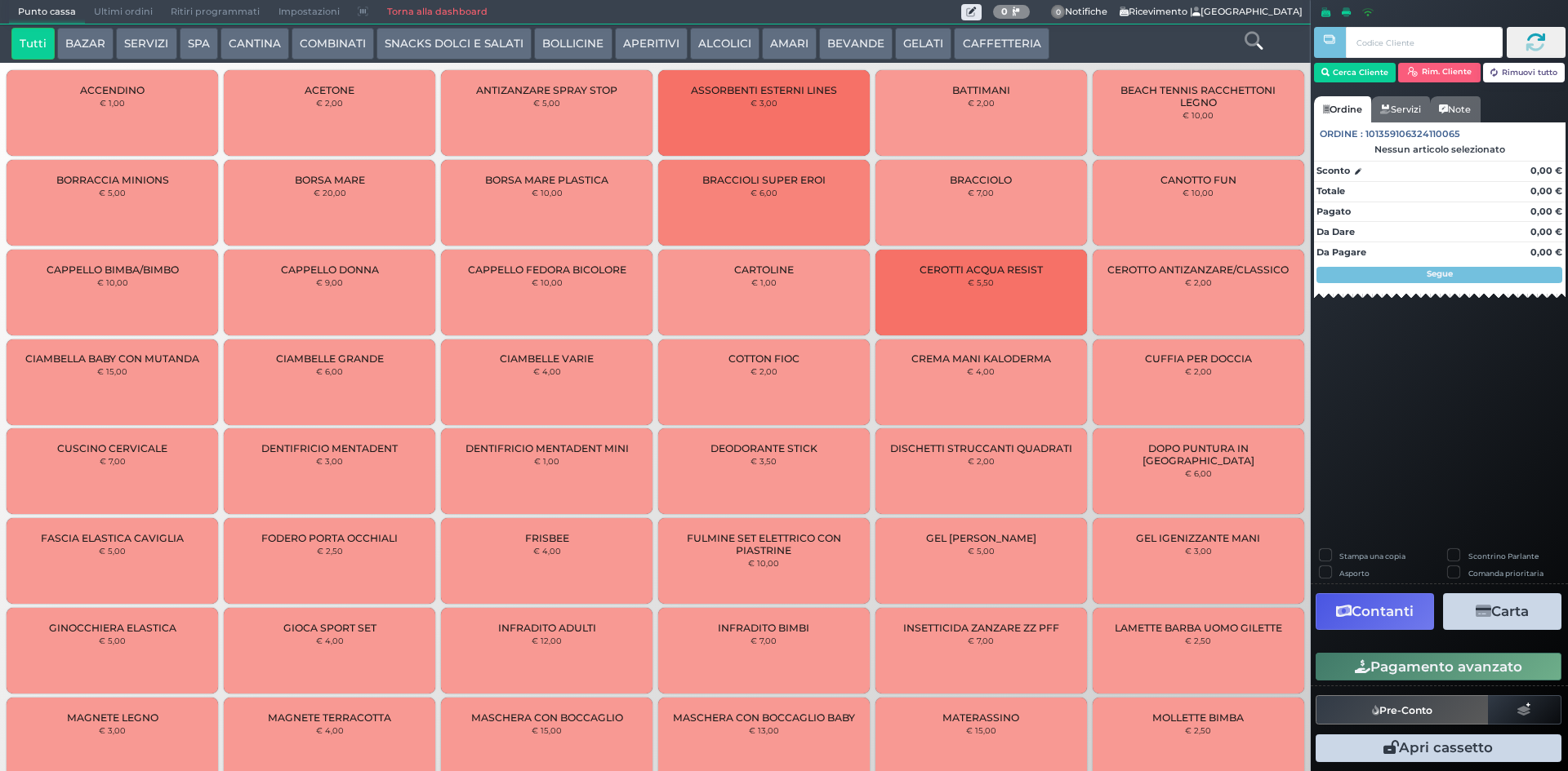
click at [930, 28] on button "GELATI" at bounding box center [924, 44] width 56 height 33
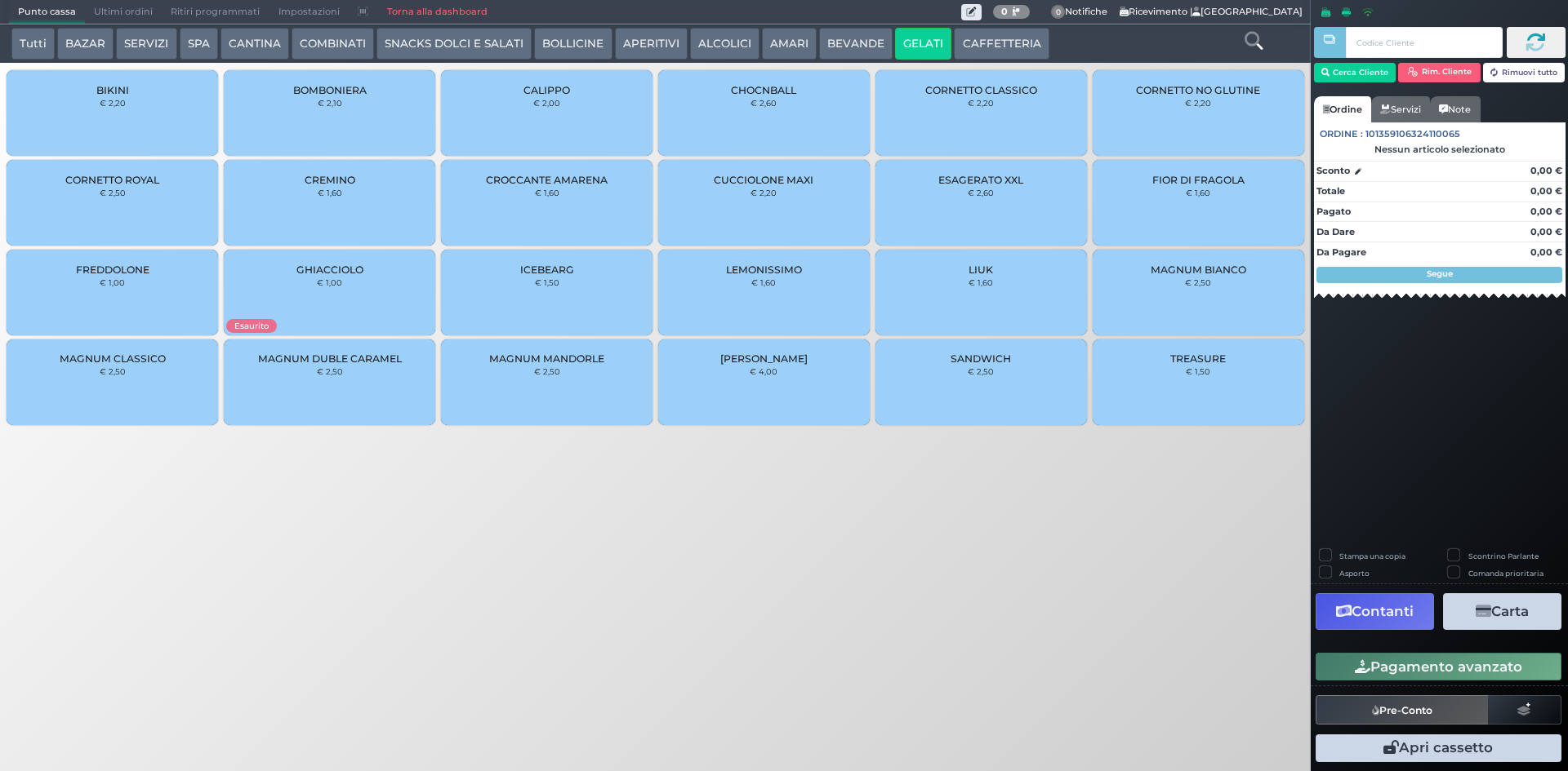
click at [954, 38] on button "CAFFETTERIA" at bounding box center [1001, 44] width 95 height 33
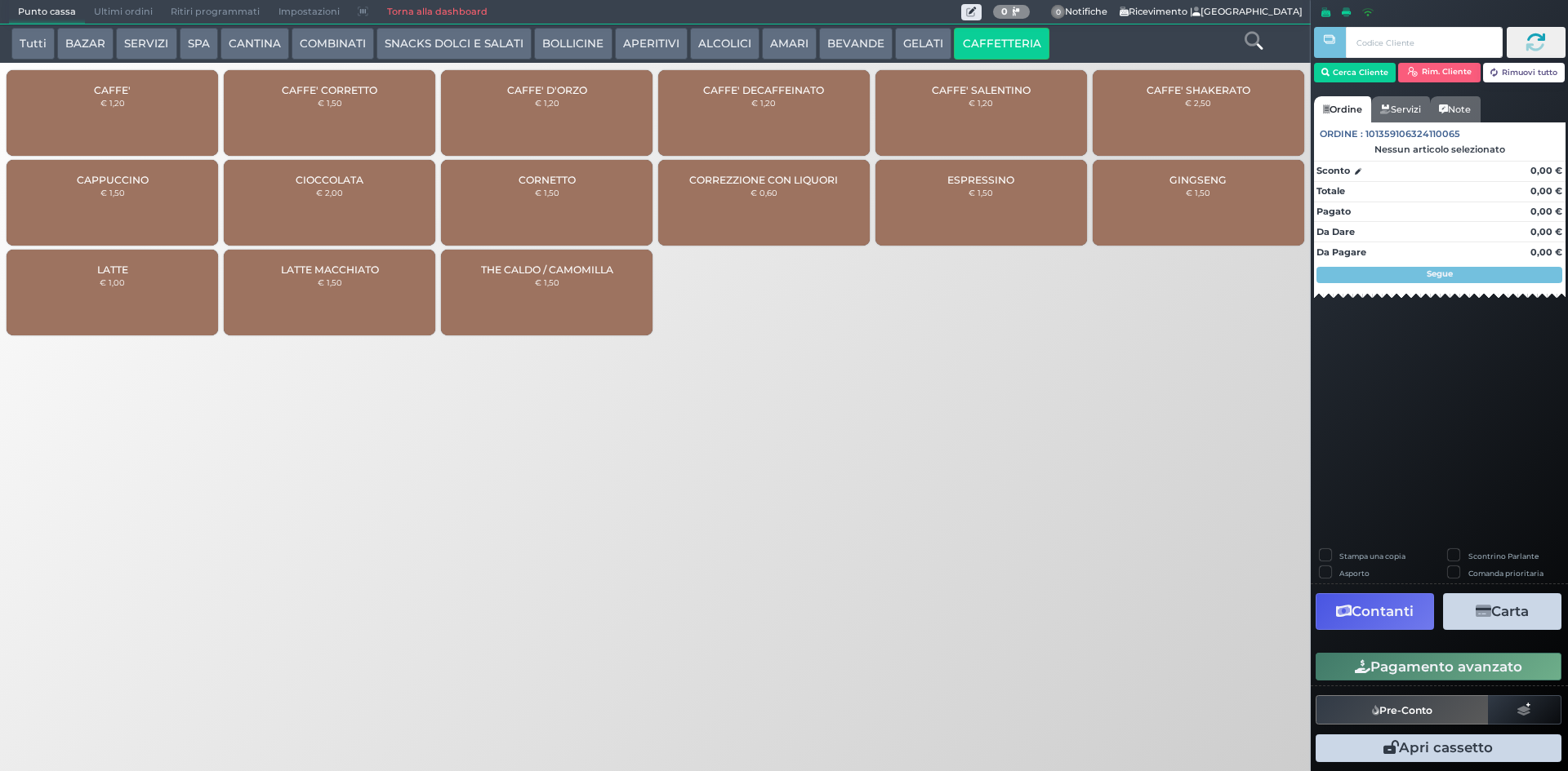
click at [830, 34] on button "BEVANDE" at bounding box center [856, 44] width 73 height 33
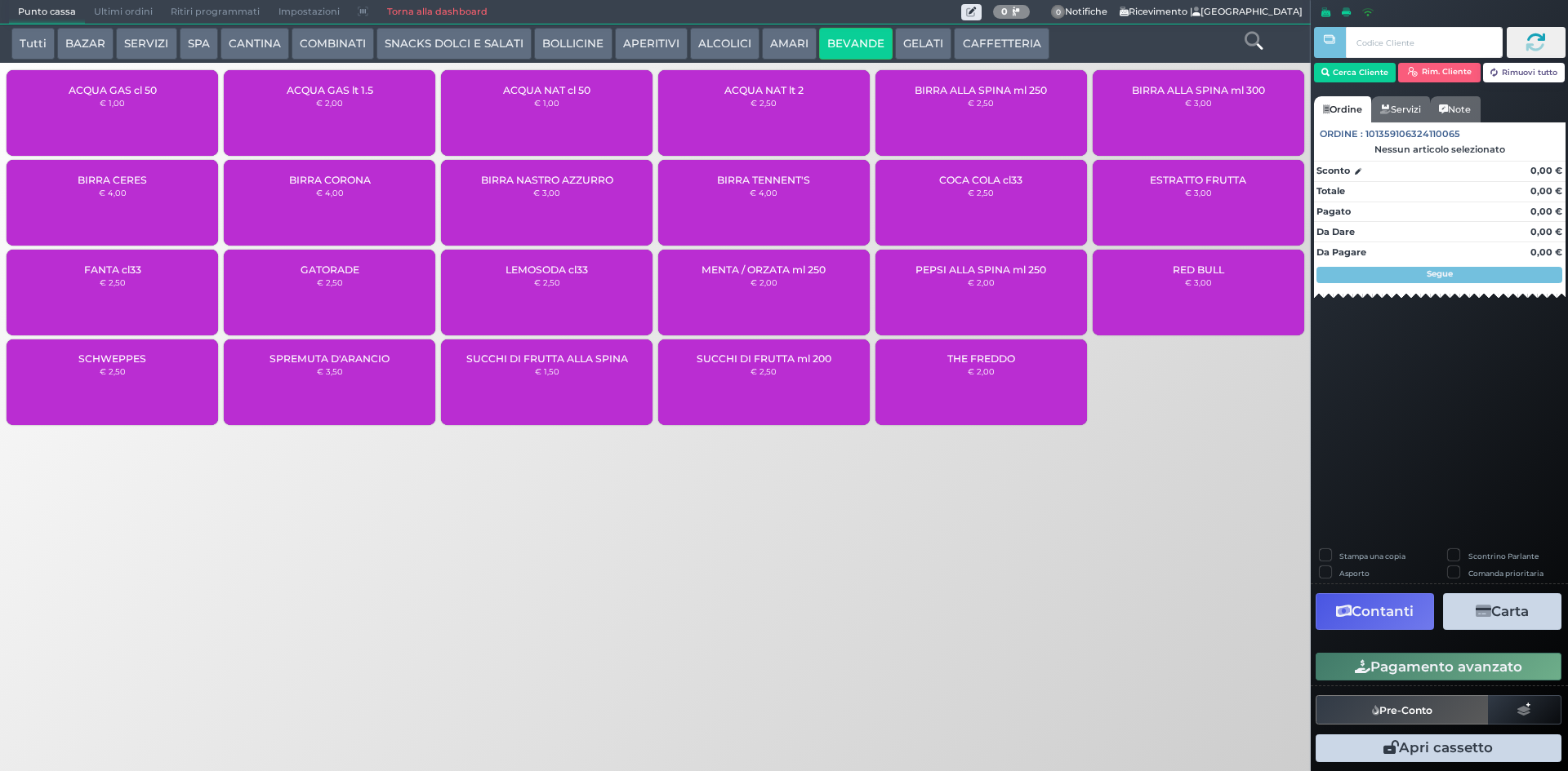
click at [517, 115] on div "ACQUA NAT cl 50 € 1,00" at bounding box center [546, 113] width 212 height 86
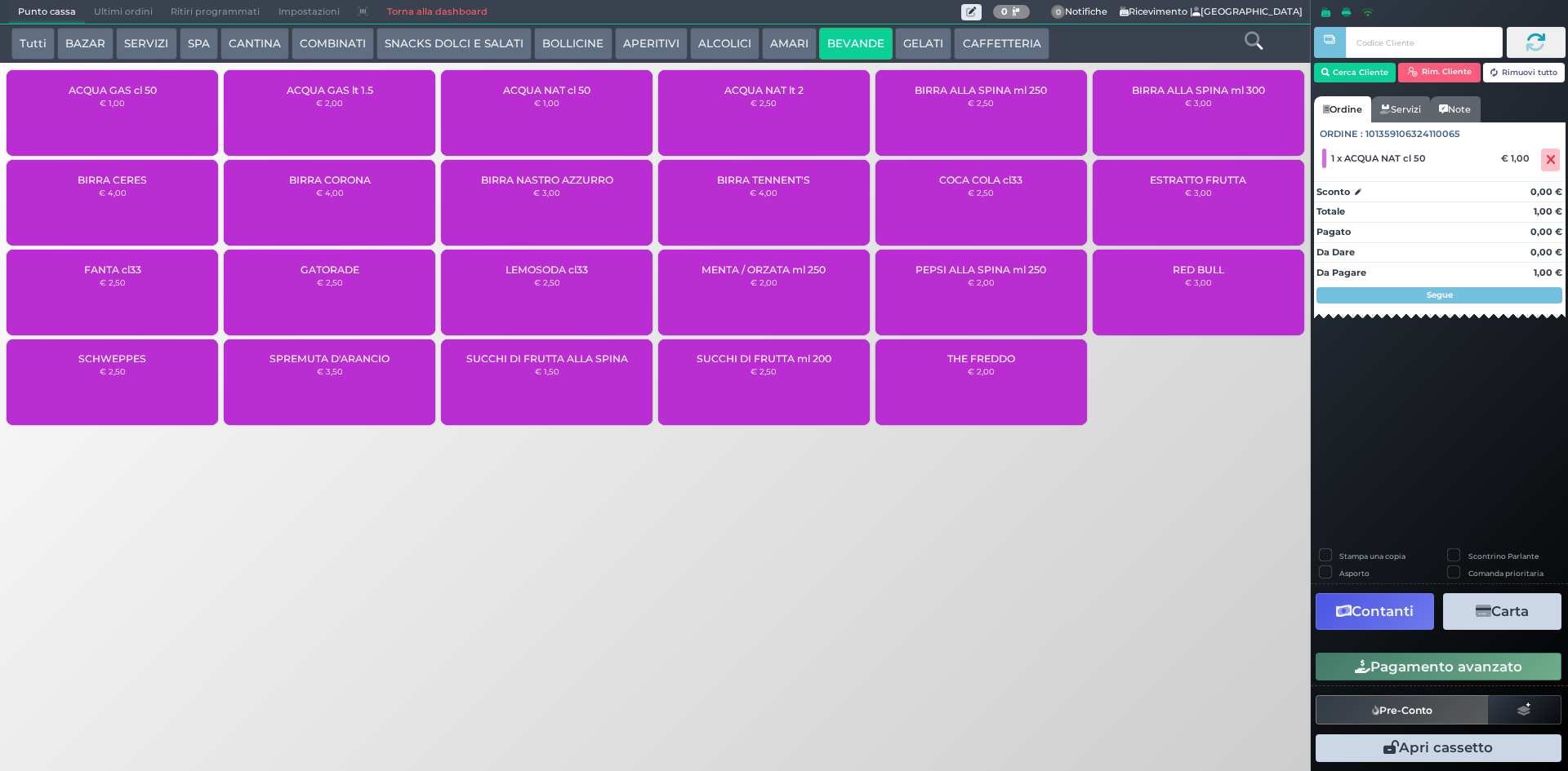
click at [1403, 666] on button "Pagamento avanzato" at bounding box center [1438, 668] width 245 height 28
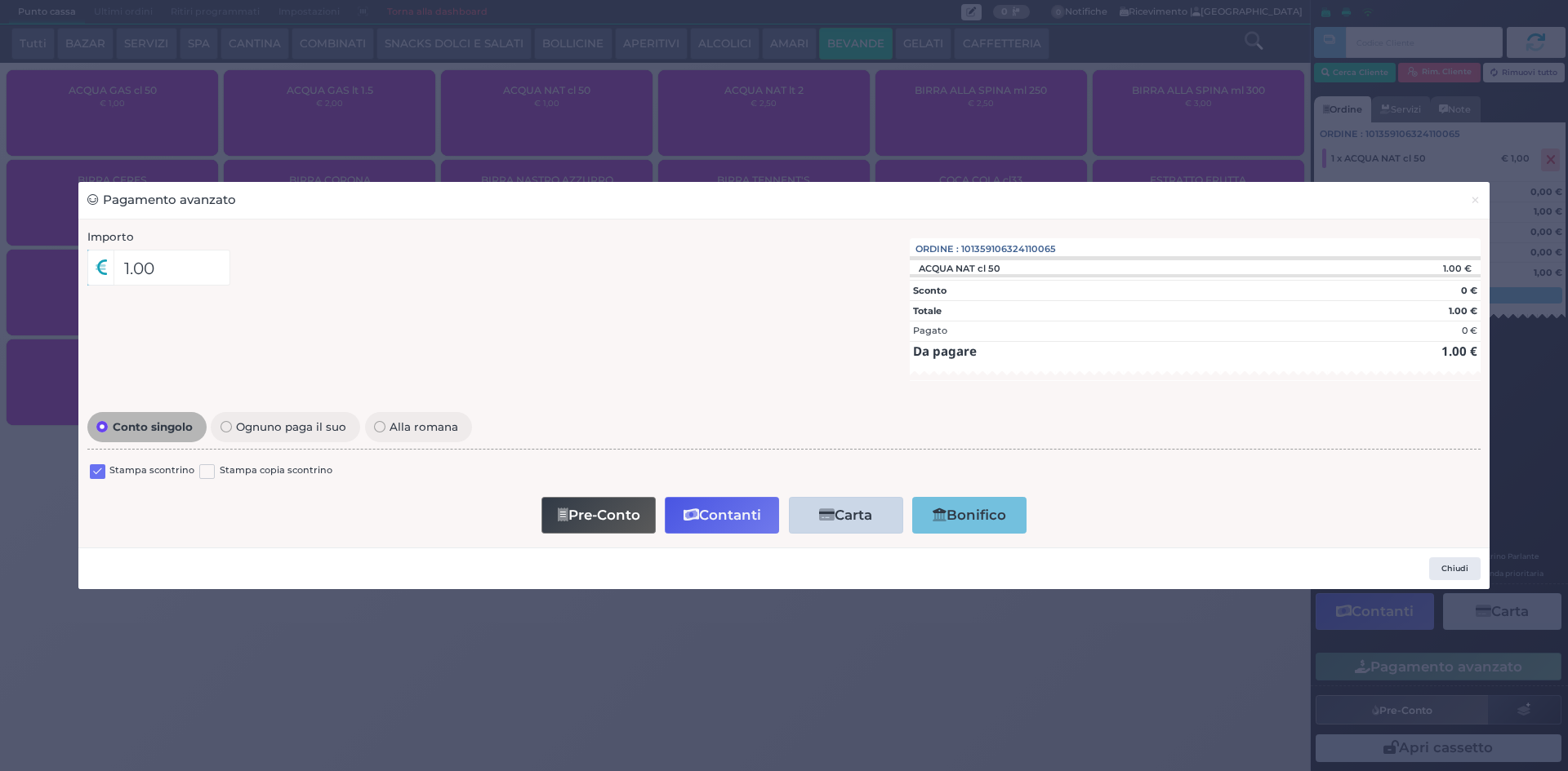
click at [98, 472] on label at bounding box center [98, 472] width 15 height 15
click at [0, 0] on input "checkbox" at bounding box center [0, 0] width 0 height 0
click at [750, 515] on button "Contanti" at bounding box center [722, 515] width 115 height 37
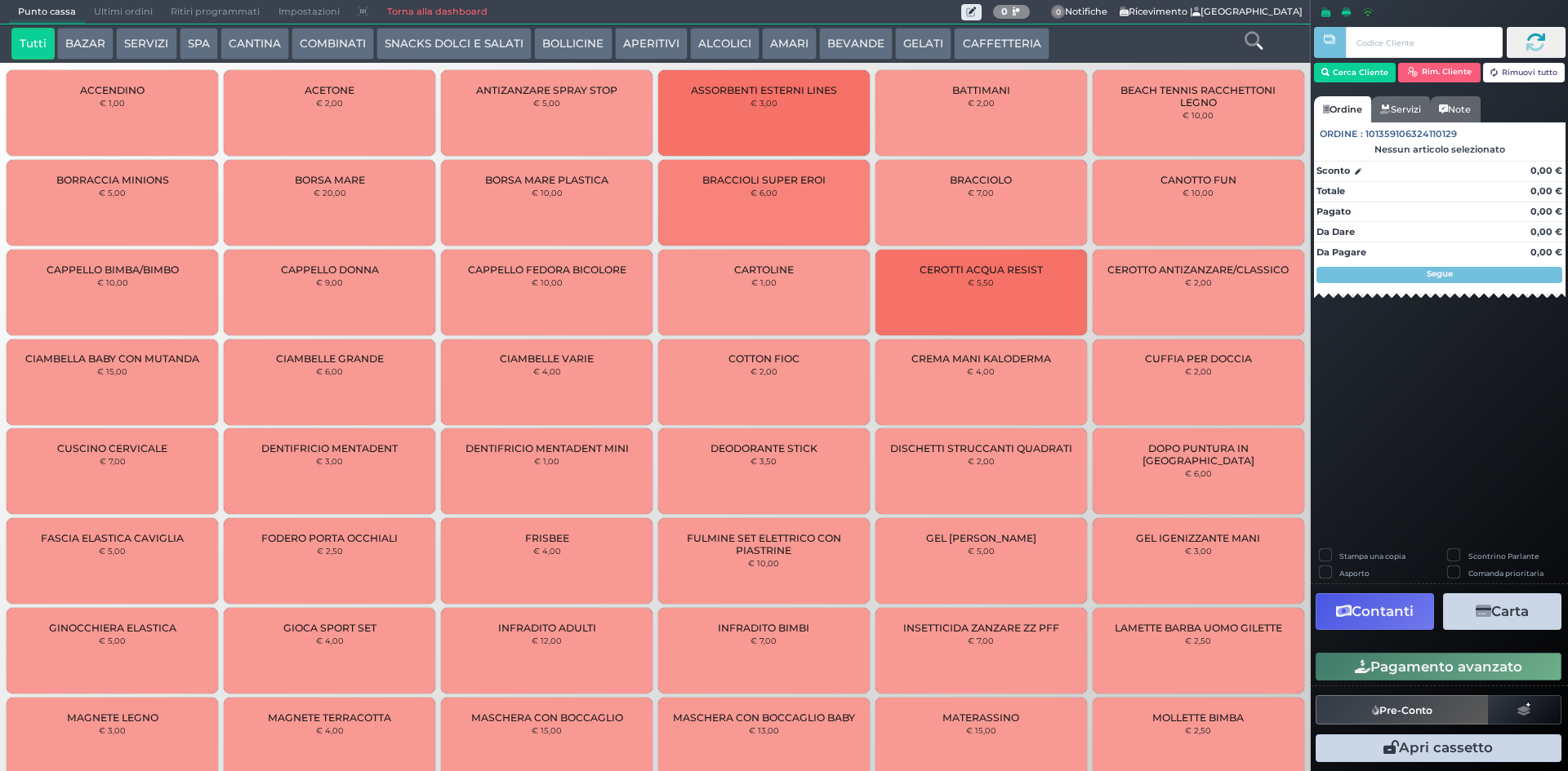
click at [101, 12] on span "Ultimi ordini" at bounding box center [123, 12] width 77 height 23
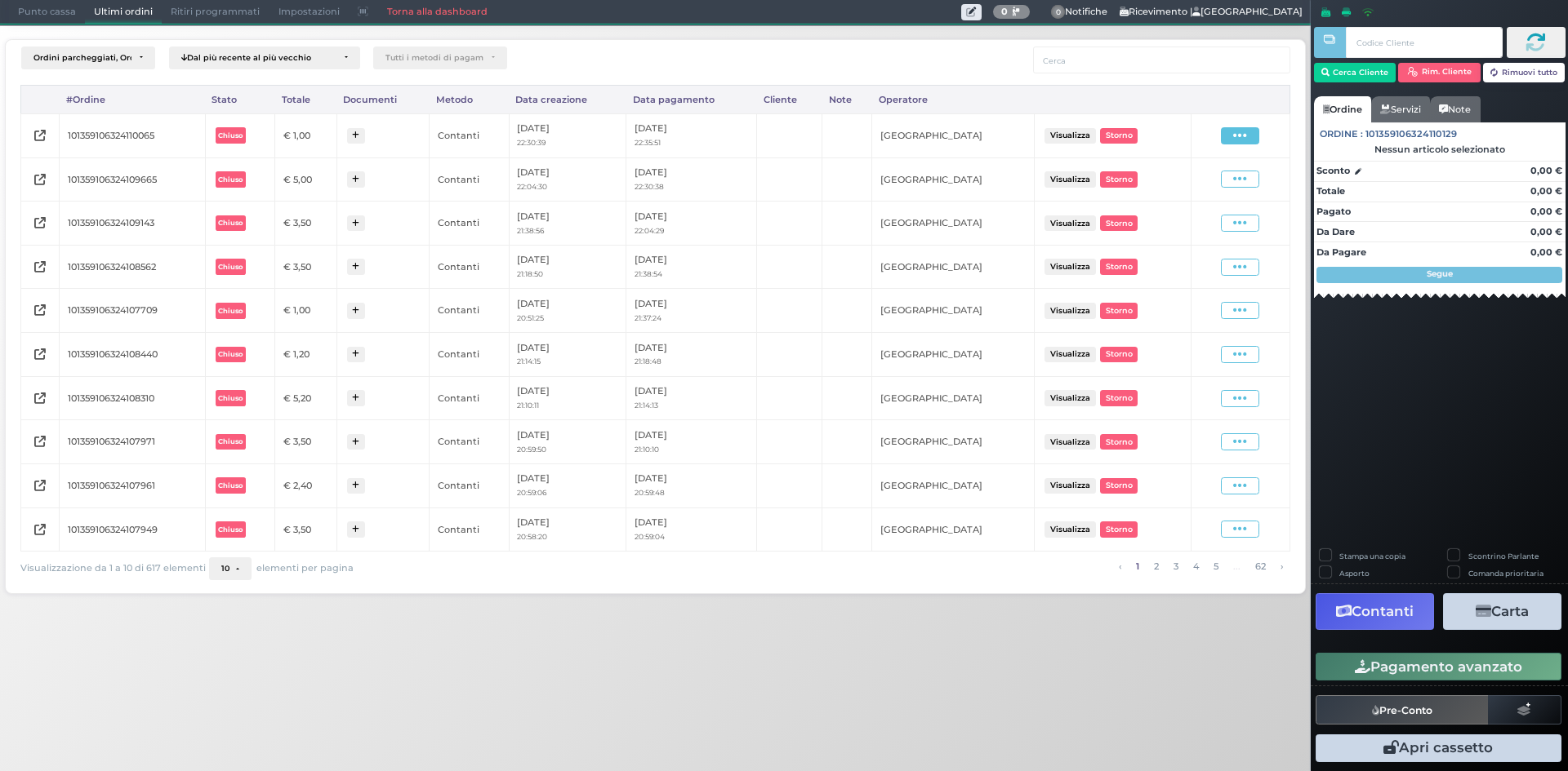
click at [1233, 136] on span at bounding box center [1240, 135] width 39 height 17
click at [1198, 183] on span "Ristampa Pre-Conto" at bounding box center [1200, 183] width 67 height 28
click at [40, 13] on span "Punto cassa" at bounding box center [47, 12] width 76 height 23
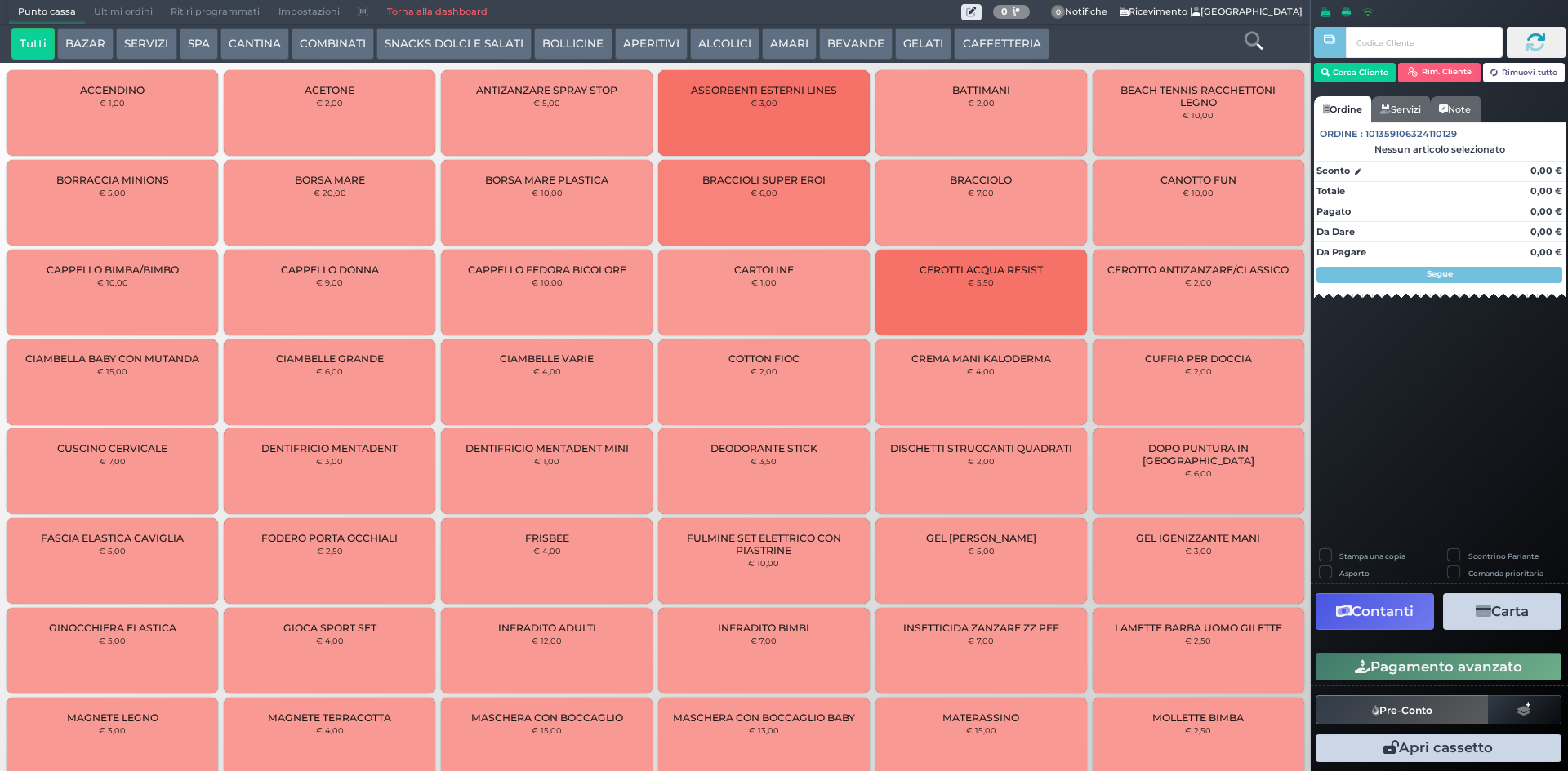
click at [1026, 43] on button "CAFFETTERIA" at bounding box center [1001, 44] width 95 height 33
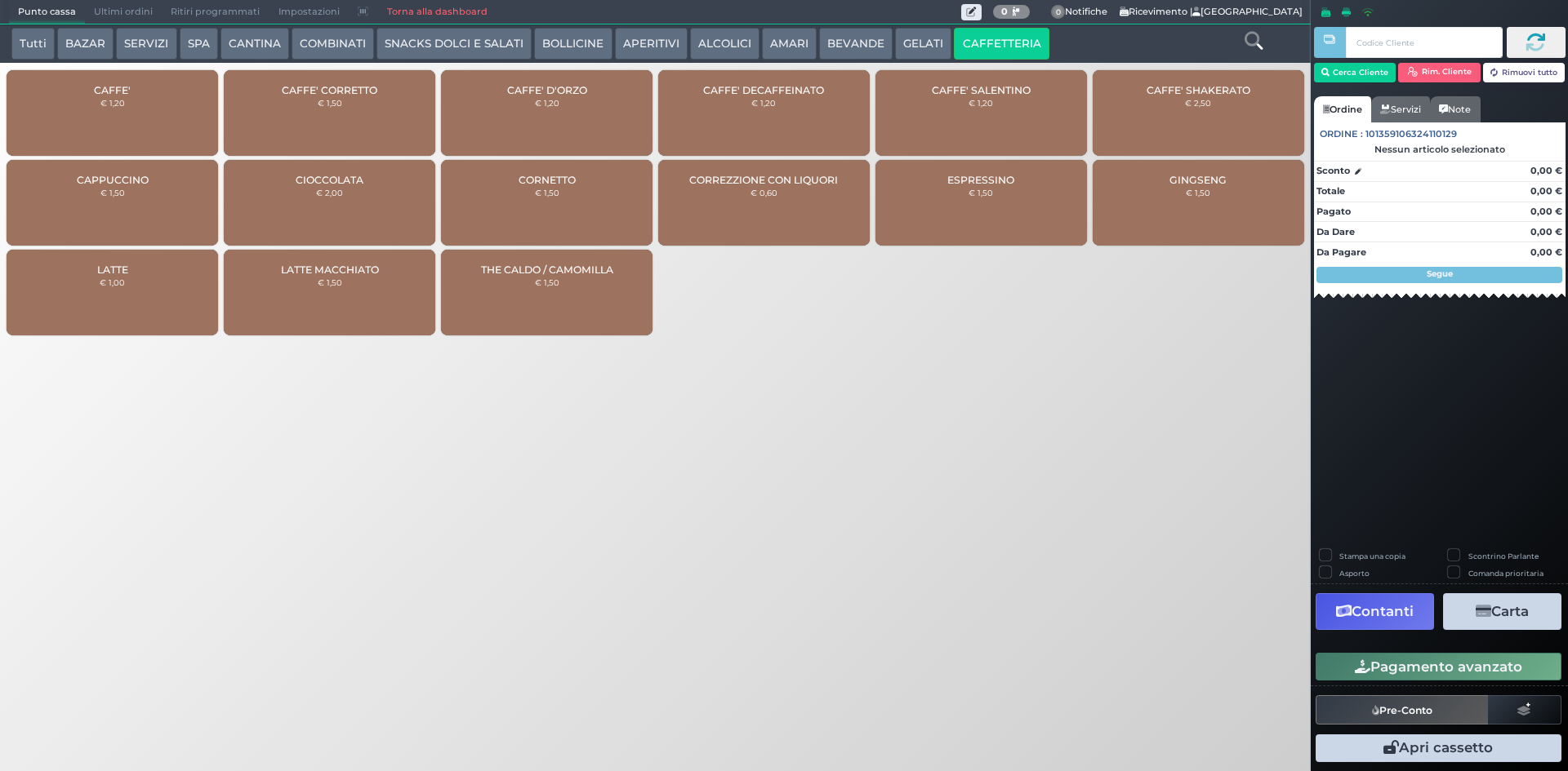
click at [155, 106] on div "CAFFE' € 1,20" at bounding box center [112, 113] width 212 height 86
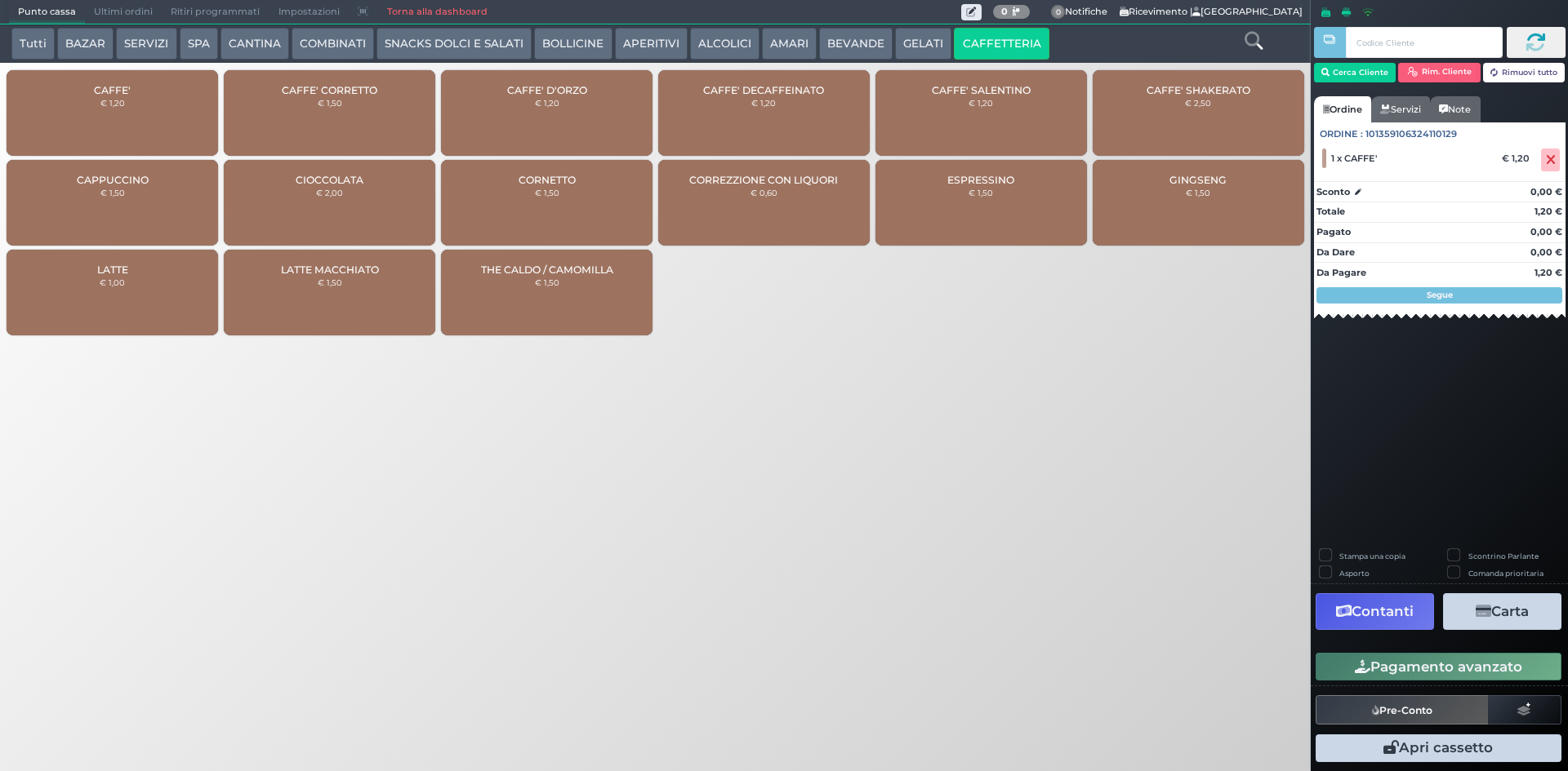
click at [1385, 655] on button "Pagamento avanzato" at bounding box center [1438, 668] width 245 height 28
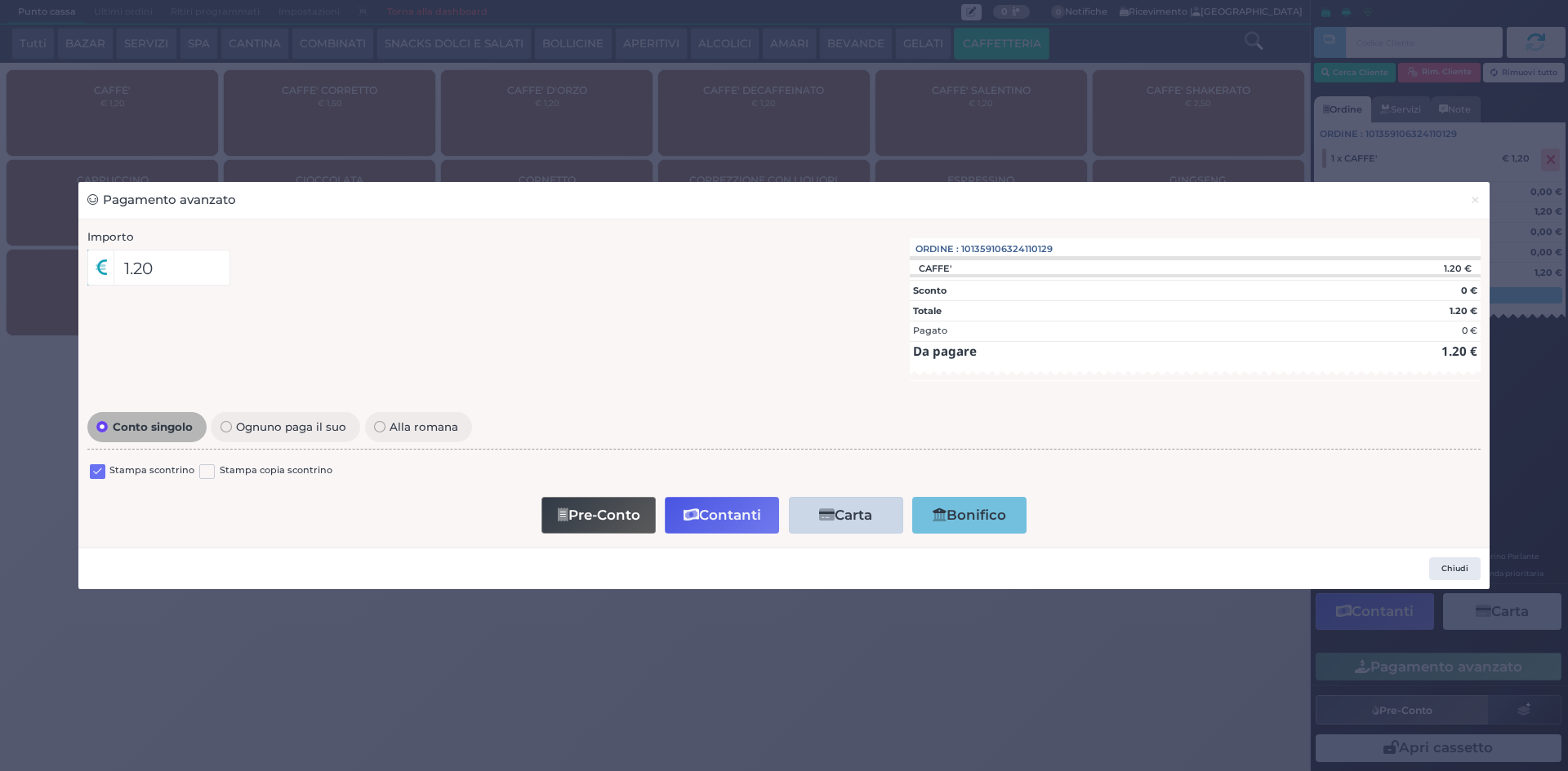
drag, startPoint x: 96, startPoint y: 463, endPoint x: 149, endPoint y: 480, distance: 55.7
click at [95, 464] on div at bounding box center [98, 473] width 15 height 20
click at [91, 474] on label at bounding box center [98, 472] width 15 height 15
click at [0, 0] on input "checkbox" at bounding box center [0, 0] width 0 height 0
click at [718, 511] on button "Contanti" at bounding box center [722, 515] width 115 height 37
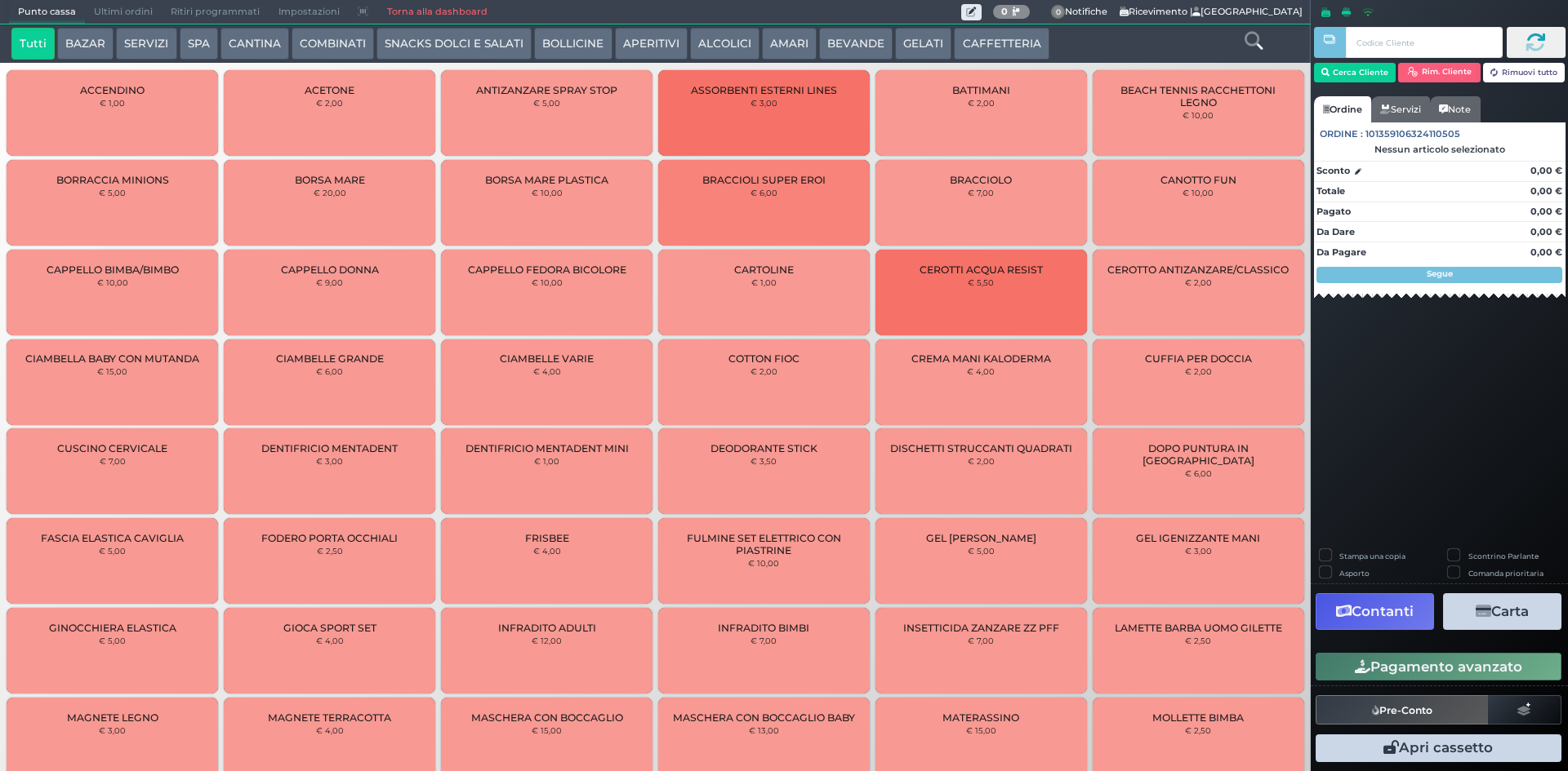
click at [131, 10] on span "Ultimi ordini" at bounding box center [123, 12] width 77 height 23
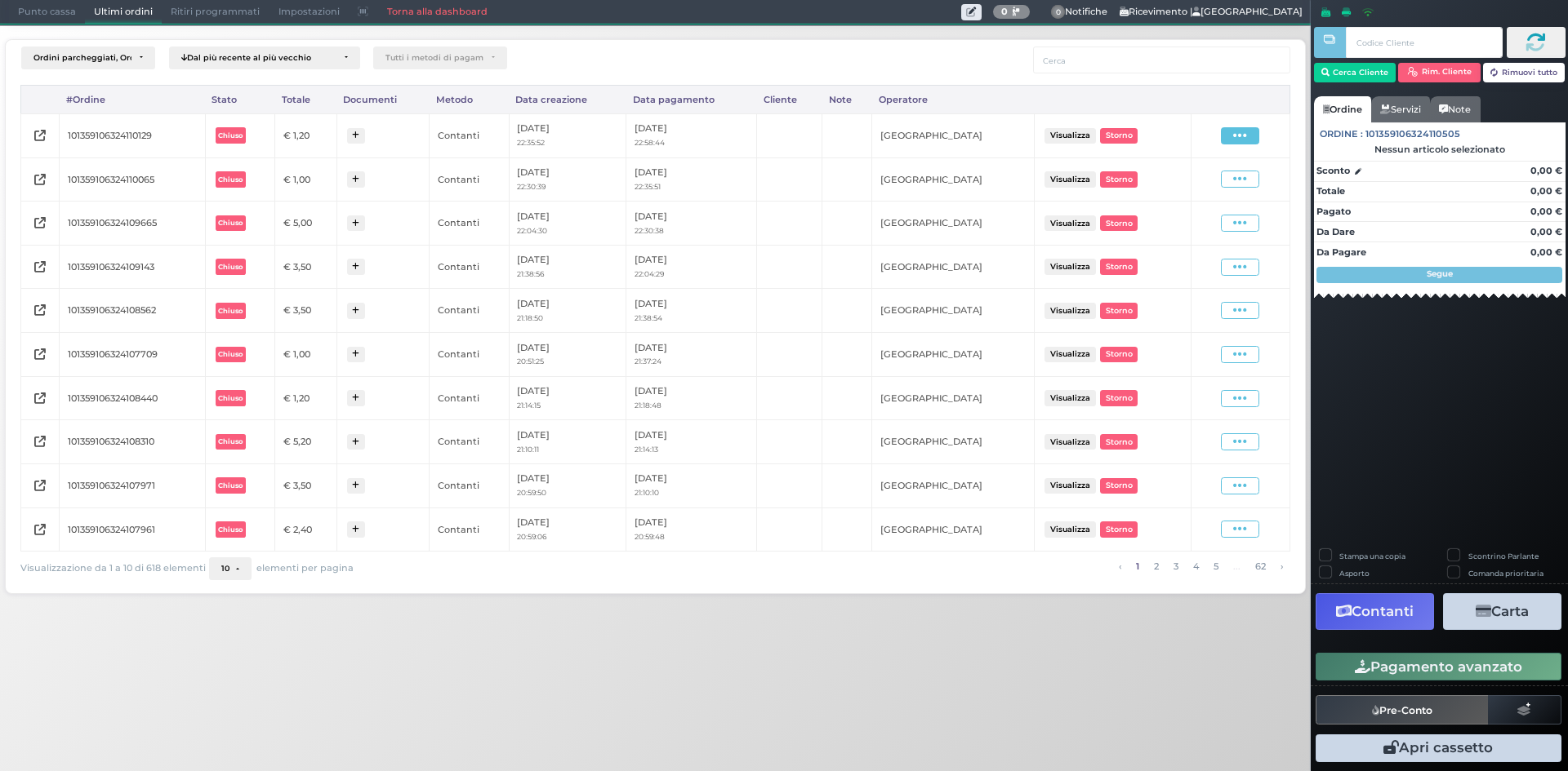
click at [1238, 134] on icon at bounding box center [1240, 135] width 14 height 15
click at [1201, 187] on span "Ristampa Pre-Conto" at bounding box center [1200, 183] width 67 height 28
click at [62, 9] on span "Punto cassa" at bounding box center [47, 12] width 76 height 23
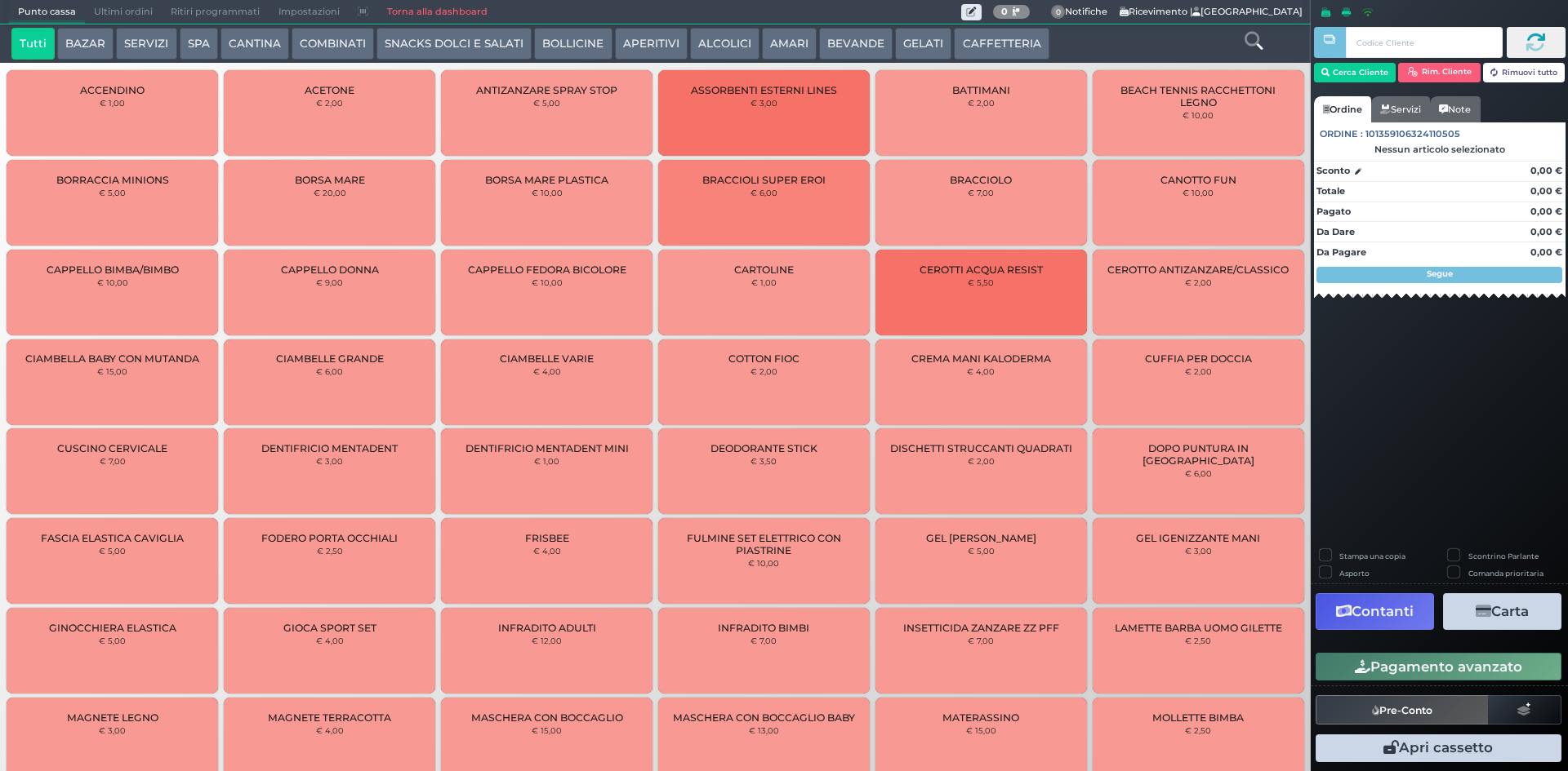
click at [134, 9] on span "Ultimi ordini" at bounding box center [123, 12] width 77 height 23
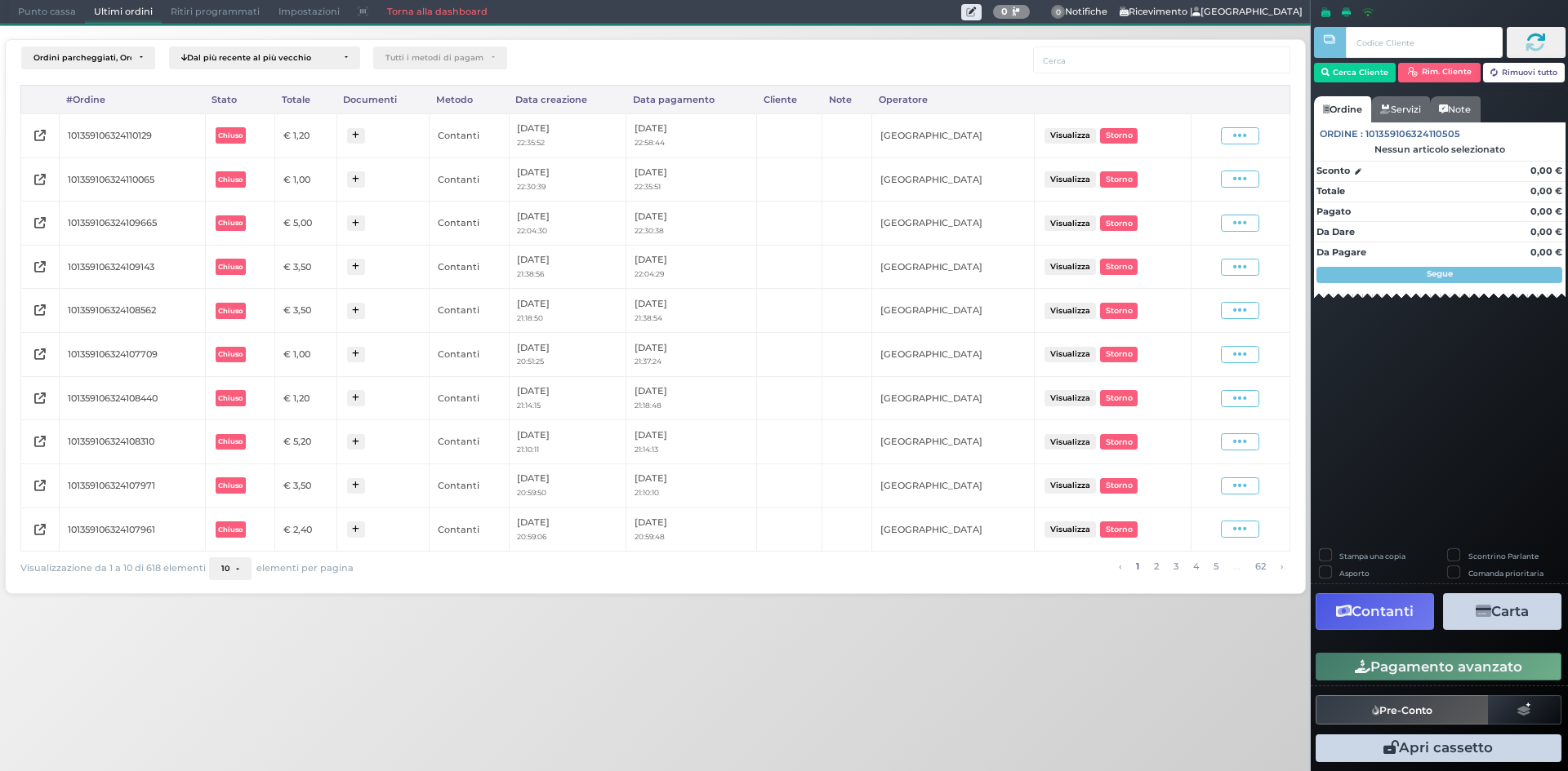
click at [407, 9] on link "Torna alla dashboard" at bounding box center [436, 12] width 119 height 23
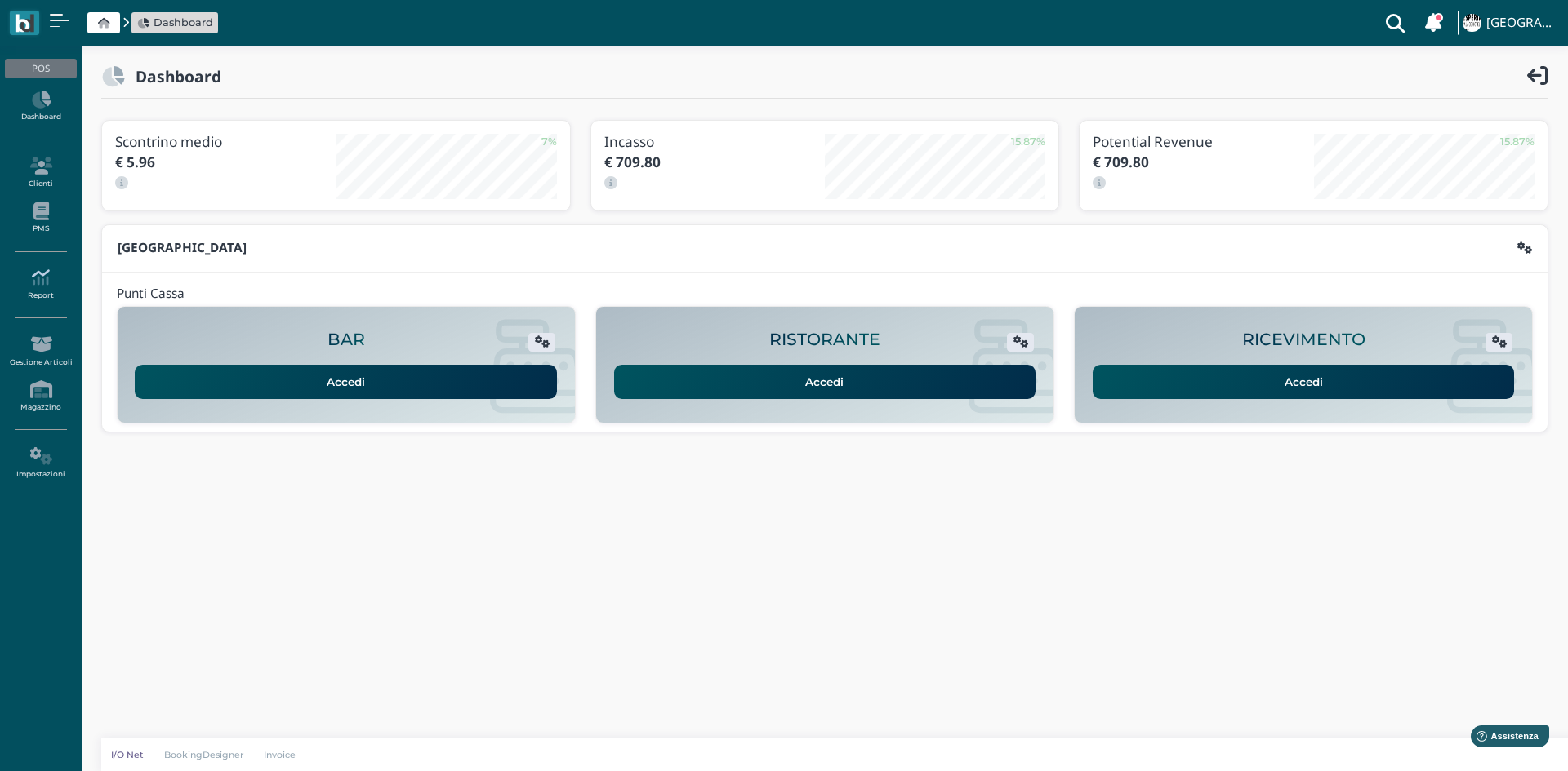
click at [55, 286] on icon at bounding box center [40, 277] width 71 height 18
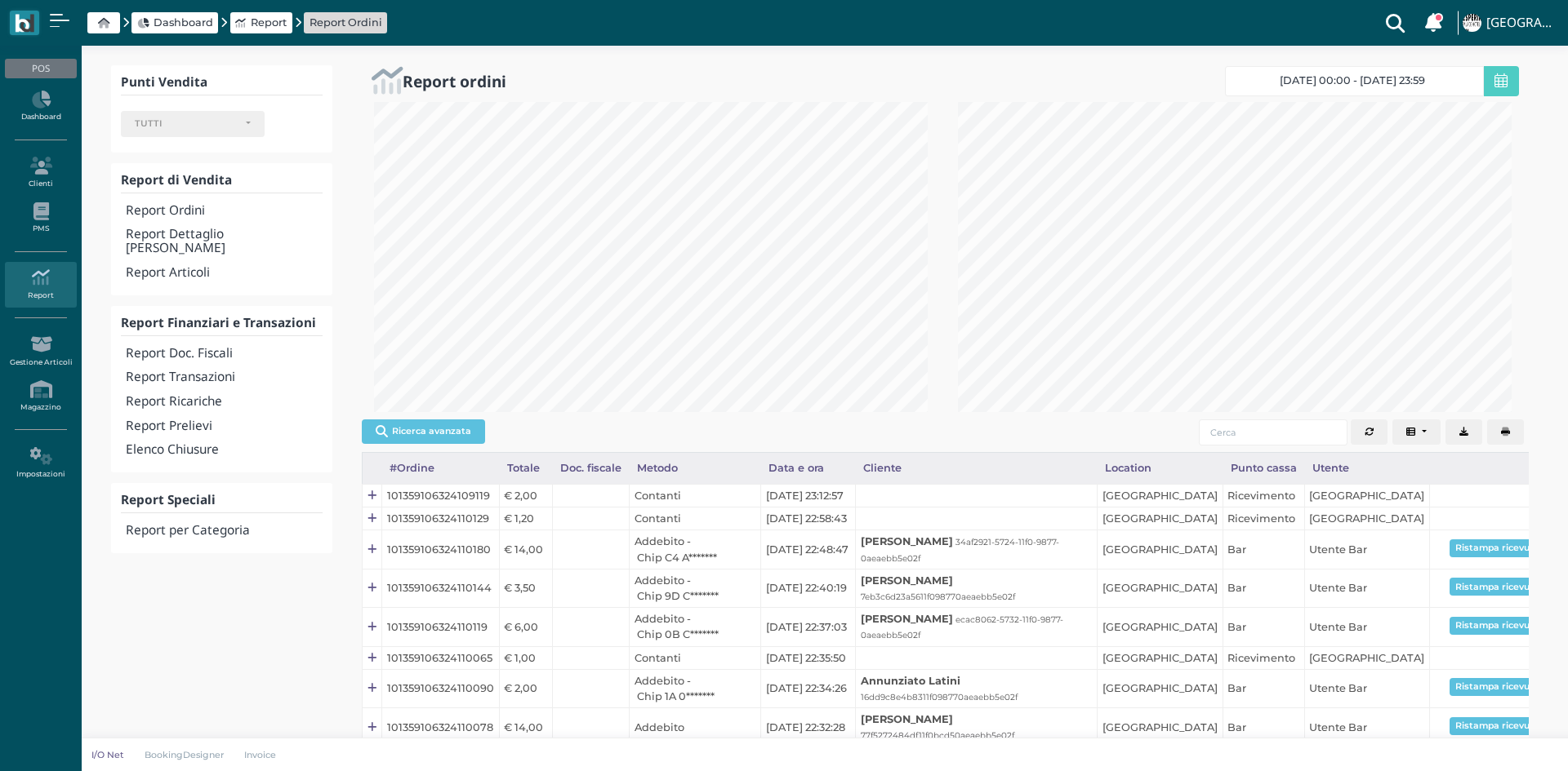
select select
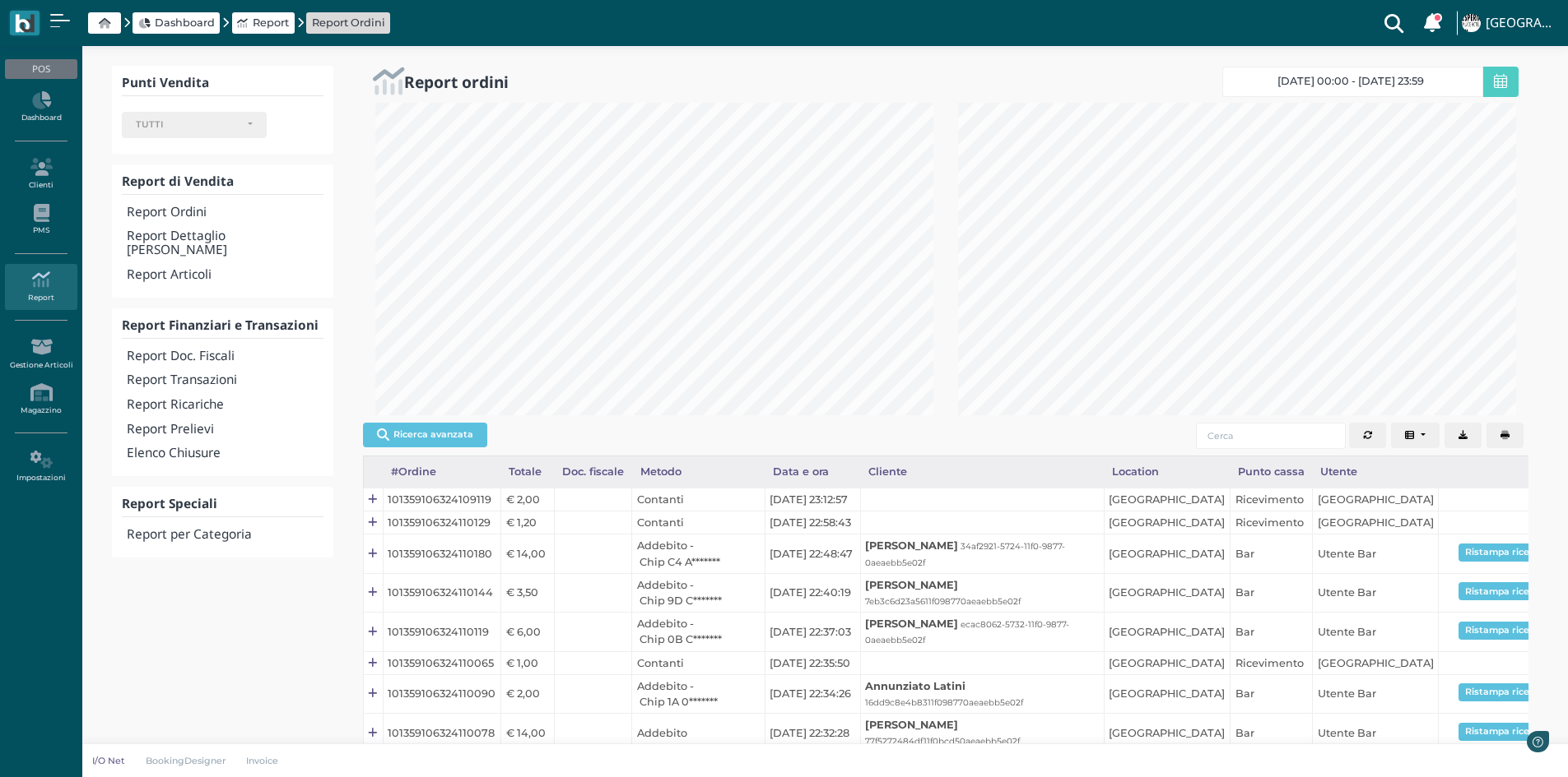
scroll to position [313, 583]
click at [219, 373] on h4 "Report Transazioni" at bounding box center [225, 380] width 196 height 14
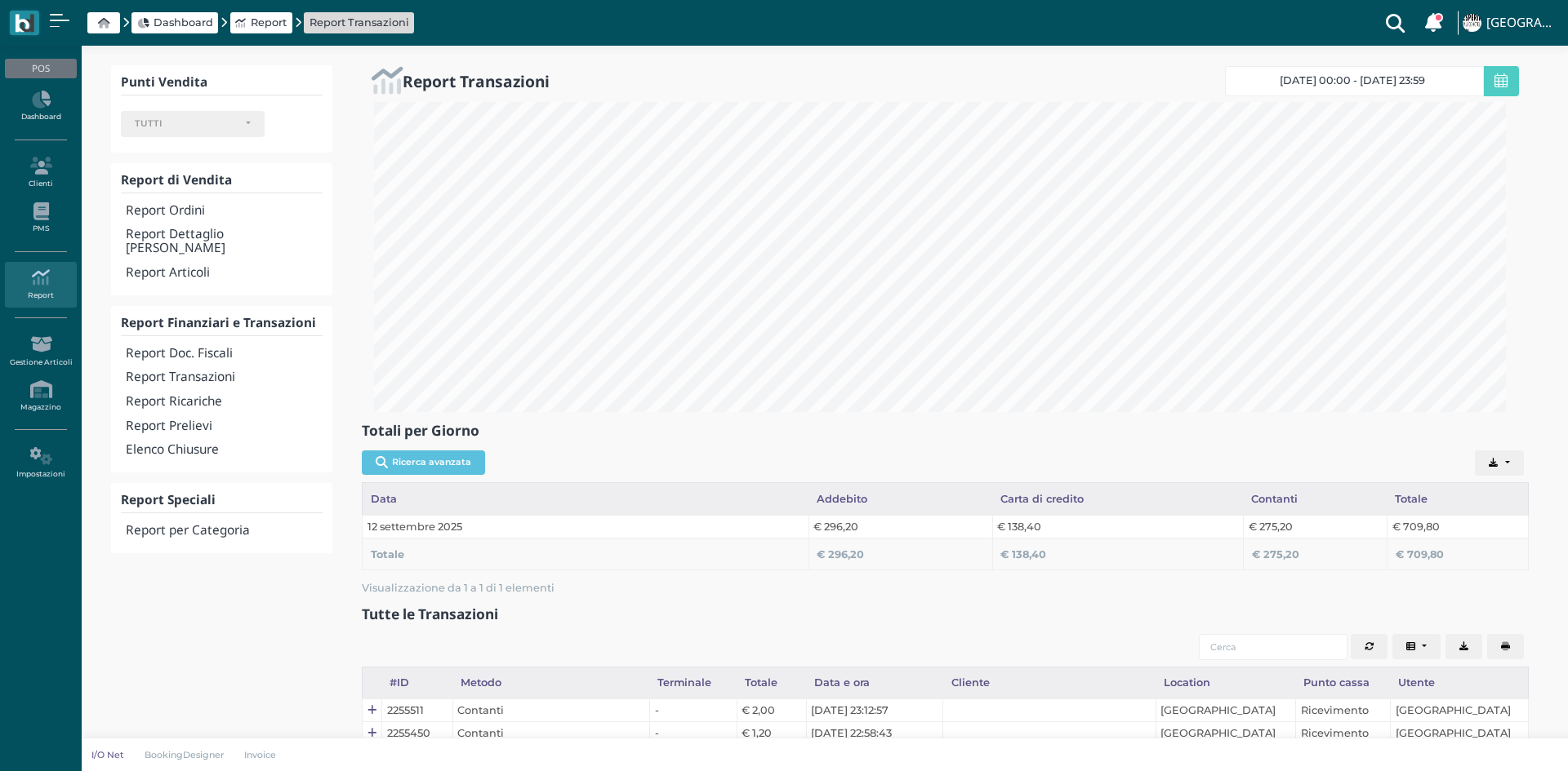
select select
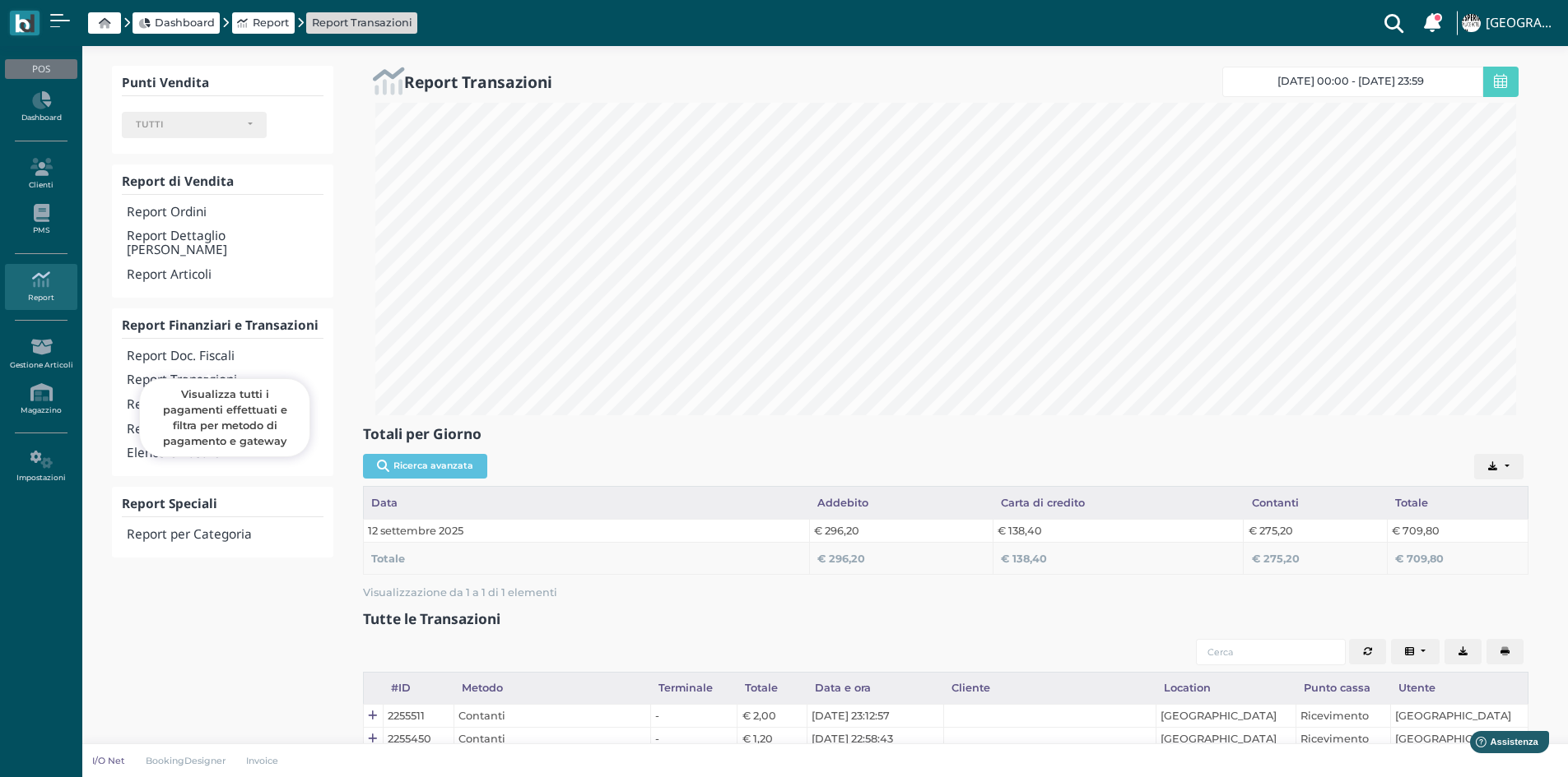
click at [226, 373] on h4 "Report Transazioni" at bounding box center [225, 380] width 196 height 14
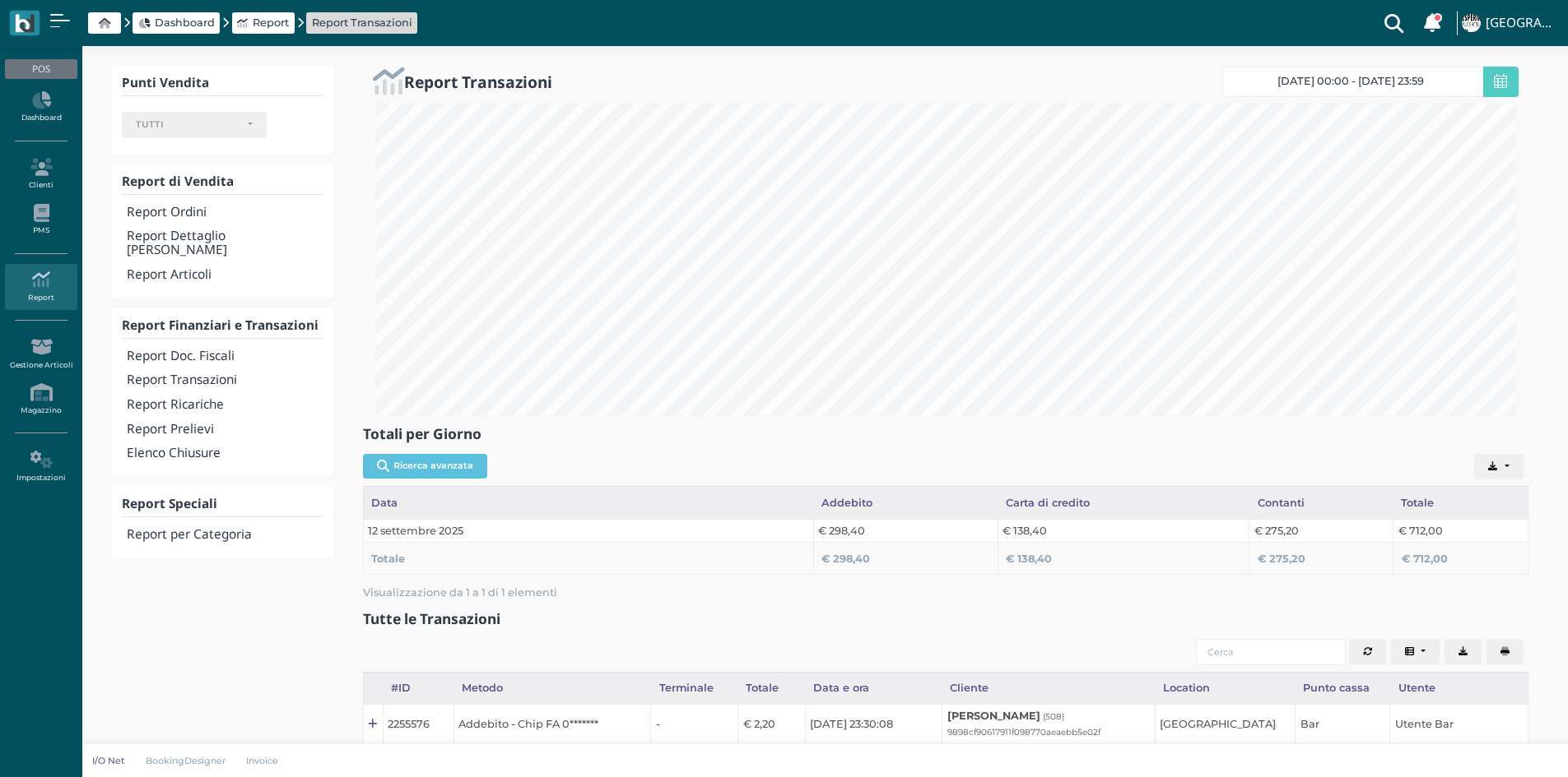
select select
click at [175, 446] on h4 "Elenco Chiusure" at bounding box center [225, 453] width 196 height 14
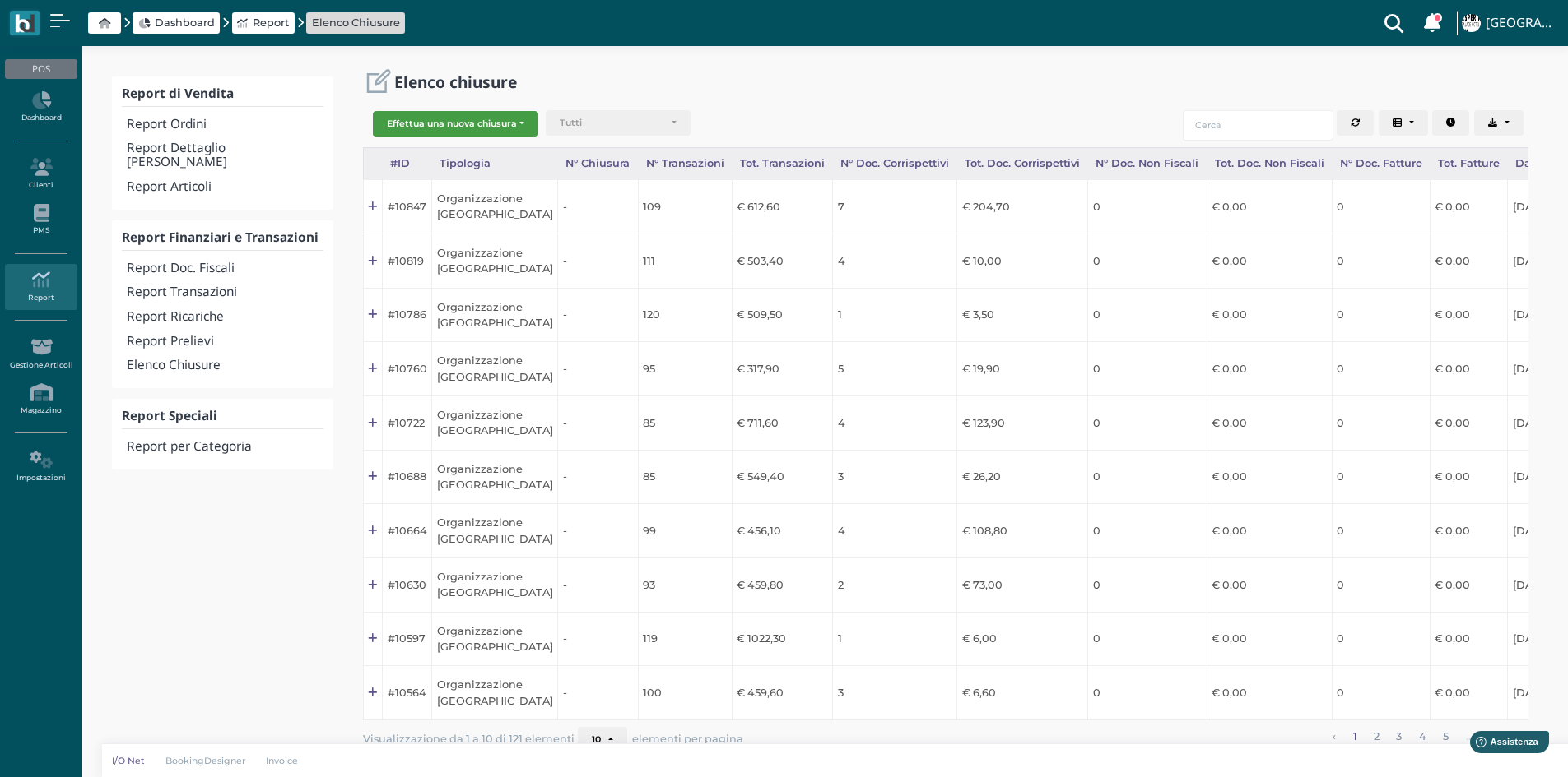
click at [504, 122] on button "Effettua una nuova chiusura" at bounding box center [455, 124] width 166 height 27
click at [462, 151] on span "Organizzazione" at bounding box center [437, 151] width 128 height 22
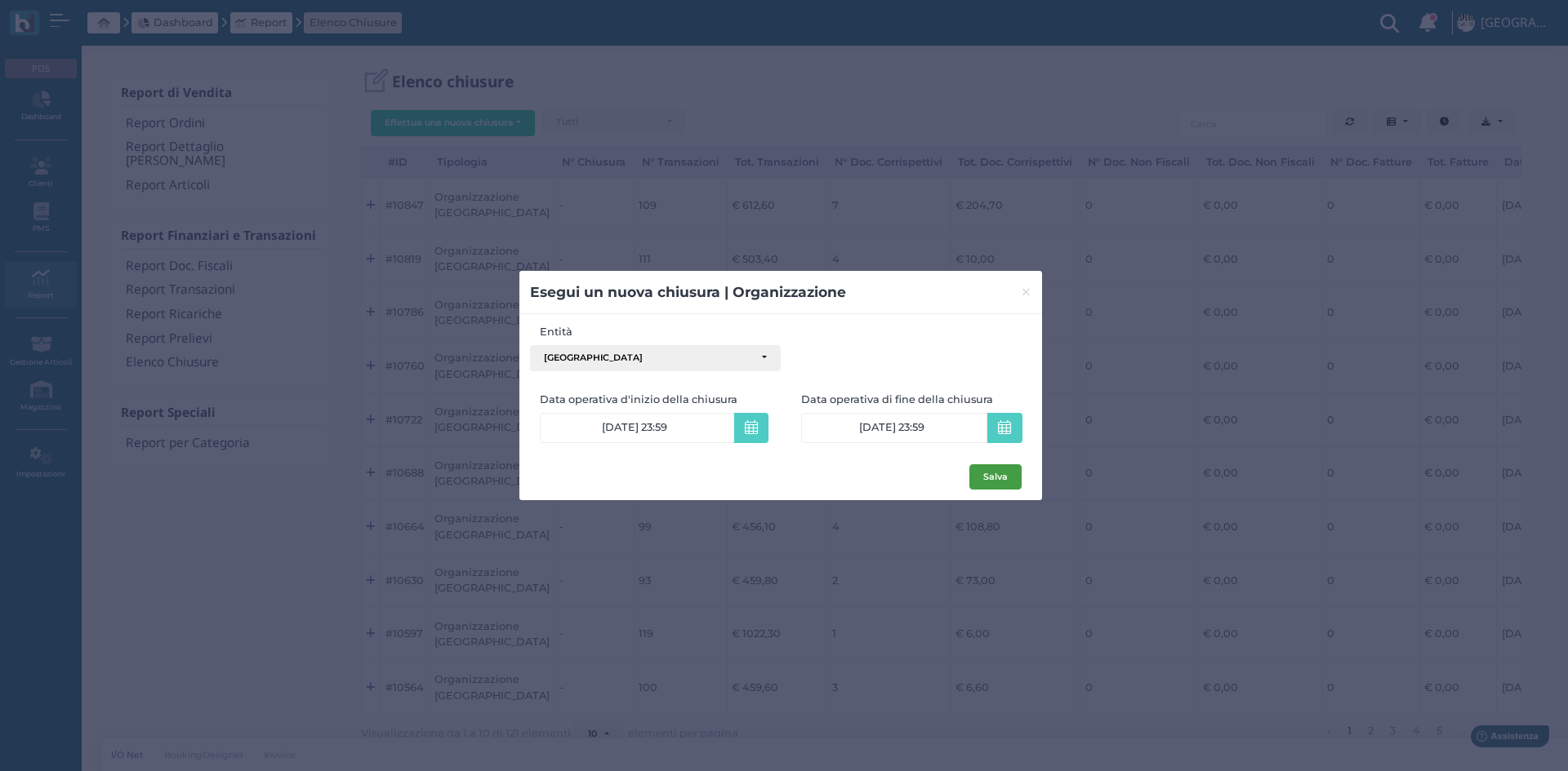
click at [1001, 486] on button "Salva" at bounding box center [996, 478] width 53 height 26
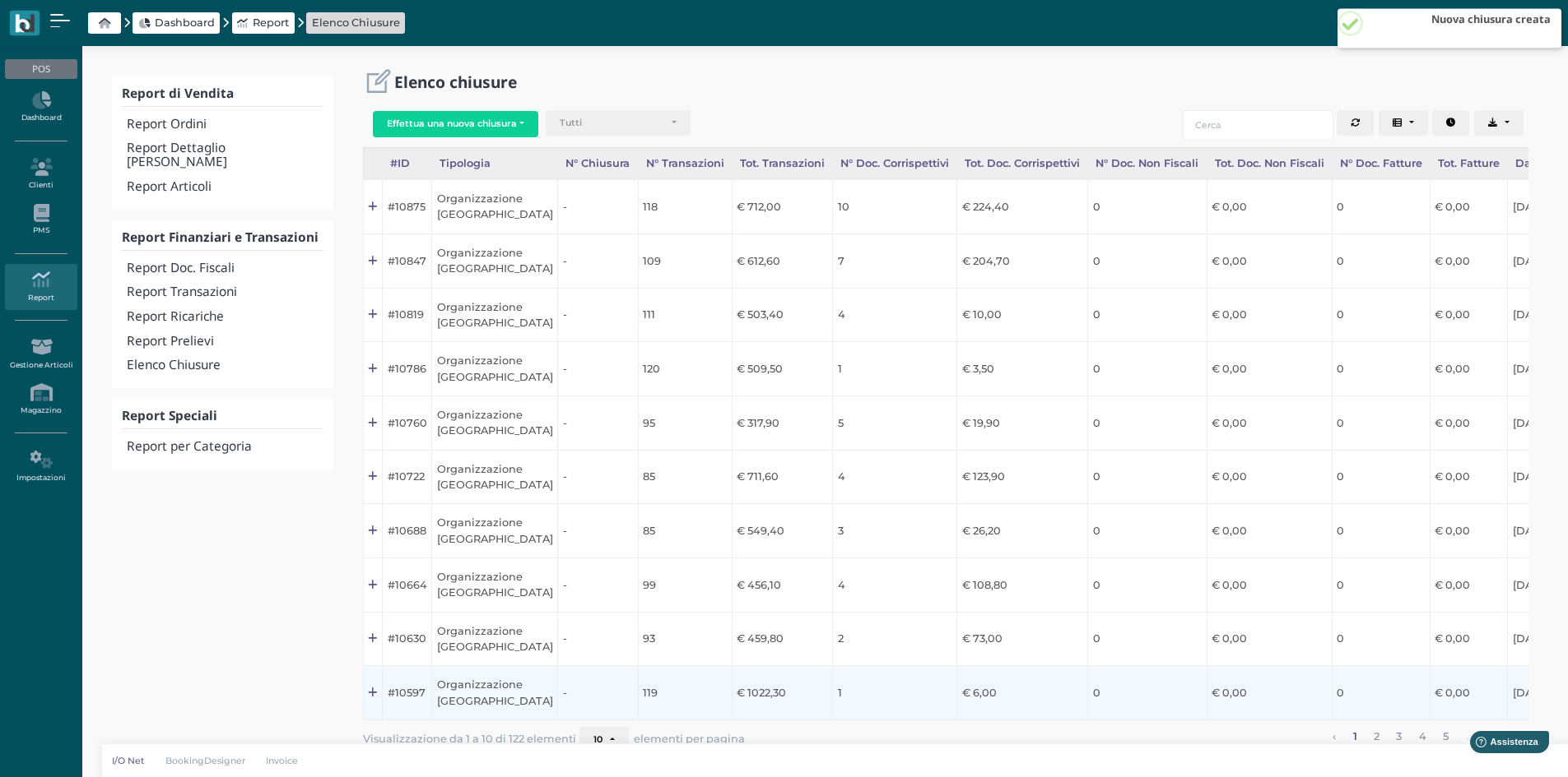
click at [1140, 721] on td "0" at bounding box center [1147, 693] width 119 height 54
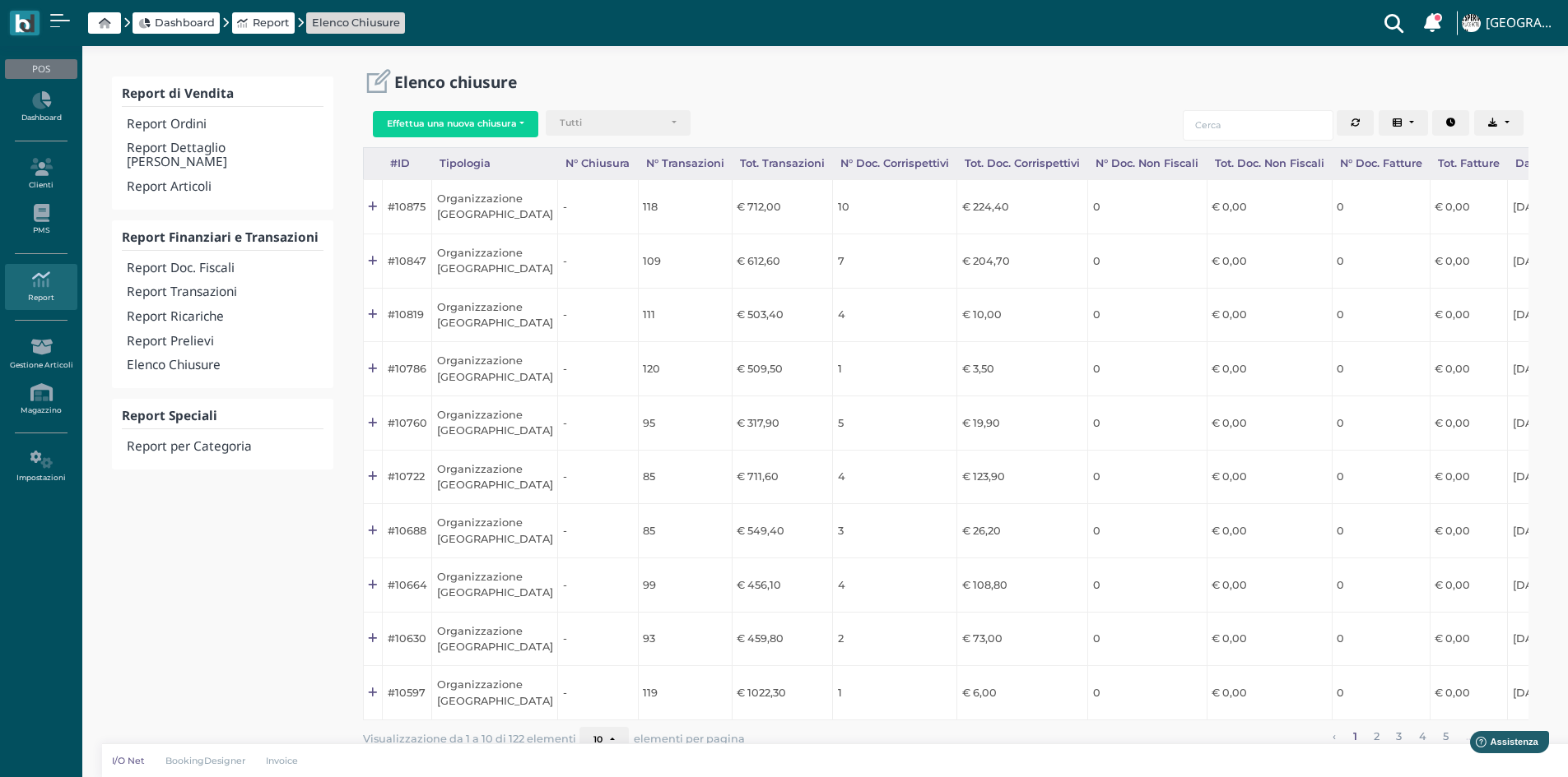
scroll to position [0, 165]
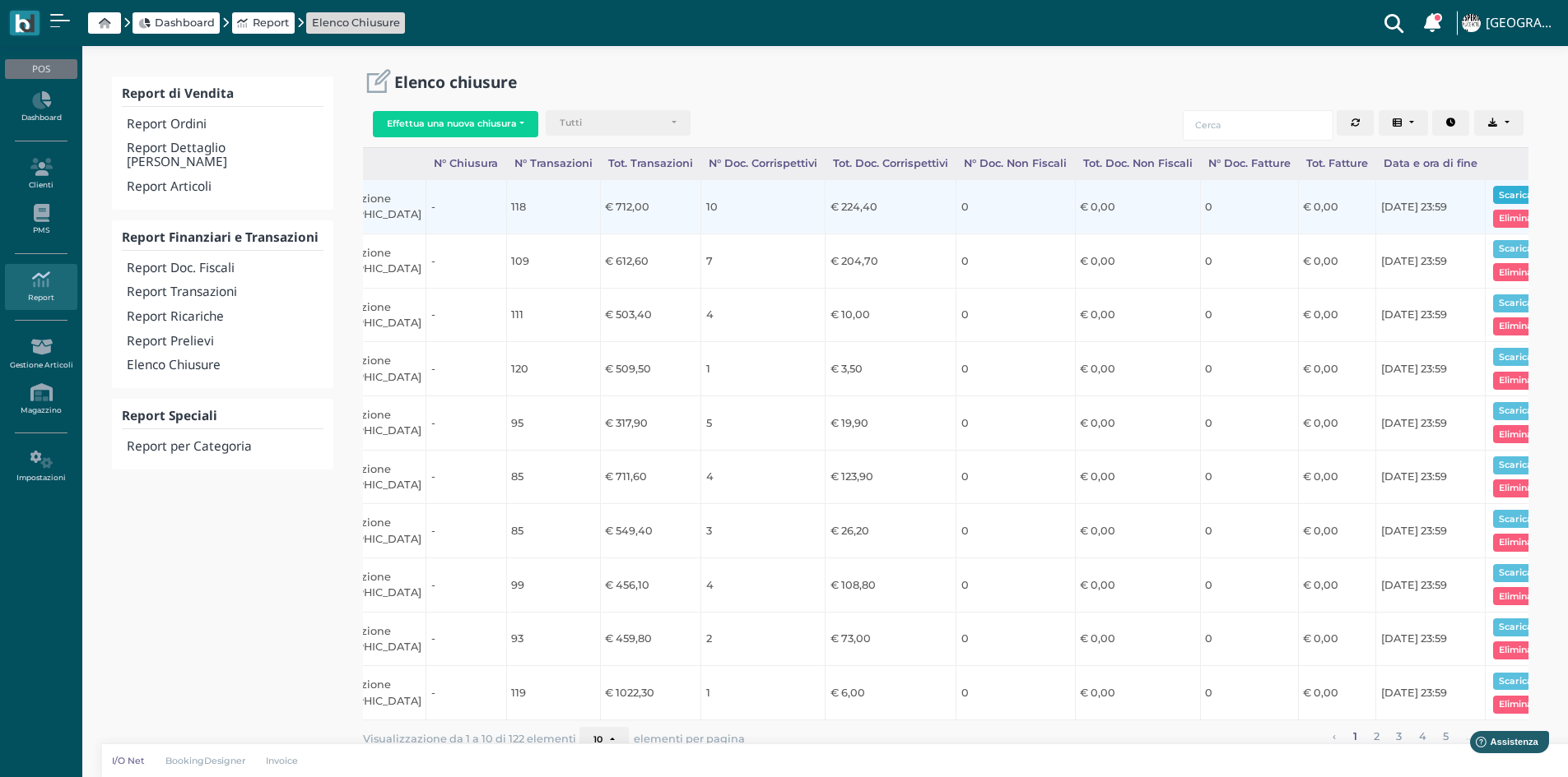
click at [1493, 190] on button "Scarica pdf" at bounding box center [1524, 194] width 64 height 18
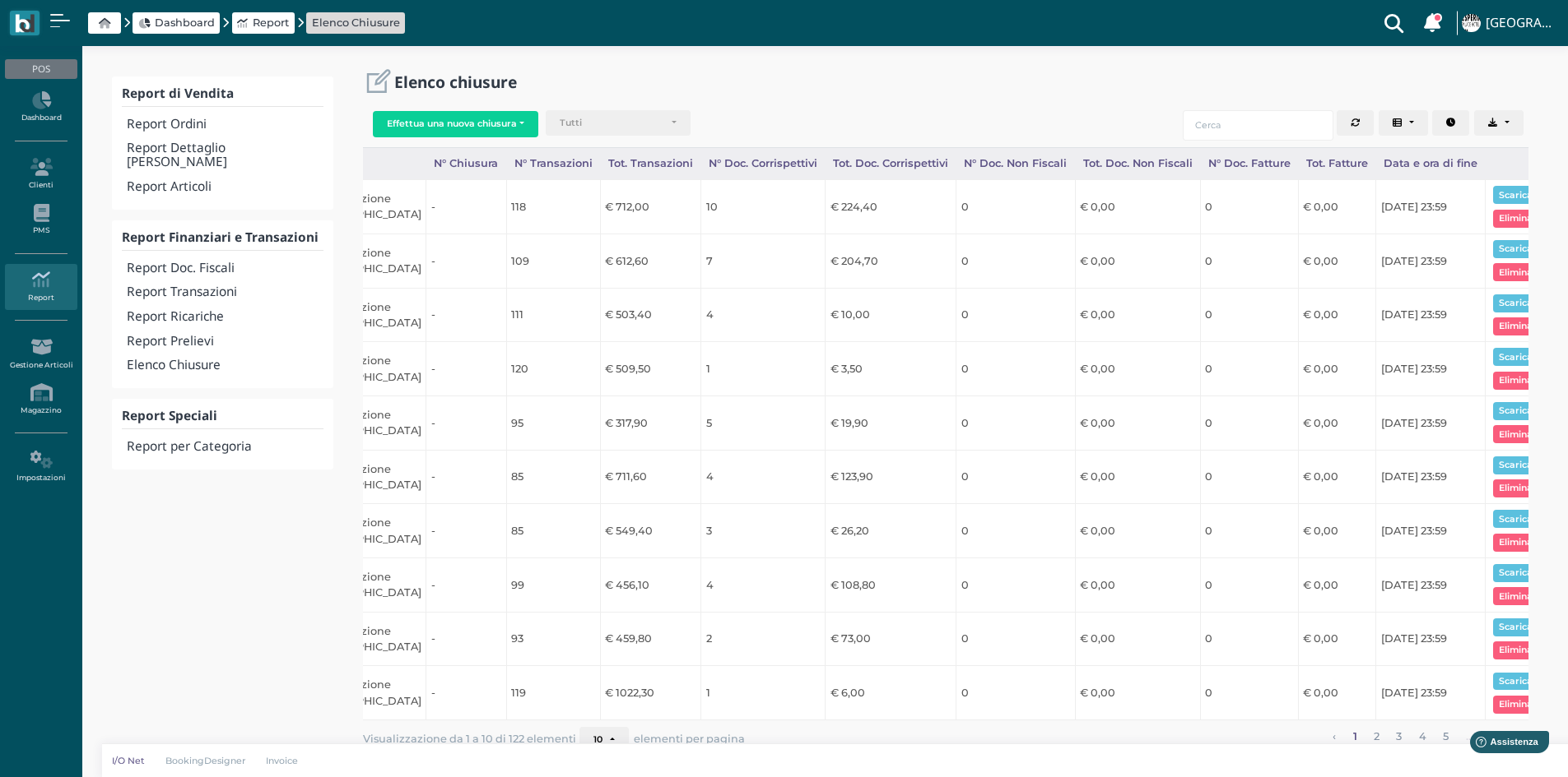
click at [100, 21] on icon at bounding box center [104, 23] width 11 height 10
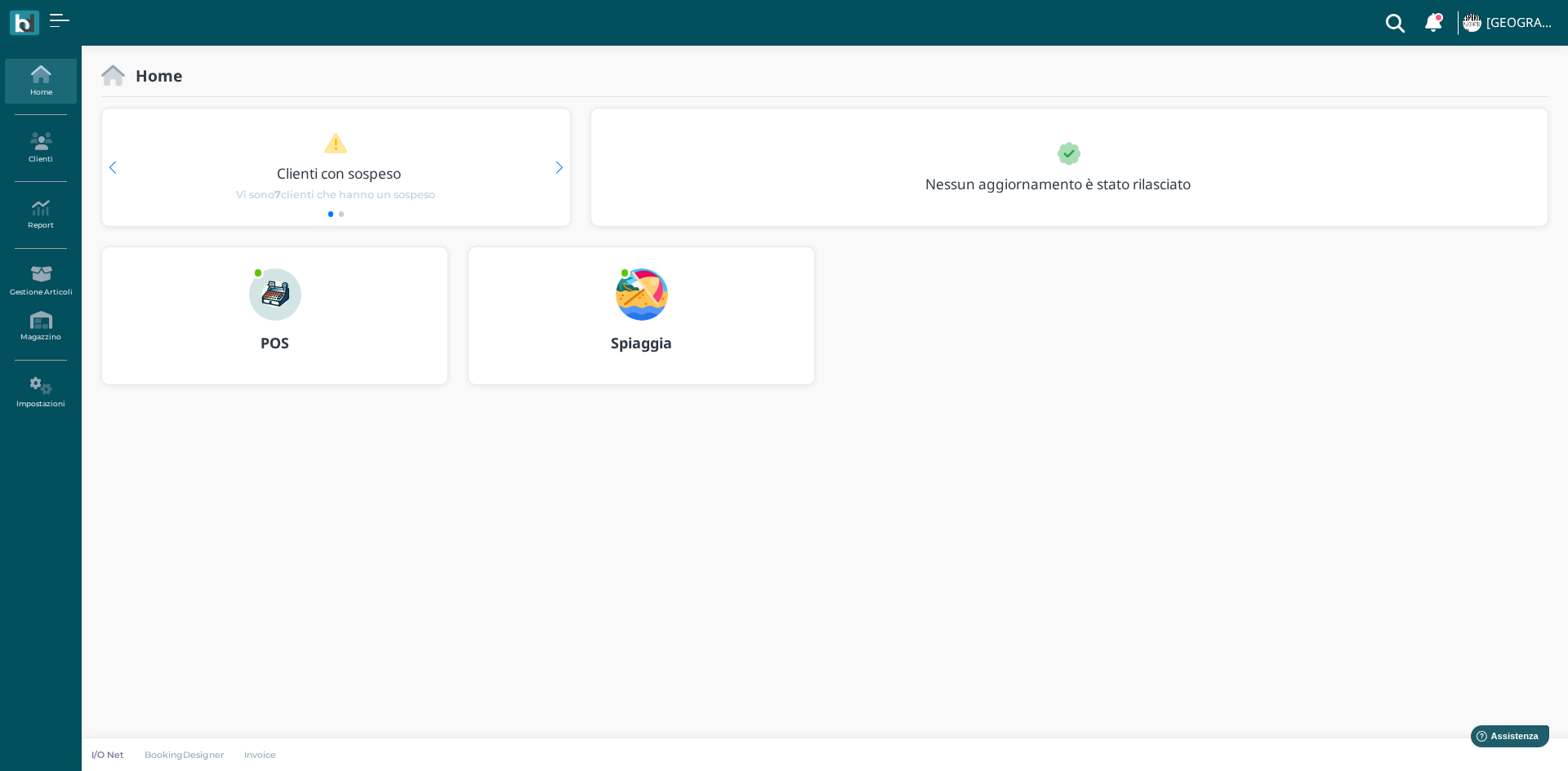
click at [270, 313] on img at bounding box center [276, 295] width 53 height 53
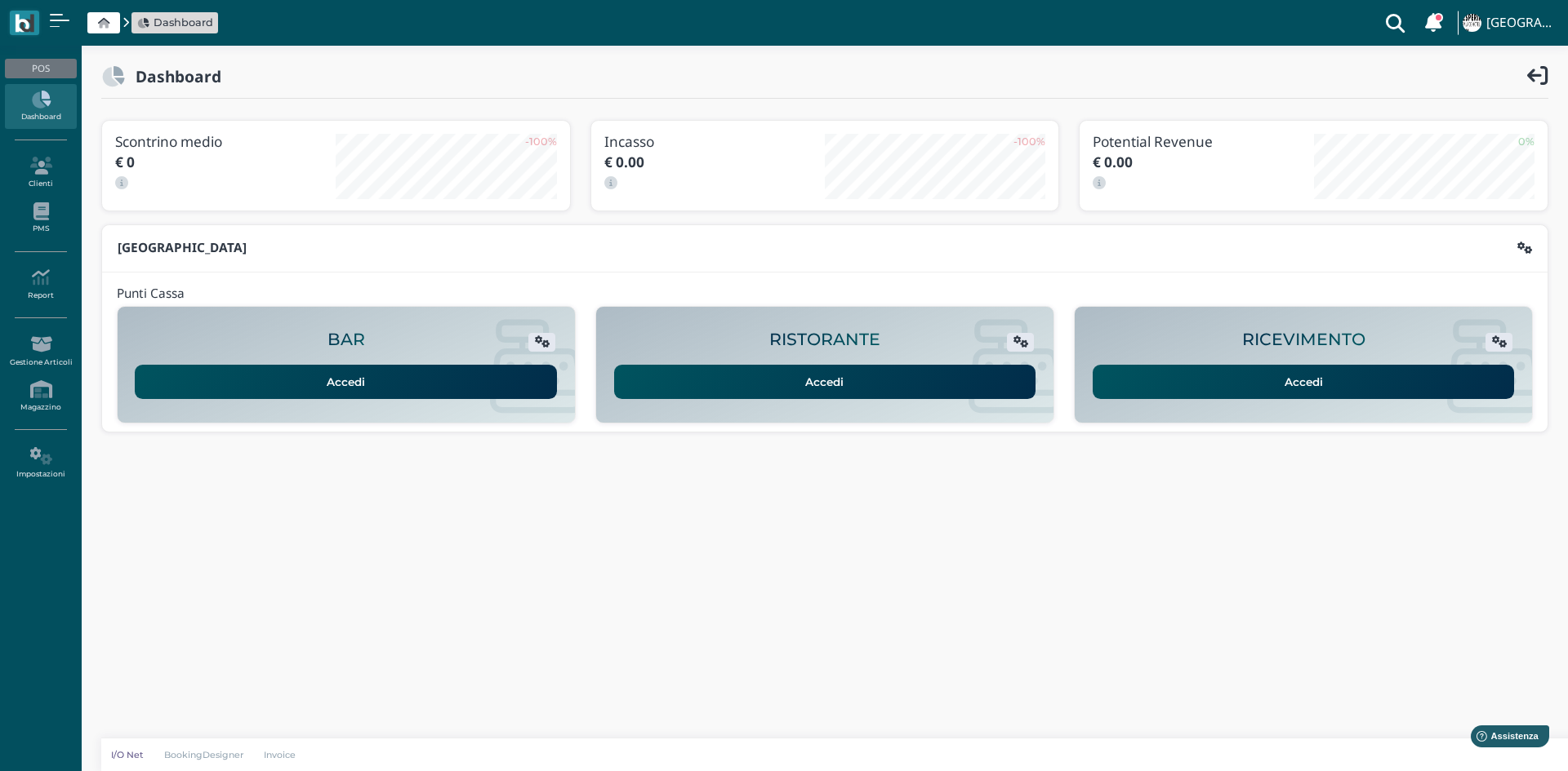
click at [1334, 376] on link "Accedi" at bounding box center [1304, 382] width 422 height 34
